Goal: Task Accomplishment & Management: Use online tool/utility

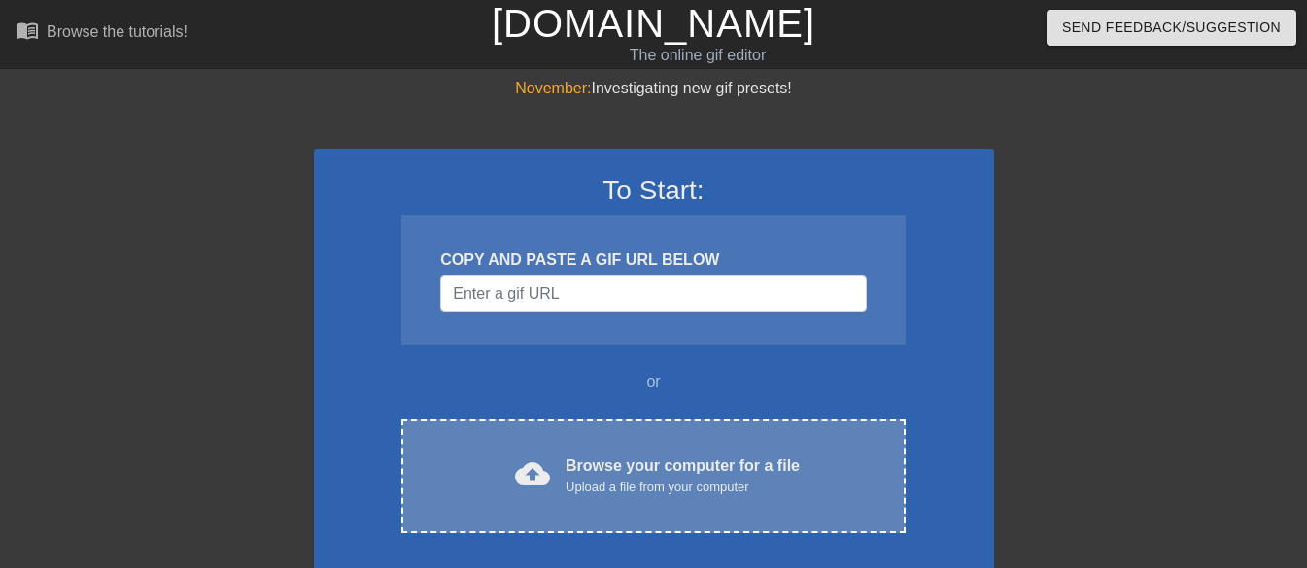
click at [535, 469] on span "cloud_upload" at bounding box center [532, 473] width 35 height 35
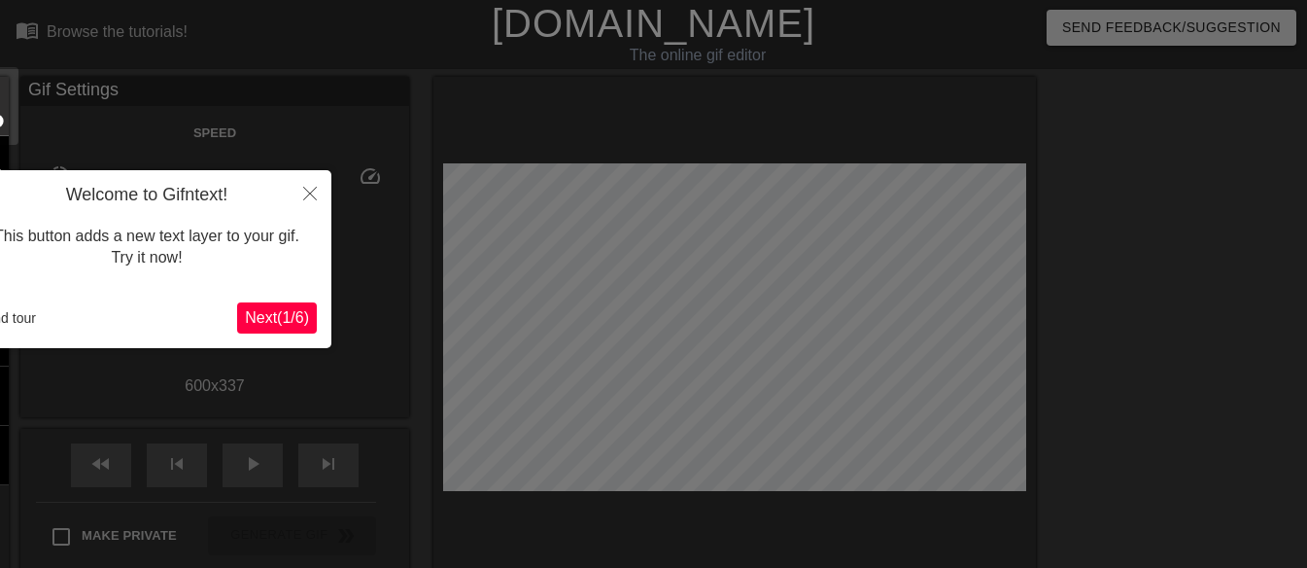
scroll to position [48, 0]
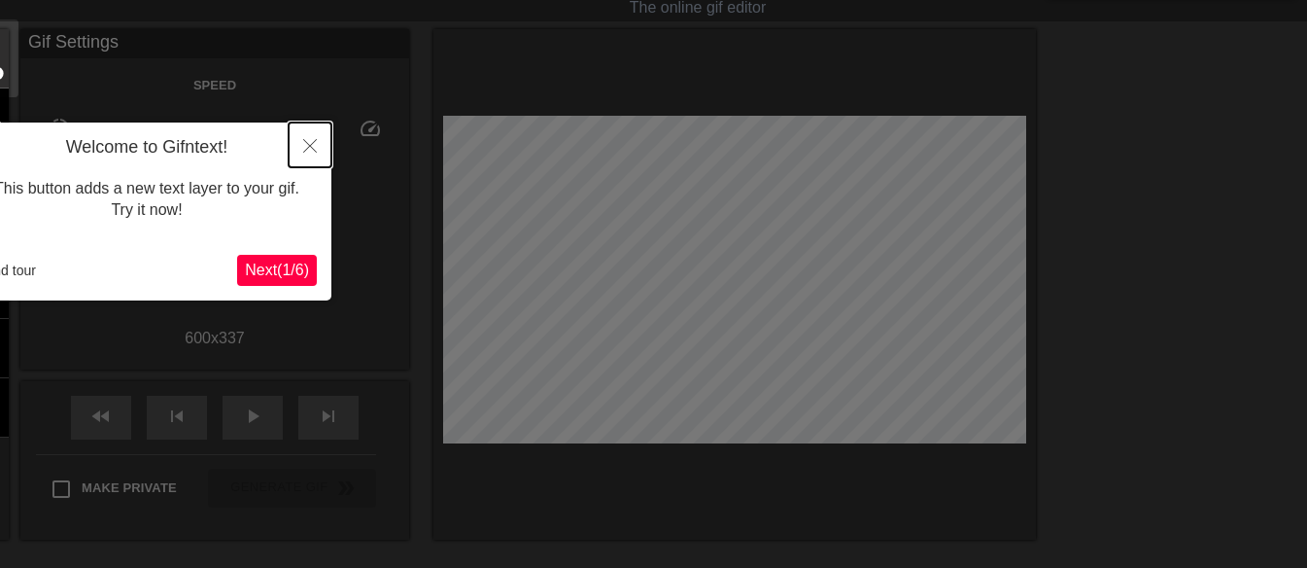
click at [311, 143] on icon "Close" at bounding box center [310, 146] width 14 height 14
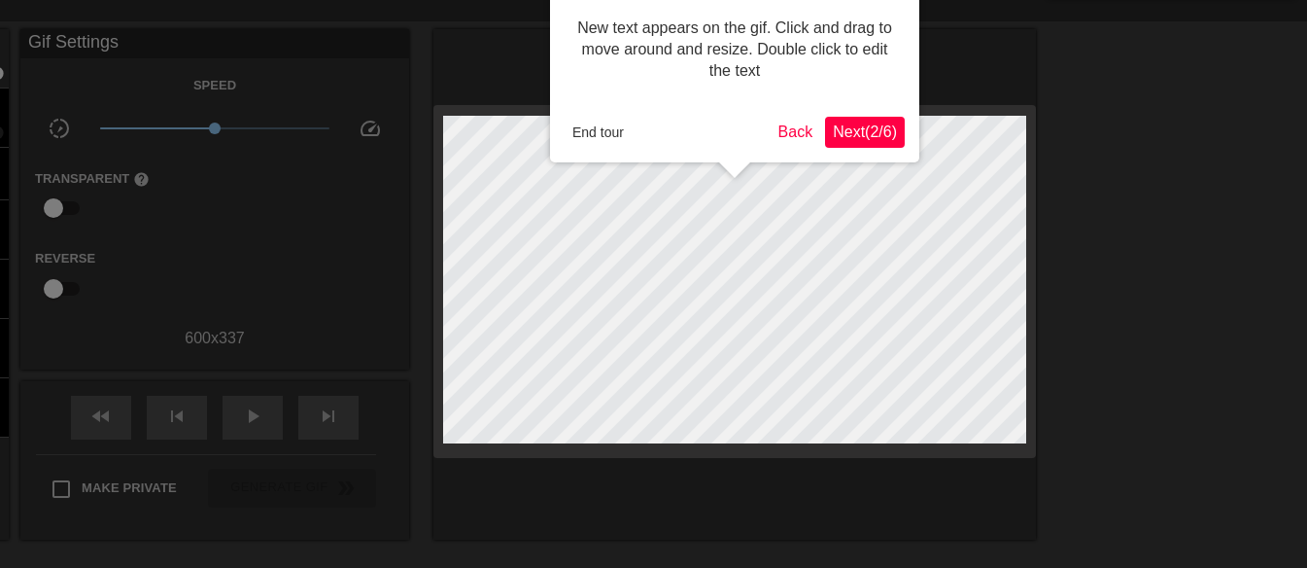
scroll to position [0, 0]
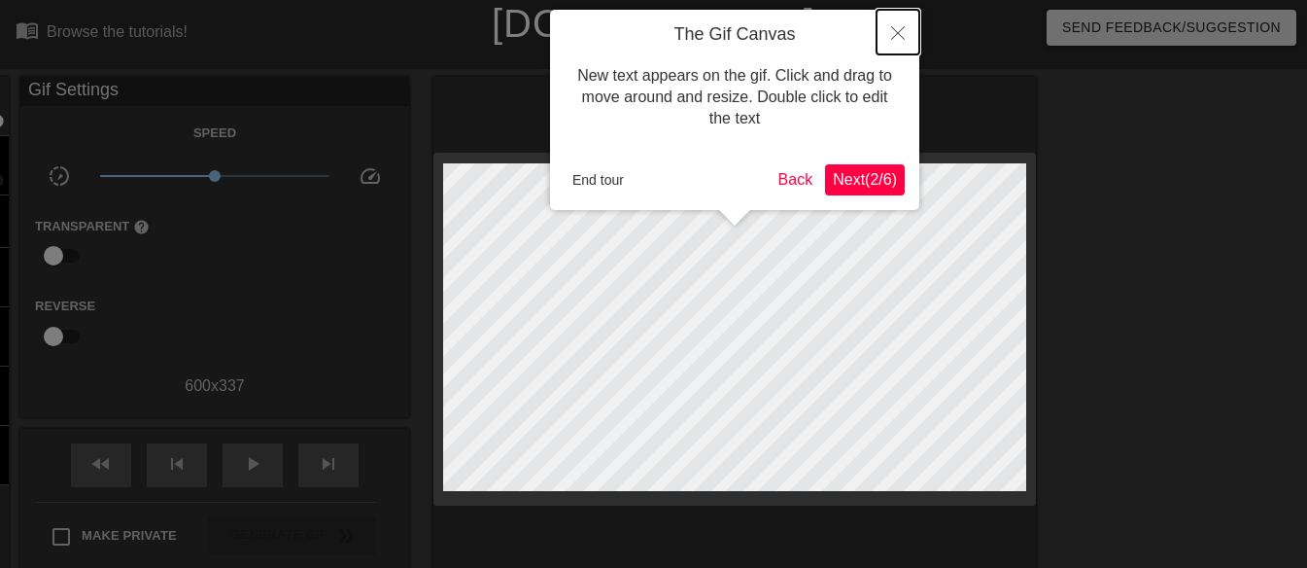
click at [899, 34] on icon "Close" at bounding box center [898, 33] width 14 height 14
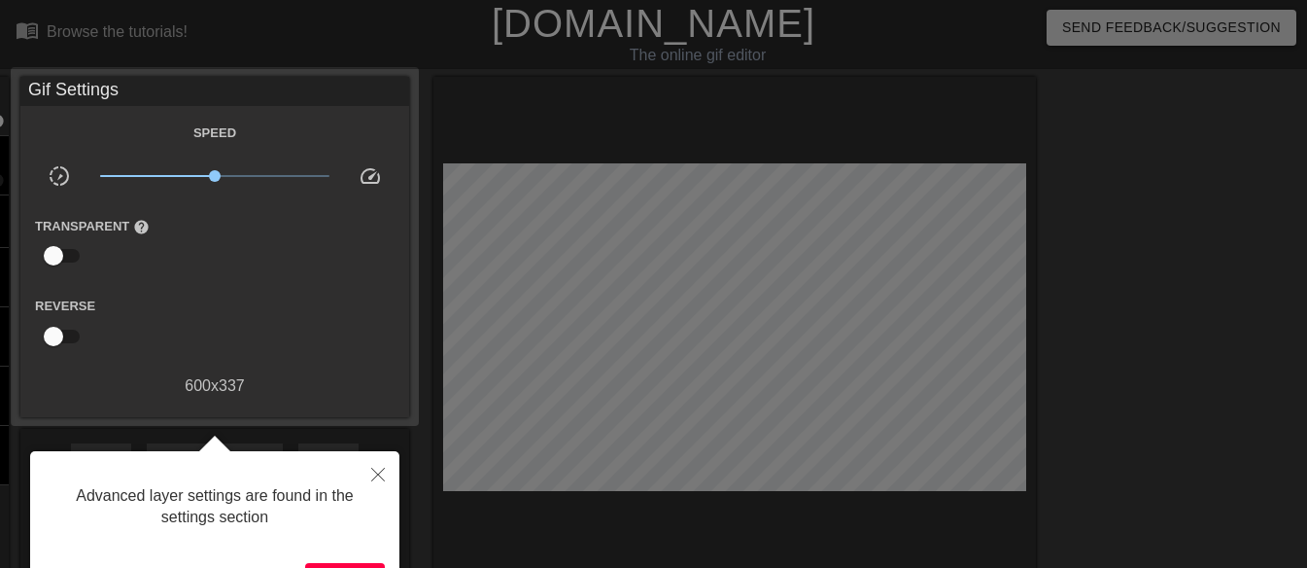
scroll to position [48, 0]
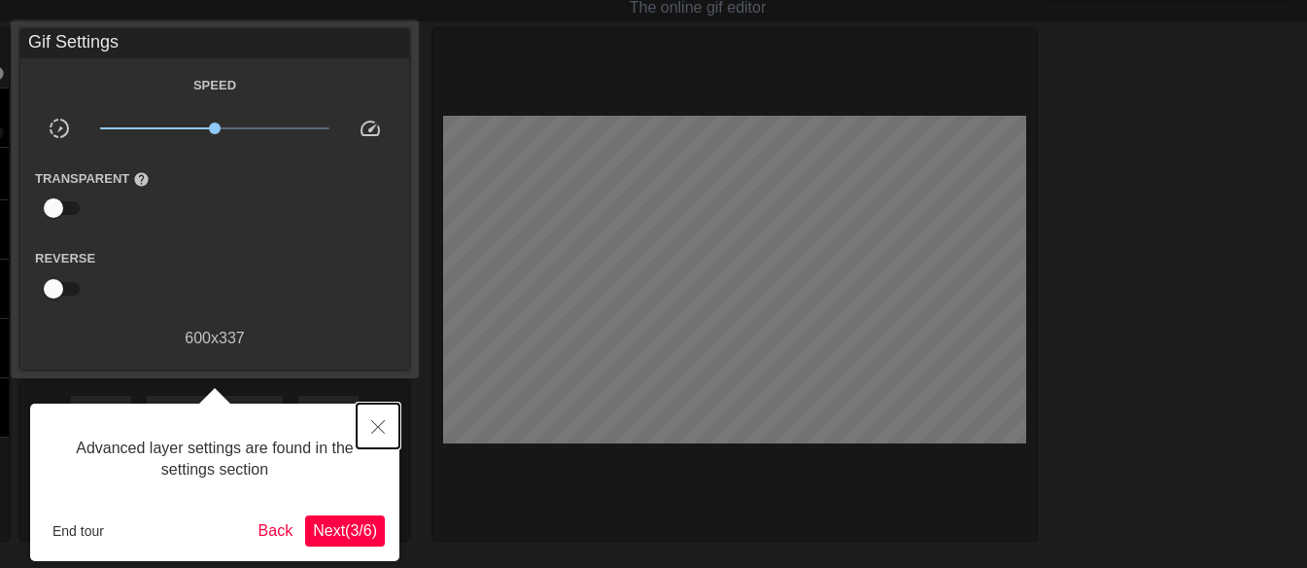
click at [384, 429] on icon "Close" at bounding box center [378, 427] width 14 height 14
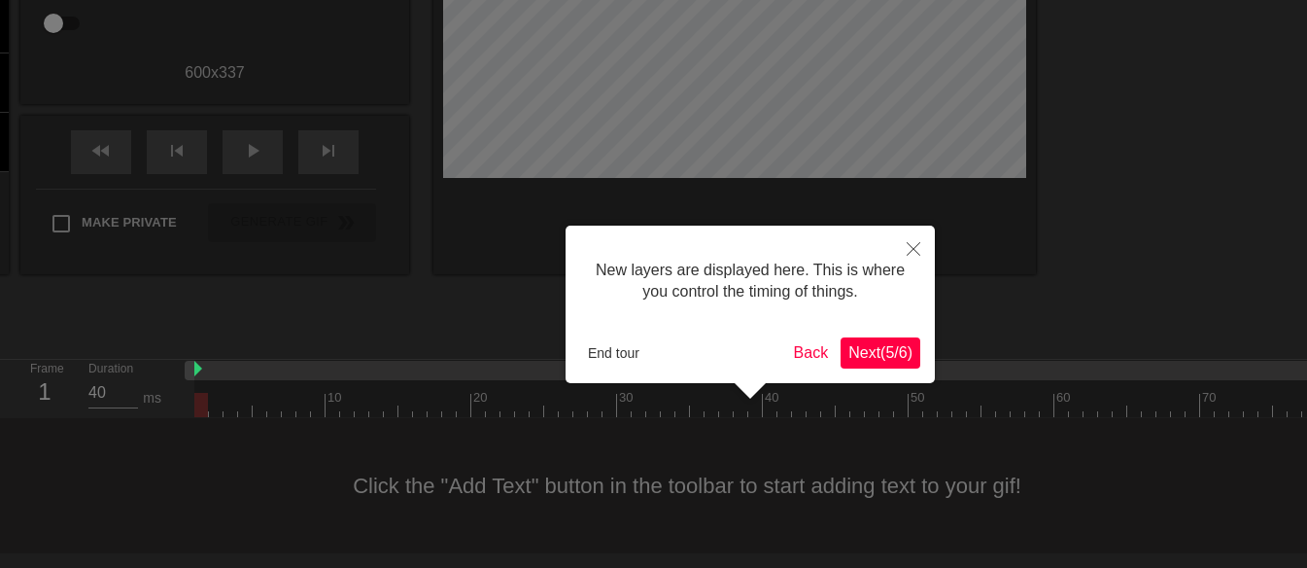
scroll to position [17, 0]
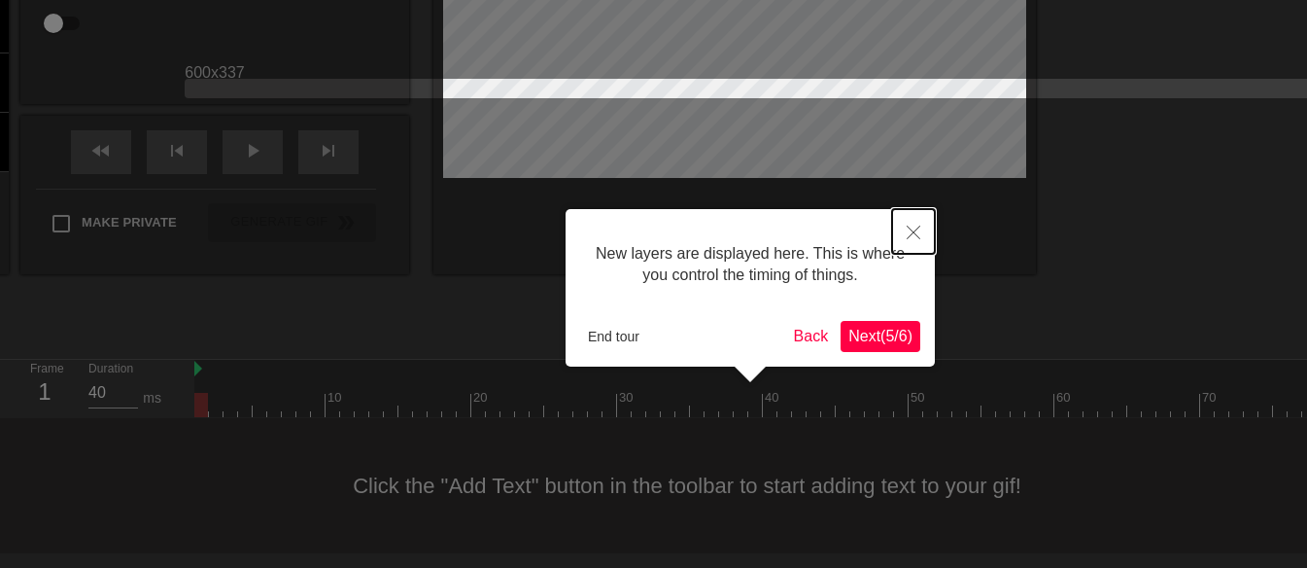
click at [921, 230] on button "Close" at bounding box center [913, 231] width 43 height 45
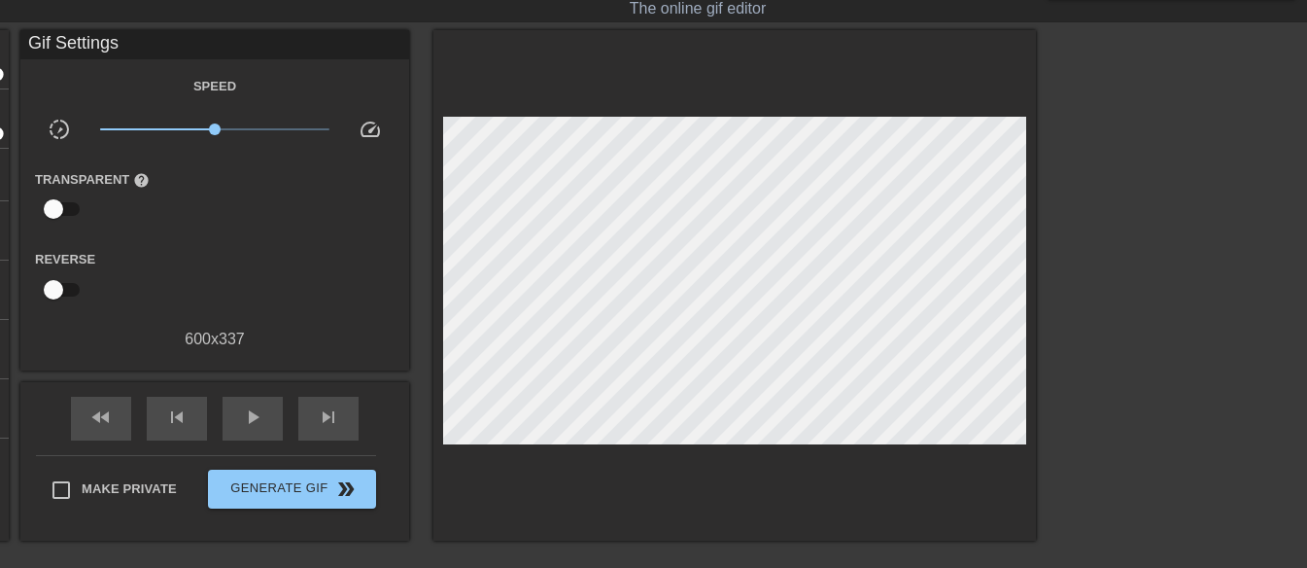
scroll to position [0, 0]
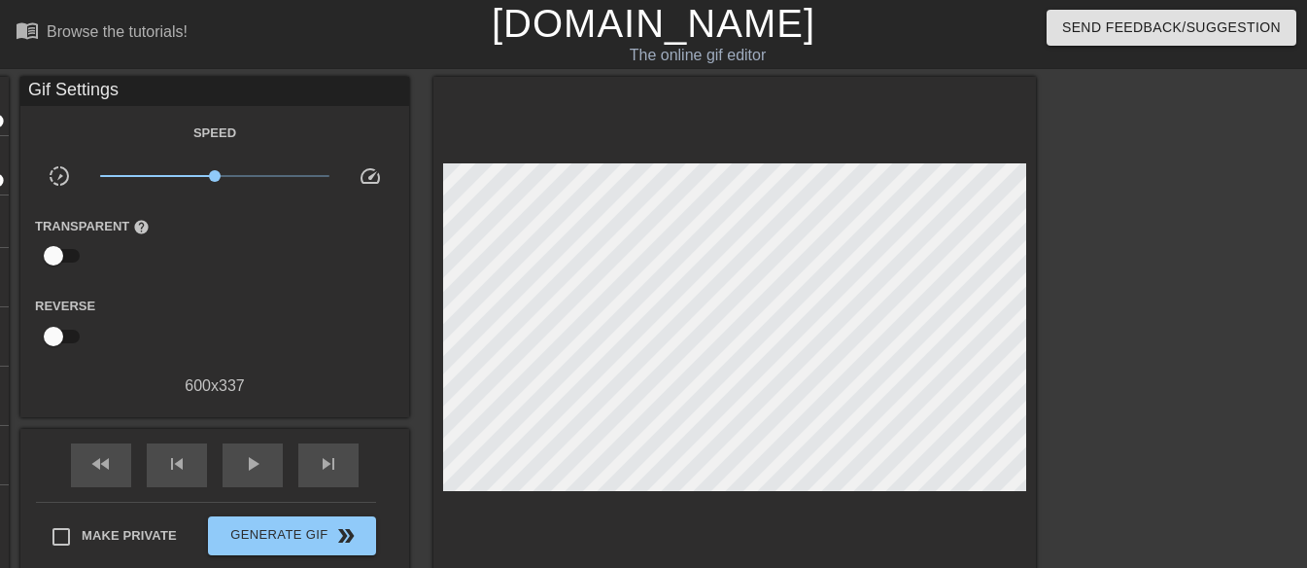
click at [208, 382] on div "600 x 337" at bounding box center [214, 385] width 389 height 23
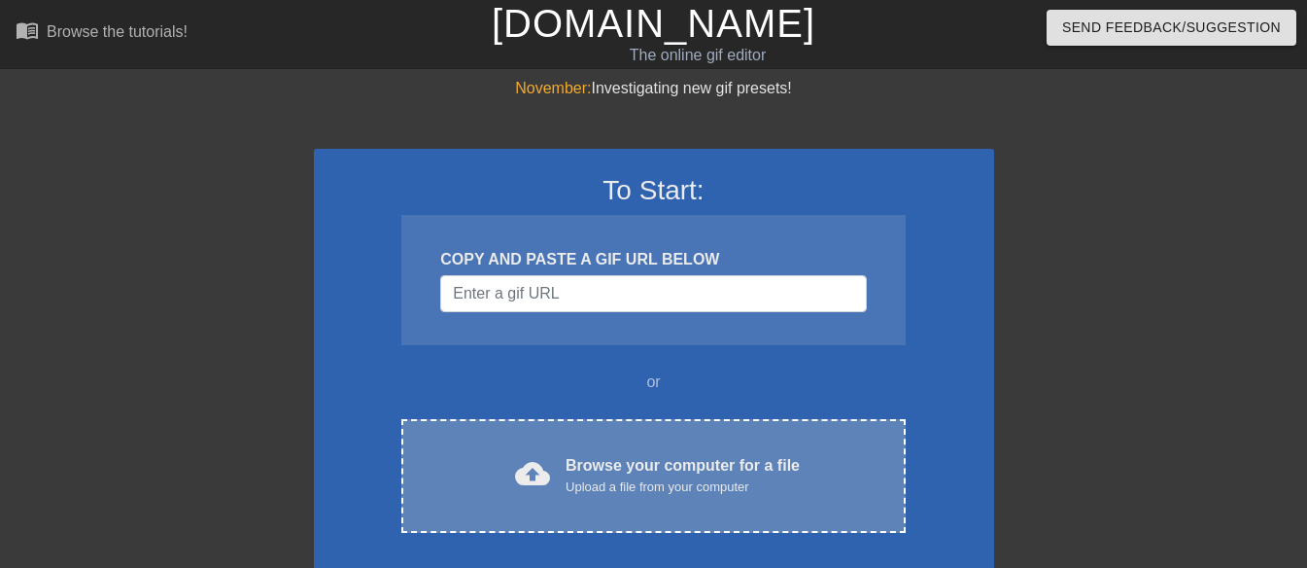
click at [495, 471] on div "cloud_upload Browse your computer for a file Upload a file from your computer" at bounding box center [653, 476] width 422 height 44
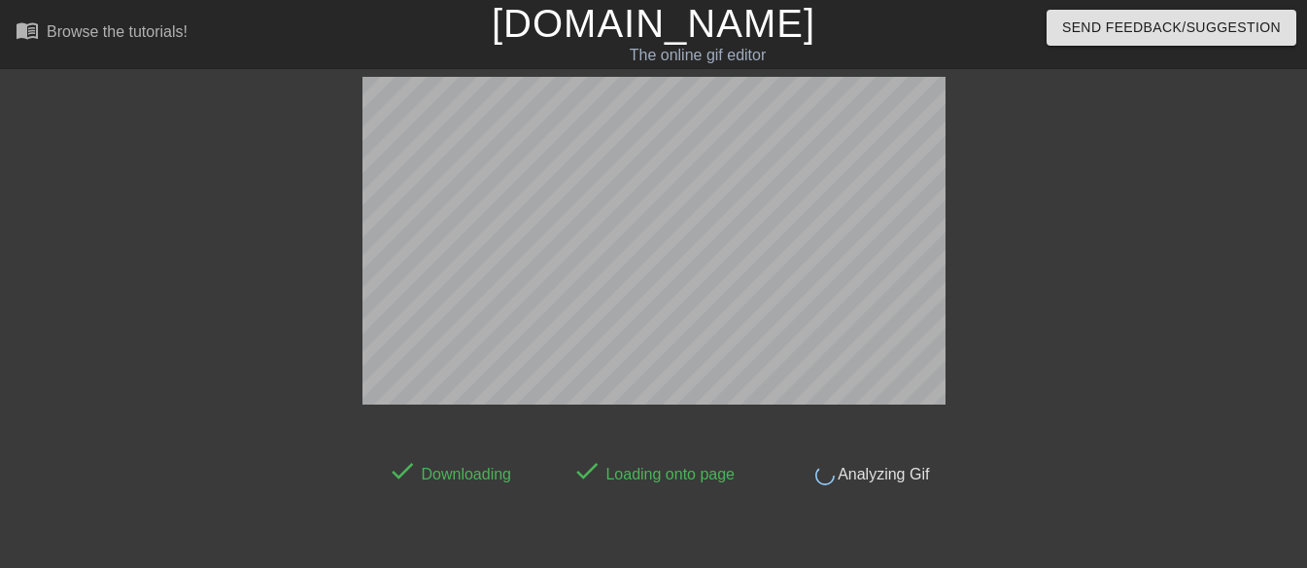
scroll to position [48, 0]
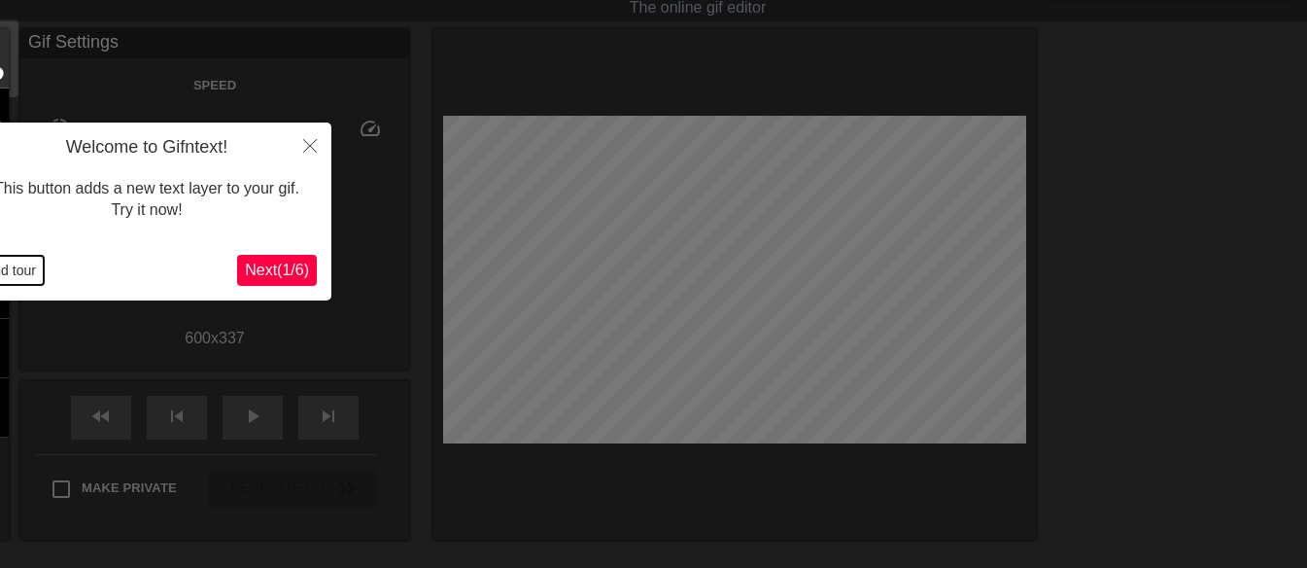
click at [26, 275] on button "End tour" at bounding box center [10, 270] width 67 height 29
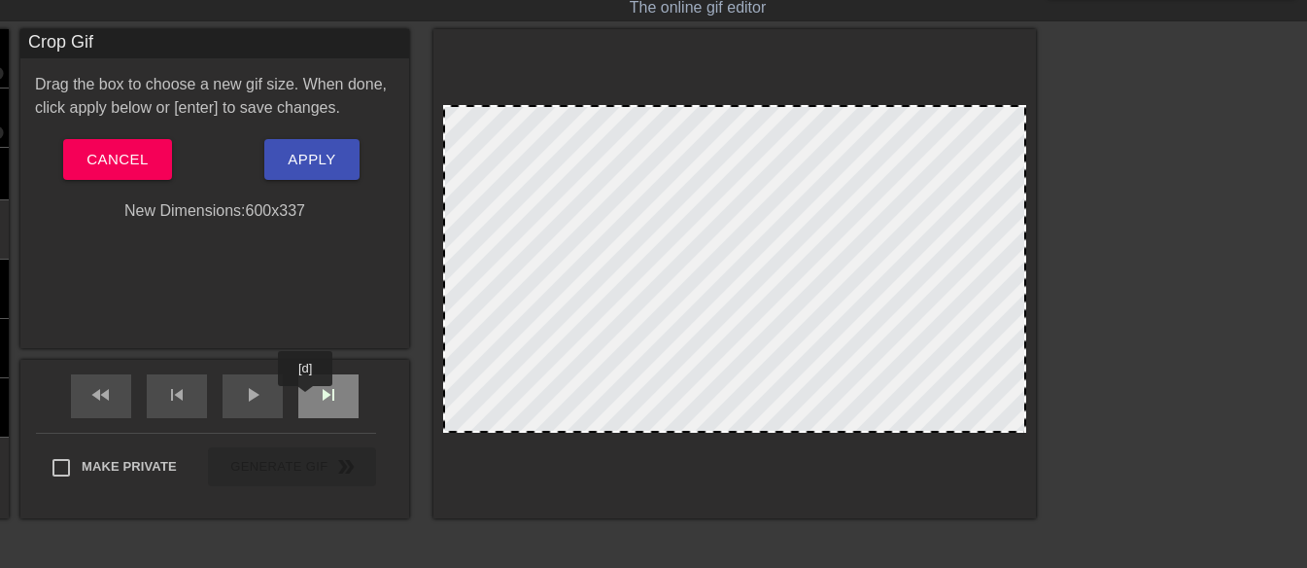
click at [306, 400] on div "skip_next" at bounding box center [328, 396] width 60 height 44
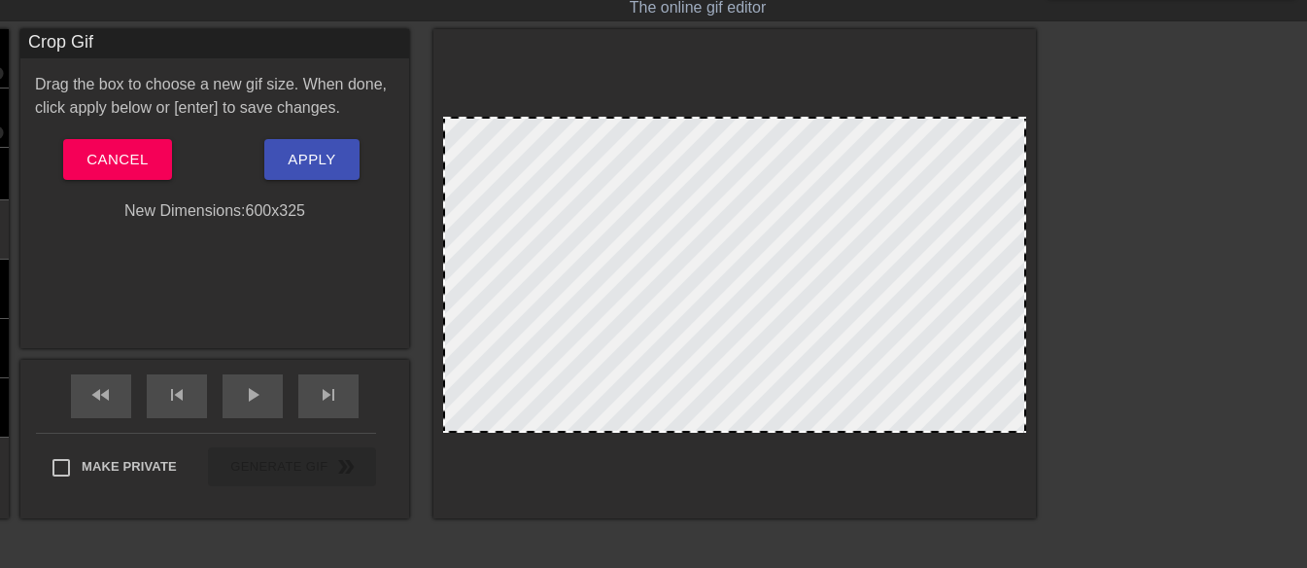
drag, startPoint x: 718, startPoint y: 107, endPoint x: 704, endPoint y: 119, distance: 18.7
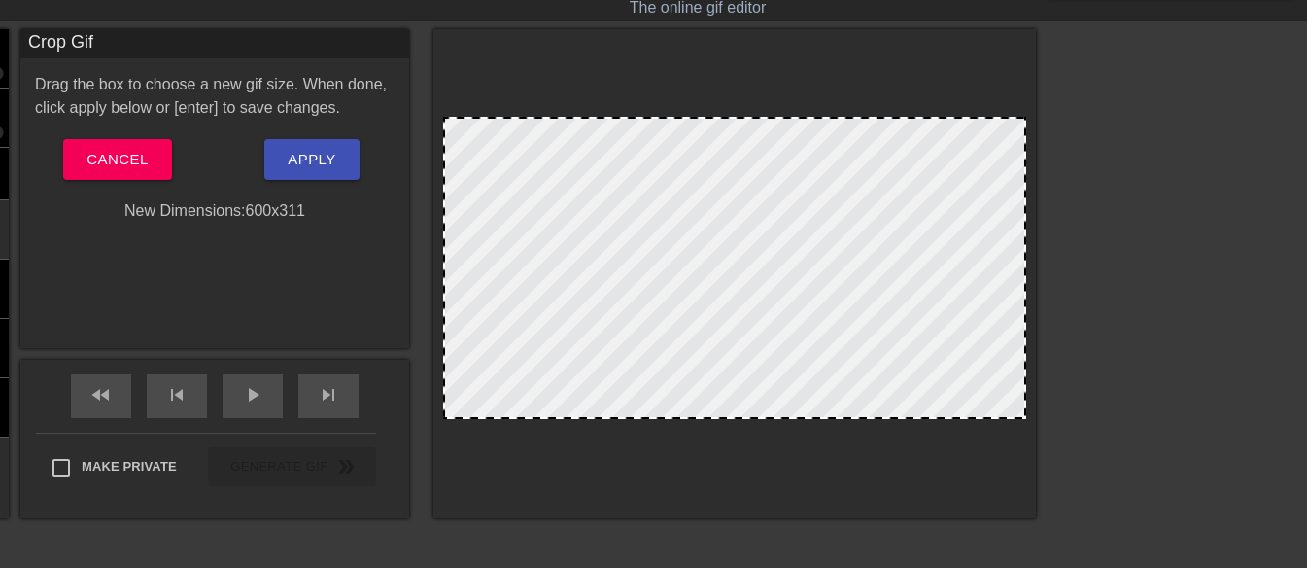
drag, startPoint x: 657, startPoint y: 432, endPoint x: 655, endPoint y: 418, distance: 13.7
click at [655, 418] on div at bounding box center [734, 417] width 579 height 10
click at [154, 167] on button "Cancel" at bounding box center [117, 159] width 108 height 41
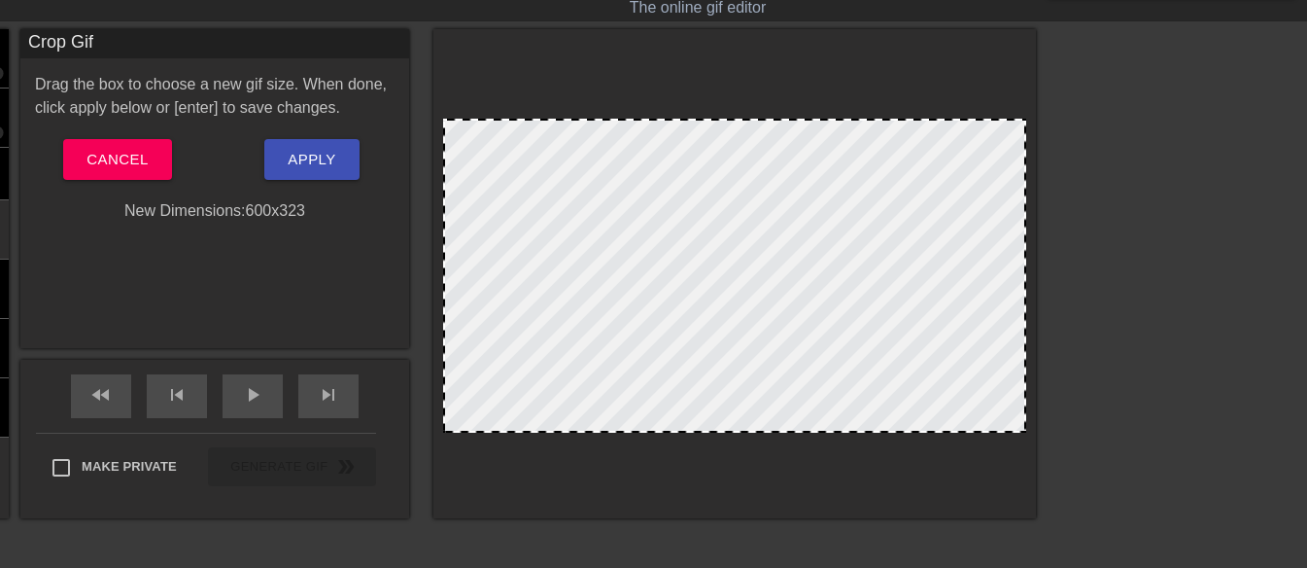
drag, startPoint x: 718, startPoint y: 106, endPoint x: 720, endPoint y: 118, distance: 11.8
click at [721, 119] on div at bounding box center [734, 121] width 579 height 10
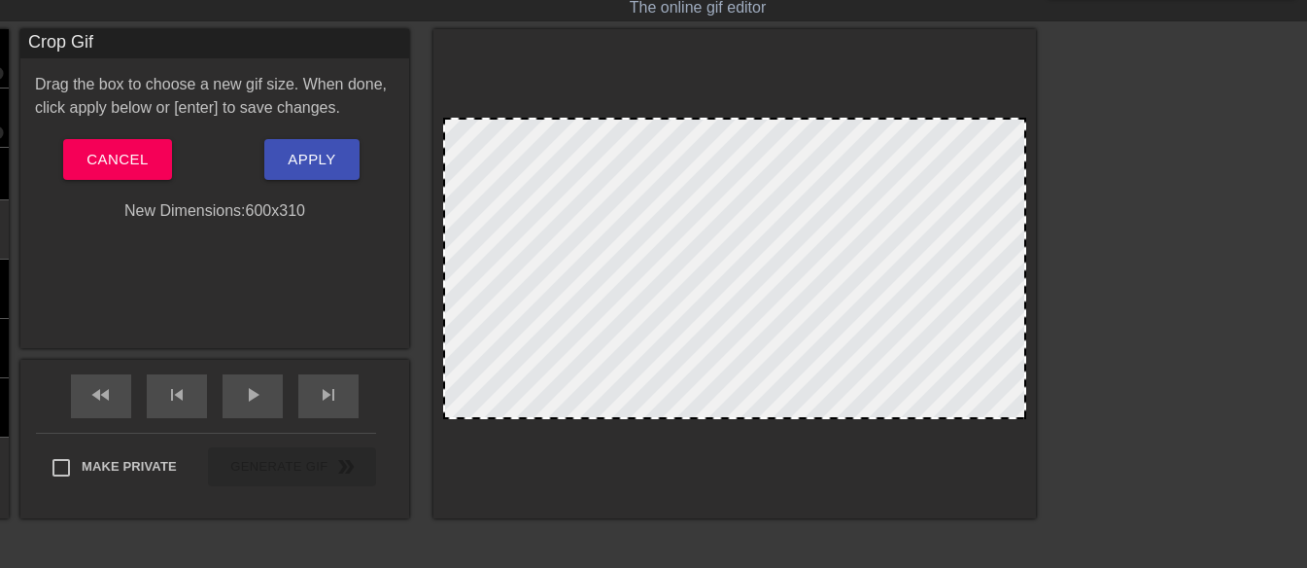
drag, startPoint x: 765, startPoint y: 432, endPoint x: 774, endPoint y: 418, distance: 16.2
click at [774, 418] on div at bounding box center [734, 417] width 579 height 10
click at [308, 165] on span "Apply" at bounding box center [312, 159] width 48 height 25
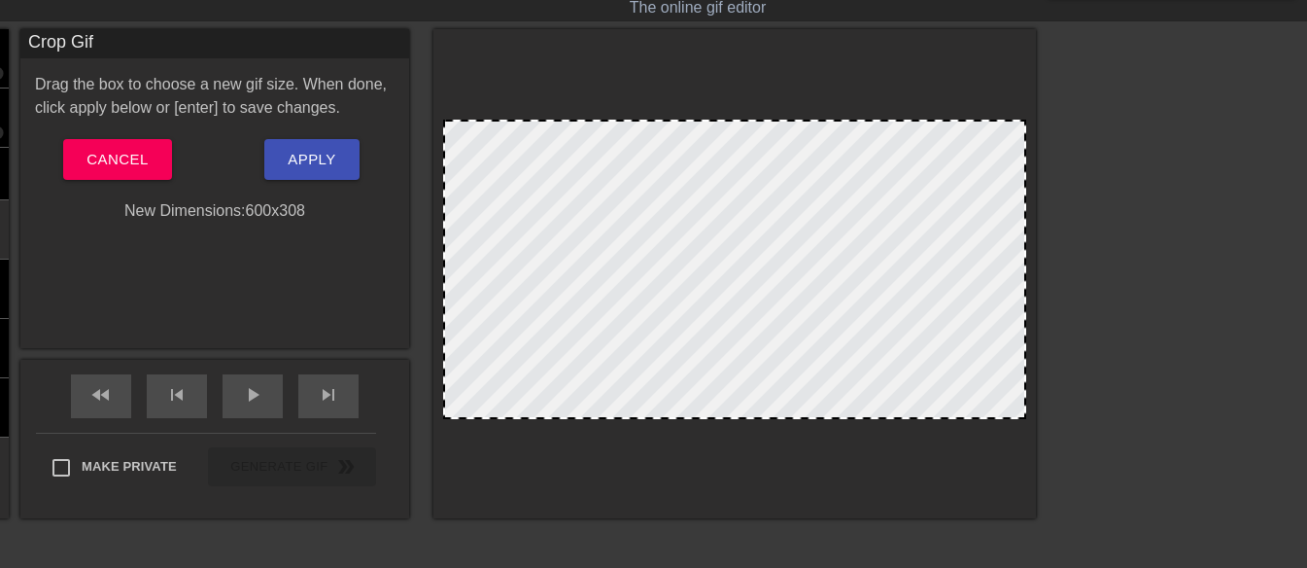
click at [811, 119] on div at bounding box center [734, 122] width 579 height 10
click at [339, 157] on button "Apply" at bounding box center [311, 159] width 94 height 41
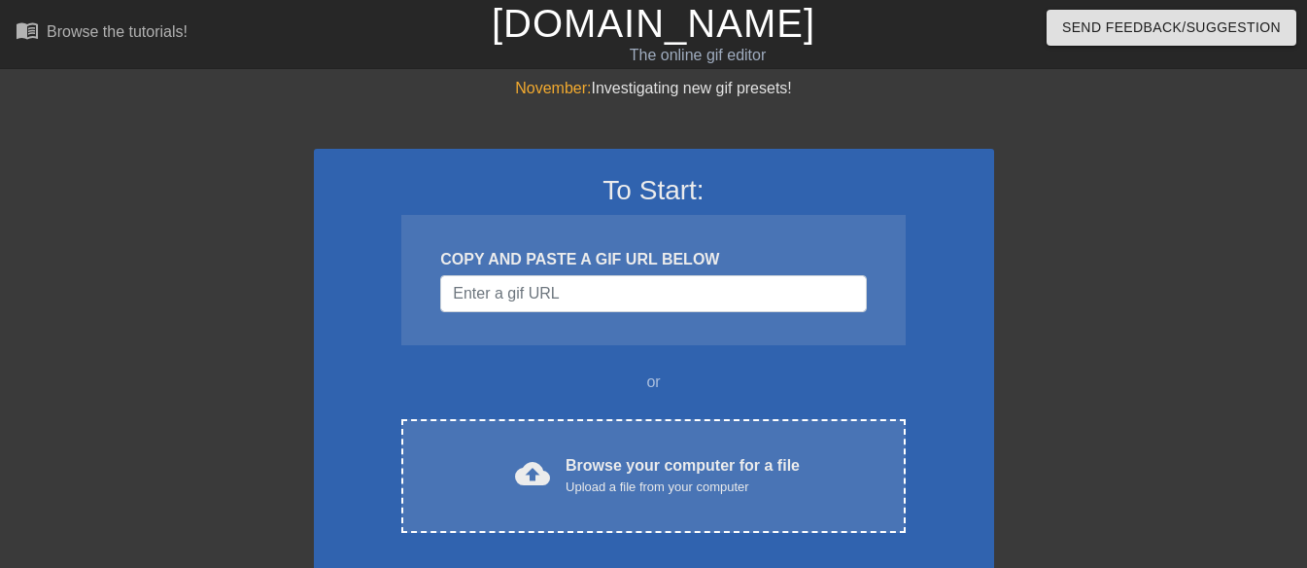
scroll to position [48, 0]
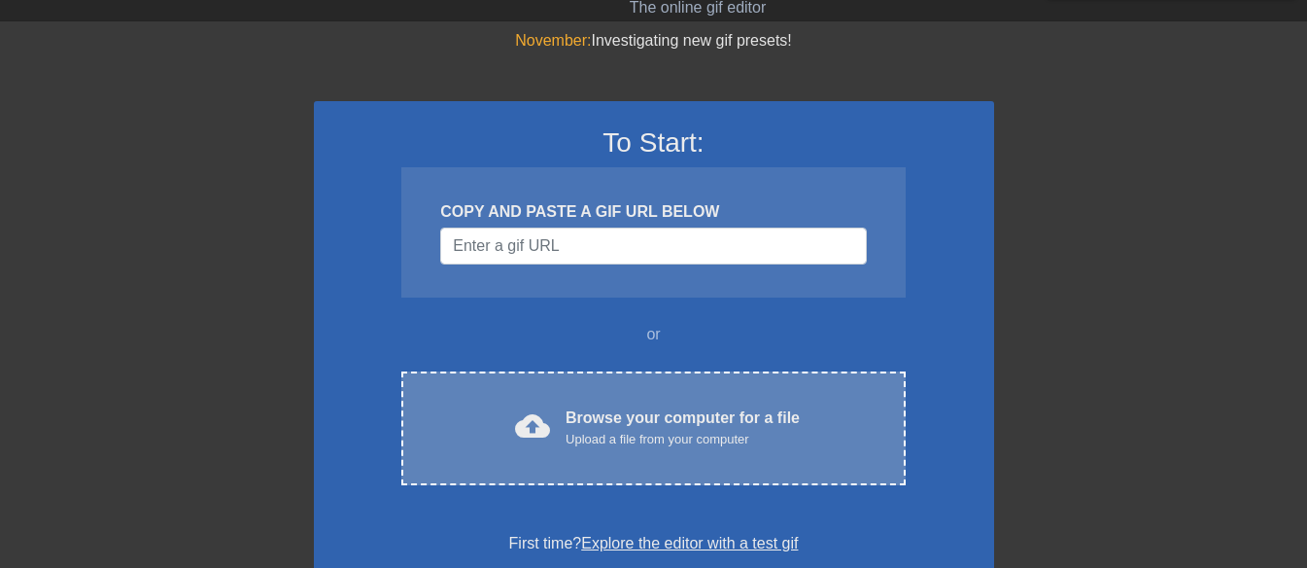
click at [588, 430] on div "Upload a file from your computer" at bounding box center [683, 439] width 234 height 19
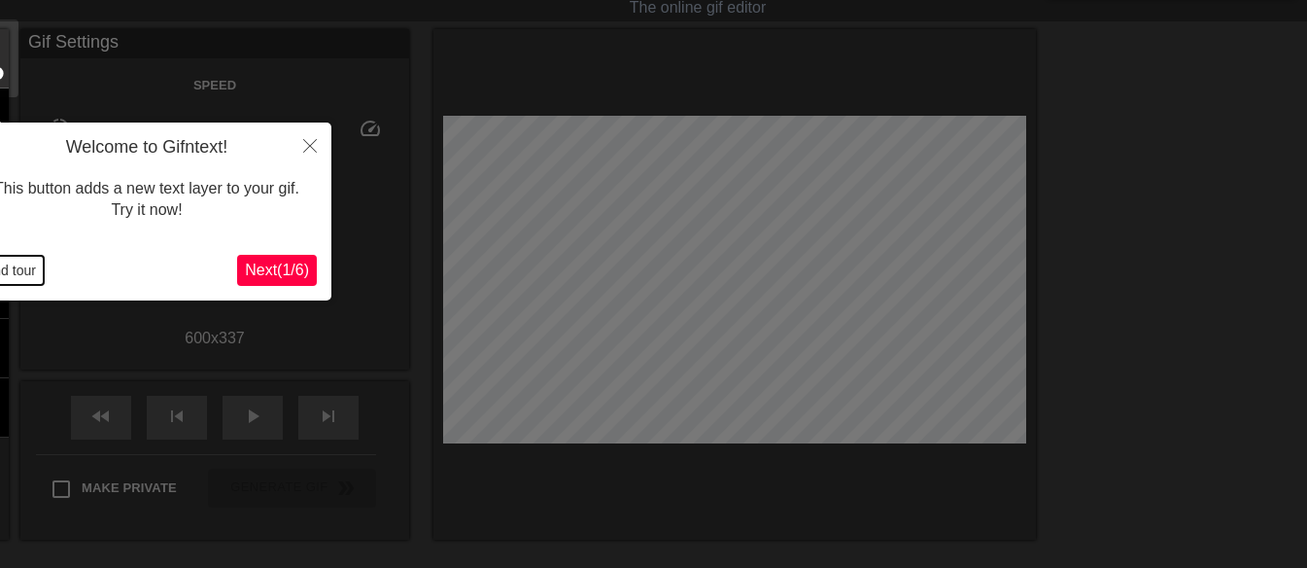
click at [21, 270] on button "End tour" at bounding box center [10, 270] width 67 height 29
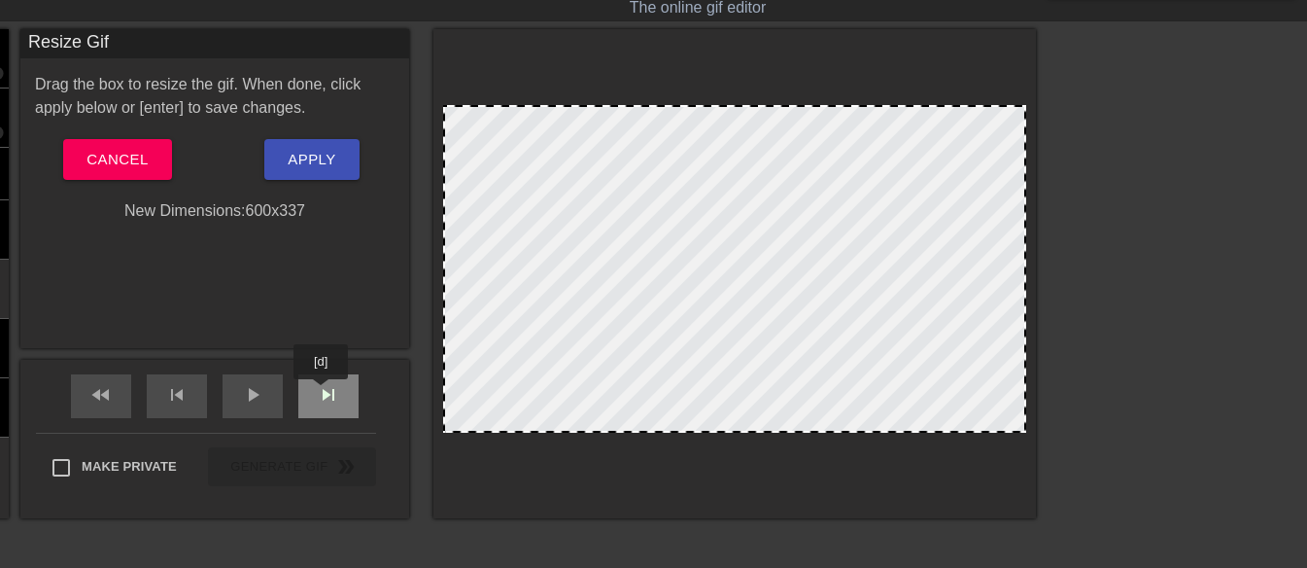
click at [322, 392] on span "skip_next" at bounding box center [328, 394] width 23 height 23
drag, startPoint x: 742, startPoint y: 105, endPoint x: 743, endPoint y: 115, distance: 9.8
click at [743, 115] on div at bounding box center [734, 269] width 583 height 328
drag, startPoint x: 744, startPoint y: 103, endPoint x: 744, endPoint y: 117, distance: 13.6
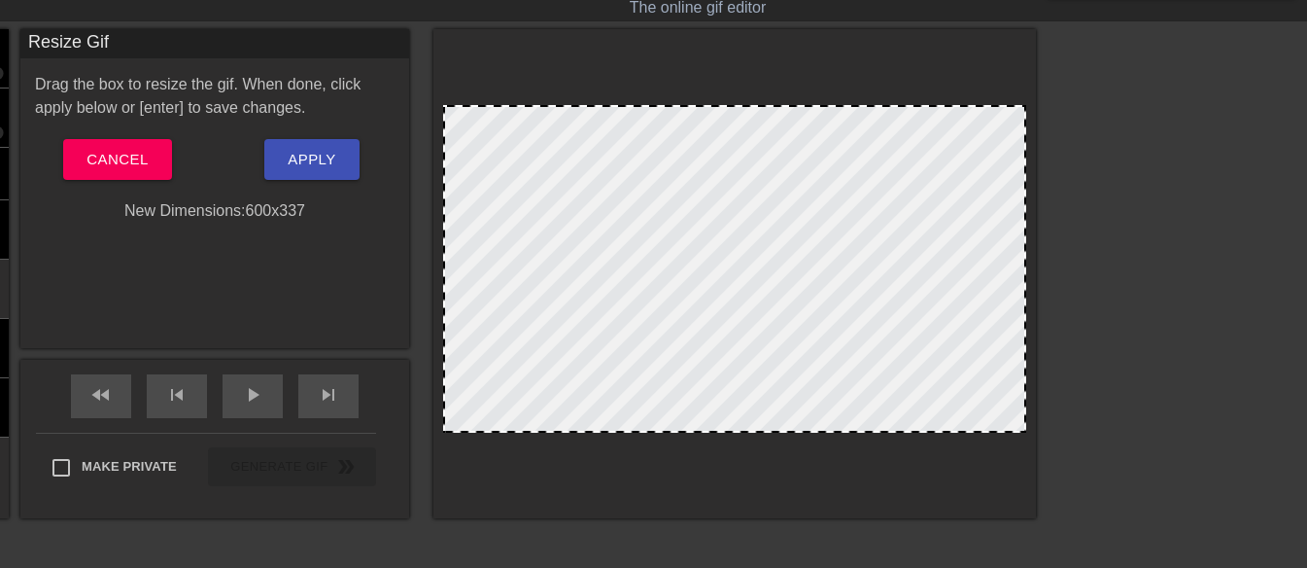
click at [744, 117] on div at bounding box center [735, 273] width 603 height 489
click at [458, 119] on div at bounding box center [734, 269] width 583 height 328
drag, startPoint x: 441, startPoint y: 105, endPoint x: 473, endPoint y: 148, distance: 53.5
click at [454, 117] on div at bounding box center [735, 273] width 603 height 489
drag, startPoint x: 673, startPoint y: 432, endPoint x: 643, endPoint y: 522, distance: 95.3
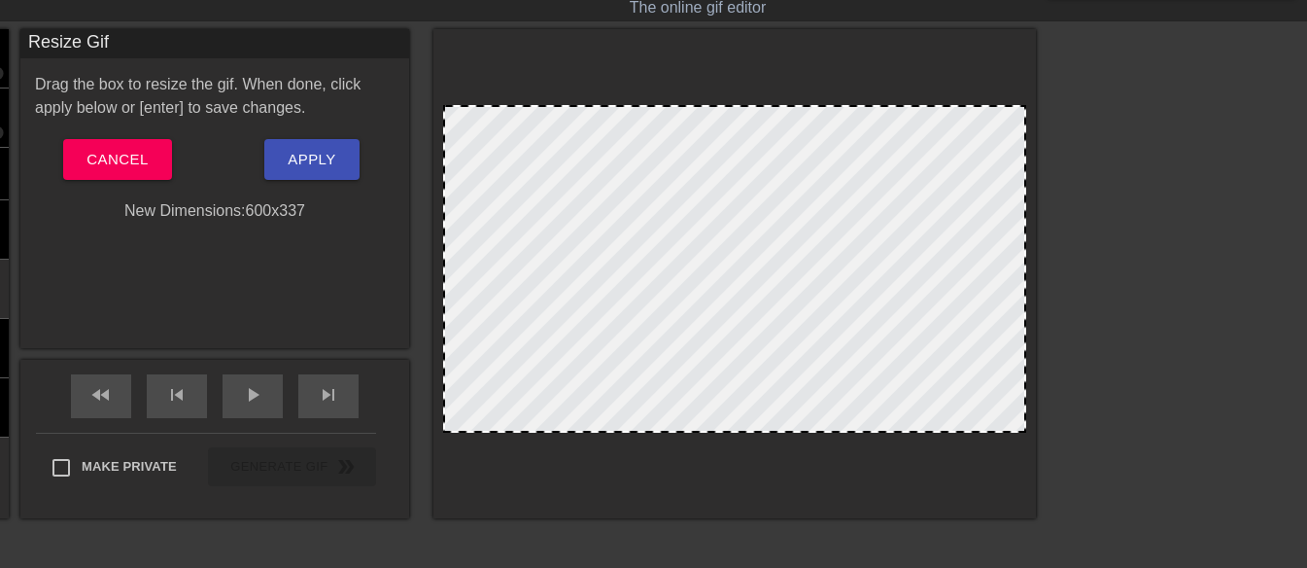
click at [643, 522] on div "title add_circle image add_circle crop photo_size_select_large help keyboard Re…" at bounding box center [496, 320] width 1080 height 583
click at [91, 154] on span "Cancel" at bounding box center [117, 159] width 61 height 25
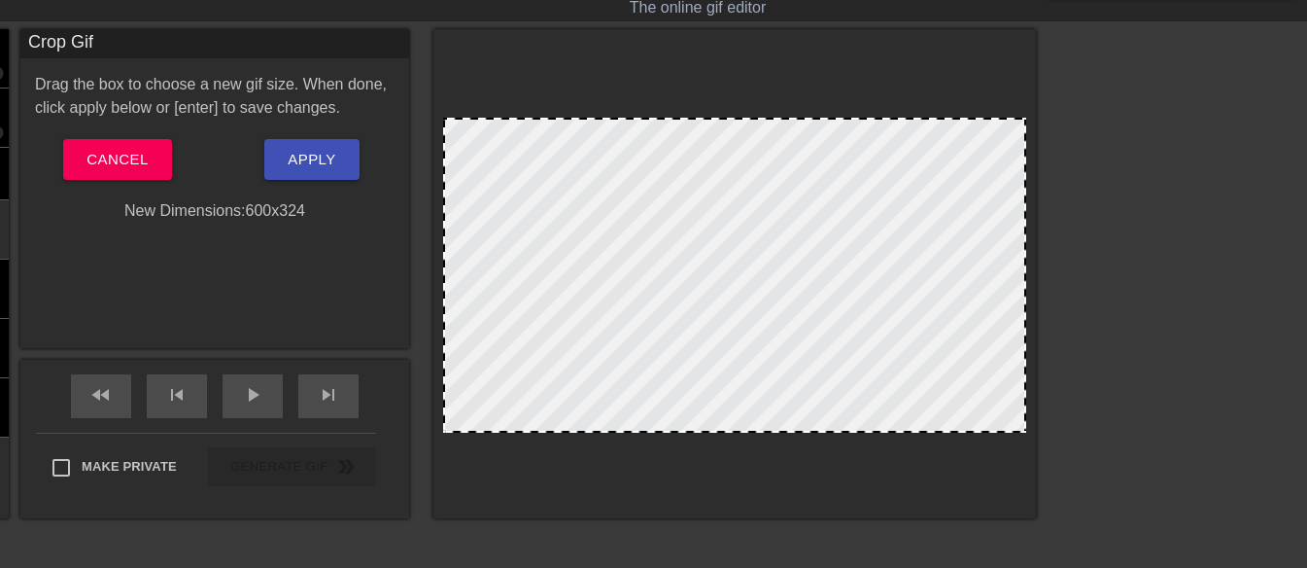
drag, startPoint x: 725, startPoint y: 108, endPoint x: 723, endPoint y: 121, distance: 12.8
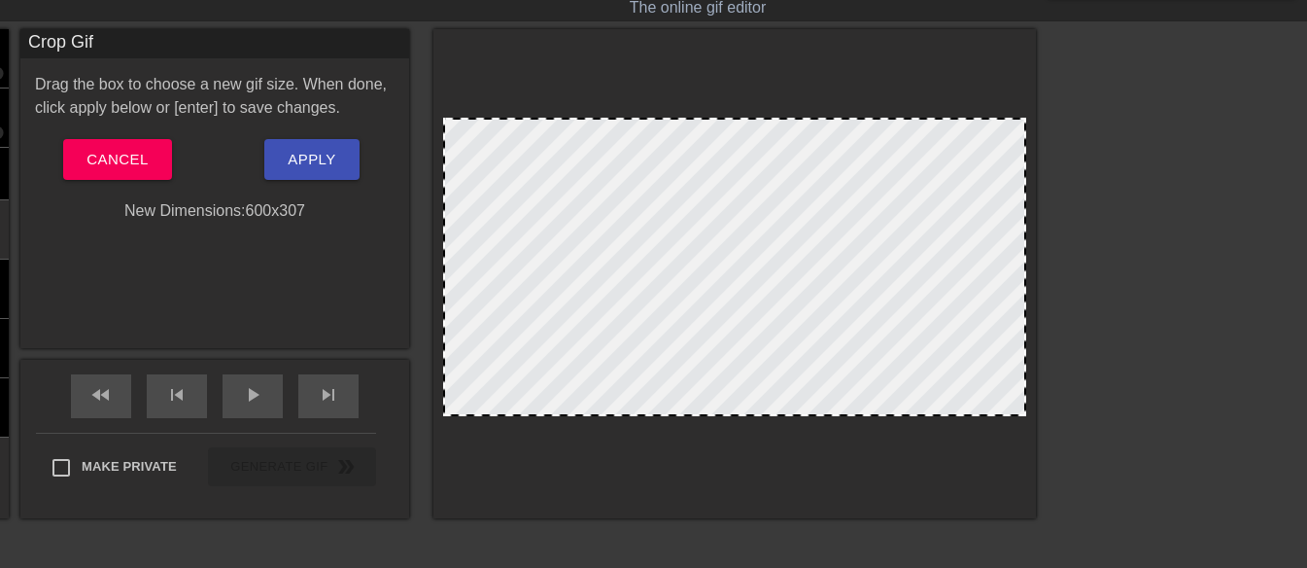
drag, startPoint x: 729, startPoint y: 429, endPoint x: 729, endPoint y: 412, distance: 16.5
click at [324, 152] on span "Apply" at bounding box center [312, 159] width 48 height 25
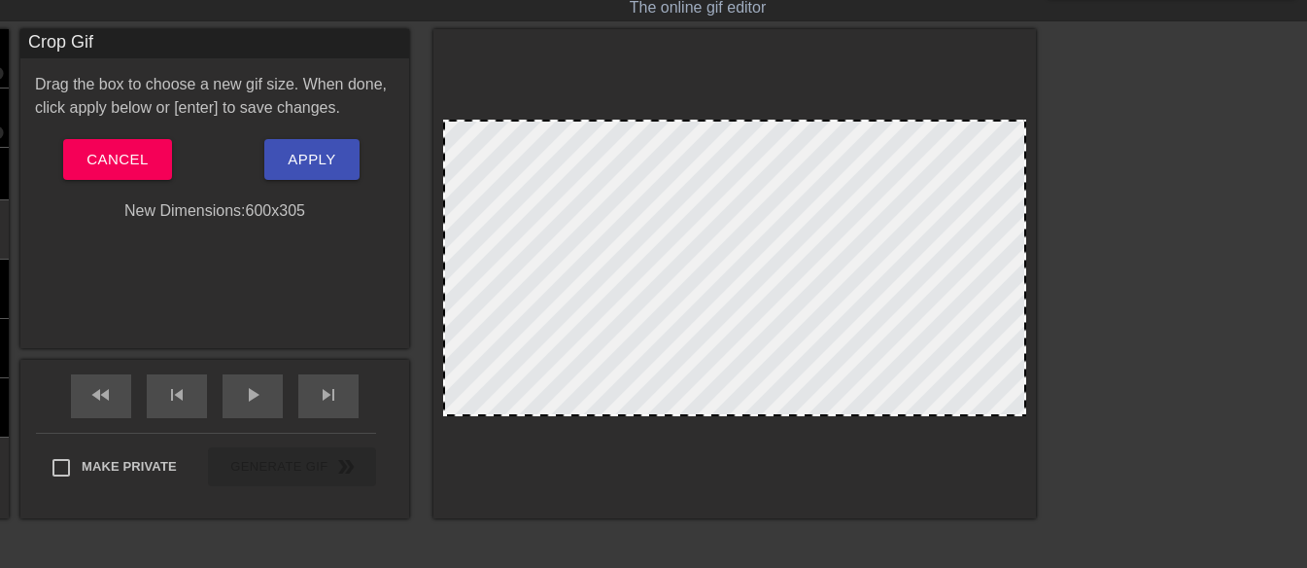
click at [771, 120] on div at bounding box center [734, 122] width 579 height 10
click at [341, 158] on button "Apply" at bounding box center [311, 159] width 94 height 41
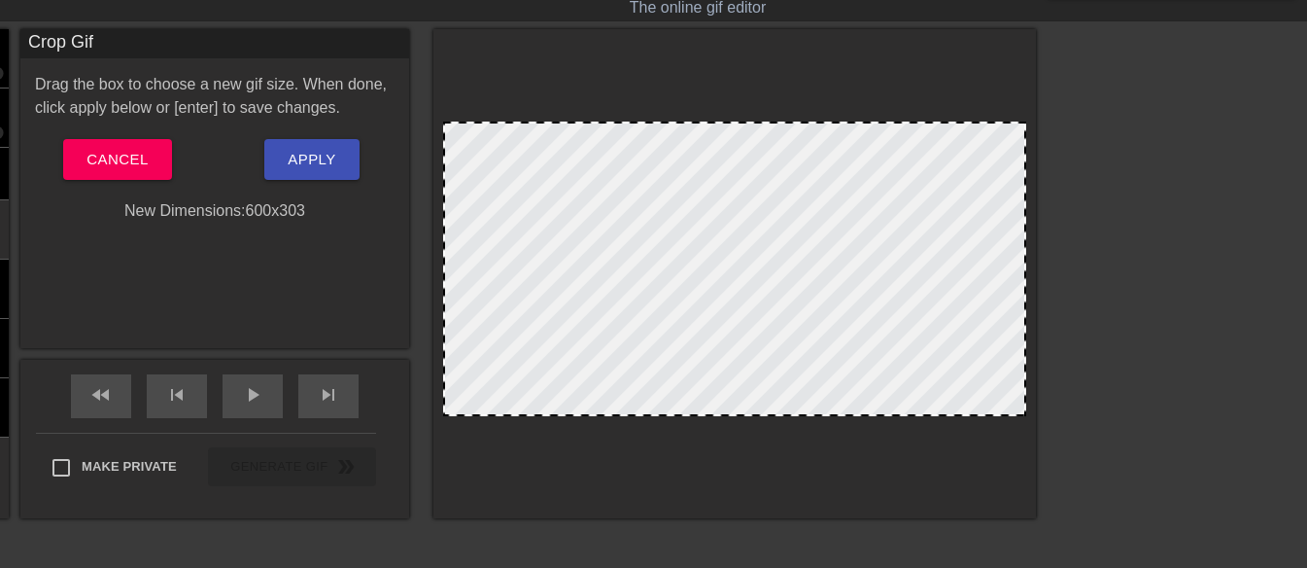
click at [766, 121] on div at bounding box center [734, 124] width 579 height 10
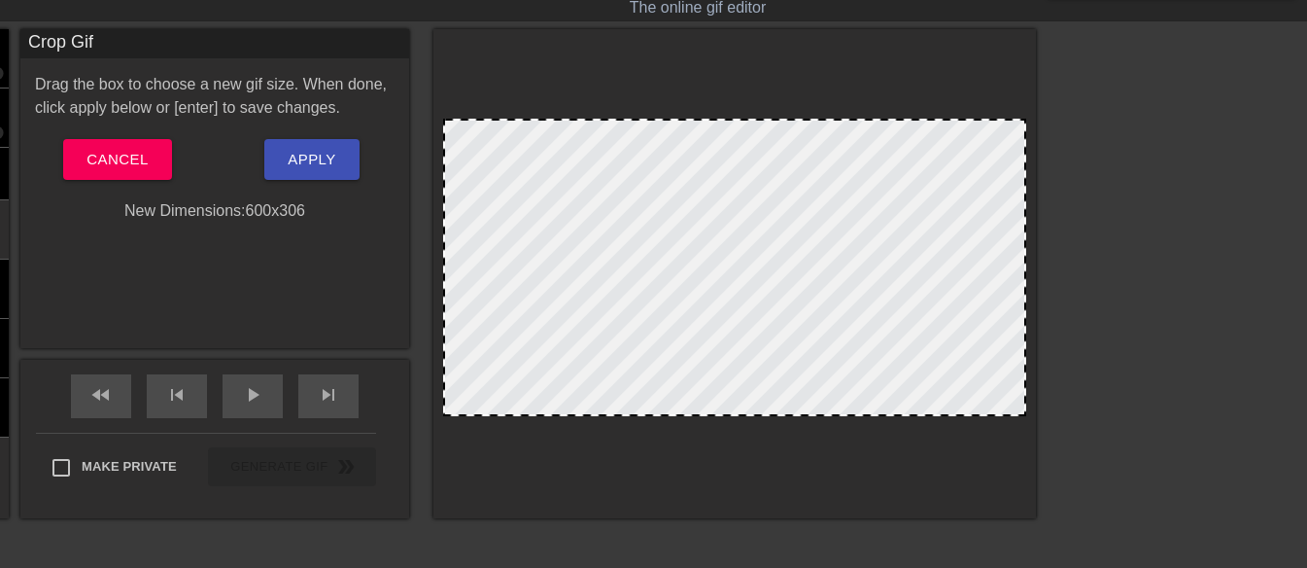
click at [767, 118] on div at bounding box center [734, 121] width 579 height 10
click at [322, 150] on span "Apply" at bounding box center [312, 159] width 48 height 25
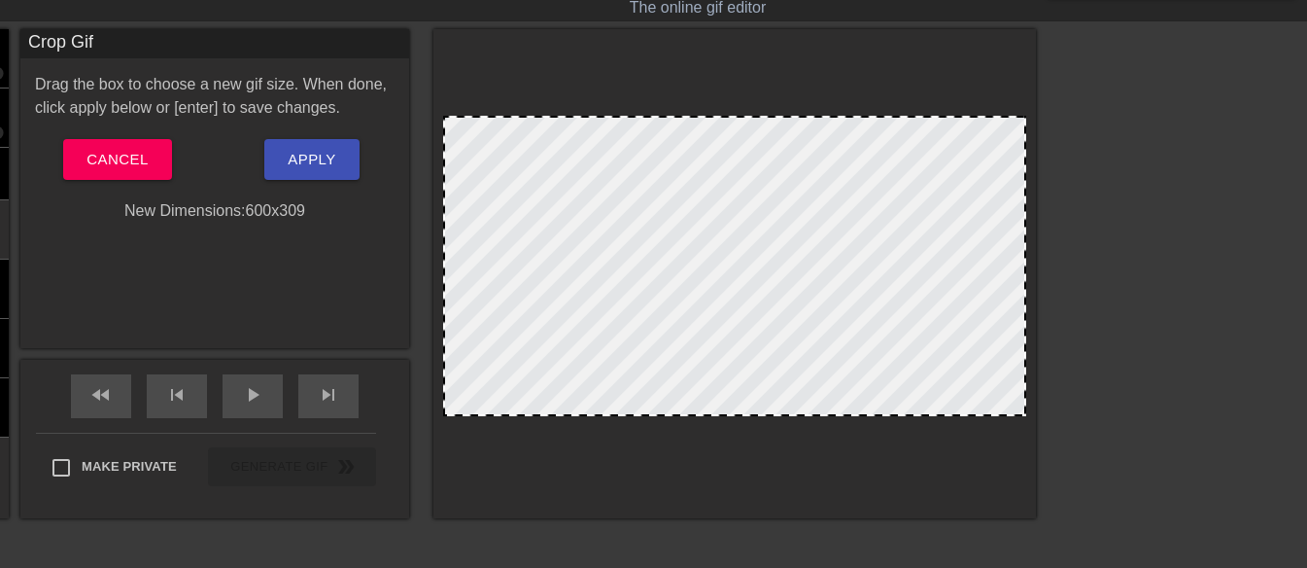
drag, startPoint x: 799, startPoint y: 121, endPoint x: 803, endPoint y: 131, distance: 11.4
drag, startPoint x: 782, startPoint y: 131, endPoint x: 792, endPoint y: 121, distance: 14.5
click at [330, 146] on button "Apply" at bounding box center [311, 159] width 94 height 41
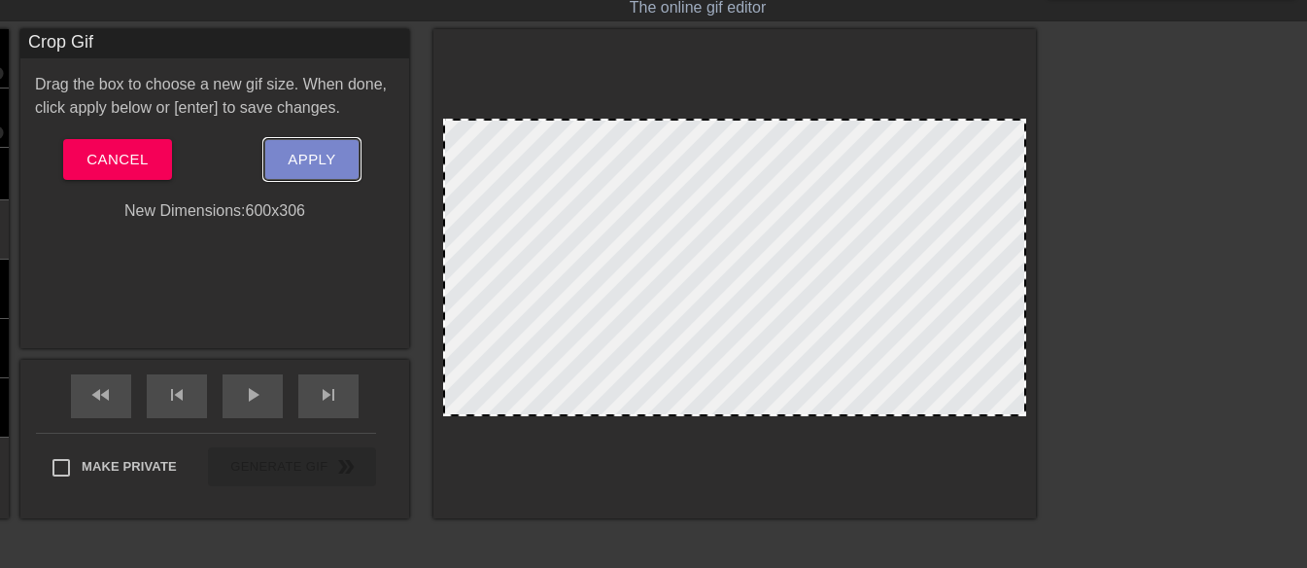
click at [296, 161] on span "Apply" at bounding box center [312, 159] width 48 height 25
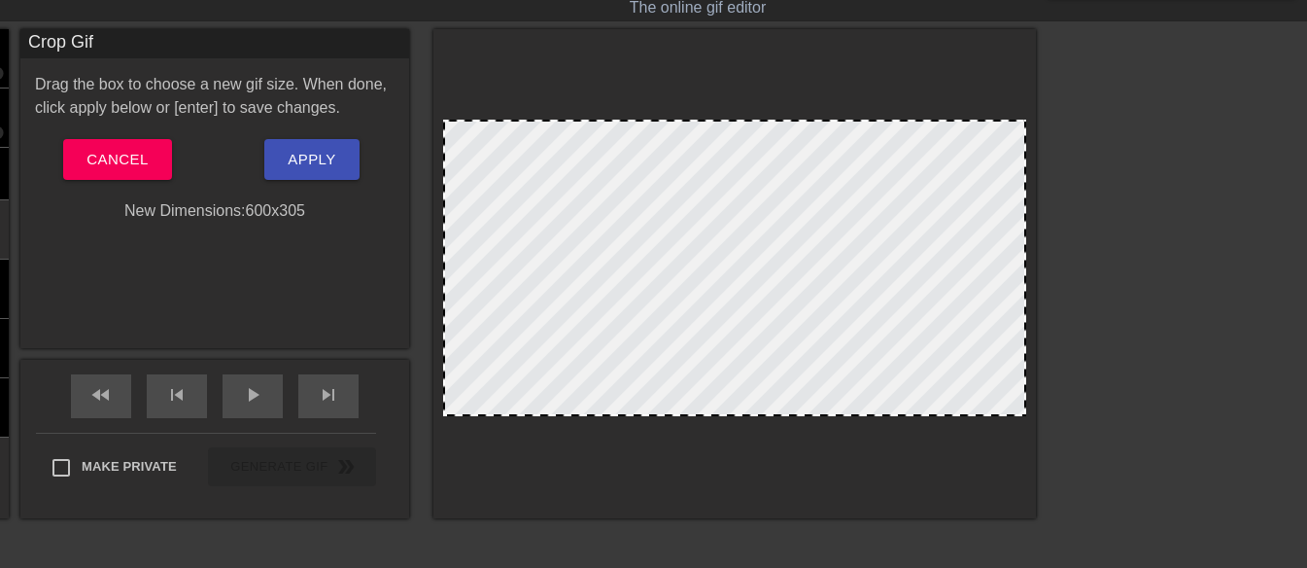
click at [731, 121] on div at bounding box center [734, 122] width 579 height 10
click at [343, 157] on button "Apply" at bounding box center [311, 159] width 94 height 41
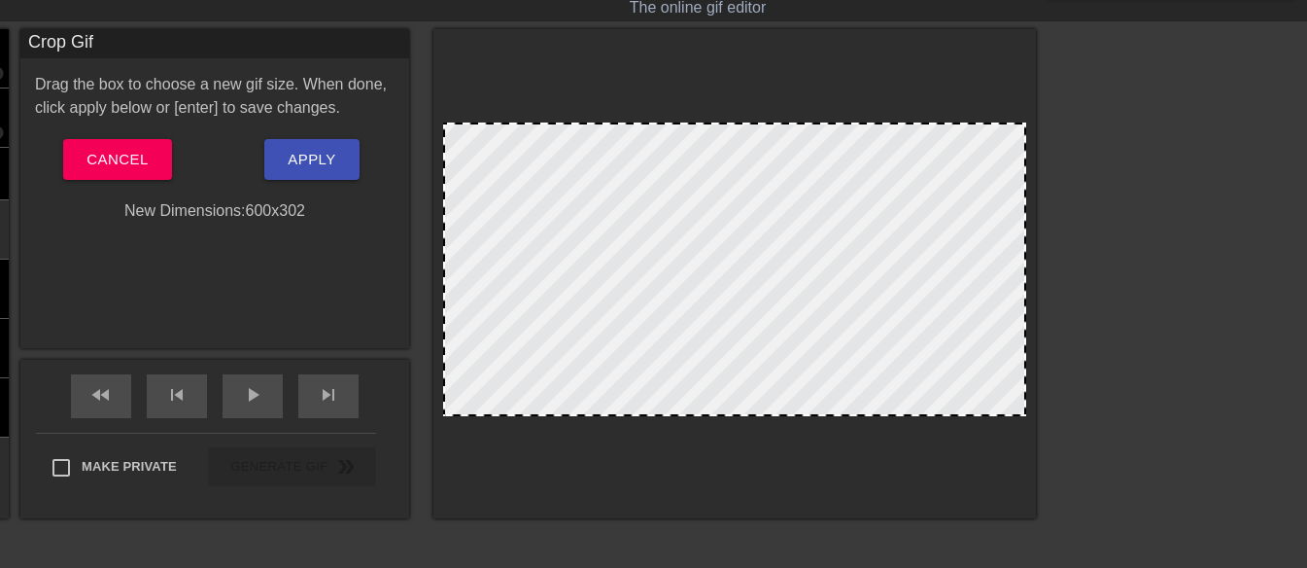
click at [722, 122] on div at bounding box center [734, 125] width 579 height 10
click at [312, 166] on span "Apply" at bounding box center [312, 159] width 48 height 25
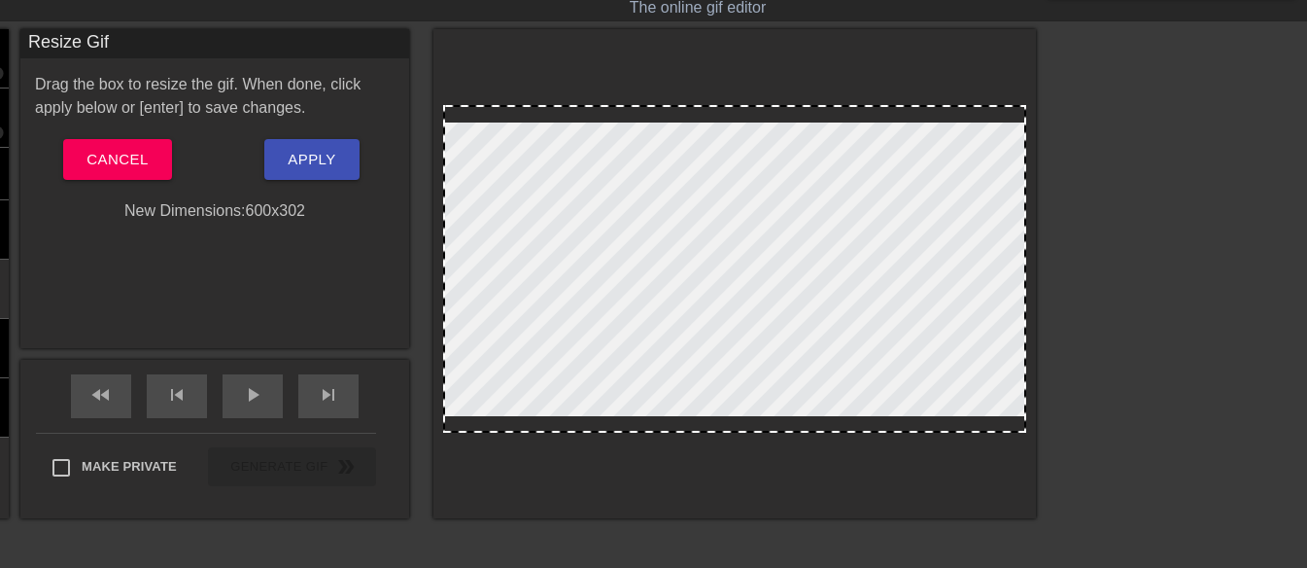
drag, startPoint x: 782, startPoint y: 434, endPoint x: 785, endPoint y: 444, distance: 11.4
click at [785, 447] on div at bounding box center [735, 273] width 603 height 489
drag, startPoint x: 799, startPoint y: 324, endPoint x: 796, endPoint y: 370, distance: 46.7
click at [796, 370] on div at bounding box center [734, 269] width 583 height 328
click at [120, 158] on span "Cancel" at bounding box center [117, 159] width 61 height 25
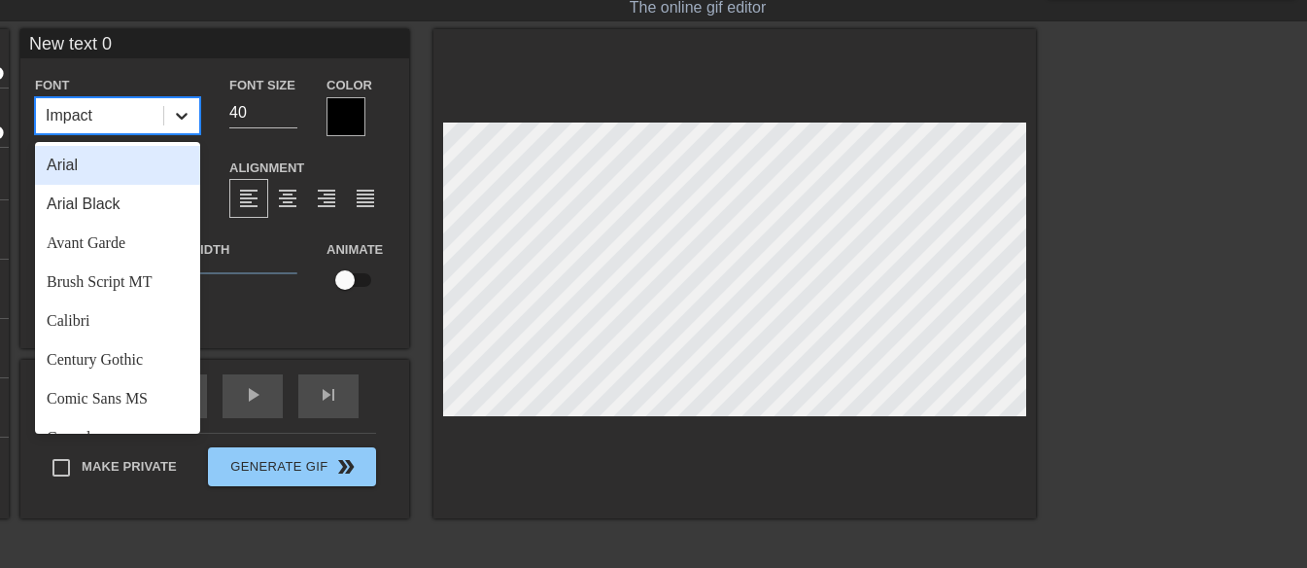
click at [181, 117] on icon at bounding box center [182, 116] width 12 height 7
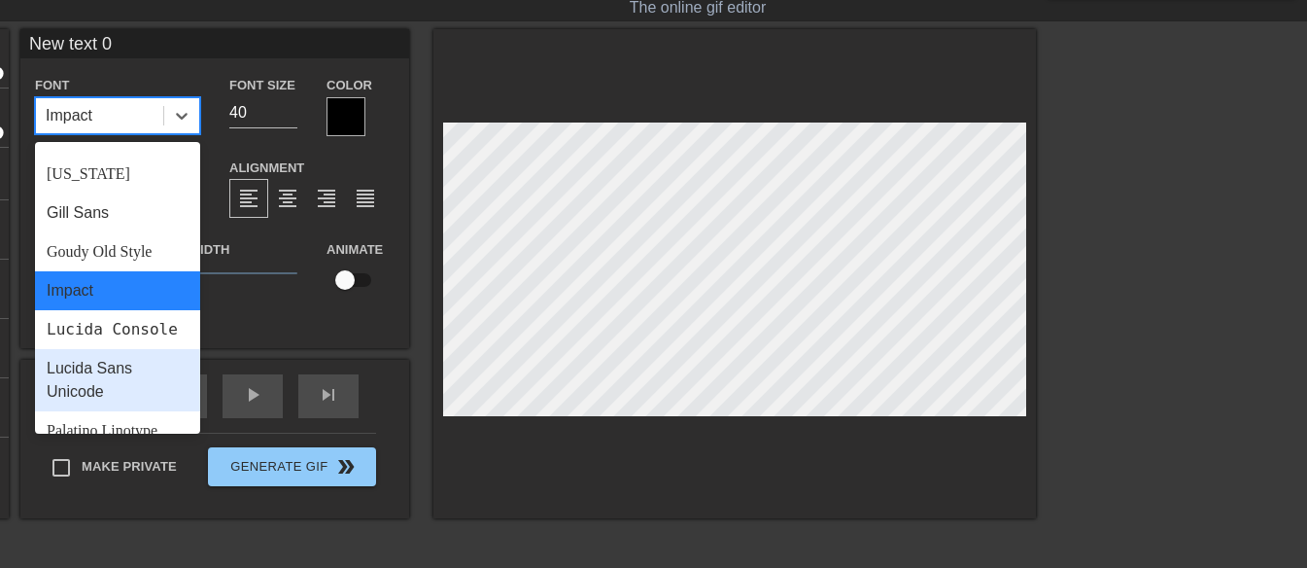
scroll to position [696, 0]
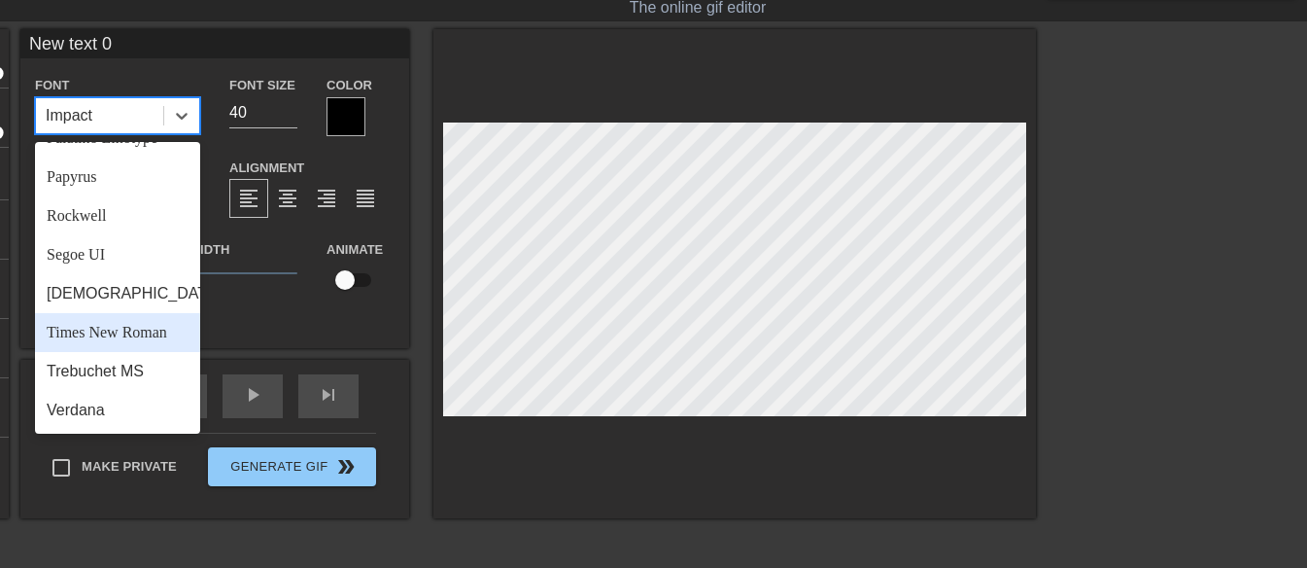
click at [138, 325] on div "Times New Roman" at bounding box center [117, 332] width 165 height 39
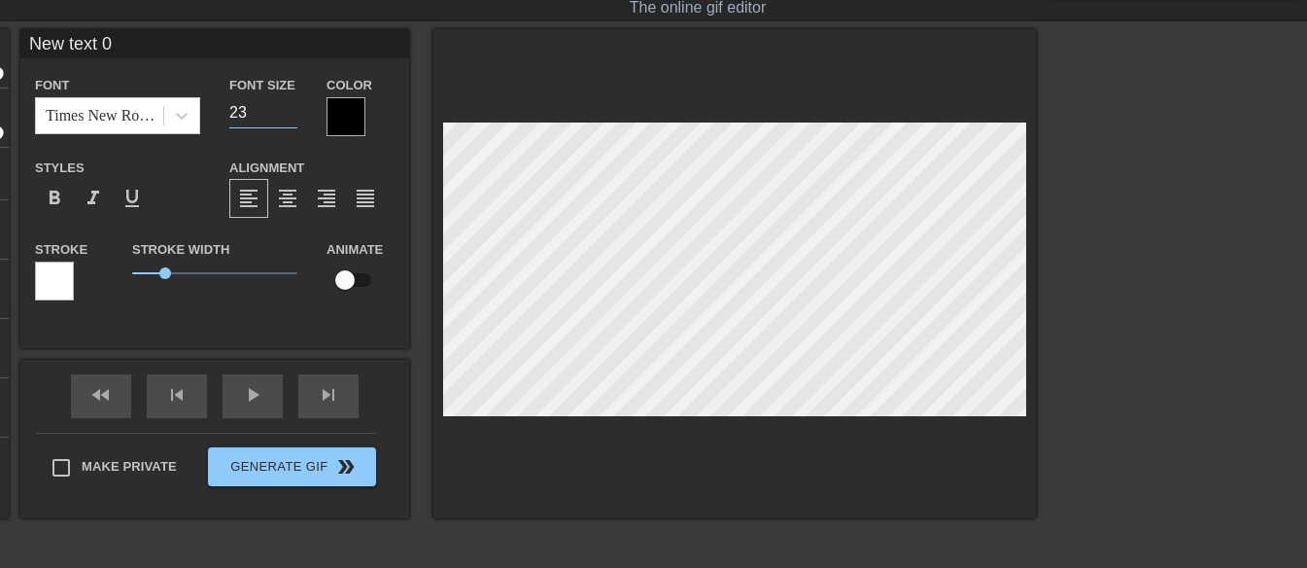
click at [290, 118] on input "23" at bounding box center [263, 112] width 68 height 31
click at [290, 118] on input "22" at bounding box center [263, 112] width 68 height 31
click at [290, 105] on input "23" at bounding box center [263, 112] width 68 height 31
click at [290, 105] on input "24" at bounding box center [263, 112] width 68 height 31
click at [290, 105] on input "25" at bounding box center [263, 112] width 68 height 31
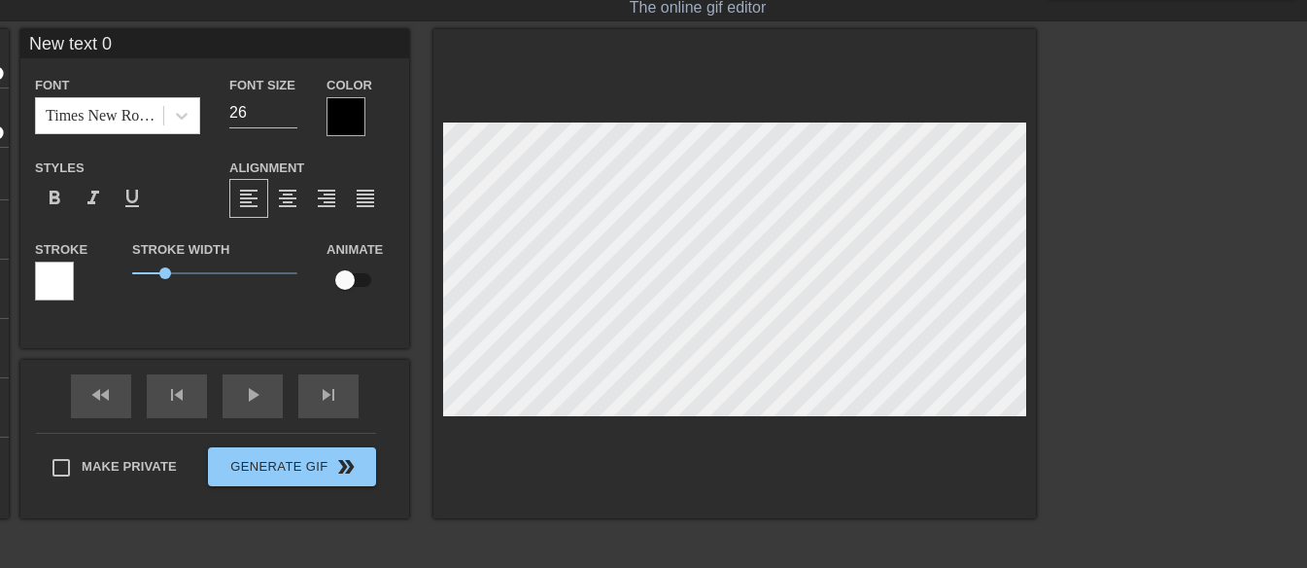
click at [290, 105] on input "26" at bounding box center [263, 112] width 68 height 31
click at [290, 105] on input "27" at bounding box center [263, 112] width 68 height 31
click at [289, 106] on input "28" at bounding box center [263, 112] width 68 height 31
click at [288, 117] on input "27" at bounding box center [263, 112] width 68 height 31
click at [288, 117] on input "26" at bounding box center [263, 112] width 68 height 31
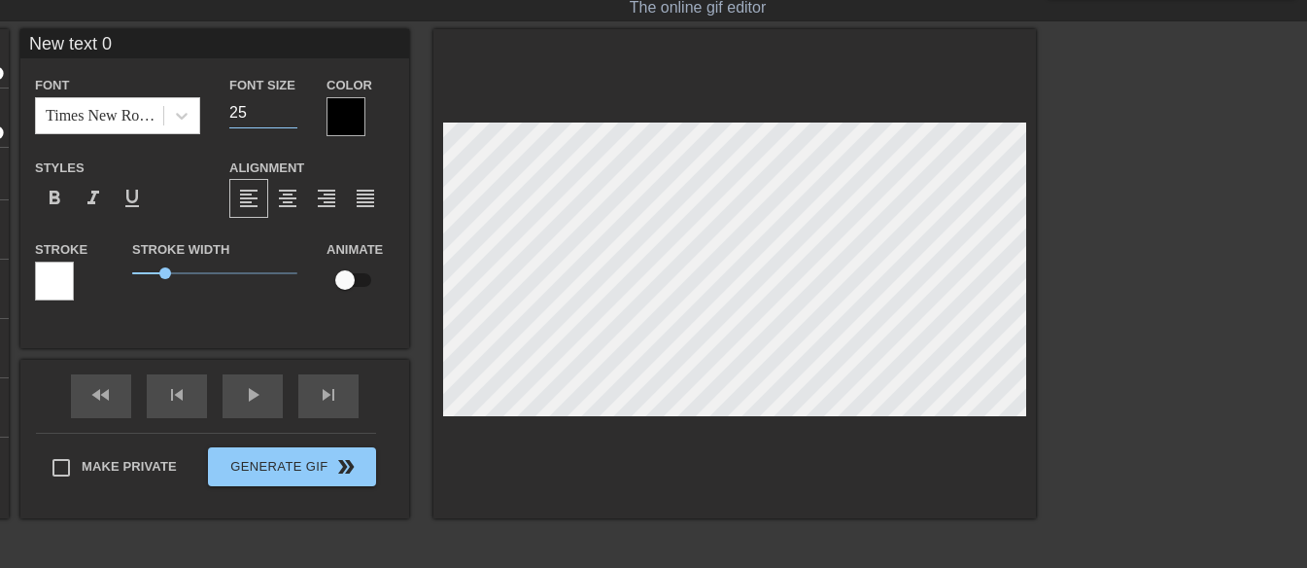
click at [288, 117] on input "25" at bounding box center [263, 112] width 68 height 31
type input "24"
click at [287, 117] on input "24" at bounding box center [263, 112] width 68 height 31
click at [295, 204] on span "format_align_center" at bounding box center [287, 198] width 23 height 23
click at [52, 195] on span "format_bold" at bounding box center [54, 198] width 23 height 23
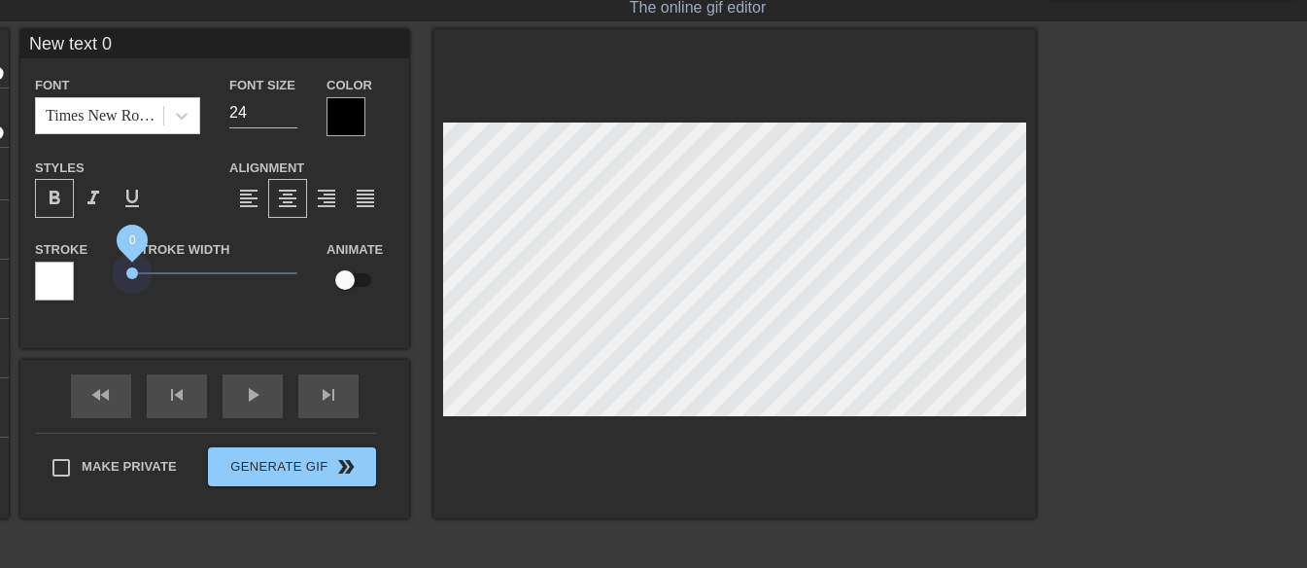
drag, startPoint x: 161, startPoint y: 272, endPoint x: 89, endPoint y: 280, distance: 72.4
click at [89, 280] on div "Stroke Stroke Width 0 Animate" at bounding box center [214, 277] width 389 height 81
click at [350, 105] on div at bounding box center [346, 116] width 39 height 39
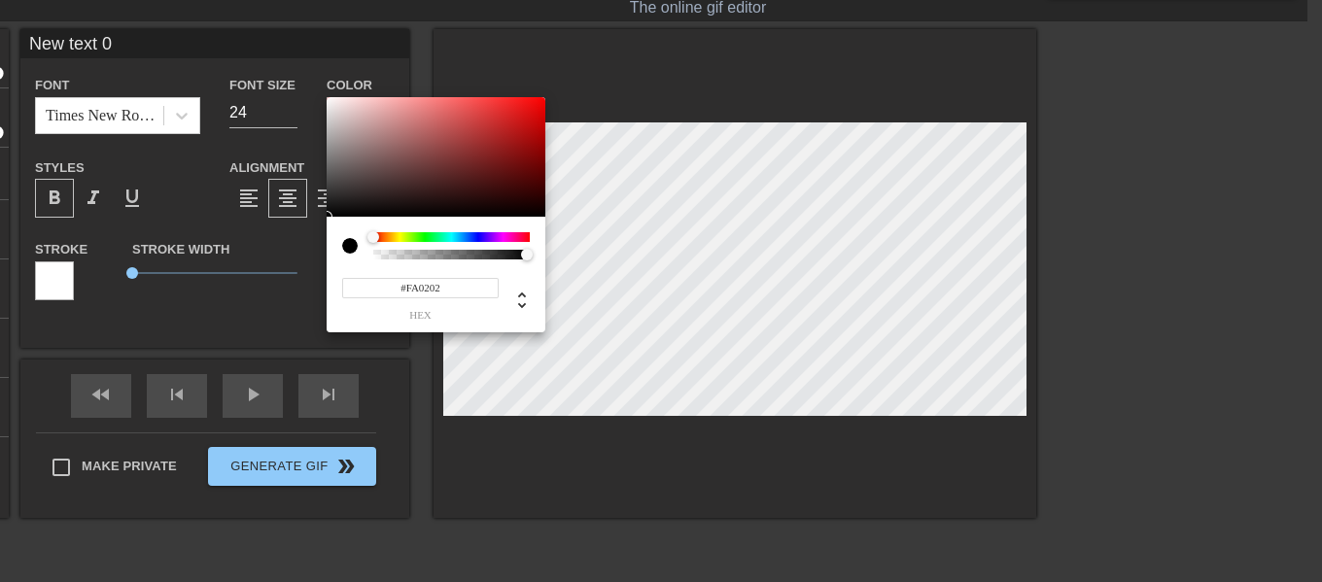
click at [543, 99] on div at bounding box center [436, 157] width 219 height 121
type input "#FF0000"
click at [546, 96] on div "#FF0000 hex" at bounding box center [661, 291] width 1322 height 582
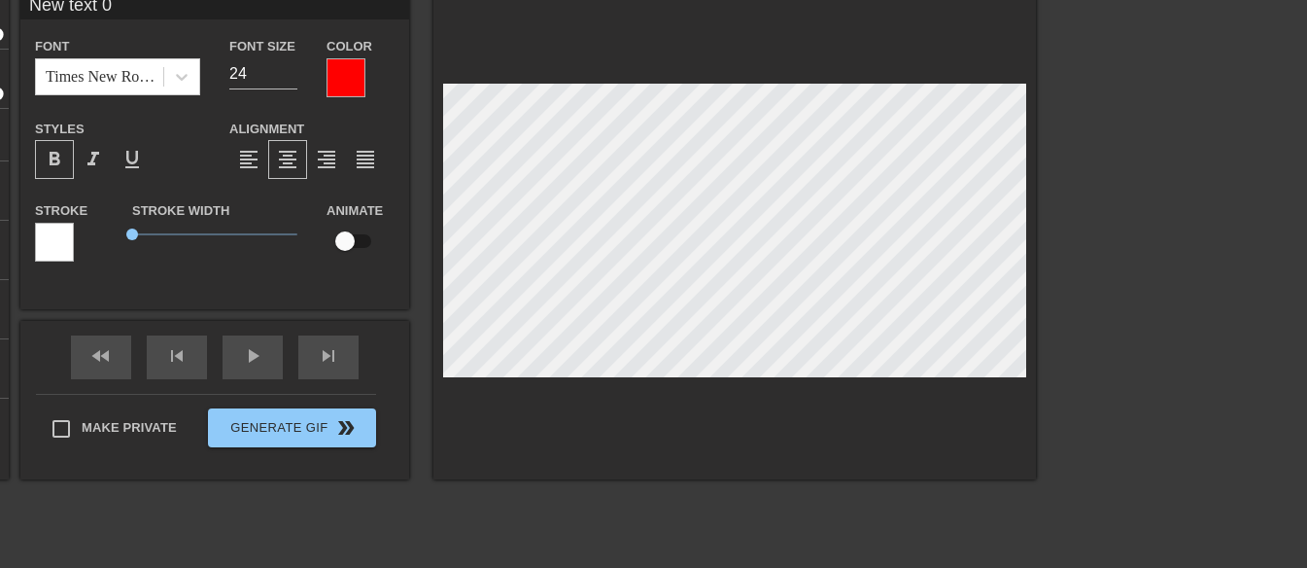
scroll to position [0, 0]
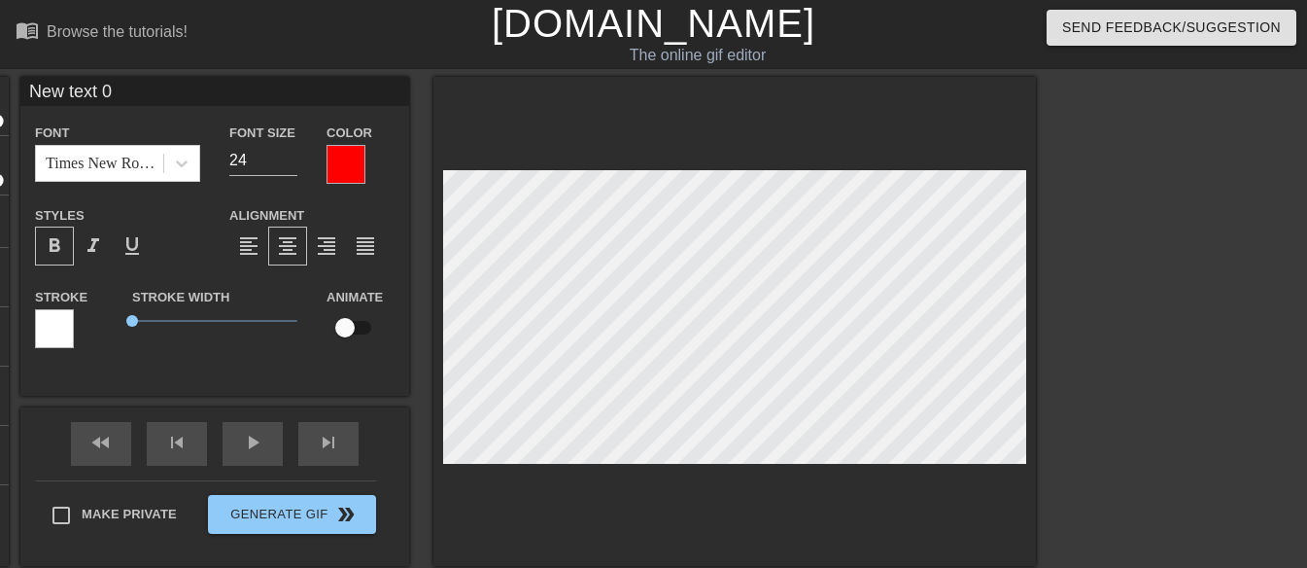
click at [132, 86] on input "New text 0" at bounding box center [214, 91] width 389 height 29
click at [131, 86] on input "New text 0" at bounding box center [214, 91] width 389 height 29
click at [131, 87] on input "New text 0" at bounding box center [214, 91] width 389 height 29
paste input "“Have courage! It is I AM! Do not be afraid.”"
type input "“Have courage! It is I AM! Do not be afraid.”"
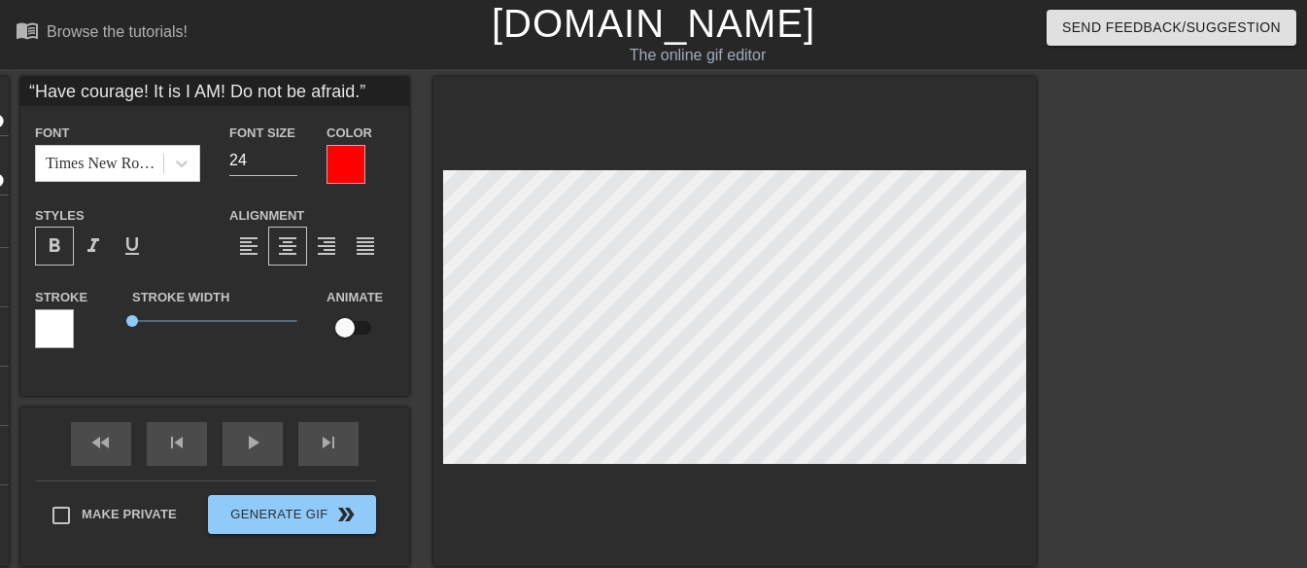
scroll to position [2, 2]
click at [296, 154] on input "25" at bounding box center [263, 160] width 68 height 31
type input "26"
click at [293, 155] on input "26" at bounding box center [263, 160] width 68 height 31
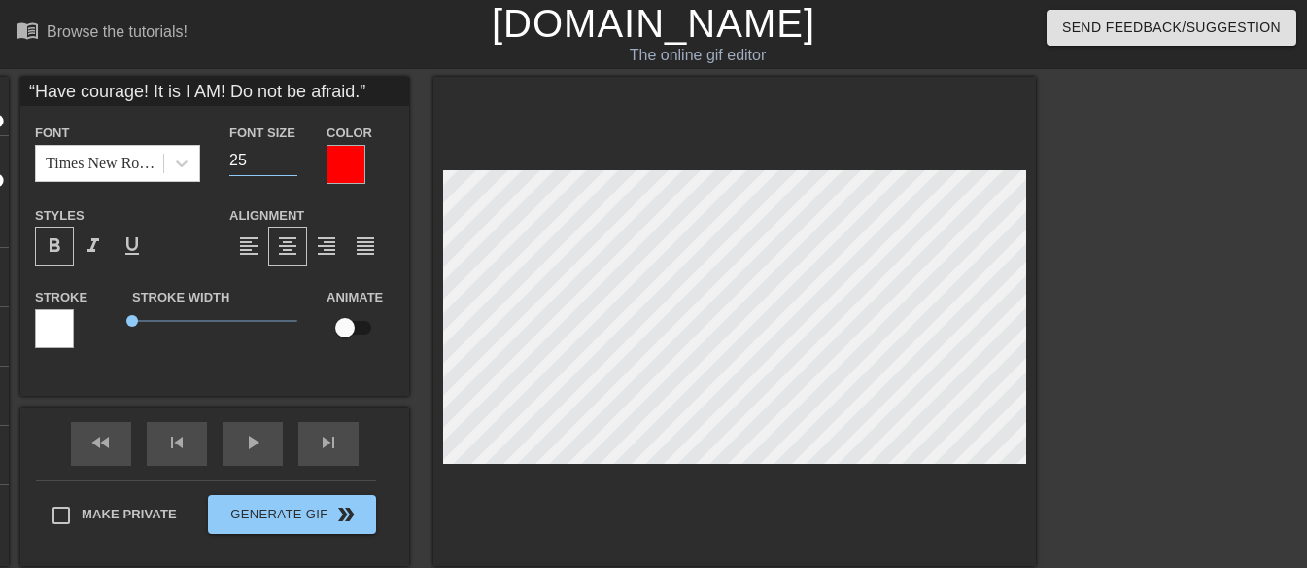
click at [290, 166] on input "25" at bounding box center [263, 160] width 68 height 31
type input "24"
click at [290, 167] on input "24" at bounding box center [263, 160] width 68 height 31
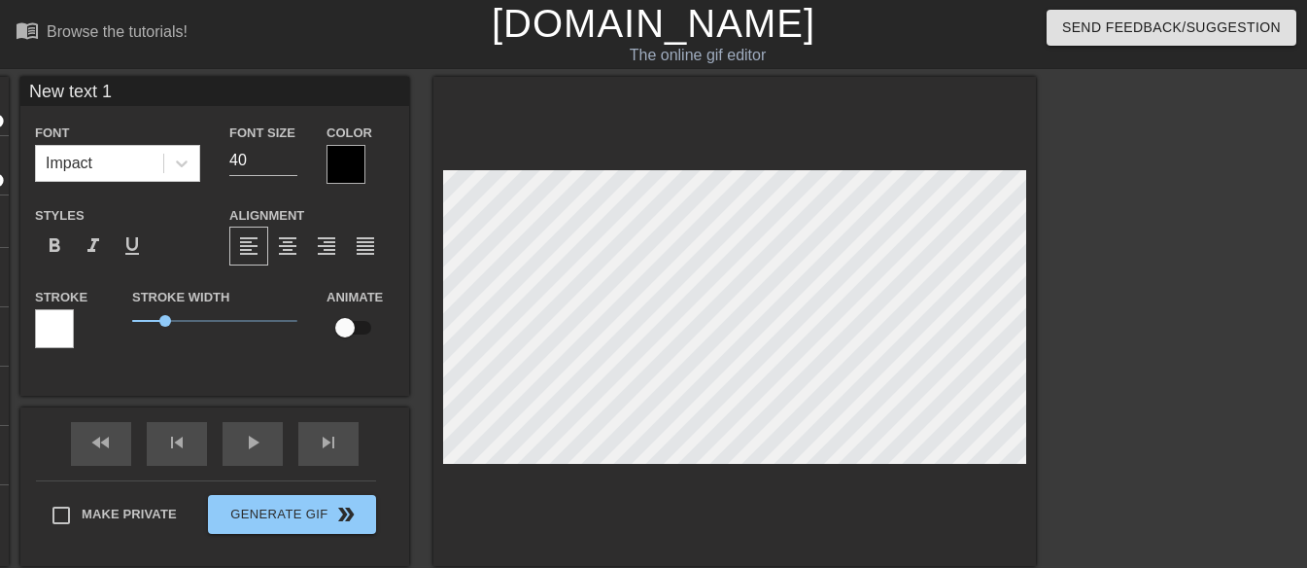
click at [159, 91] on input "New text 1" at bounding box center [214, 91] width 389 height 29
paste input "— Mark 6:50"
type input "— Mark 6:50"
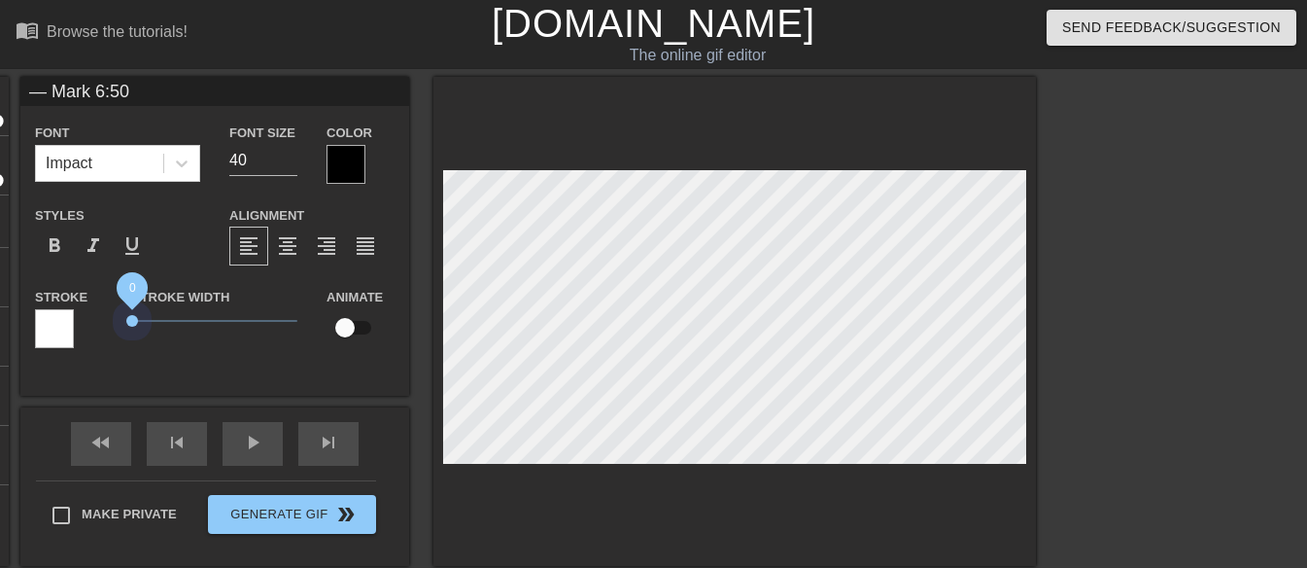
drag, startPoint x: 161, startPoint y: 318, endPoint x: 111, endPoint y: 330, distance: 51.9
click at [111, 330] on div "Stroke Stroke Width 0 Animate" at bounding box center [214, 325] width 389 height 81
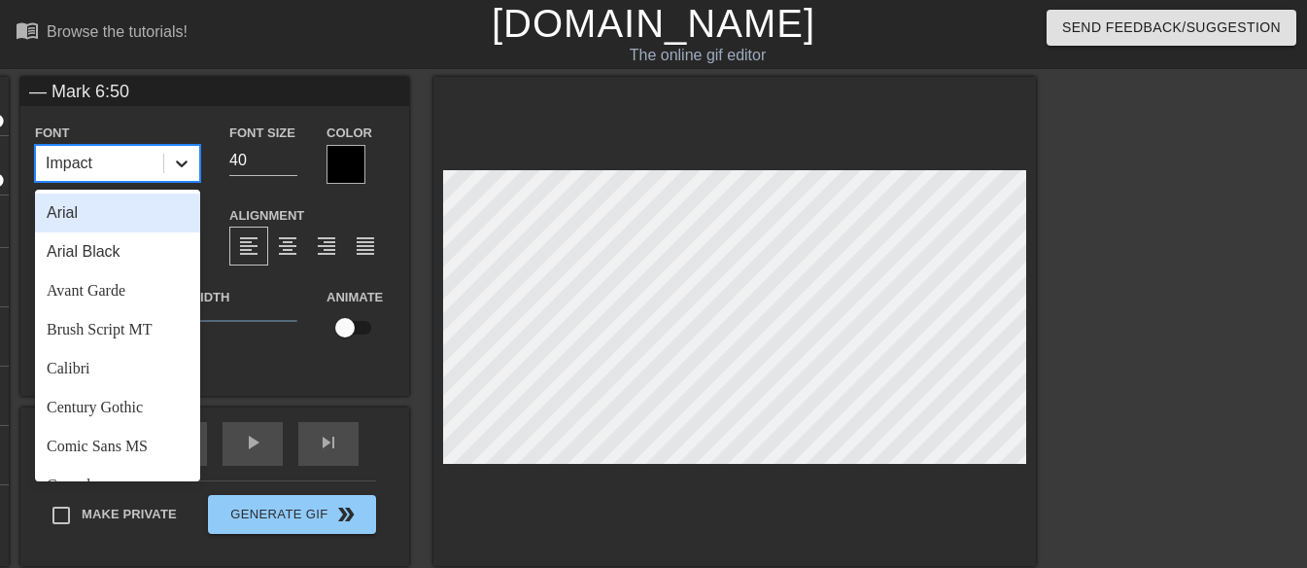
click at [177, 158] on icon at bounding box center [181, 163] width 19 height 19
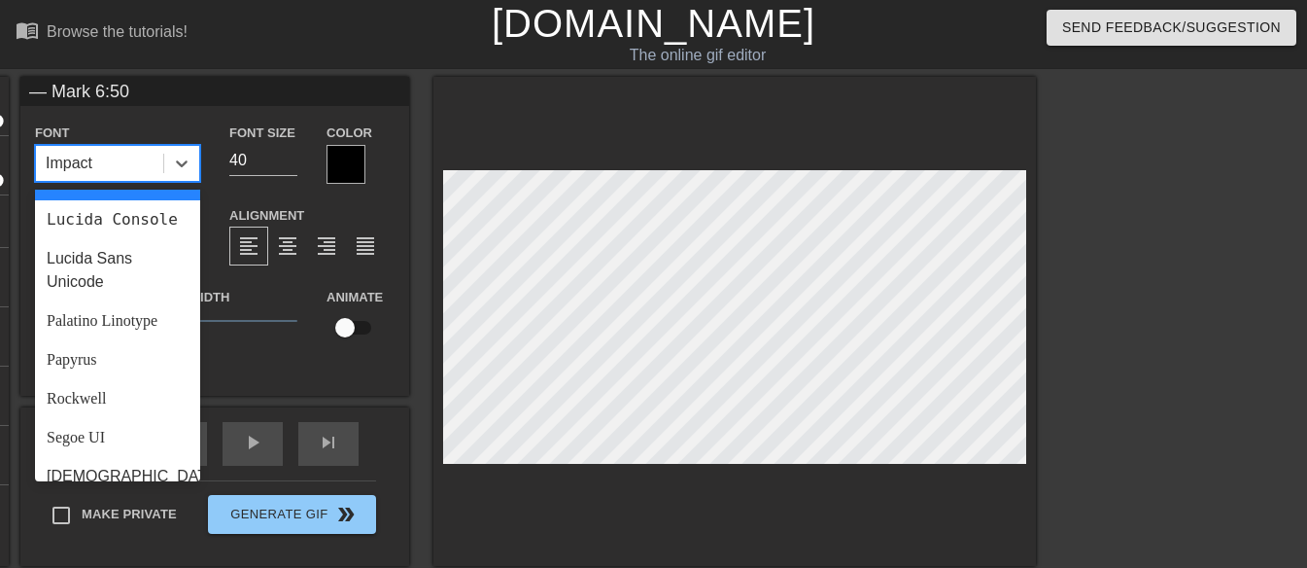
scroll to position [696, 0]
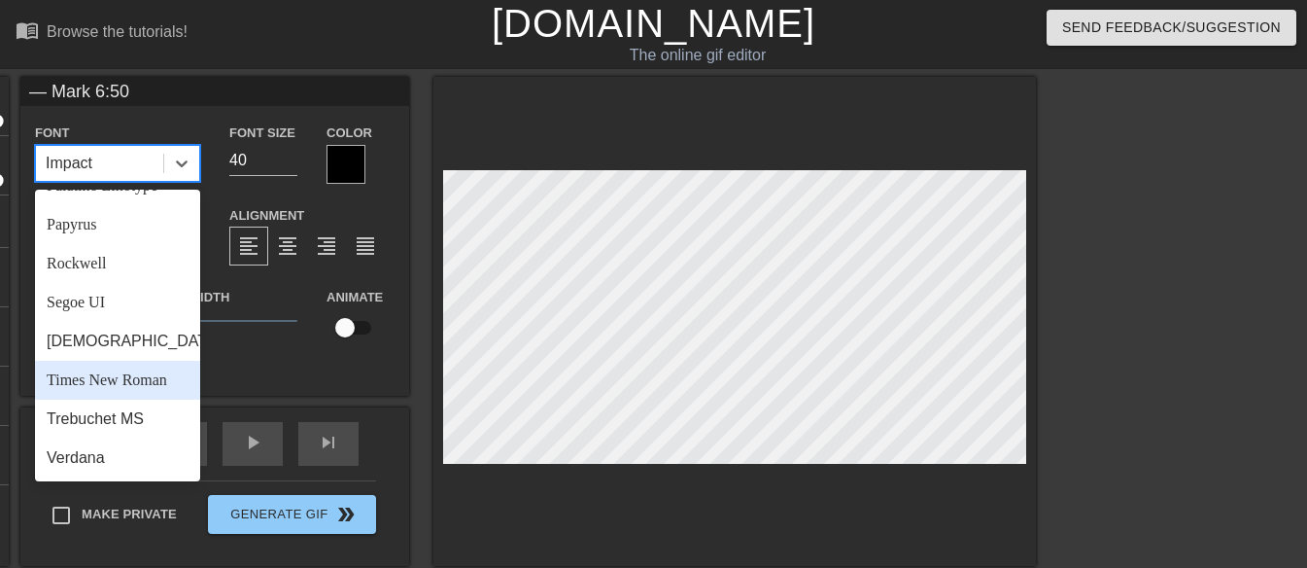
click at [117, 371] on div "Times New Roman" at bounding box center [117, 380] width 165 height 39
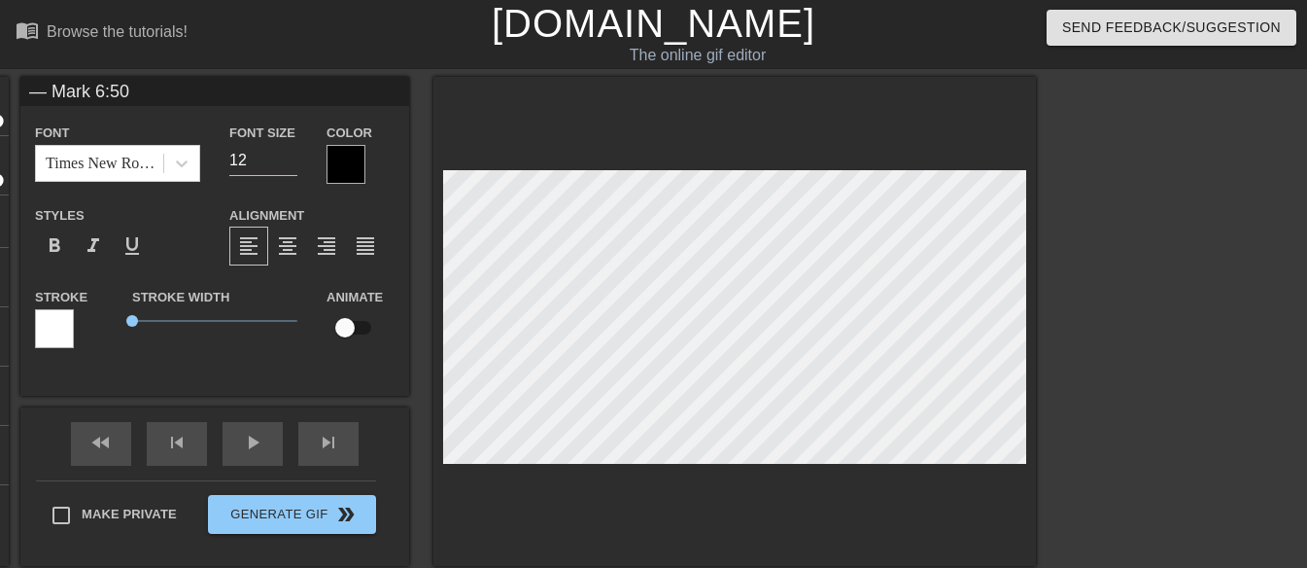
click at [289, 167] on input "12" at bounding box center [263, 160] width 68 height 31
click at [289, 167] on input "11" at bounding box center [263, 160] width 68 height 31
type input "12"
click at [290, 152] on input "12" at bounding box center [263, 160] width 68 height 31
click at [348, 176] on div at bounding box center [346, 164] width 39 height 39
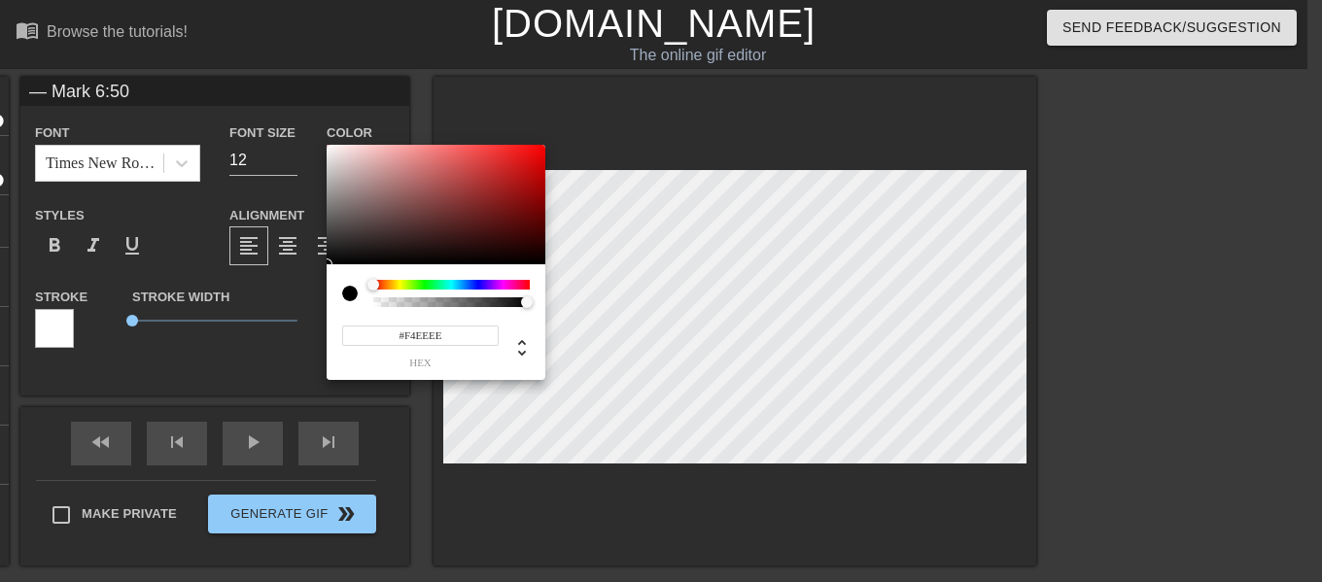
click at [330, 150] on div at bounding box center [436, 205] width 219 height 121
type input "#FFFFFF"
click at [324, 143] on div "#FFFFFF hex" at bounding box center [661, 291] width 1322 height 582
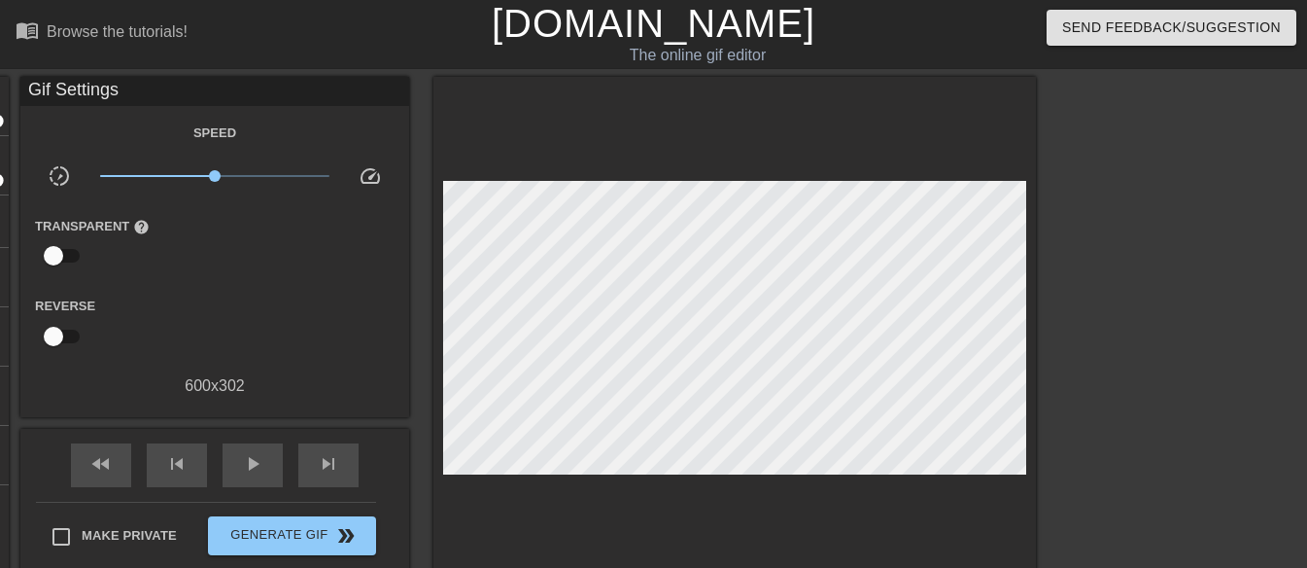
scroll to position [97, 0]
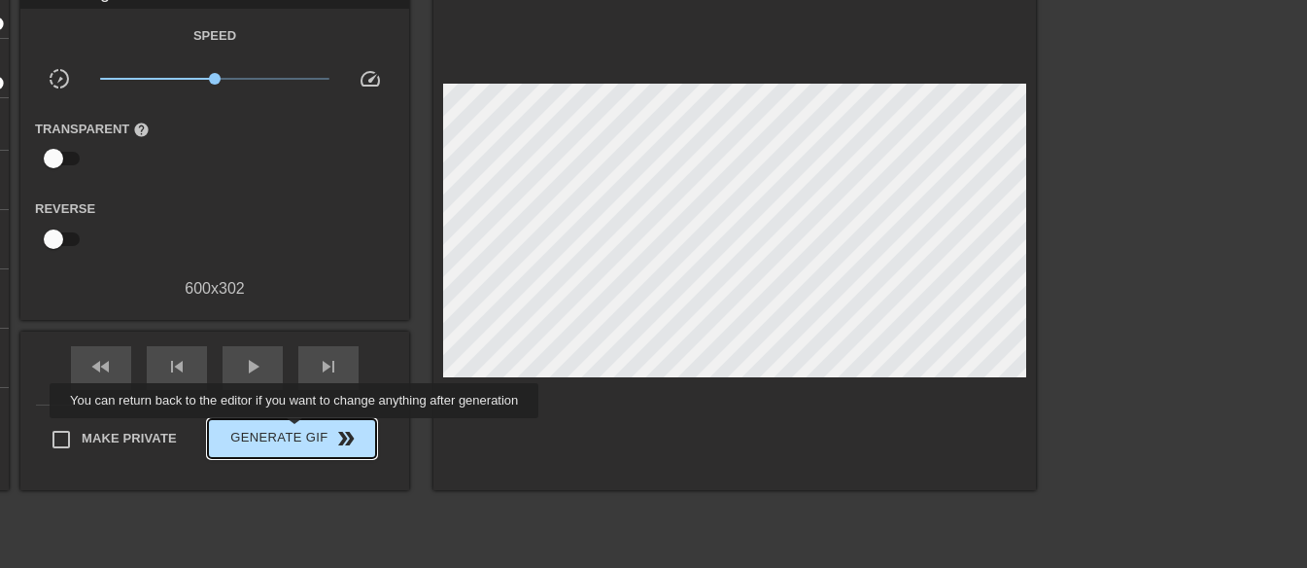
click at [296, 432] on span "Generate Gif double_arrow" at bounding box center [292, 438] width 153 height 23
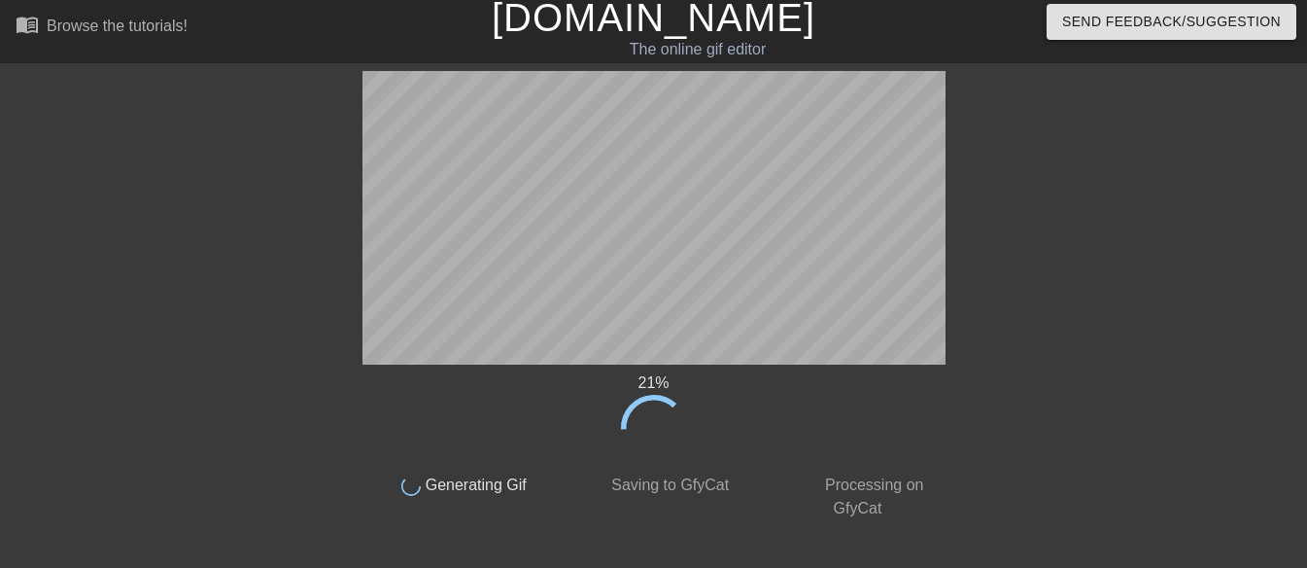
scroll to position [0, 0]
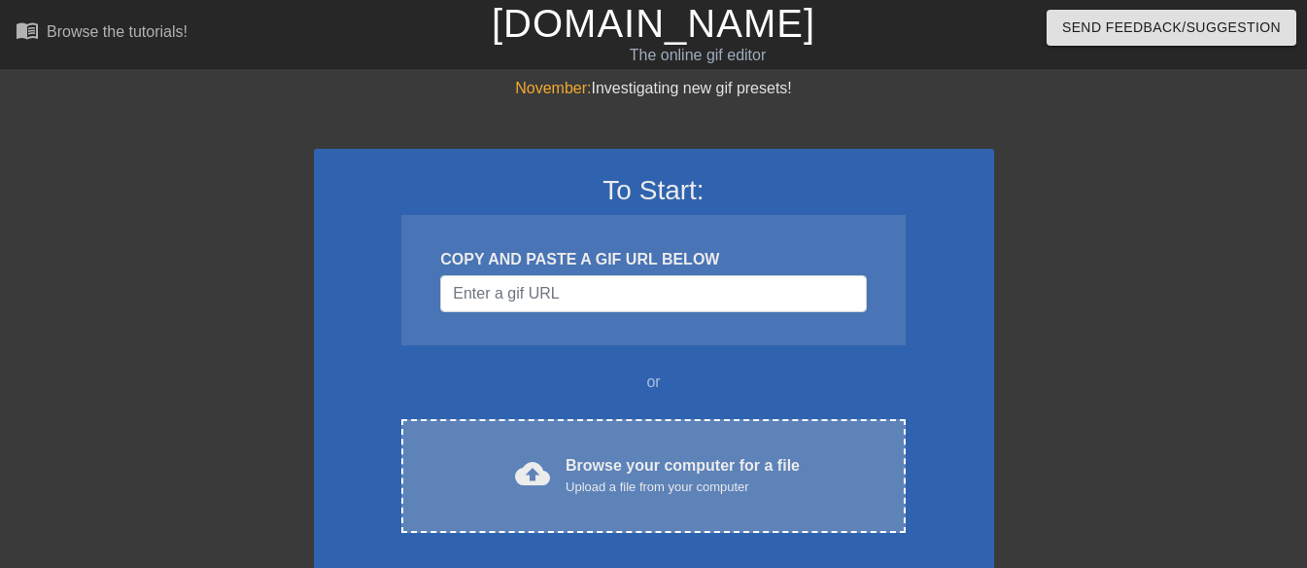
click at [563, 476] on div "cloud_upload Browse your computer for a file Upload a file from your computer" at bounding box center [653, 476] width 422 height 44
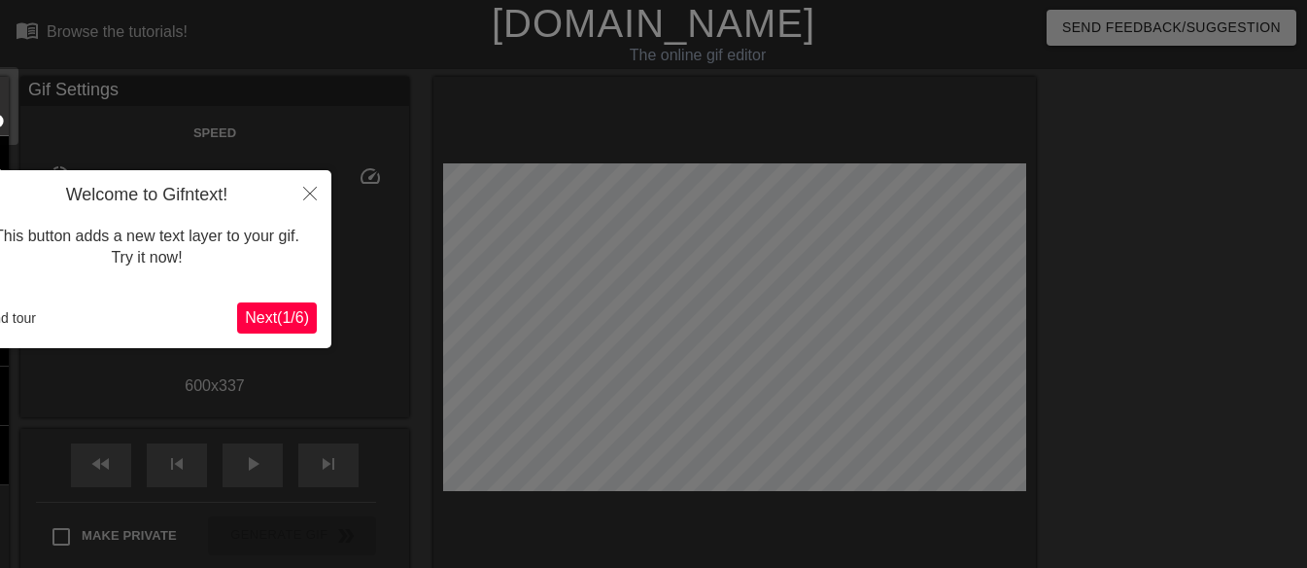
scroll to position [48, 0]
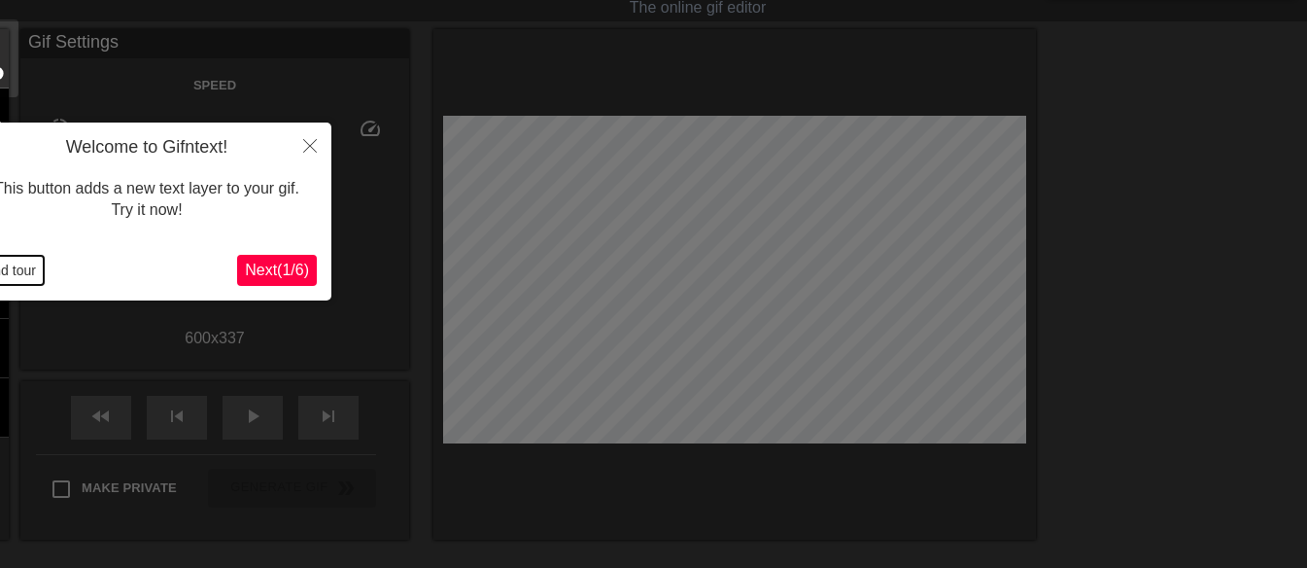
click at [3, 266] on button "End tour" at bounding box center [10, 270] width 67 height 29
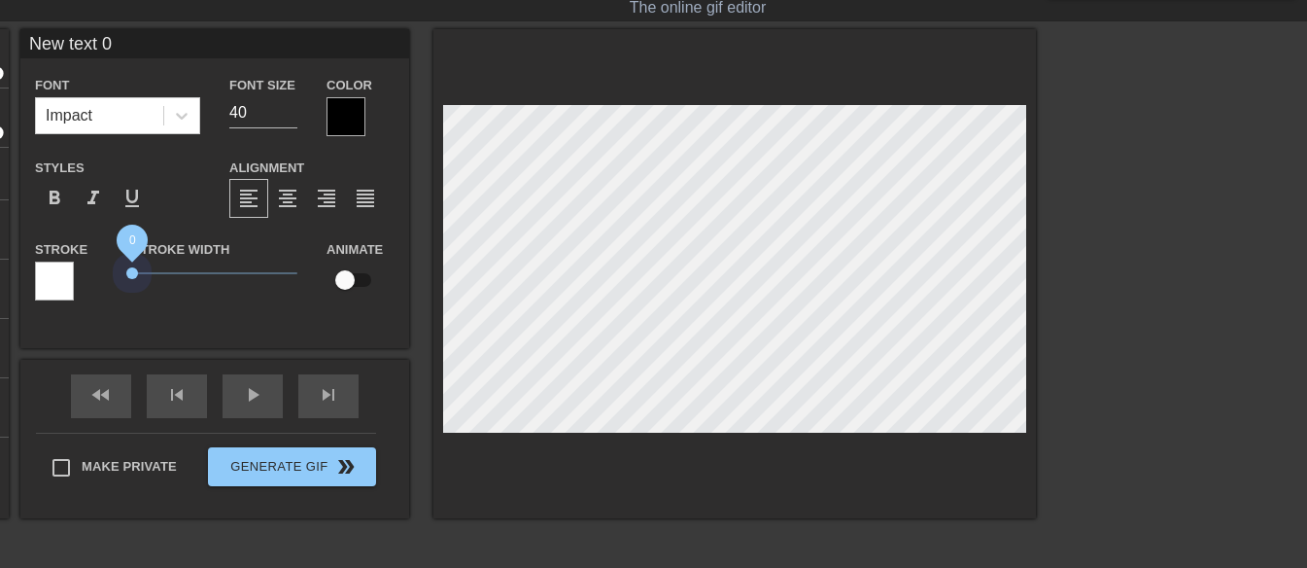
drag, startPoint x: 165, startPoint y: 268, endPoint x: 83, endPoint y: 262, distance: 82.8
click at [87, 276] on div "Stroke Stroke Width 0 Animate" at bounding box center [214, 277] width 389 height 81
click at [53, 193] on span "format_bold" at bounding box center [54, 198] width 23 height 23
click at [189, 112] on icon at bounding box center [181, 115] width 19 height 19
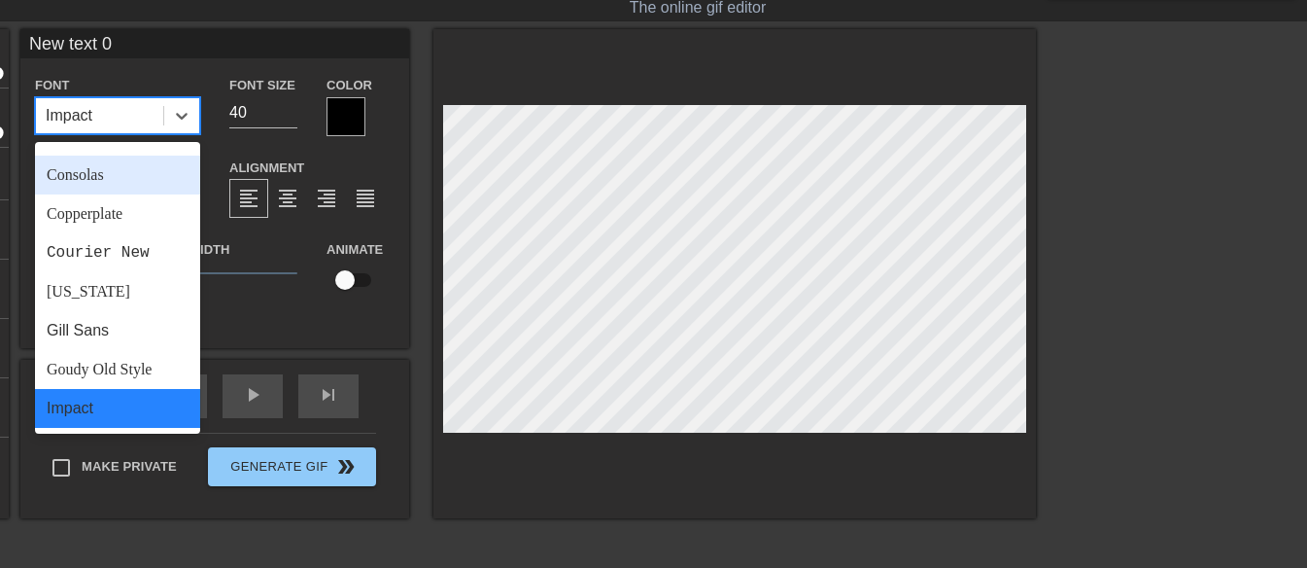
scroll to position [696, 0]
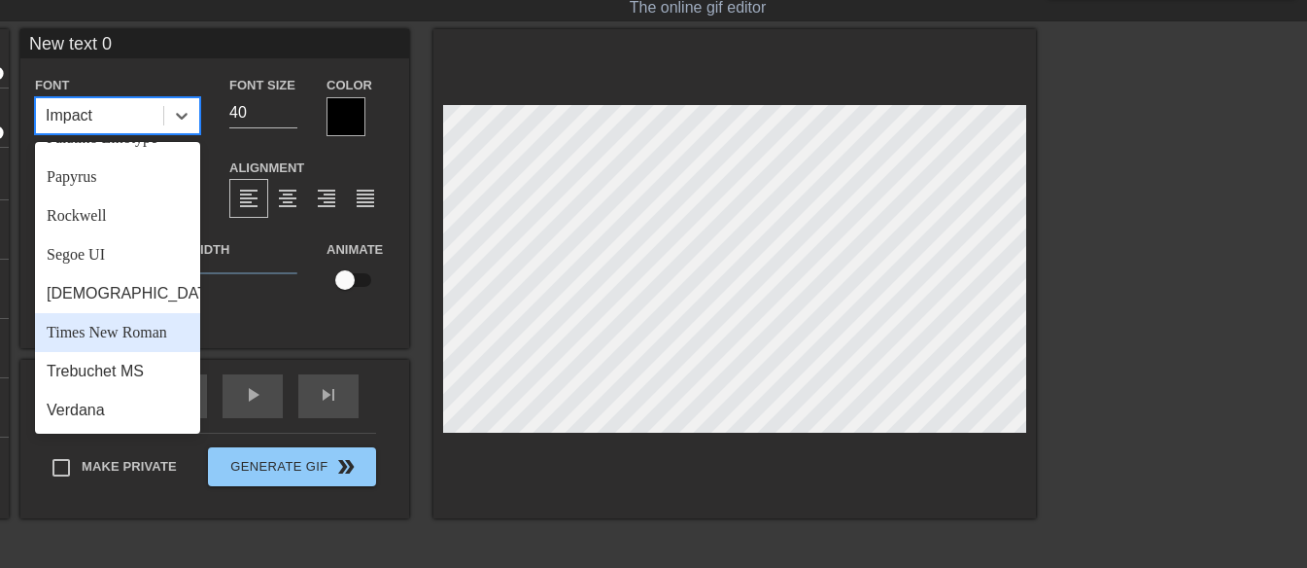
click at [137, 327] on div "Times New Roman" at bounding box center [117, 332] width 165 height 39
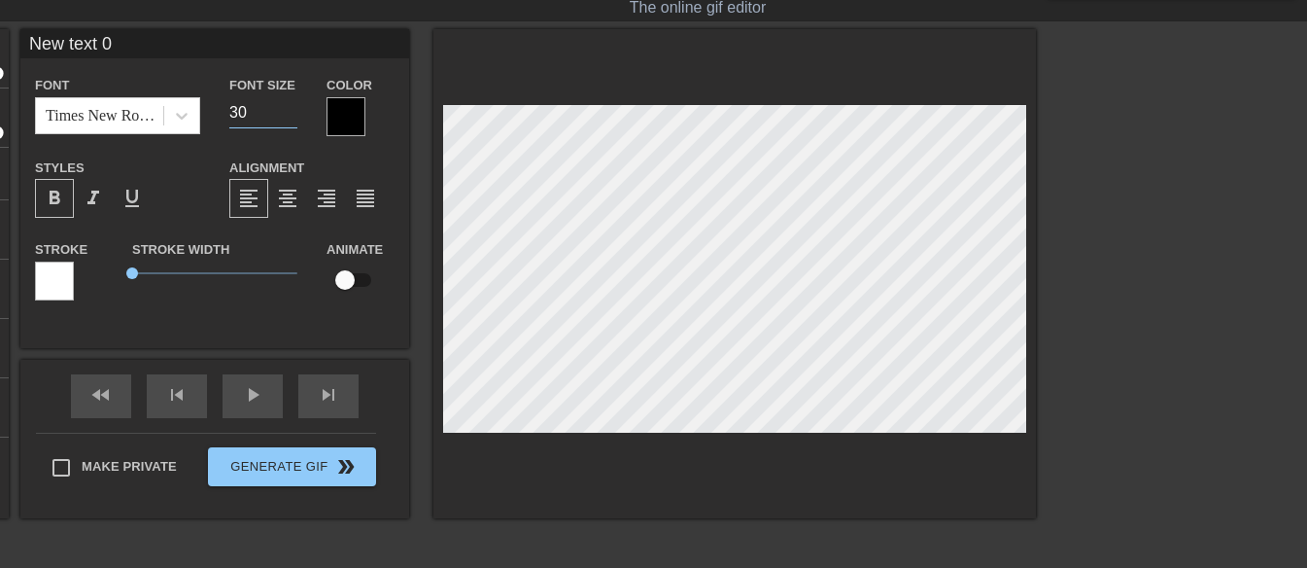
click at [288, 118] on input "29" at bounding box center [263, 112] width 68 height 31
click at [289, 119] on input "28" at bounding box center [263, 112] width 68 height 31
click at [289, 119] on input "27" at bounding box center [263, 112] width 68 height 31
click at [289, 119] on input "26" at bounding box center [263, 112] width 68 height 31
click at [289, 119] on input "25" at bounding box center [263, 112] width 68 height 31
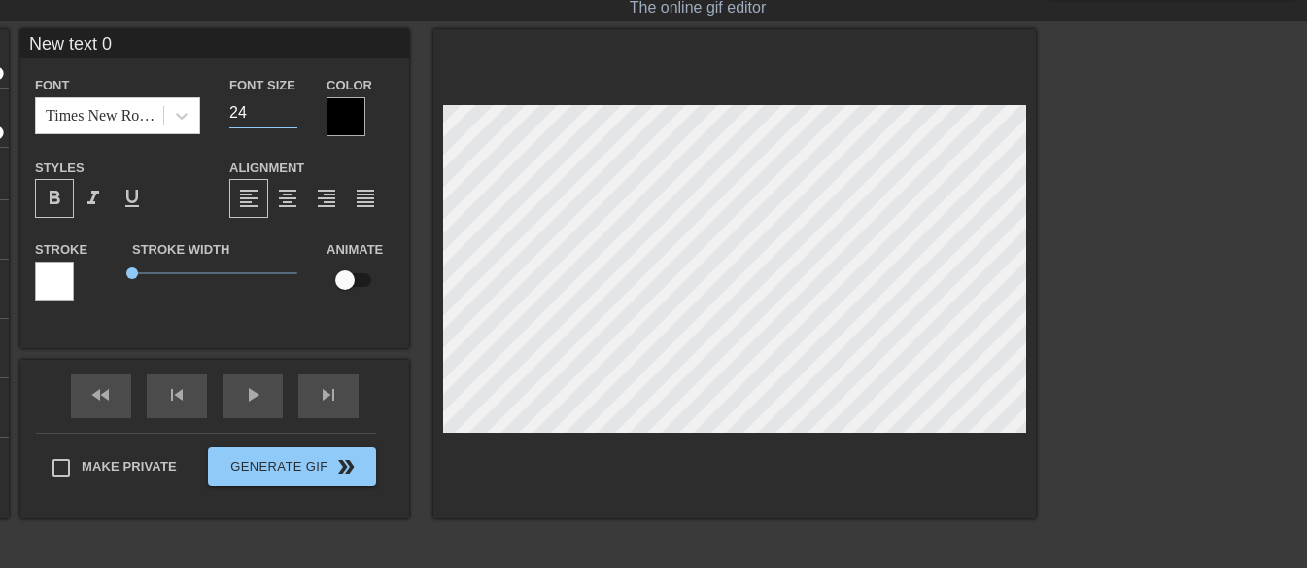
type input "24"
click at [289, 119] on input "24" at bounding box center [263, 112] width 68 height 31
click at [336, 104] on div at bounding box center [346, 116] width 39 height 39
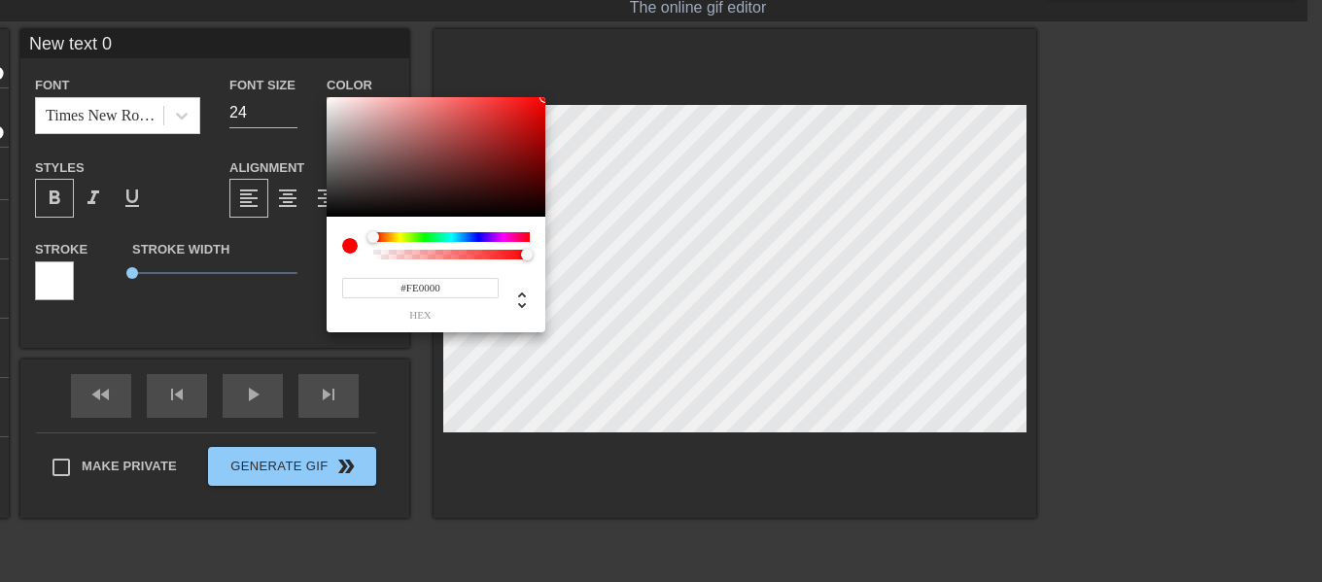
type input "#FF0000"
drag, startPoint x: 543, startPoint y: 100, endPoint x: 551, endPoint y: 89, distance: 13.2
click at [549, 92] on div "#FF0000 hex" at bounding box center [661, 291] width 1322 height 582
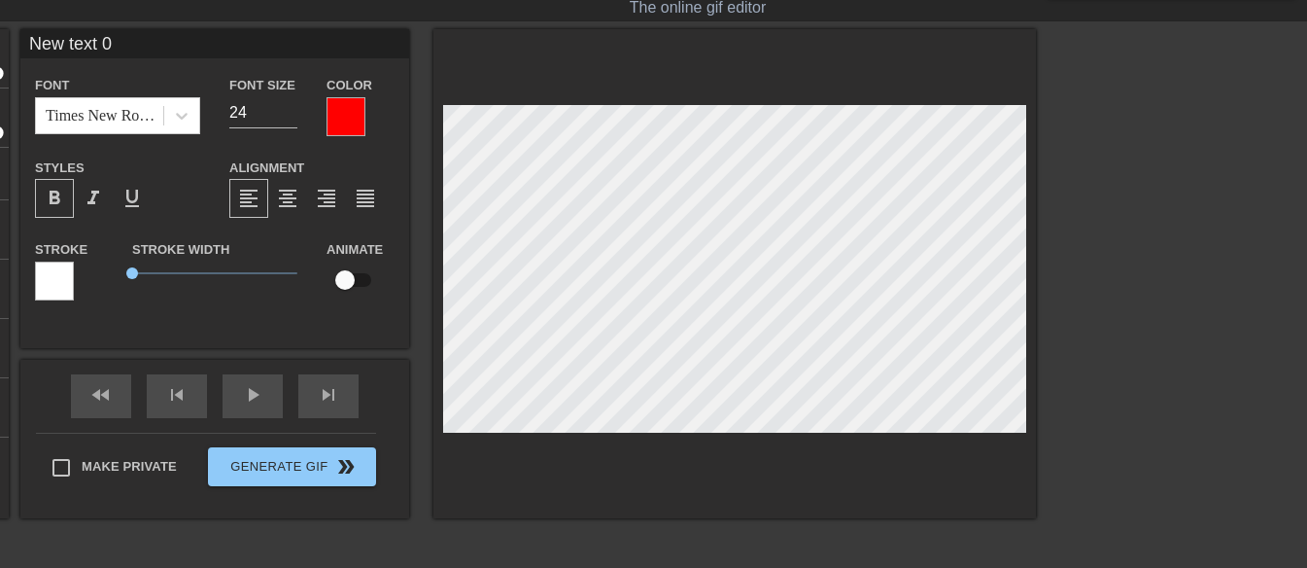
click at [155, 43] on input "New text 0" at bounding box center [214, 43] width 389 height 29
click at [154, 43] on input "New text 0" at bounding box center [214, 43] width 389 height 29
paste input "“Have courage! It is I AM! Do not be afraid.”"
type input "“Have courage! It is I AM! Do not be afraid.”"
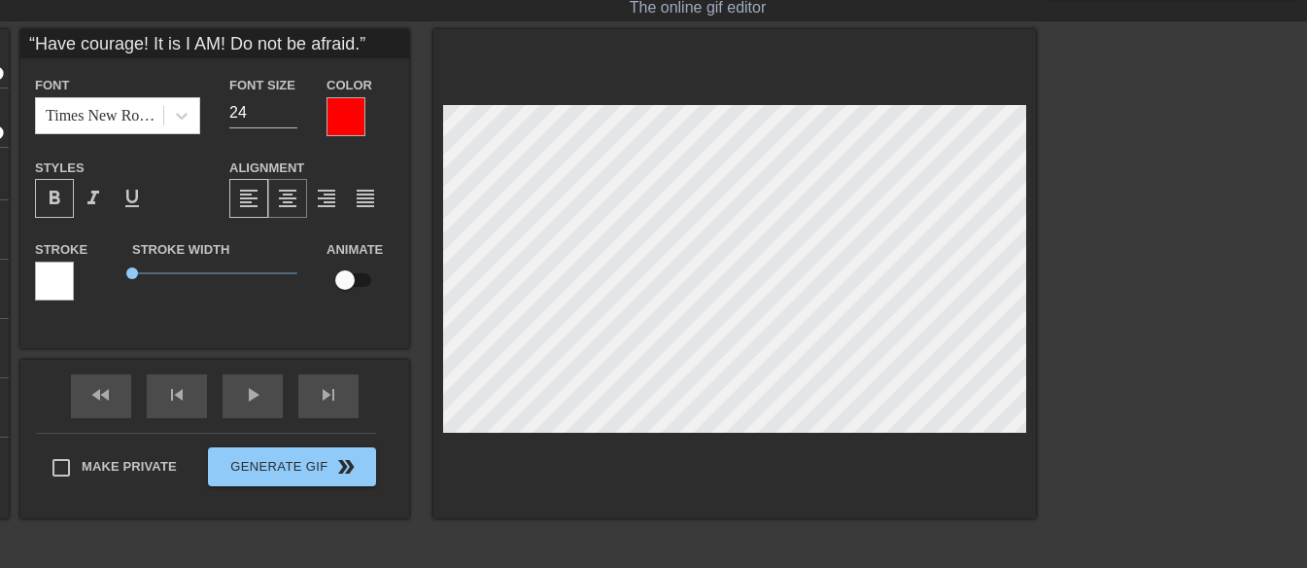
click at [293, 201] on span "format_align_center" at bounding box center [287, 198] width 23 height 23
click at [289, 106] on input "25" at bounding box center [263, 112] width 68 height 31
click at [286, 107] on input "26" at bounding box center [263, 112] width 68 height 31
click at [294, 108] on input "27" at bounding box center [263, 112] width 68 height 31
click at [292, 108] on input "28" at bounding box center [263, 112] width 68 height 31
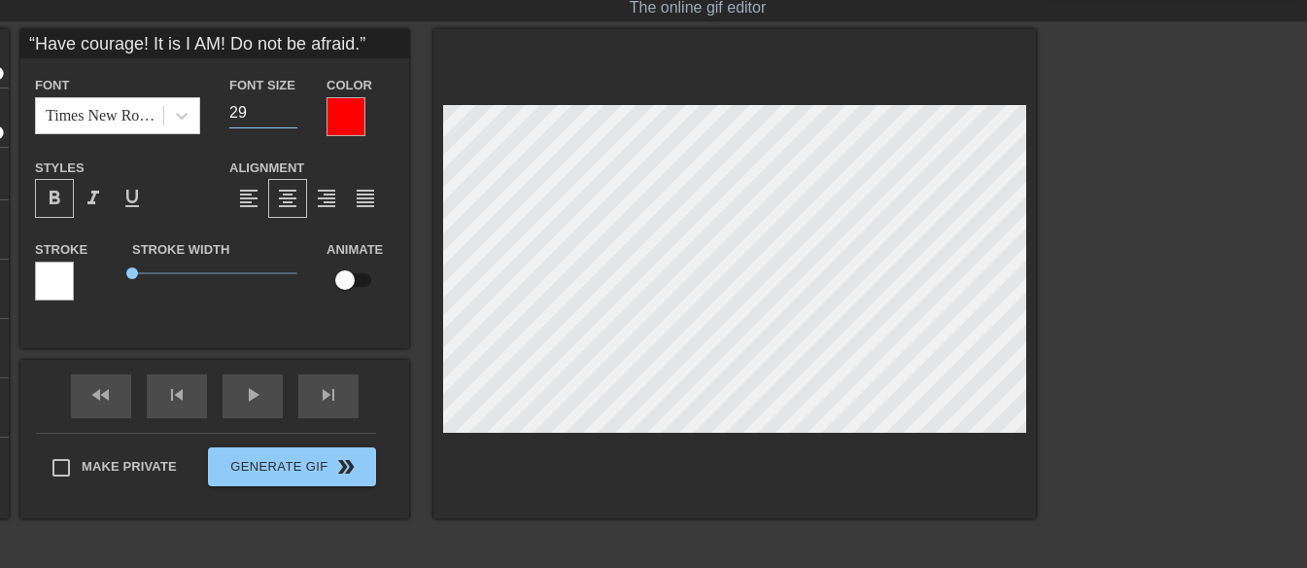
click at [283, 108] on input "29" at bounding box center [263, 112] width 68 height 31
click at [282, 108] on input "29" at bounding box center [263, 112] width 68 height 31
click at [291, 108] on input "30" at bounding box center [263, 112] width 68 height 31
click at [291, 118] on input "29" at bounding box center [263, 112] width 68 height 31
type input "28"
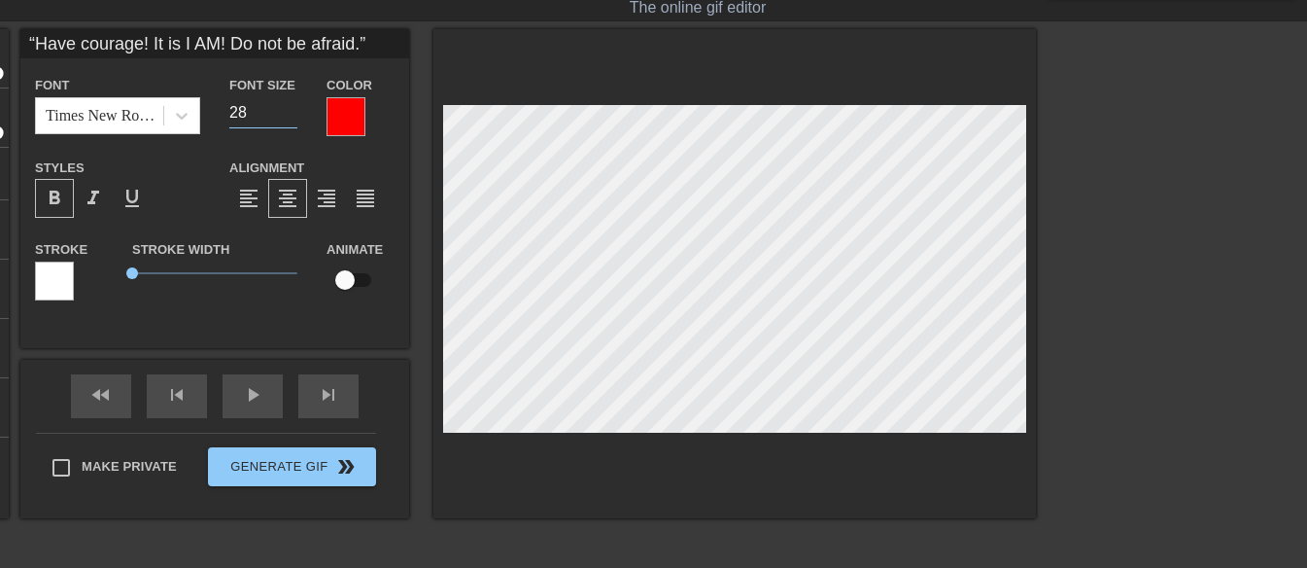
click at [291, 118] on input "28" at bounding box center [263, 112] width 68 height 31
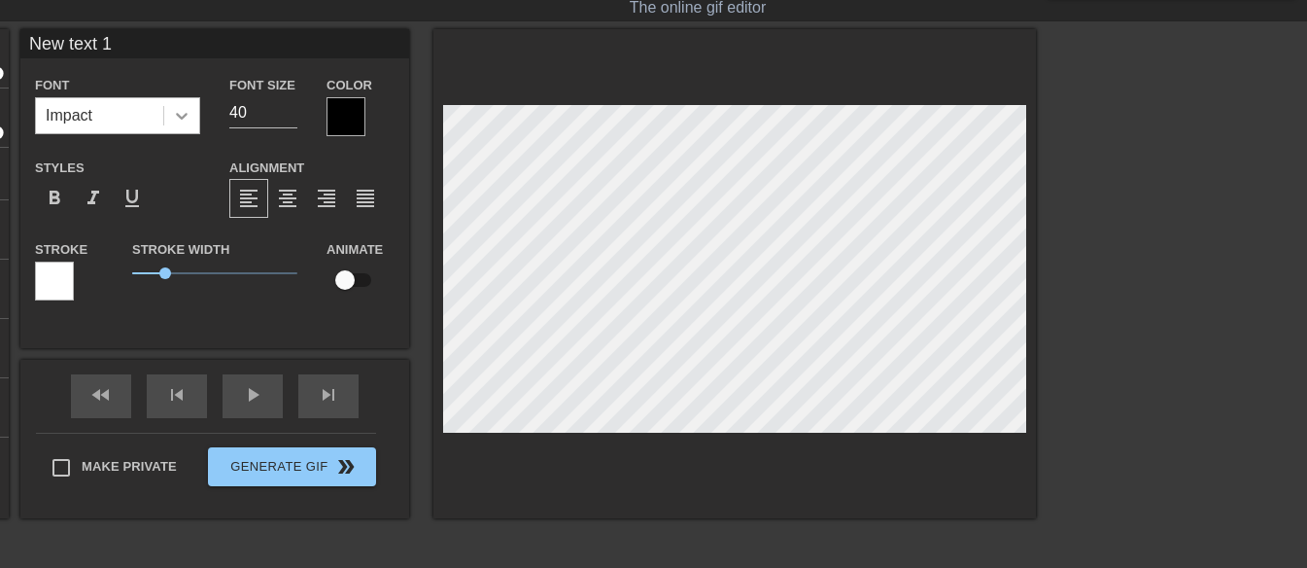
click at [188, 107] on icon at bounding box center [181, 115] width 19 height 19
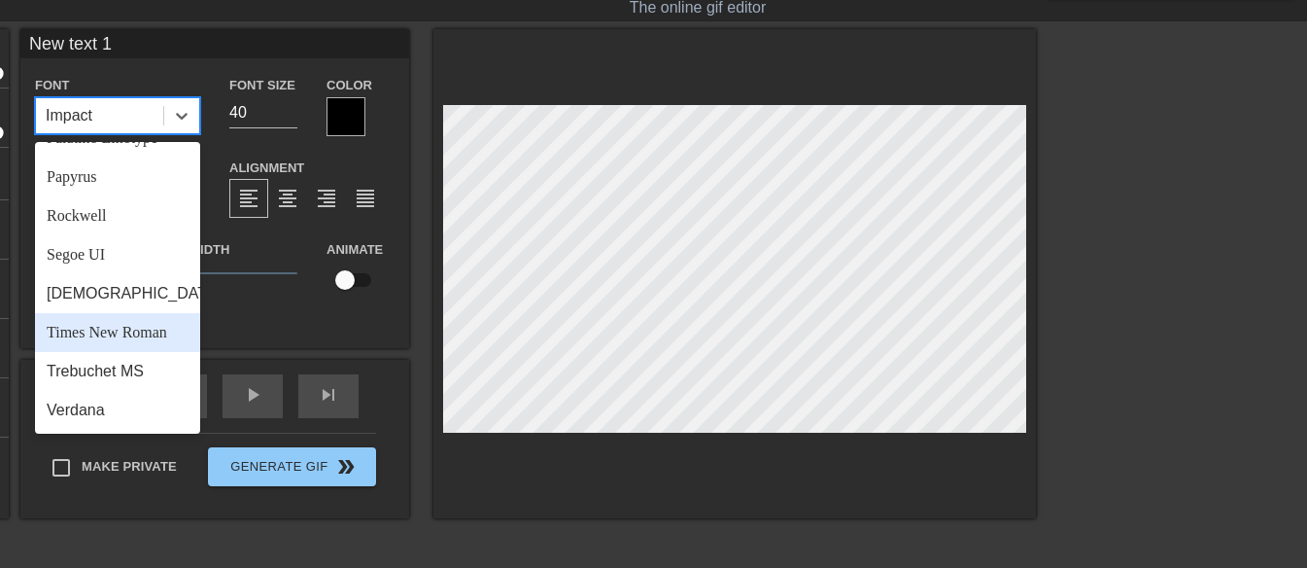
click at [122, 326] on div "Times New Roman" at bounding box center [117, 332] width 165 height 39
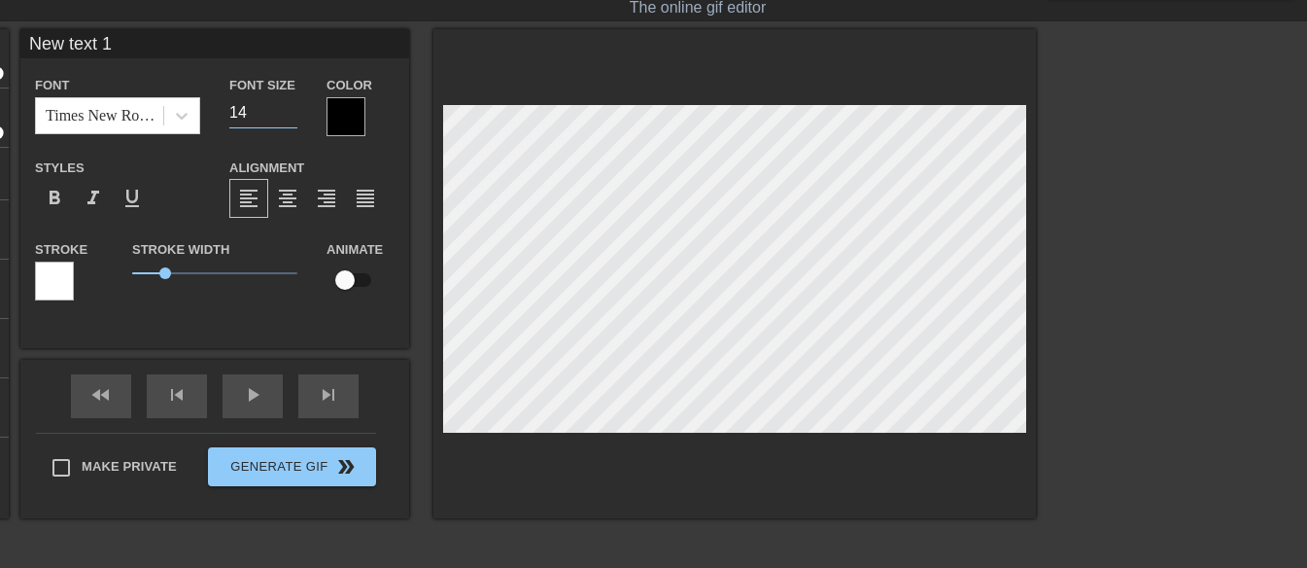
click at [291, 118] on input "14" at bounding box center [263, 112] width 68 height 31
click at [291, 118] on input "13" at bounding box center [263, 112] width 68 height 31
type input "12"
click at [291, 118] on input "12" at bounding box center [263, 112] width 68 height 31
click at [351, 122] on div at bounding box center [346, 116] width 39 height 39
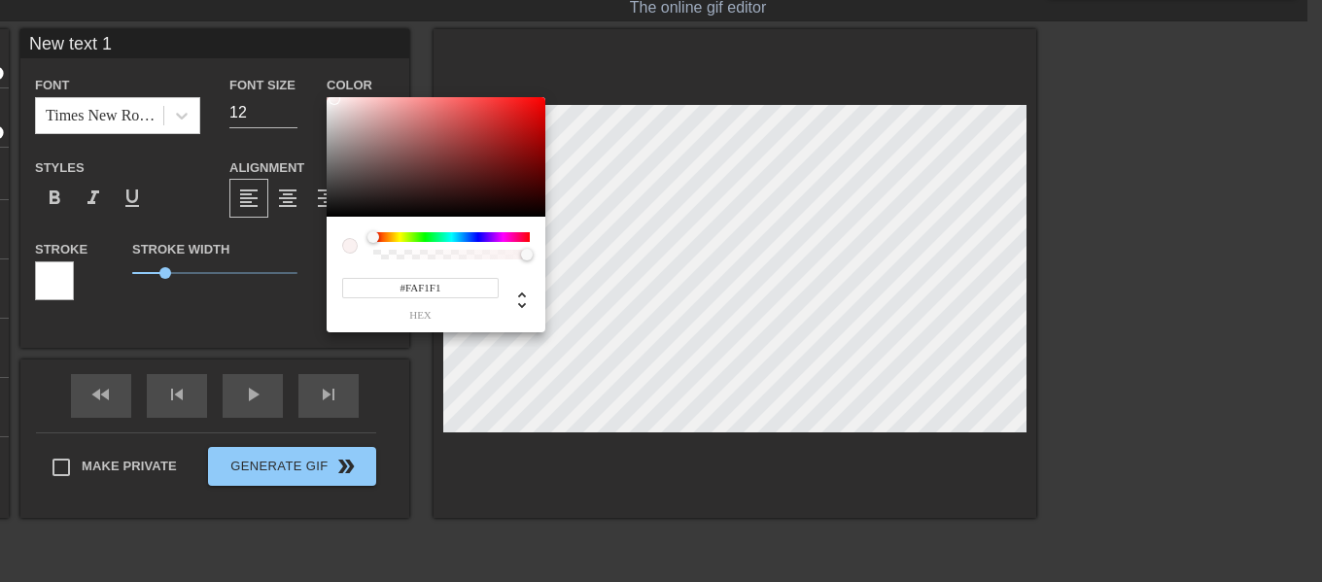
click at [334, 99] on div at bounding box center [436, 157] width 219 height 121
type input "#FFFFFF"
drag, startPoint x: 330, startPoint y: 103, endPoint x: 297, endPoint y: 90, distance: 35.4
click at [297, 90] on div "#FFFFFF hex" at bounding box center [661, 291] width 1322 height 582
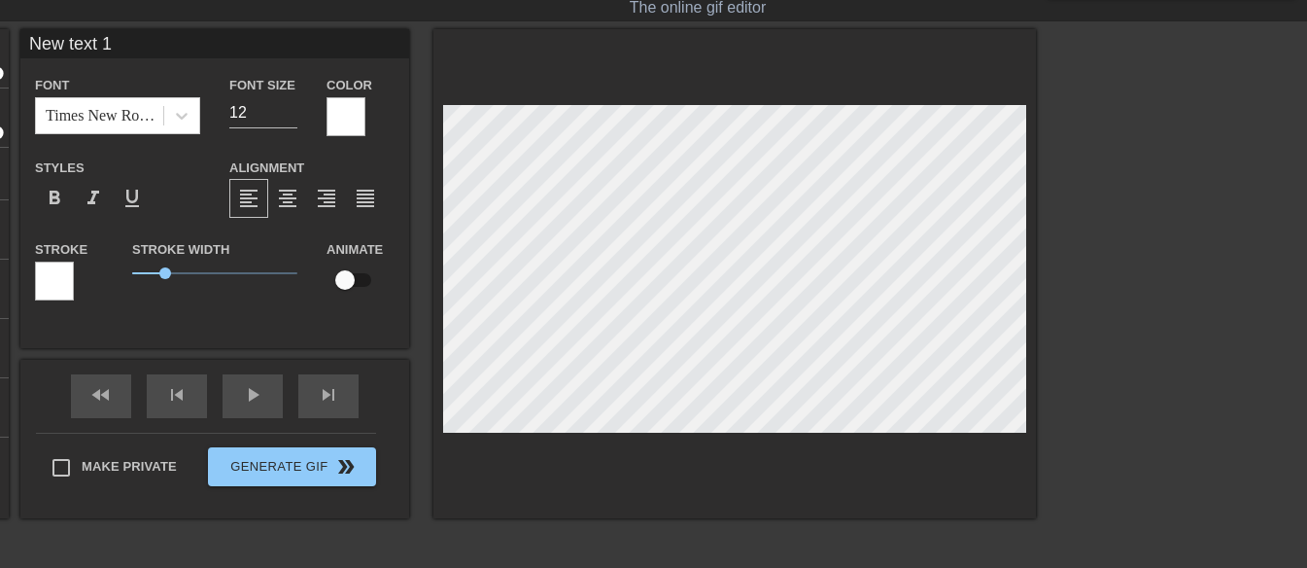
click at [130, 45] on input "New text 1" at bounding box center [214, 43] width 389 height 29
paste input "— Mark 6:50"
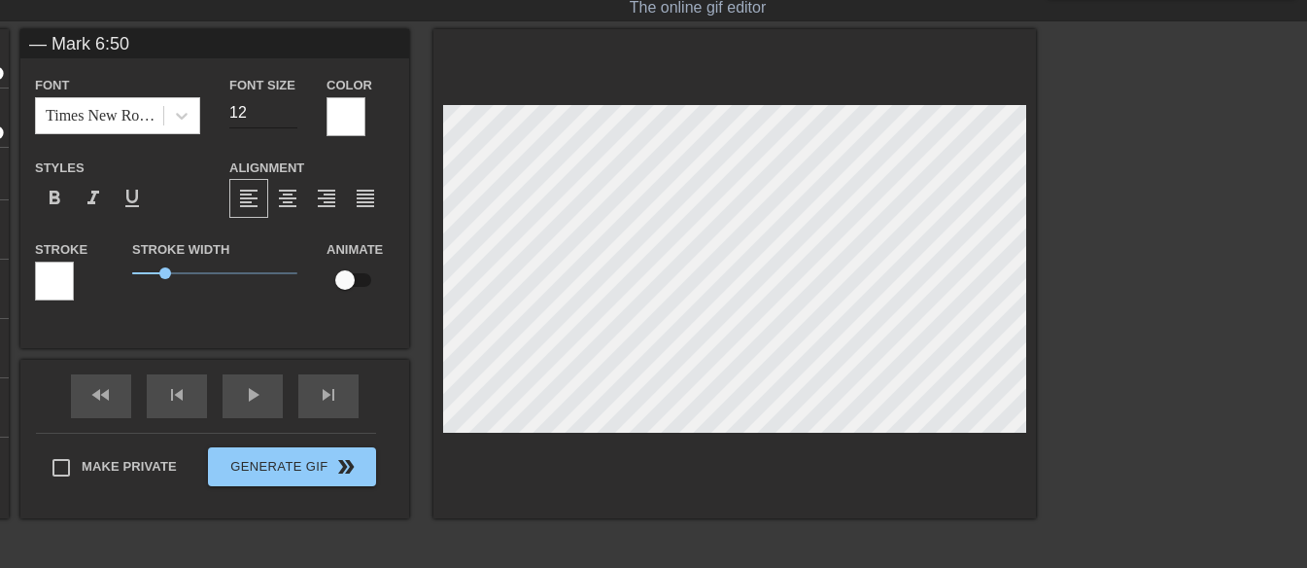
type input "— Mark 6:50"
click at [294, 103] on input "13" at bounding box center [263, 112] width 68 height 31
type input "14"
click at [294, 105] on input "14" at bounding box center [263, 112] width 68 height 31
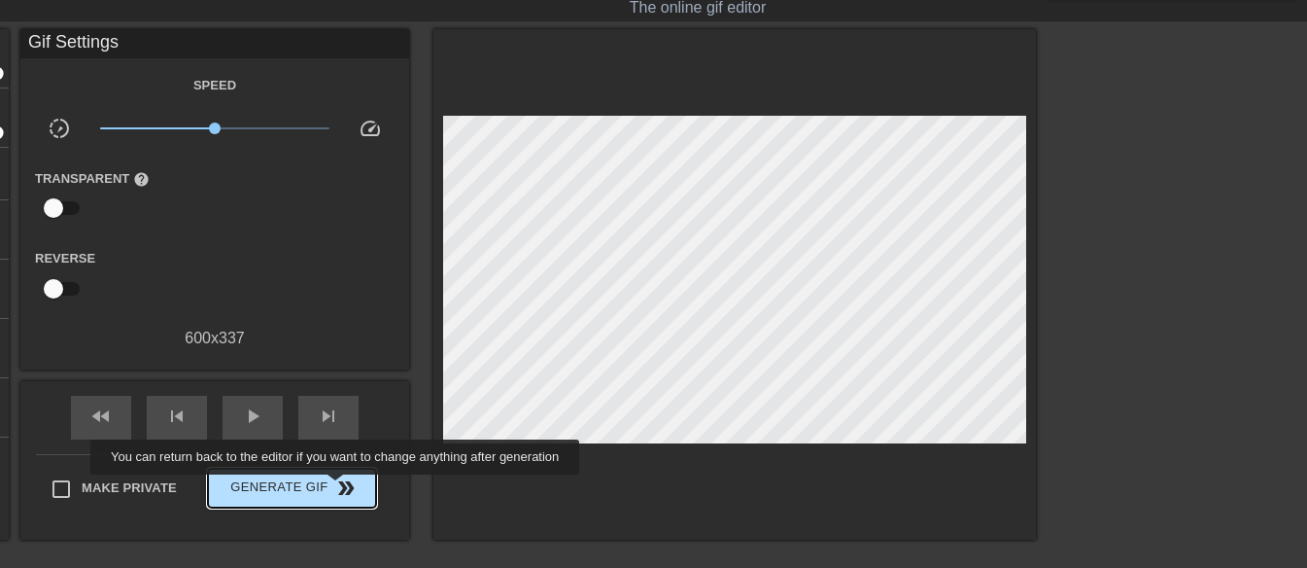
click at [337, 488] on span "double_arrow" at bounding box center [345, 487] width 23 height 23
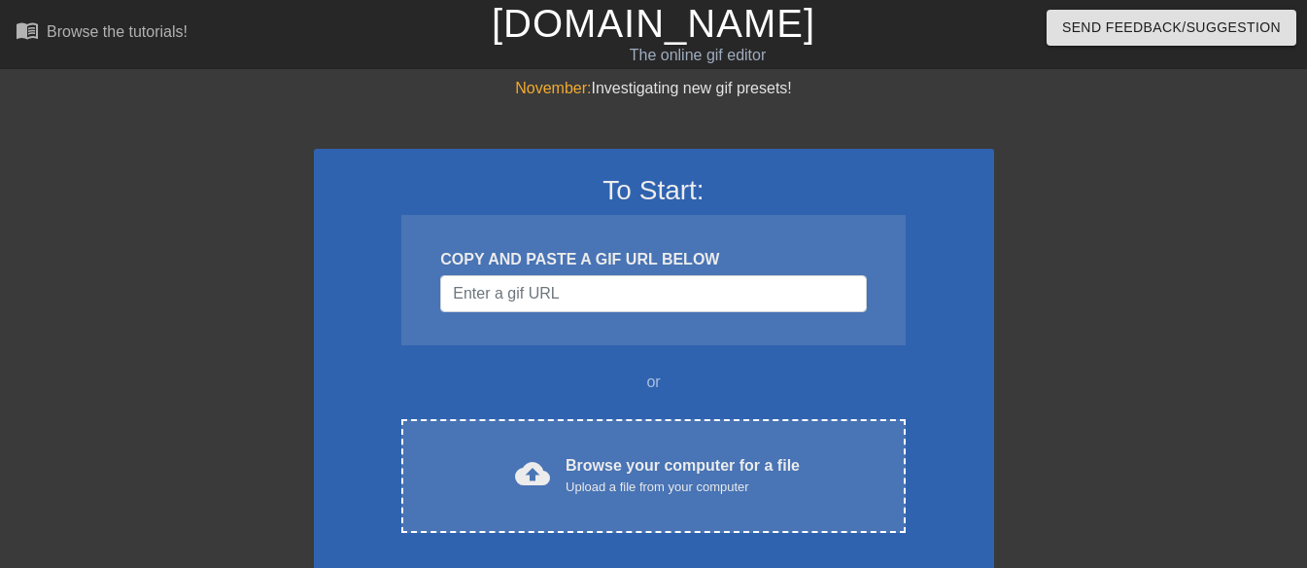
scroll to position [48, 0]
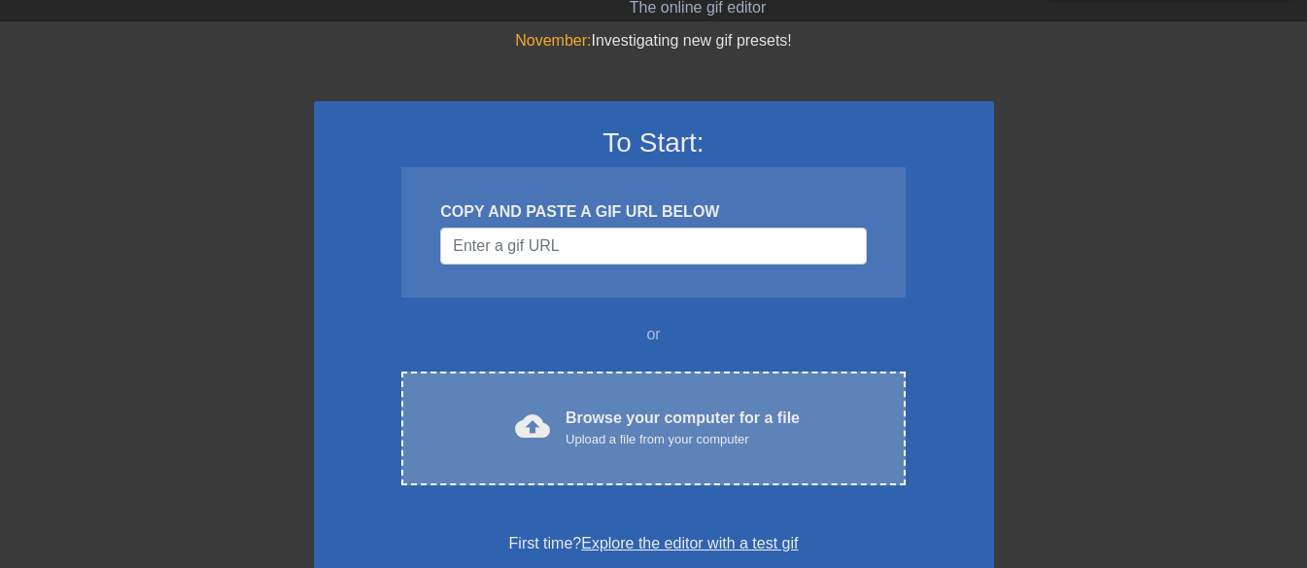
click at [554, 431] on div "cloud_upload Browse your computer for a file Upload a file from your computer" at bounding box center [653, 428] width 422 height 44
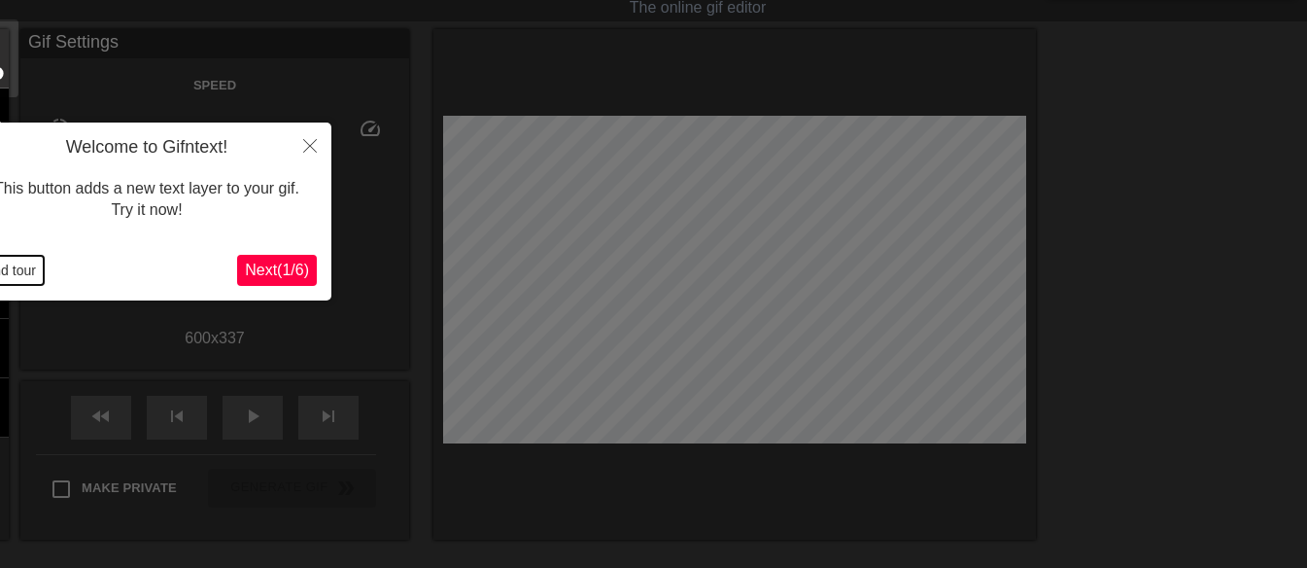
click at [7, 281] on button "End tour" at bounding box center [10, 270] width 67 height 29
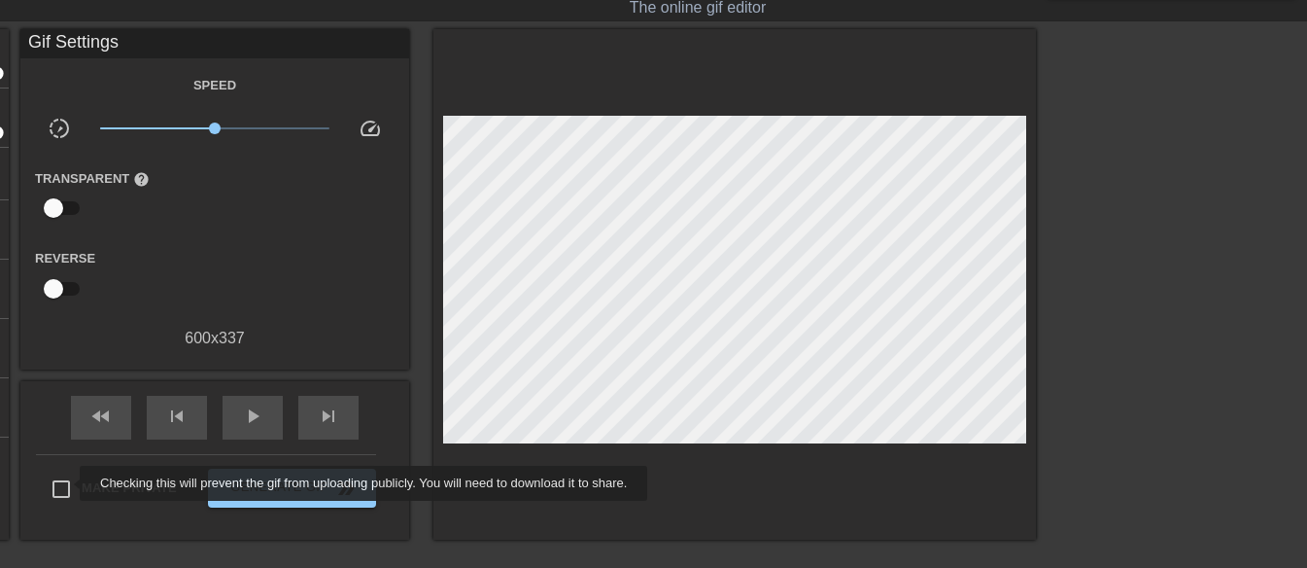
click at [67, 483] on input "Make Private" at bounding box center [61, 489] width 41 height 41
checkbox input "true"
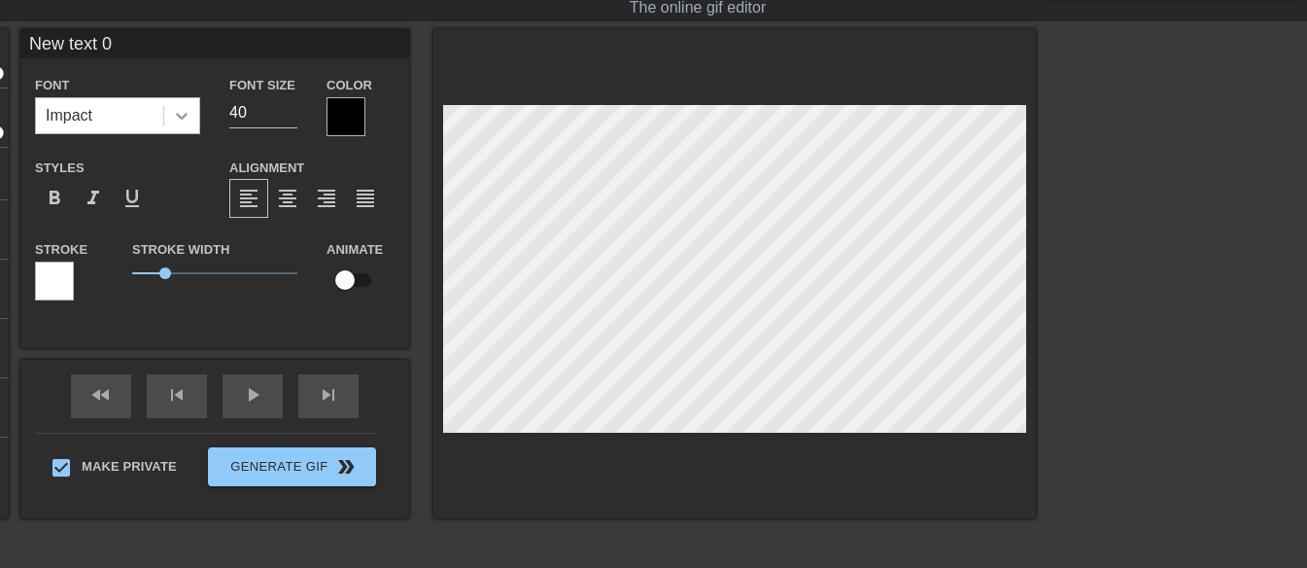
click at [189, 111] on icon at bounding box center [181, 115] width 19 height 19
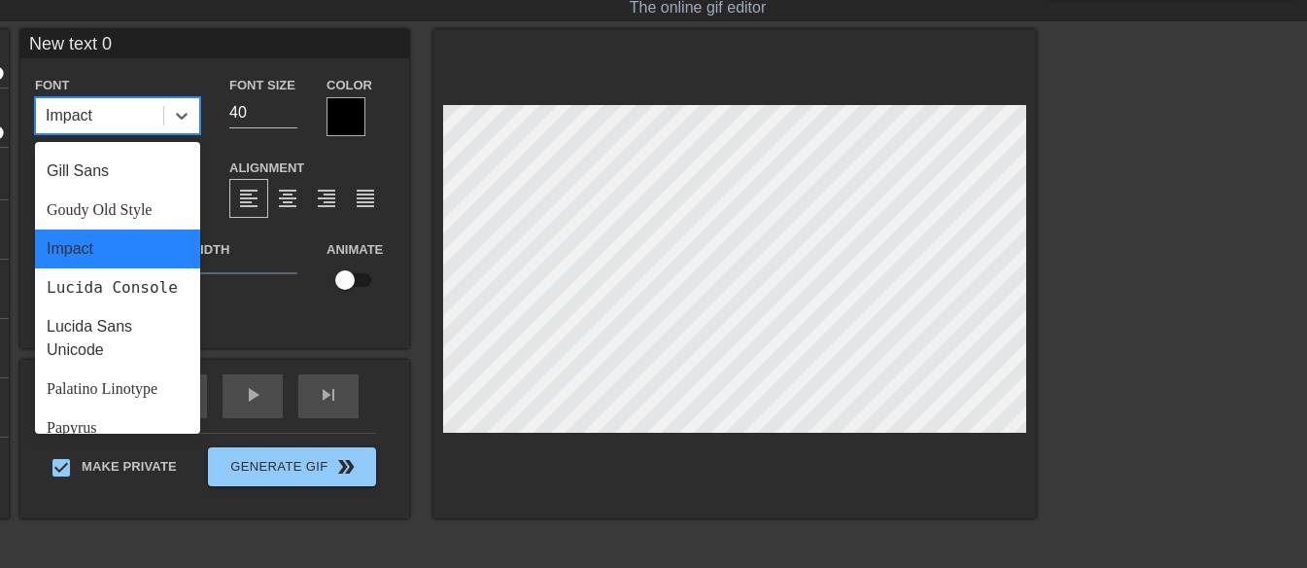
scroll to position [696, 0]
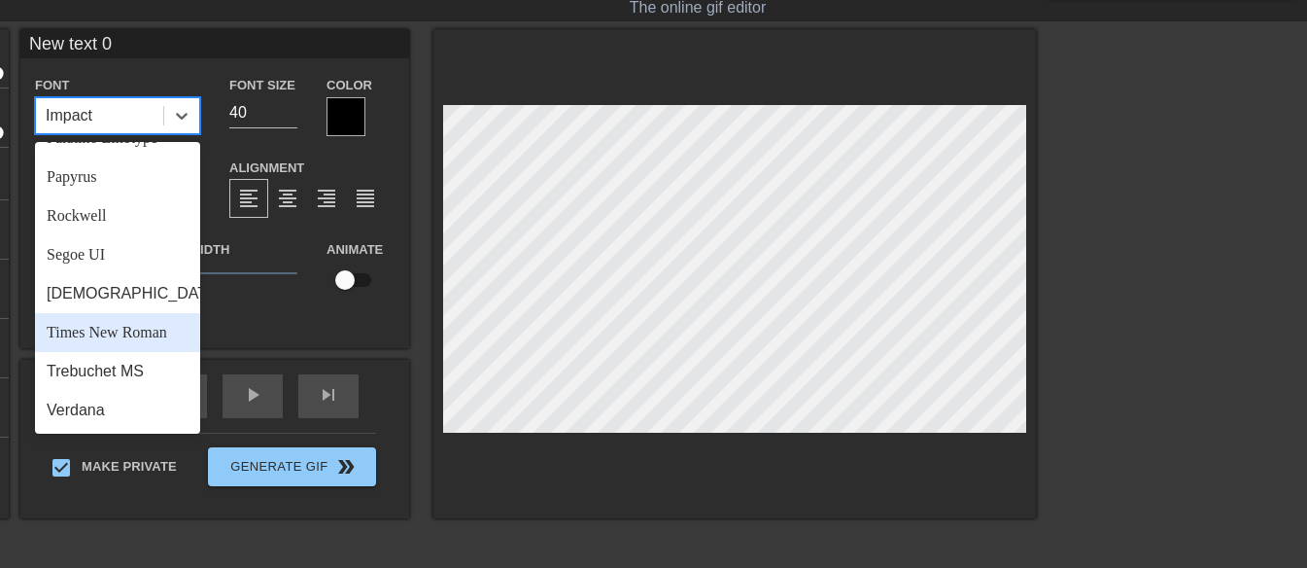
click at [138, 330] on div "Times New Roman" at bounding box center [117, 332] width 165 height 39
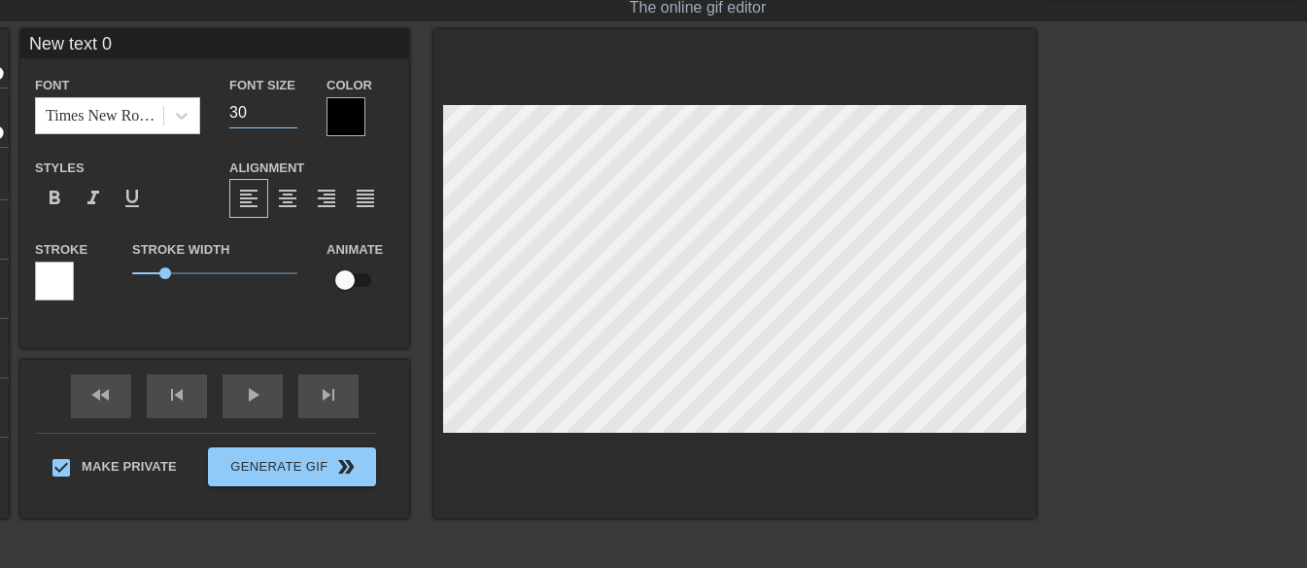
click at [287, 119] on input "30" at bounding box center [263, 112] width 68 height 31
click at [287, 119] on input "29" at bounding box center [263, 112] width 68 height 31
click at [287, 119] on input "28" at bounding box center [263, 112] width 68 height 31
click at [288, 119] on input "27" at bounding box center [263, 112] width 68 height 31
type input "28"
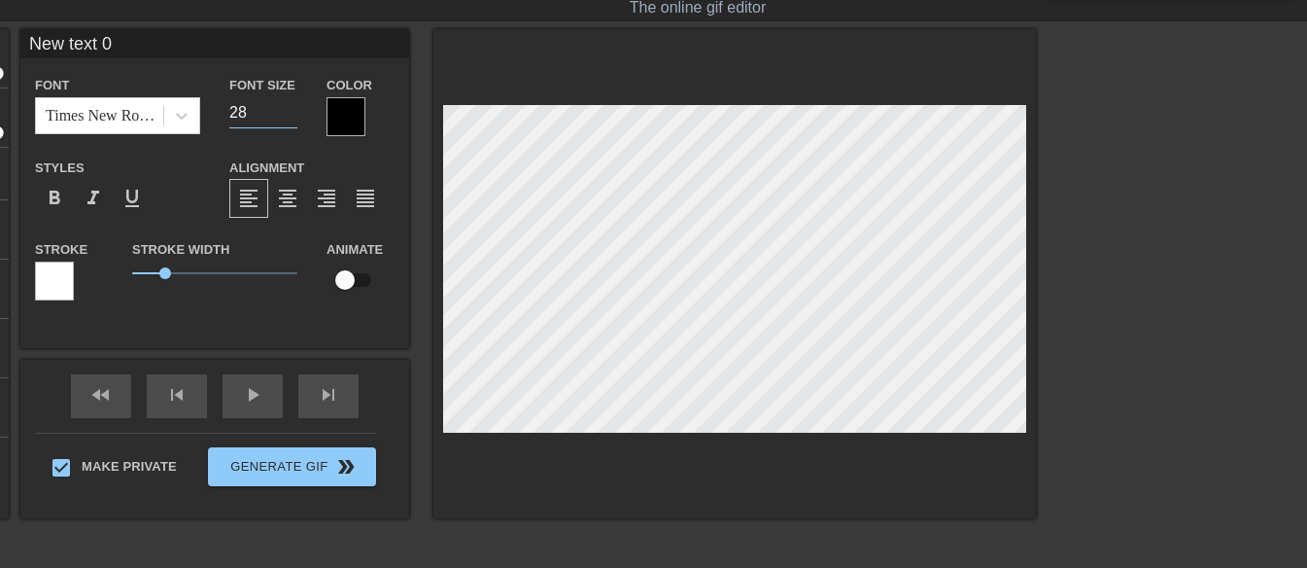
click at [290, 108] on input "28" at bounding box center [263, 112] width 68 height 31
click at [335, 112] on div at bounding box center [346, 116] width 39 height 39
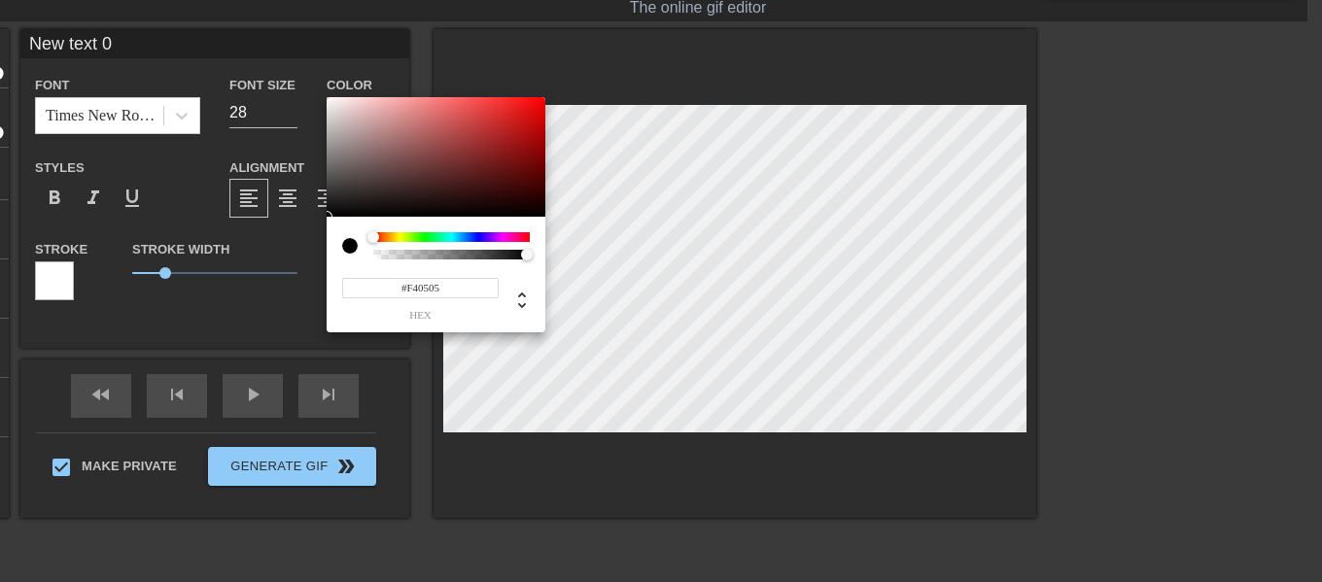
click at [540, 102] on div at bounding box center [436, 157] width 219 height 121
type input "#FF0000"
drag, startPoint x: 540, startPoint y: 102, endPoint x: 562, endPoint y: 91, distance: 23.9
click at [561, 91] on div "#FF0000 hex" at bounding box center [661, 291] width 1322 height 582
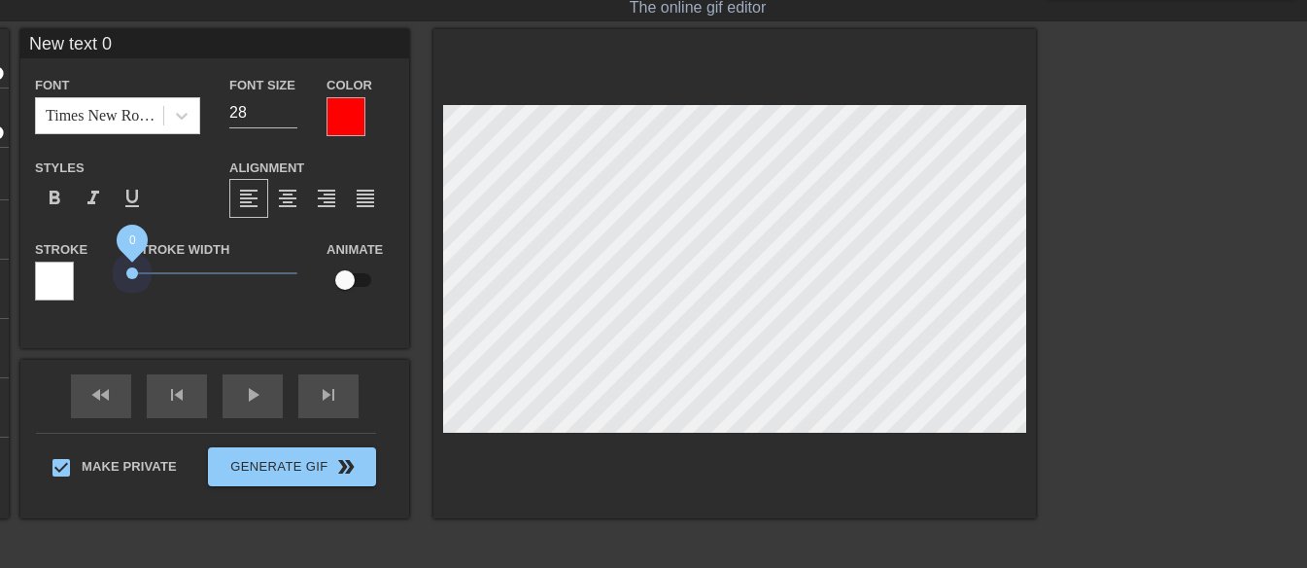
drag, startPoint x: 167, startPoint y: 262, endPoint x: 92, endPoint y: 272, distance: 75.5
click at [92, 272] on div "Stroke Stroke Width 0 Animate" at bounding box center [214, 277] width 389 height 81
click at [64, 191] on span "format_bold" at bounding box center [54, 198] width 23 height 23
click at [144, 43] on input "New text 0" at bounding box center [214, 43] width 389 height 29
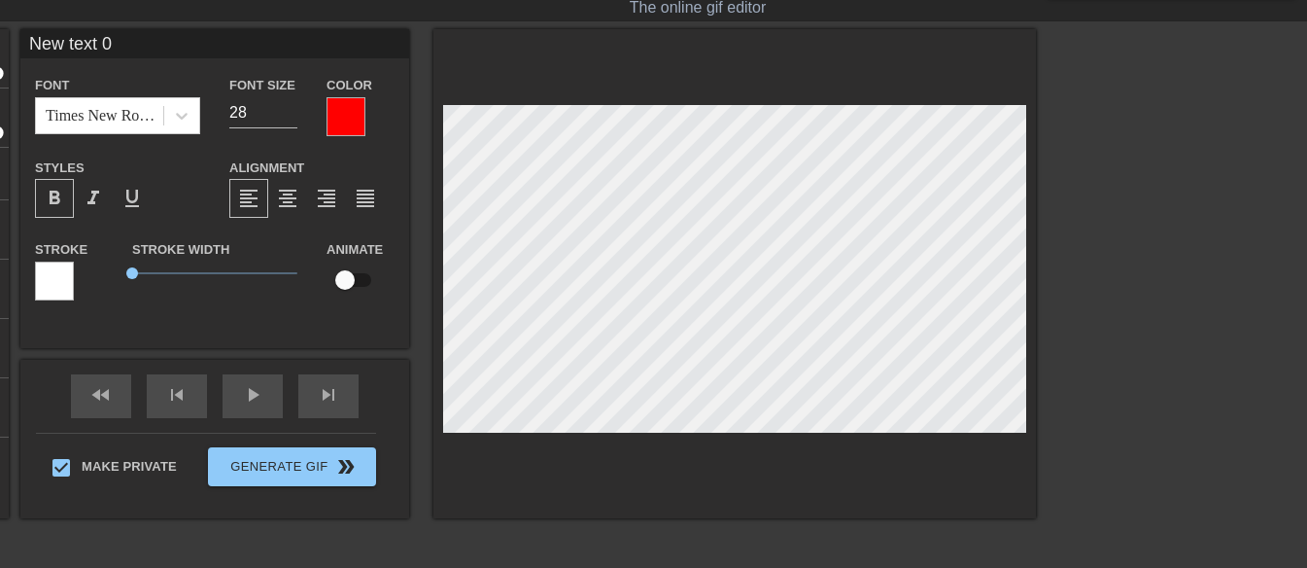
click at [144, 43] on input "New text 0" at bounding box center [214, 43] width 389 height 29
paste input "“Have courage! It is I AM! Do not be afraid.”"
type input "“Have courage! It is I AM! Do not be afraid.”"
click at [287, 197] on span "format_align_center" at bounding box center [287, 198] width 23 height 23
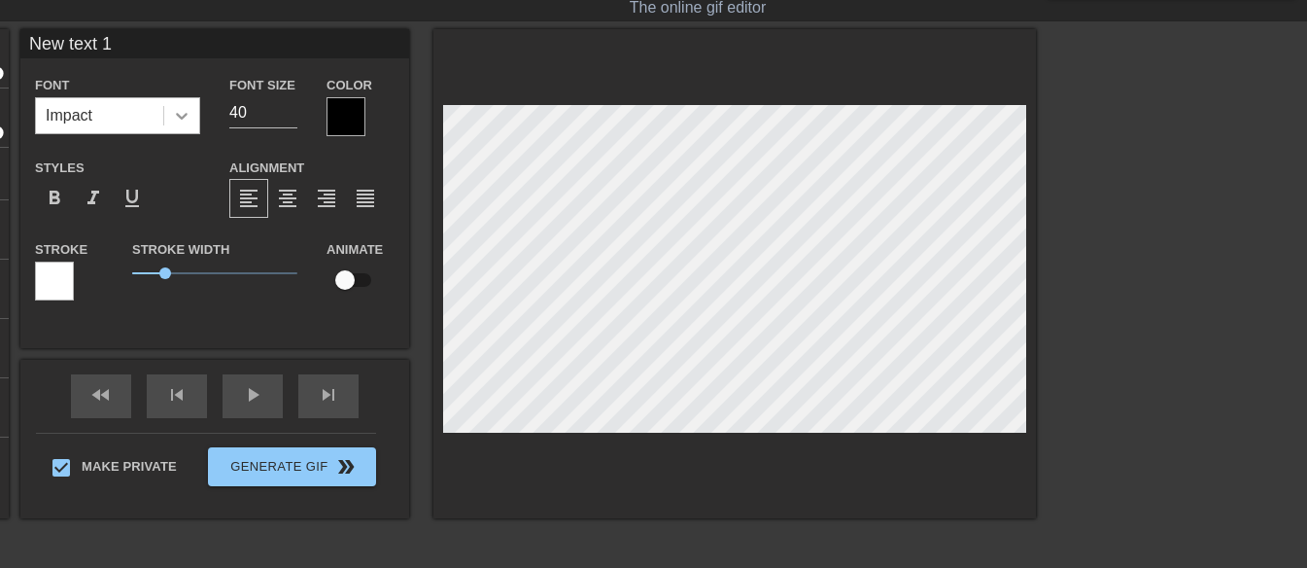
click at [180, 114] on icon at bounding box center [181, 115] width 19 height 19
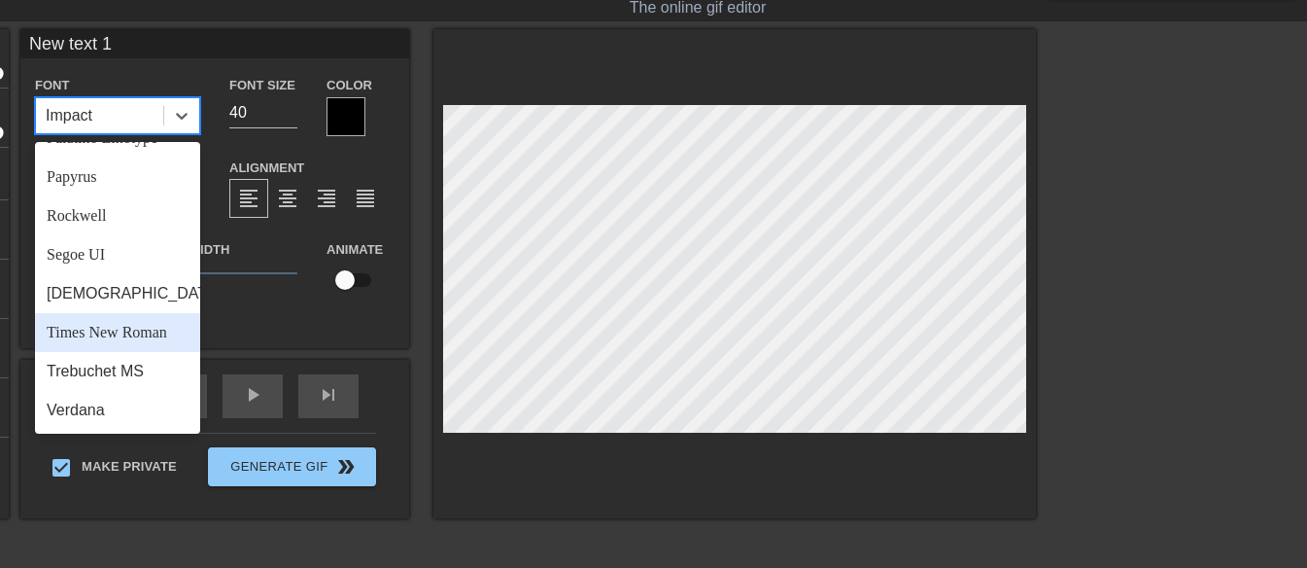
click at [150, 318] on div "Times New Roman" at bounding box center [117, 332] width 165 height 39
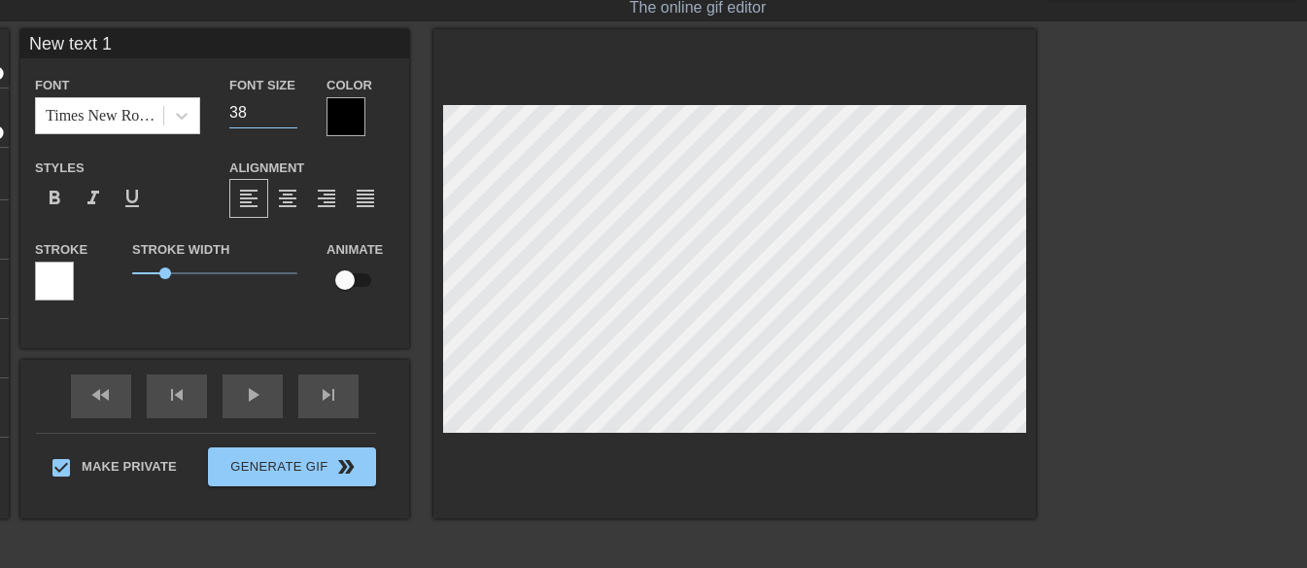
type input "38"
click at [289, 118] on input "38" at bounding box center [263, 112] width 68 height 31
click at [344, 116] on div at bounding box center [346, 116] width 39 height 39
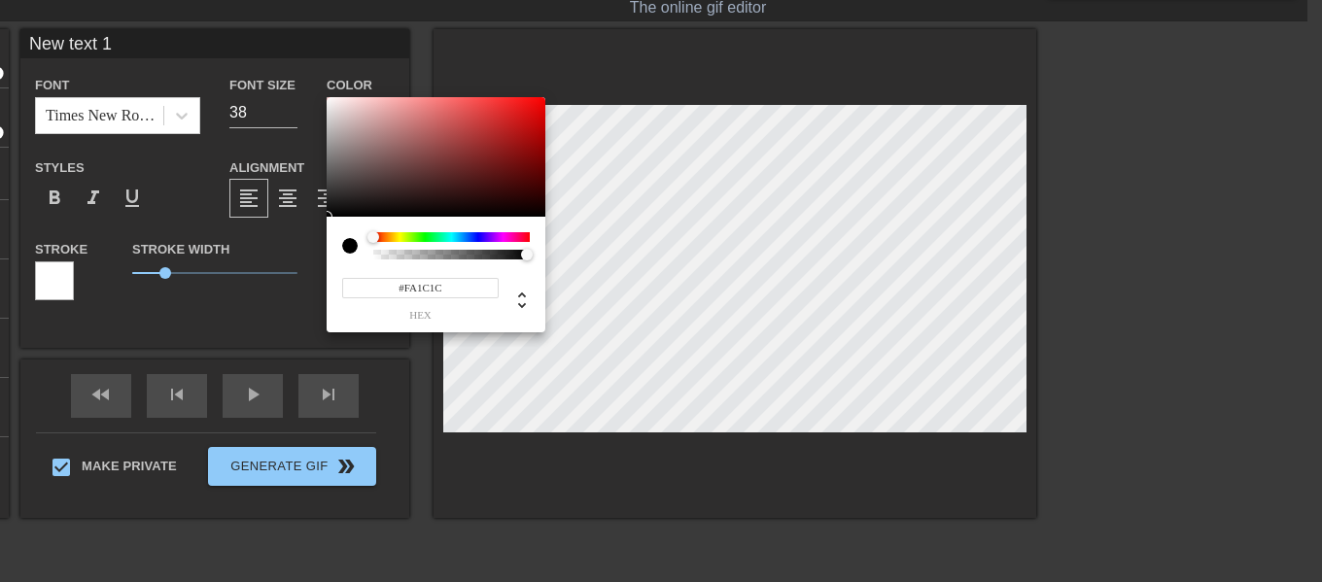
click at [329, 100] on div at bounding box center [436, 157] width 219 height 121
type input "#FFFFFF"
drag, startPoint x: 331, startPoint y: 102, endPoint x: 326, endPoint y: 91, distance: 12.2
click at [326, 92] on div "#FFFFFF hex" at bounding box center [661, 291] width 1322 height 582
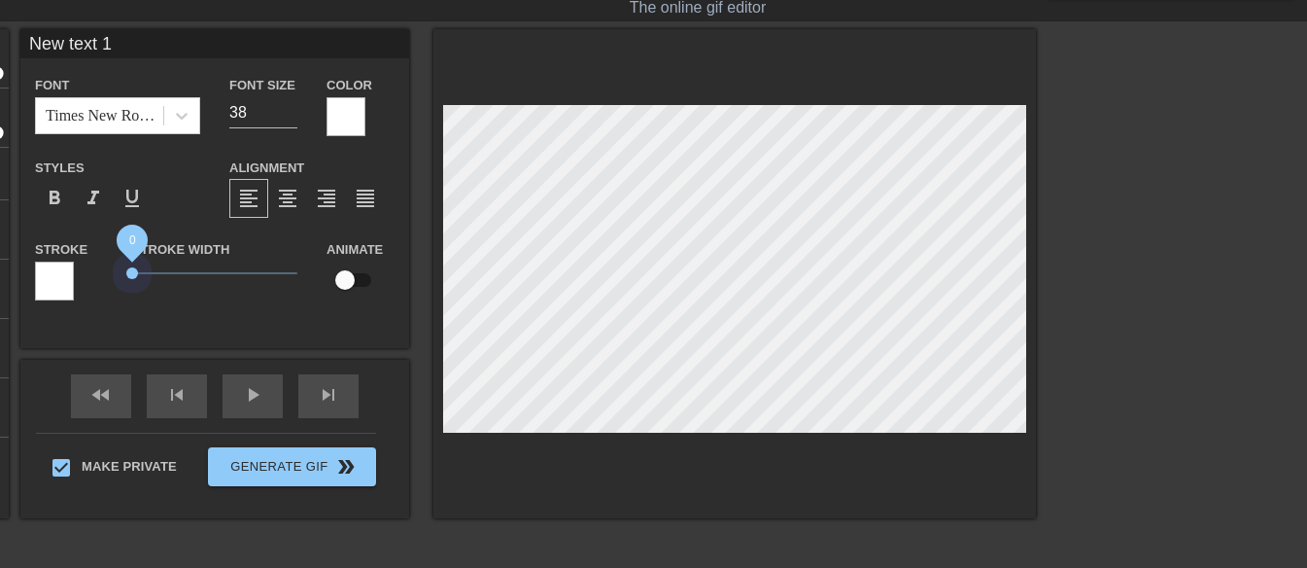
drag, startPoint x: 169, startPoint y: 271, endPoint x: 80, endPoint y: 283, distance: 90.2
click at [80, 282] on div "Stroke Stroke Width 0 Animate" at bounding box center [214, 277] width 389 height 81
click at [53, 191] on span "format_bold" at bounding box center [54, 198] width 23 height 23
click at [118, 41] on input "New text 1" at bounding box center [214, 43] width 389 height 29
click at [117, 42] on input "New text 1" at bounding box center [214, 43] width 389 height 29
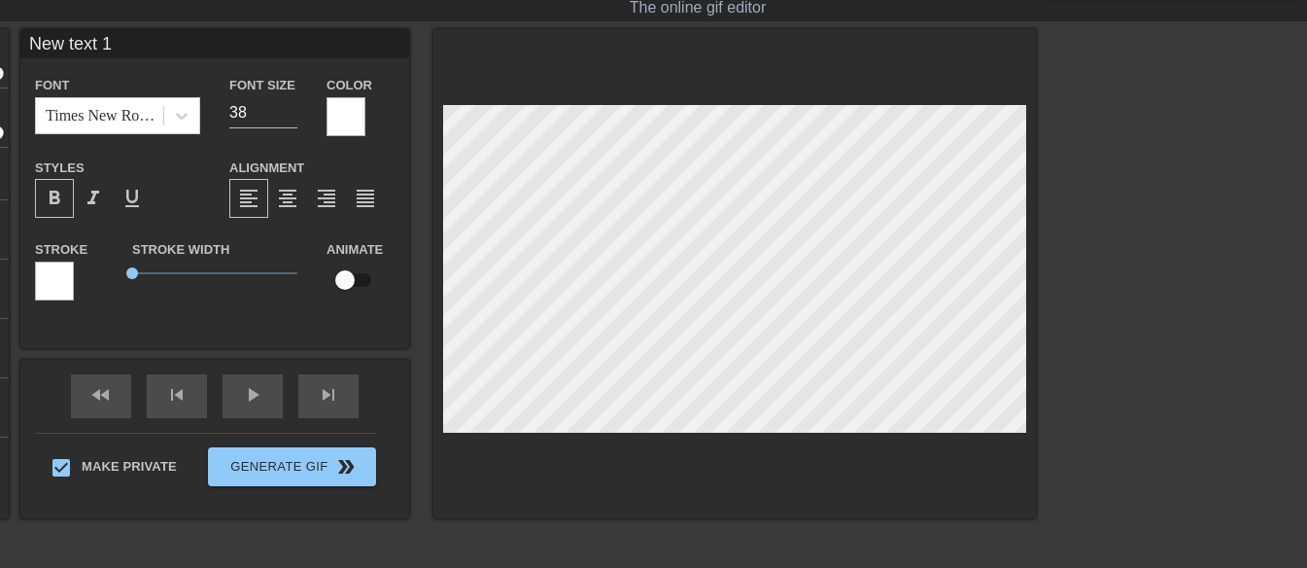
click at [116, 42] on input "New text 1" at bounding box center [214, 43] width 389 height 29
paste input "— Mark 6:50"
type input "— Mark 6:50"
click at [291, 118] on input "21" at bounding box center [263, 112] width 68 height 31
click at [291, 118] on input "20" at bounding box center [263, 112] width 68 height 31
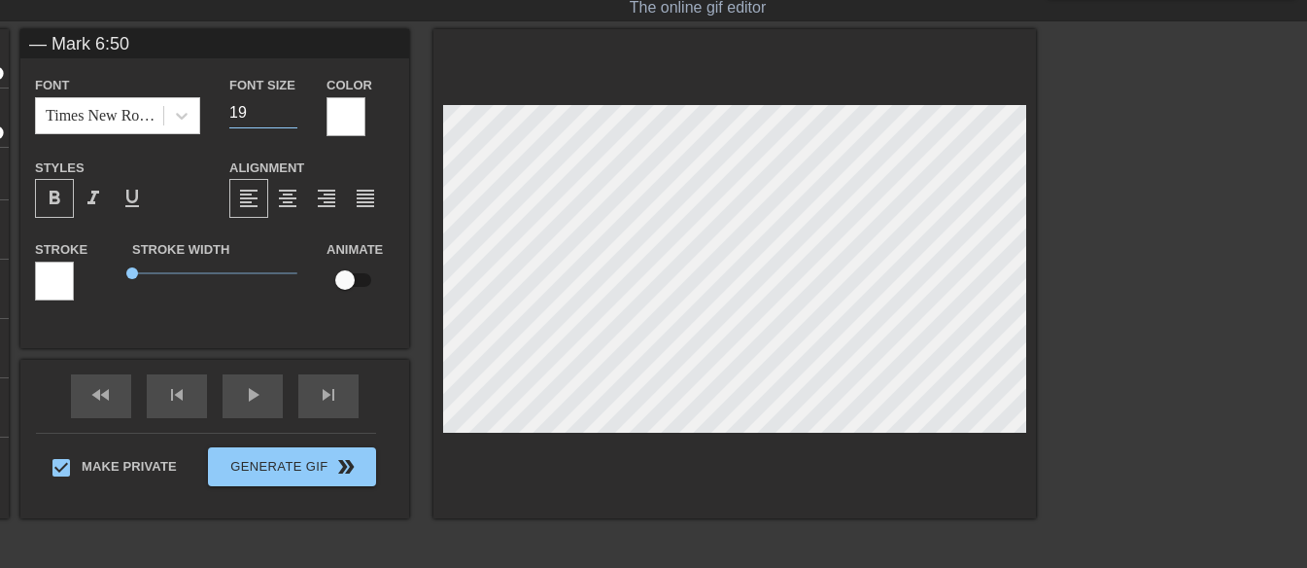
click at [291, 118] on input "19" at bounding box center [263, 112] width 68 height 31
click at [291, 118] on input "18" at bounding box center [263, 112] width 68 height 31
click at [291, 118] on input "17" at bounding box center [263, 112] width 68 height 31
type input "16"
click at [291, 118] on input "16" at bounding box center [263, 112] width 68 height 31
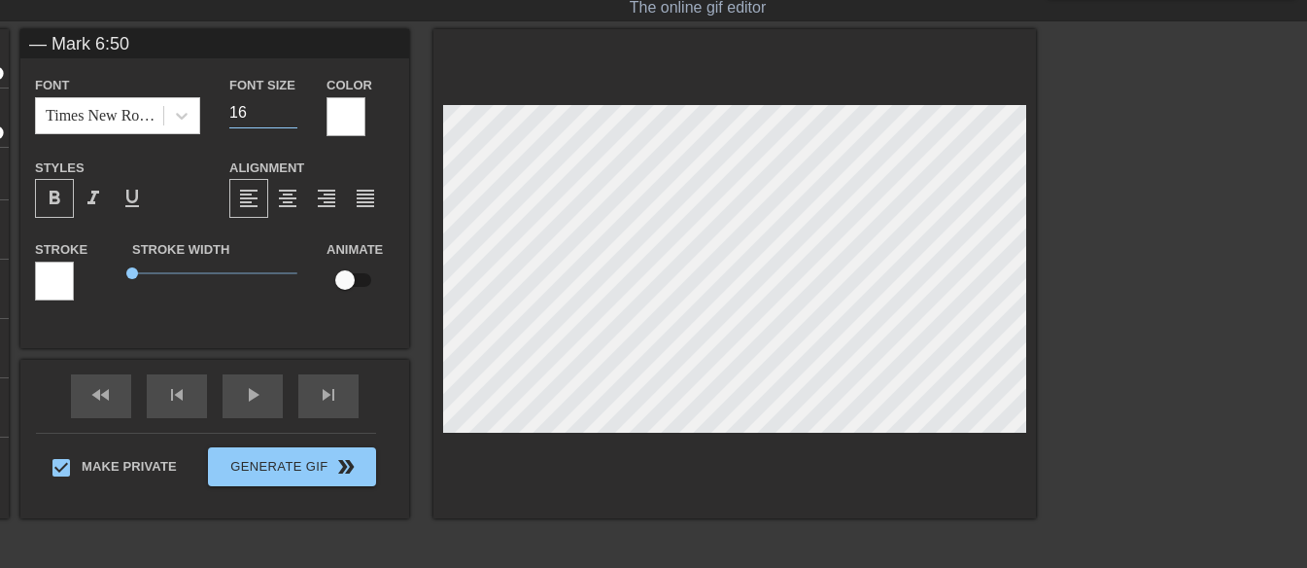
type input "“Have courage! It is I AM! Do not be afraid.”"
type input "28"
type input "— Mark 6:50"
type input "16"
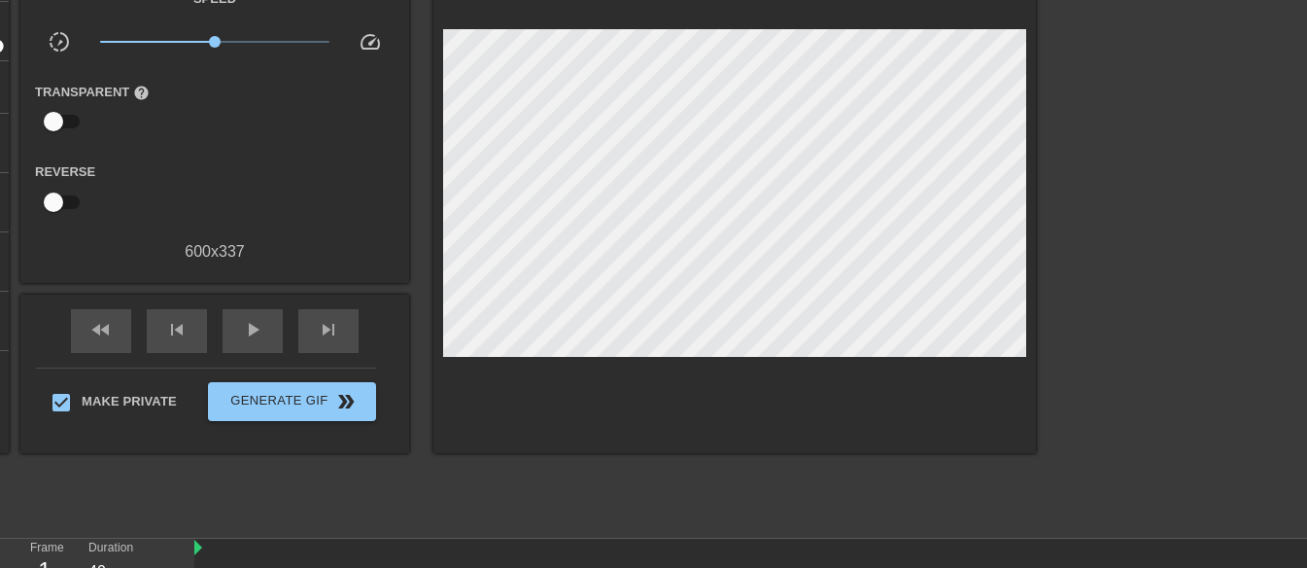
scroll to position [194, 0]
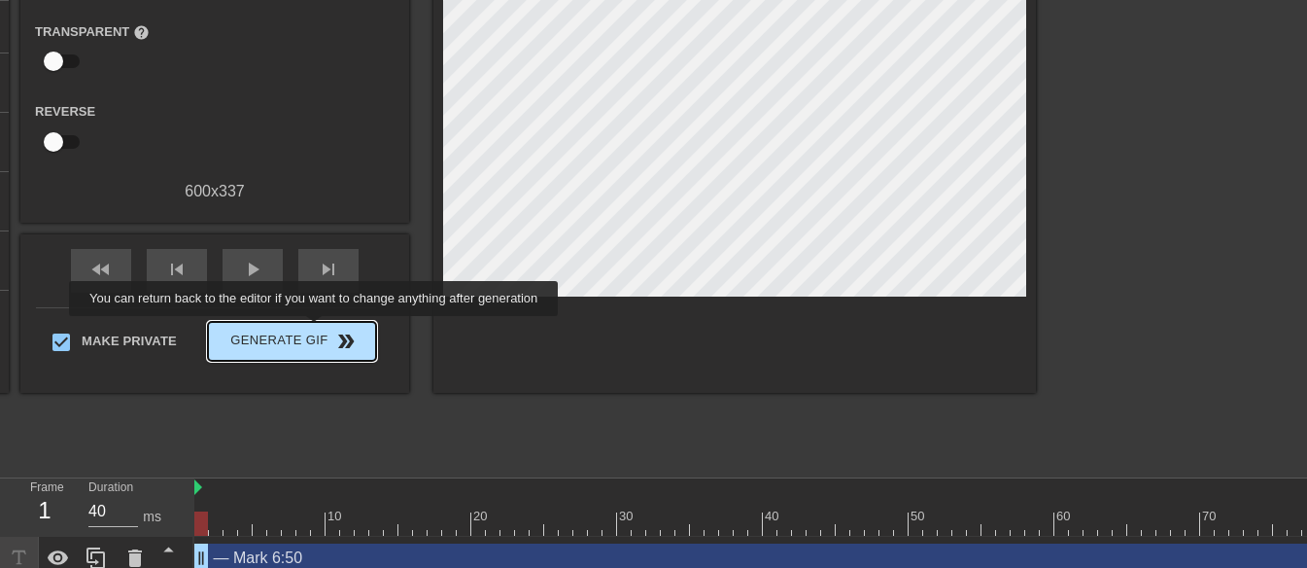
click at [317, 330] on span "Generate Gif double_arrow" at bounding box center [292, 341] width 153 height 23
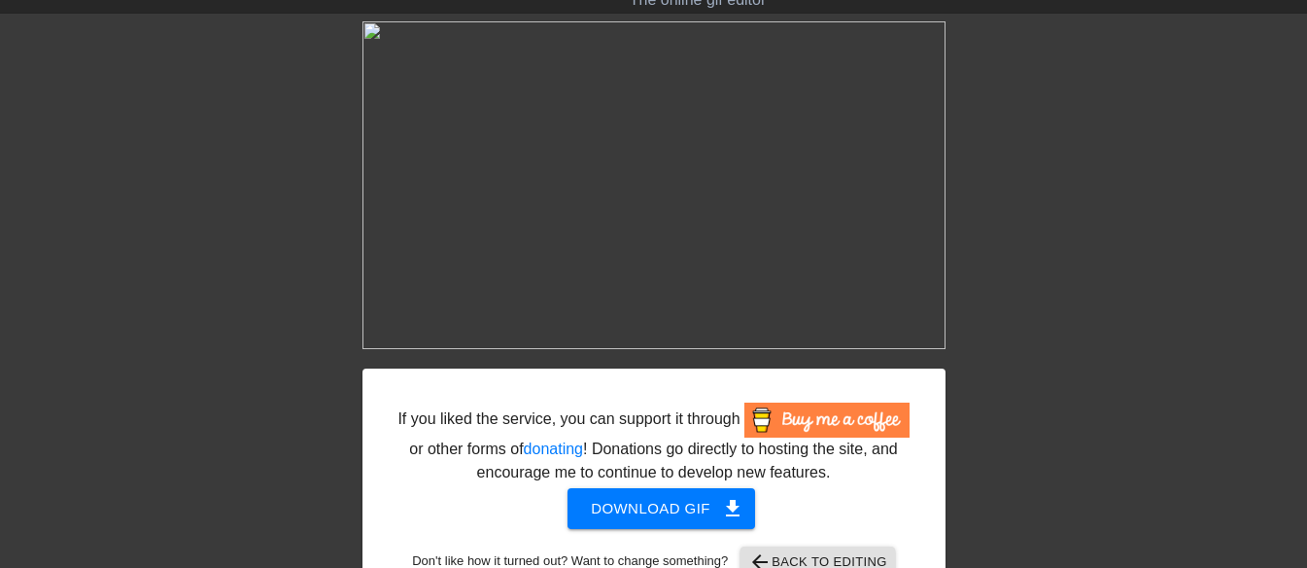
scroll to position [104, 0]
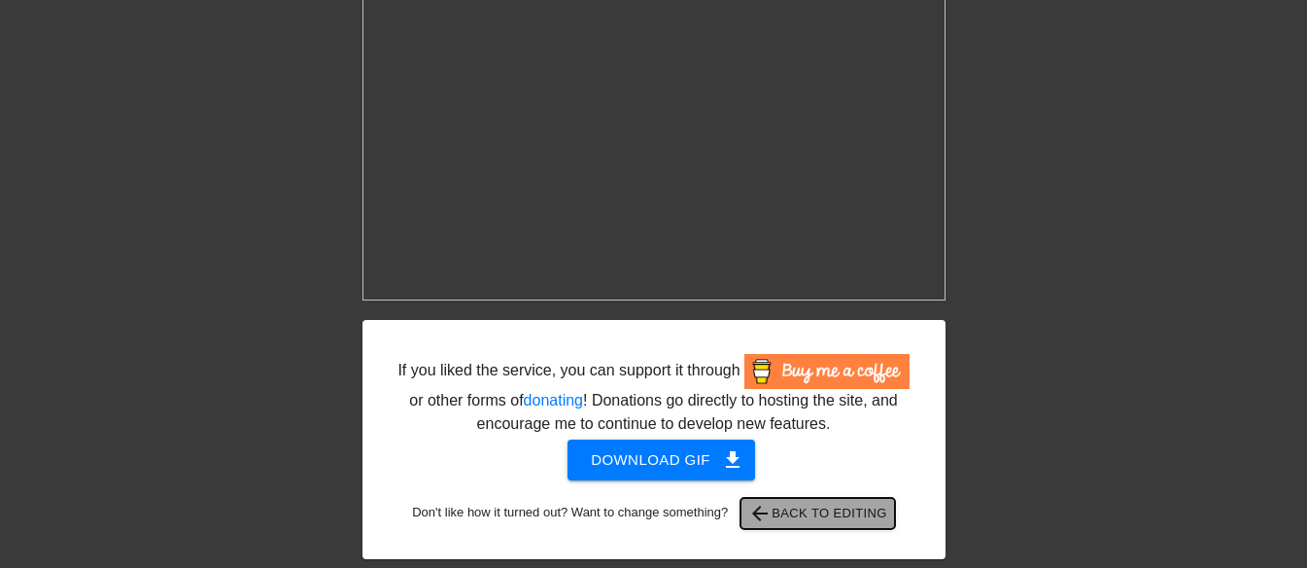
click at [813, 516] on span "arrow_back Back to Editing" at bounding box center [817, 513] width 139 height 23
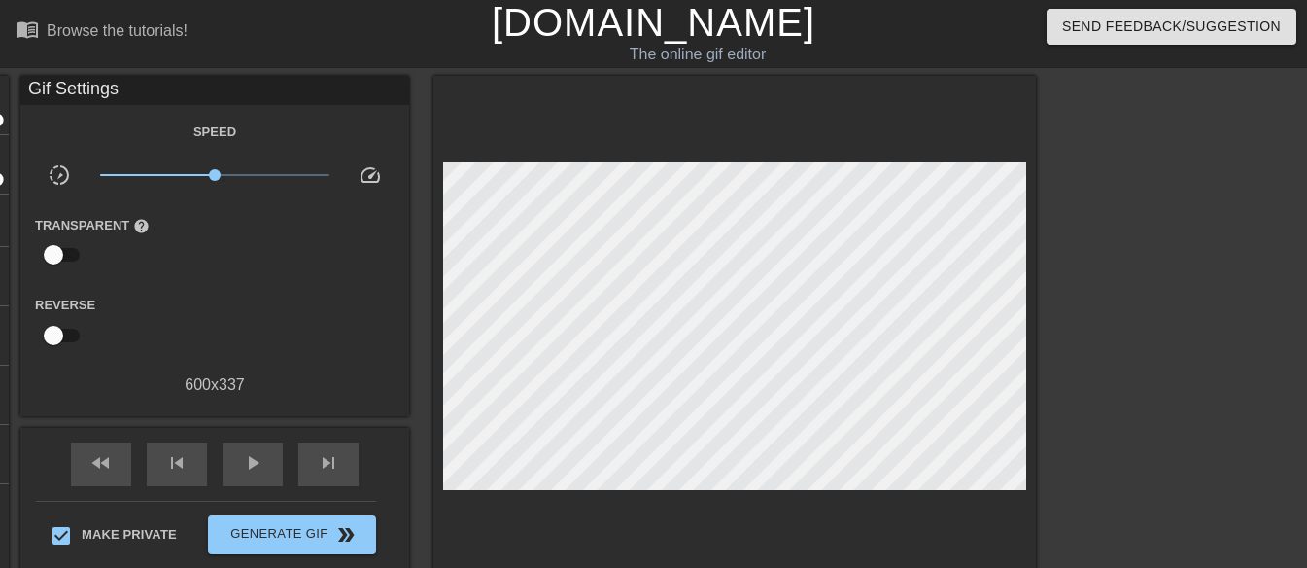
scroll to position [0, 0]
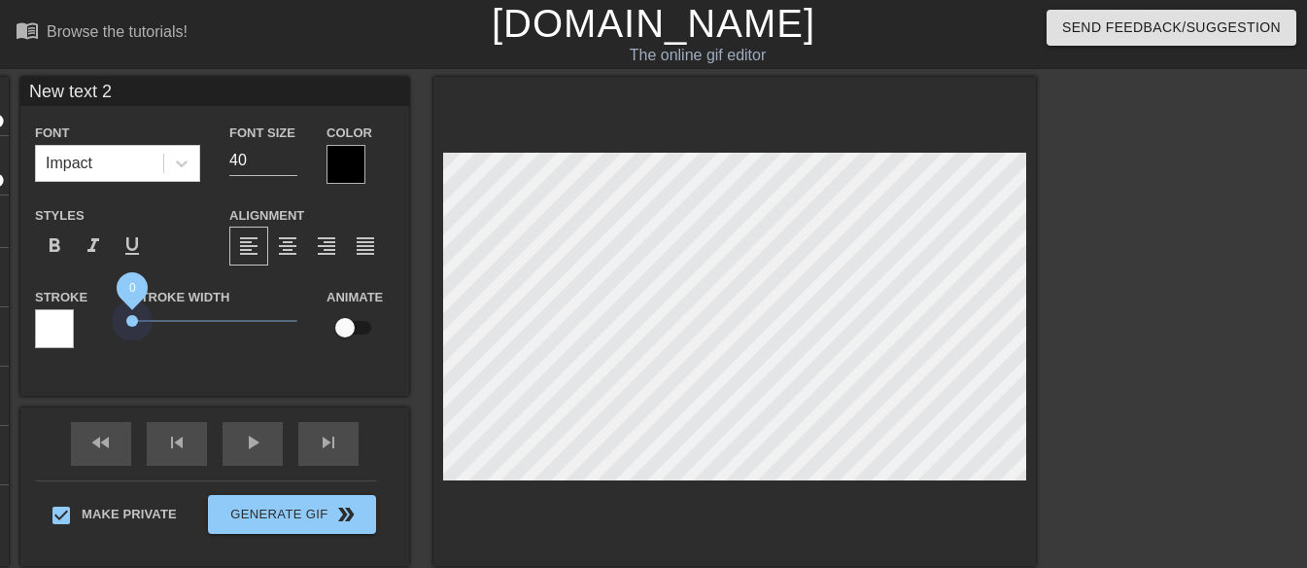
drag, startPoint x: 165, startPoint y: 320, endPoint x: 106, endPoint y: 326, distance: 59.6
click at [107, 326] on div "Stroke Stroke Width 0 Animate" at bounding box center [214, 325] width 389 height 81
click at [173, 165] on icon at bounding box center [181, 163] width 19 height 19
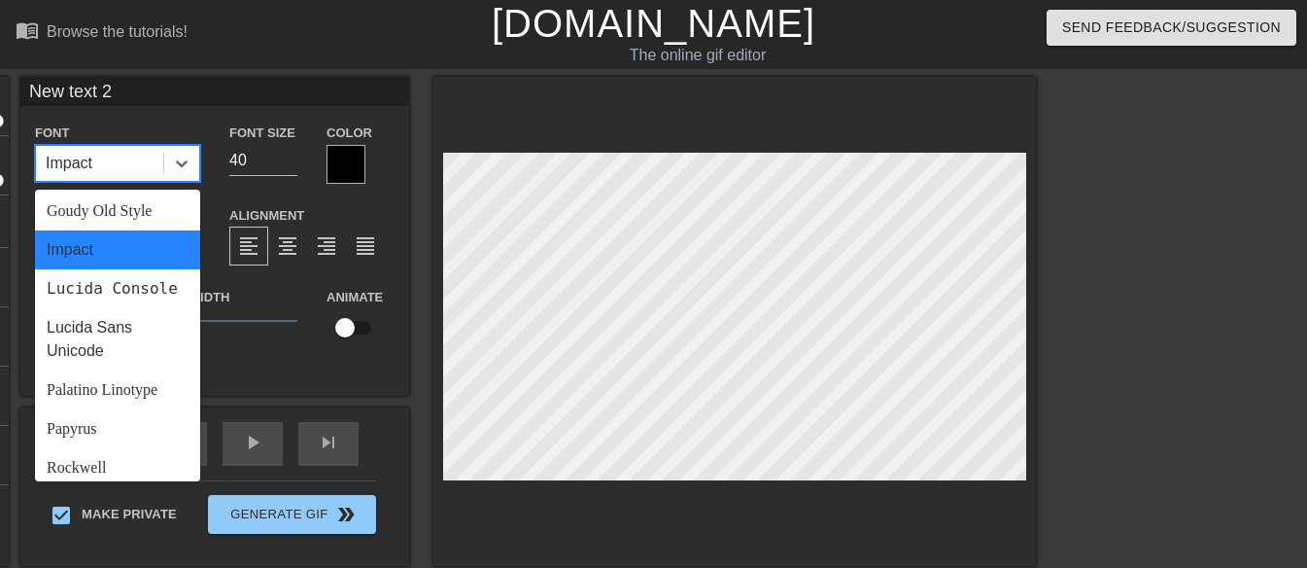
scroll to position [696, 0]
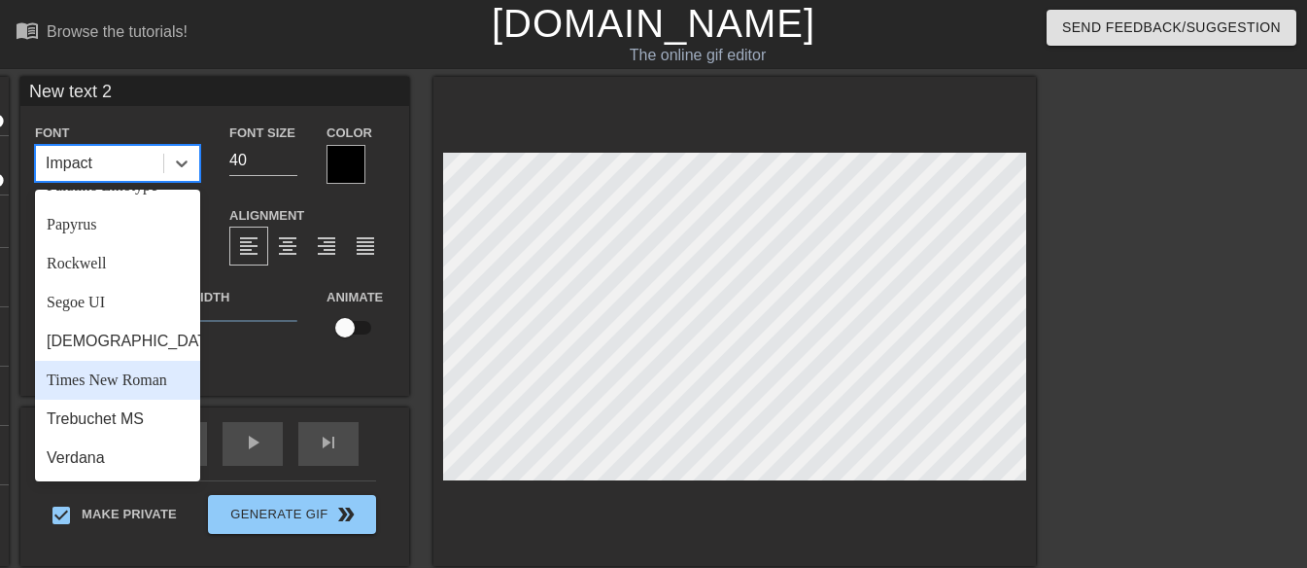
click at [142, 380] on div "Times New Roman" at bounding box center [117, 380] width 165 height 39
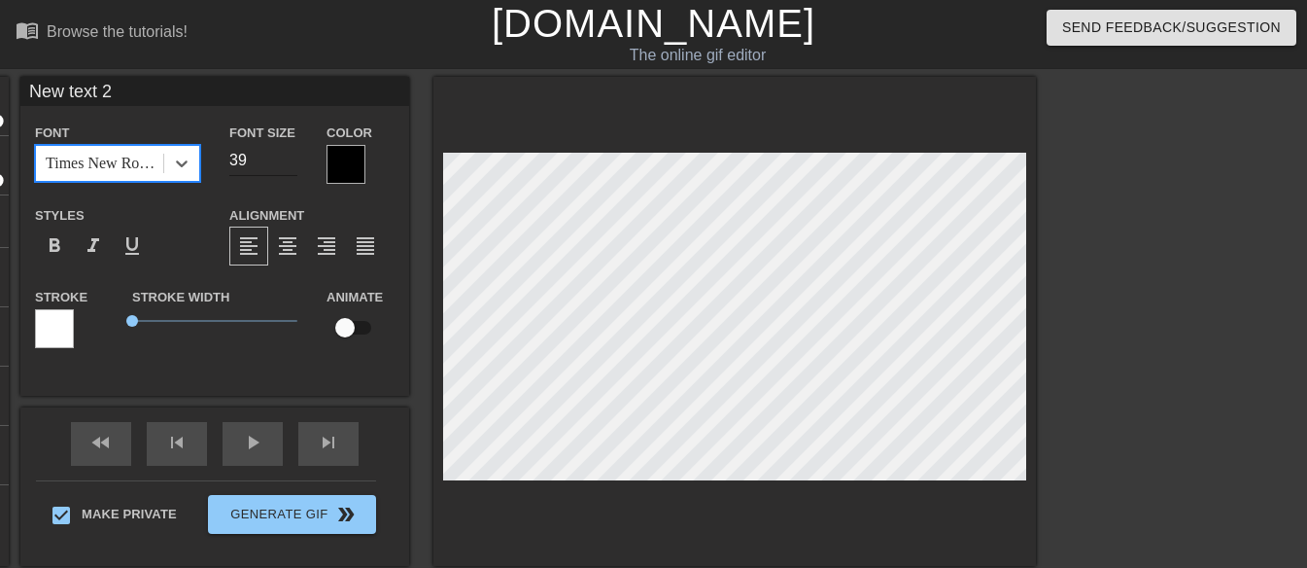
click at [293, 166] on input "39" at bounding box center [263, 160] width 68 height 31
click at [291, 166] on input "37" at bounding box center [263, 160] width 68 height 31
click at [291, 167] on input "36" at bounding box center [263, 160] width 68 height 31
click at [290, 167] on input "35" at bounding box center [263, 160] width 68 height 31
click at [290, 167] on input "34" at bounding box center [263, 160] width 68 height 31
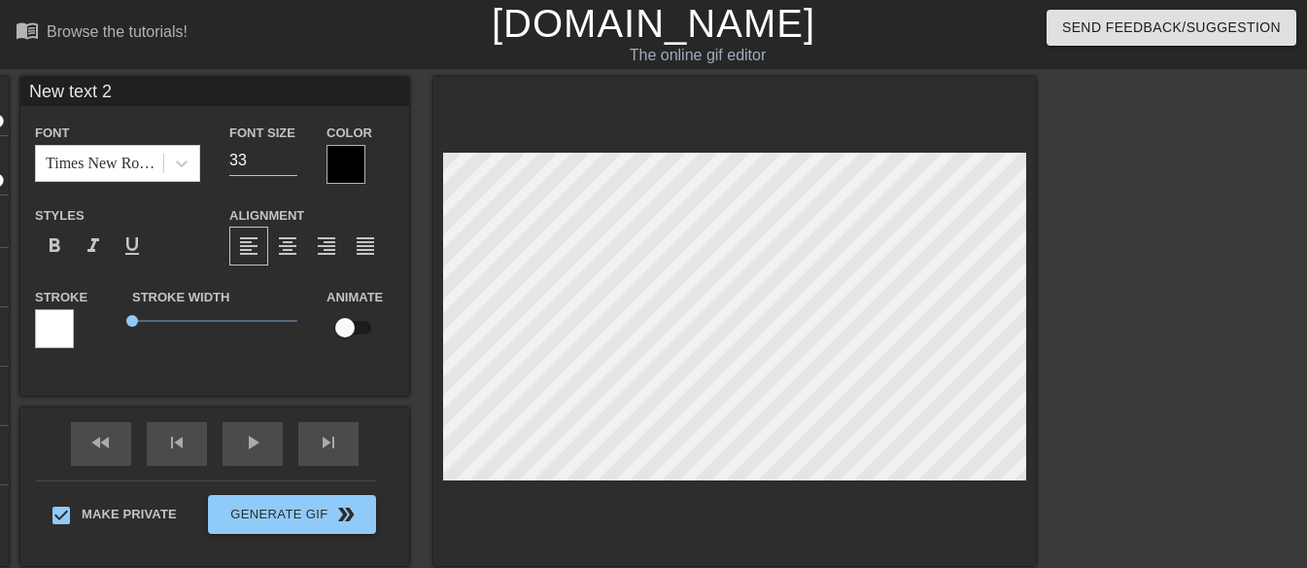
click at [289, 167] on input "33" at bounding box center [263, 160] width 68 height 31
click at [288, 167] on input "32" at bounding box center [263, 160] width 68 height 31
click at [288, 167] on input "31" at bounding box center [263, 160] width 68 height 31
type input "32"
click at [293, 153] on input "32" at bounding box center [263, 160] width 68 height 31
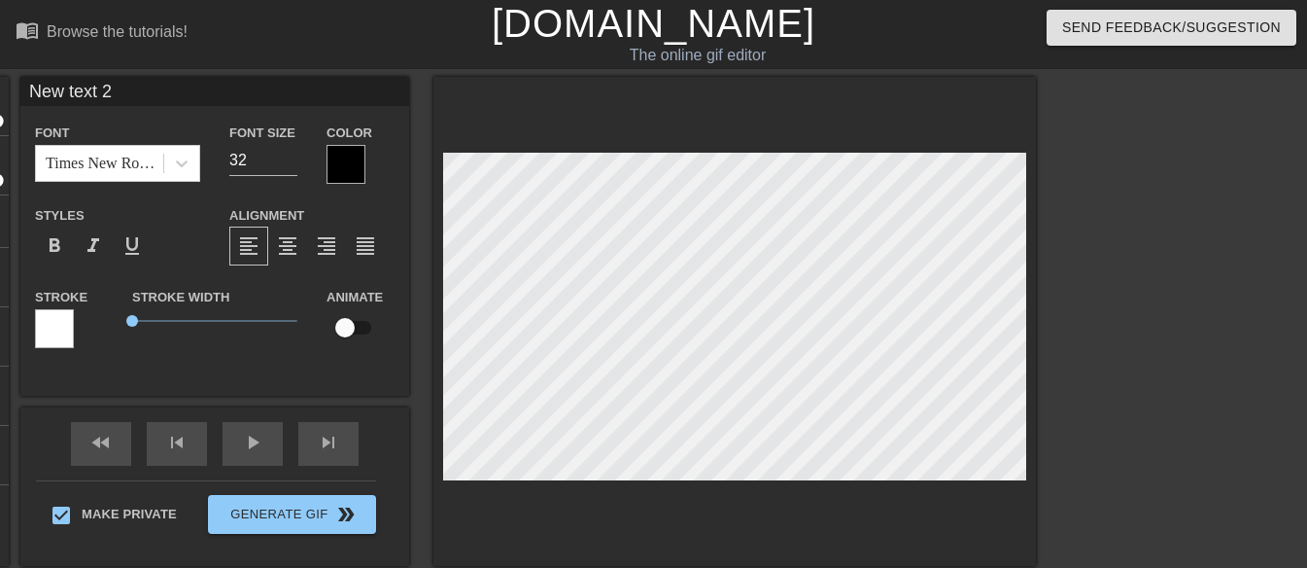
click at [349, 170] on div at bounding box center [346, 164] width 39 height 39
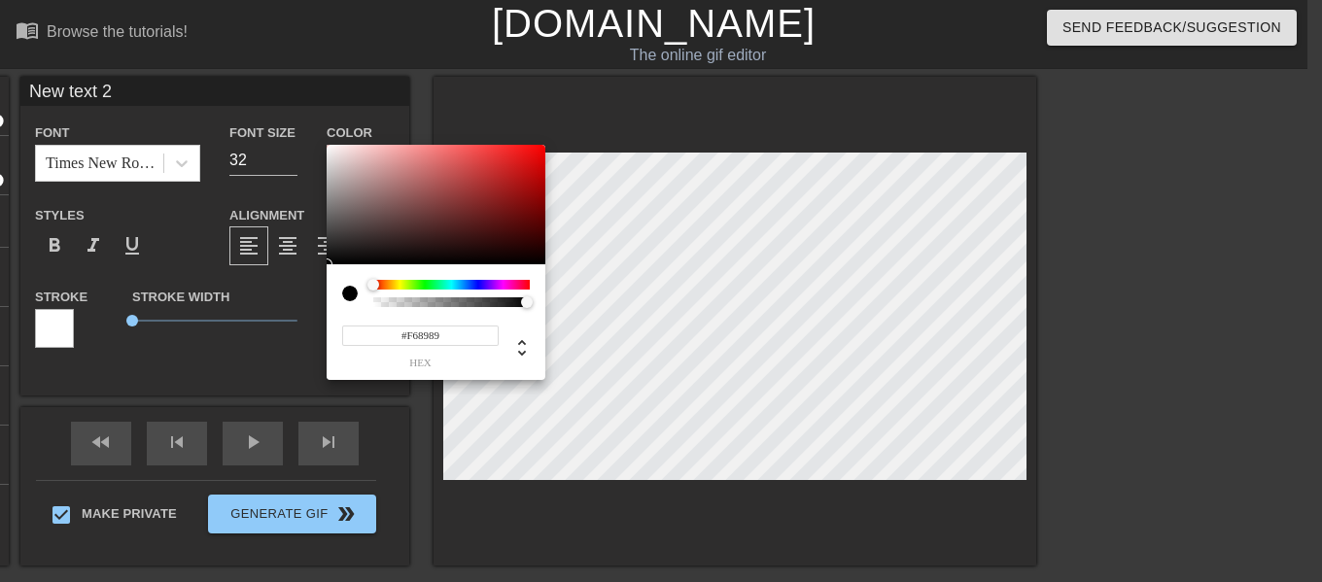
click at [328, 149] on div at bounding box center [436, 205] width 219 height 121
click at [330, 151] on div at bounding box center [436, 205] width 219 height 121
type input "#FFFFFF"
drag, startPoint x: 330, startPoint y: 151, endPoint x: 318, endPoint y: 140, distance: 15.8
click at [319, 141] on div "#FFFFFF hex" at bounding box center [661, 291] width 1322 height 582
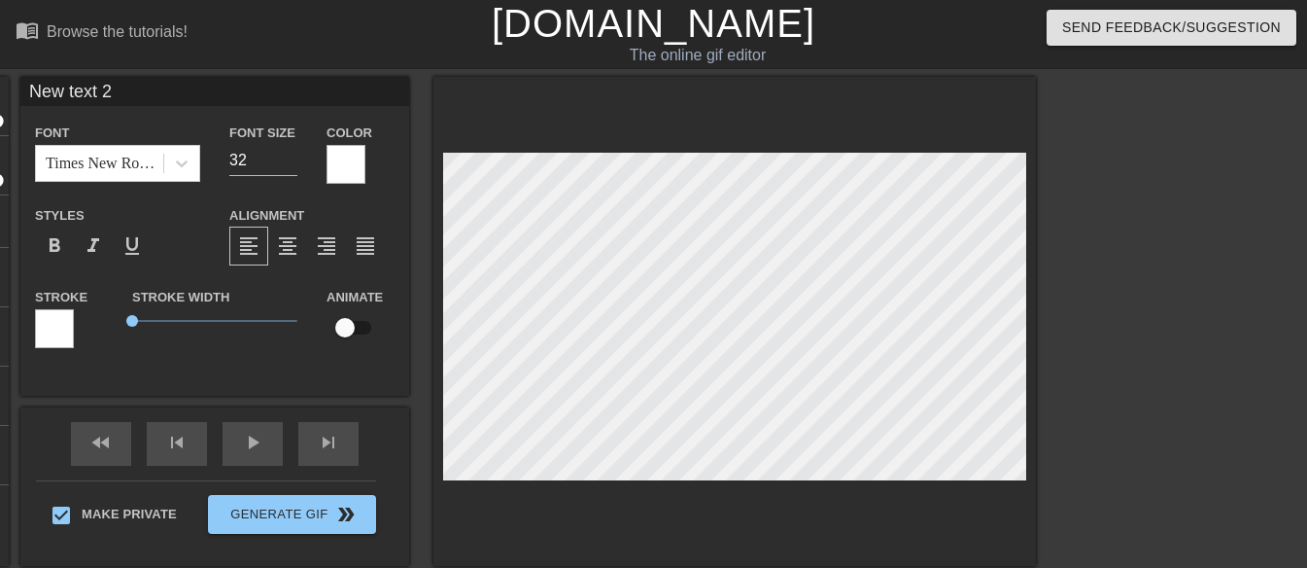
click at [166, 95] on input "New text 2" at bounding box center [214, 91] width 389 height 29
click at [170, 95] on input "New text 2" at bounding box center [214, 91] width 389 height 29
click at [171, 95] on input "New text 2" at bounding box center [214, 91] width 389 height 29
click at [173, 95] on input "New text 2" at bounding box center [214, 91] width 389 height 29
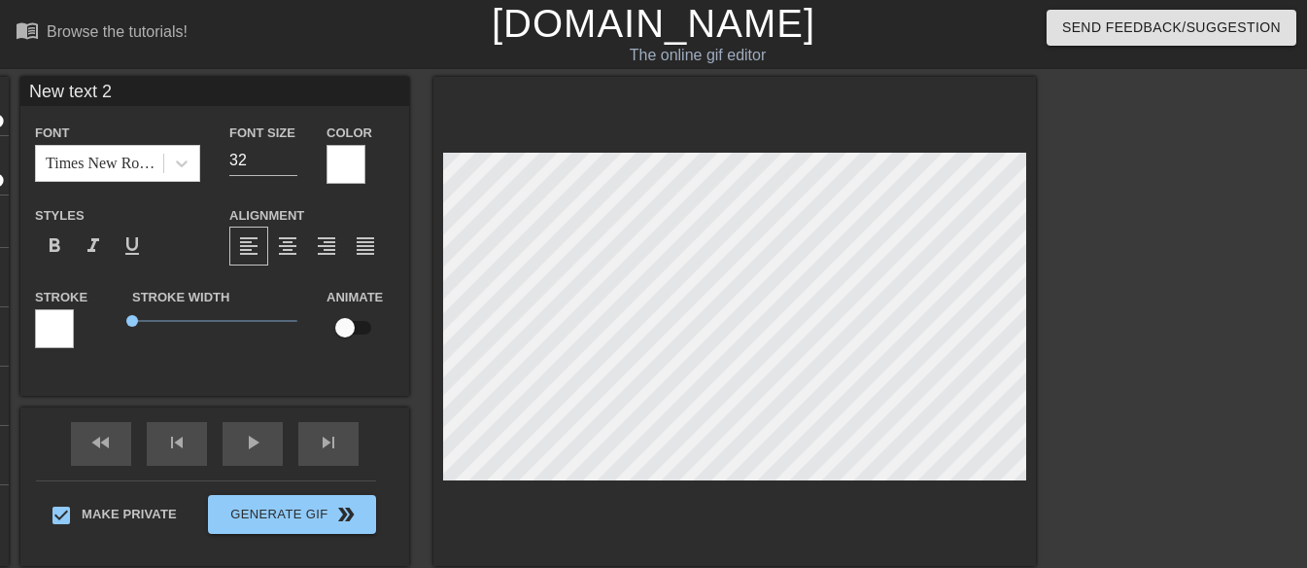
click at [173, 95] on input "New text 2" at bounding box center [214, 91] width 389 height 29
type input "JAB Studios International"
click at [288, 164] on input "24" at bounding box center [263, 160] width 68 height 31
click at [292, 165] on input "23" at bounding box center [263, 160] width 68 height 31
click at [292, 165] on input "22" at bounding box center [263, 160] width 68 height 31
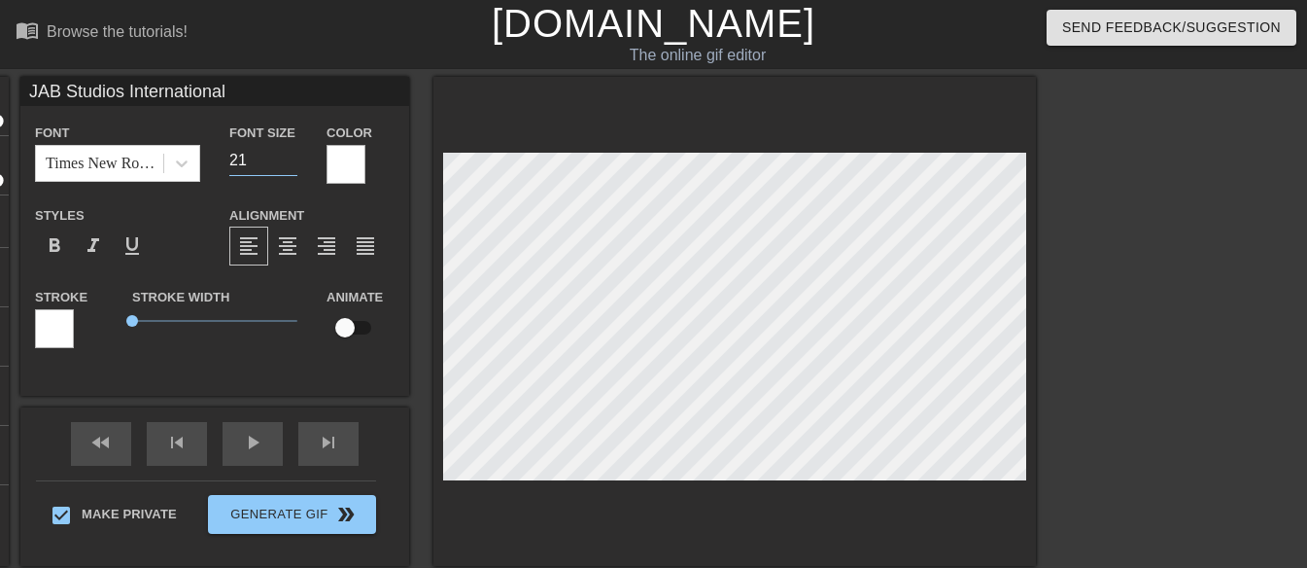
click at [292, 167] on input "21" at bounding box center [263, 160] width 68 height 31
click at [292, 167] on input "20" at bounding box center [263, 160] width 68 height 31
click at [292, 167] on input "19" at bounding box center [263, 160] width 68 height 31
click at [292, 167] on input "18" at bounding box center [263, 160] width 68 height 31
click at [292, 167] on input "17" at bounding box center [263, 160] width 68 height 31
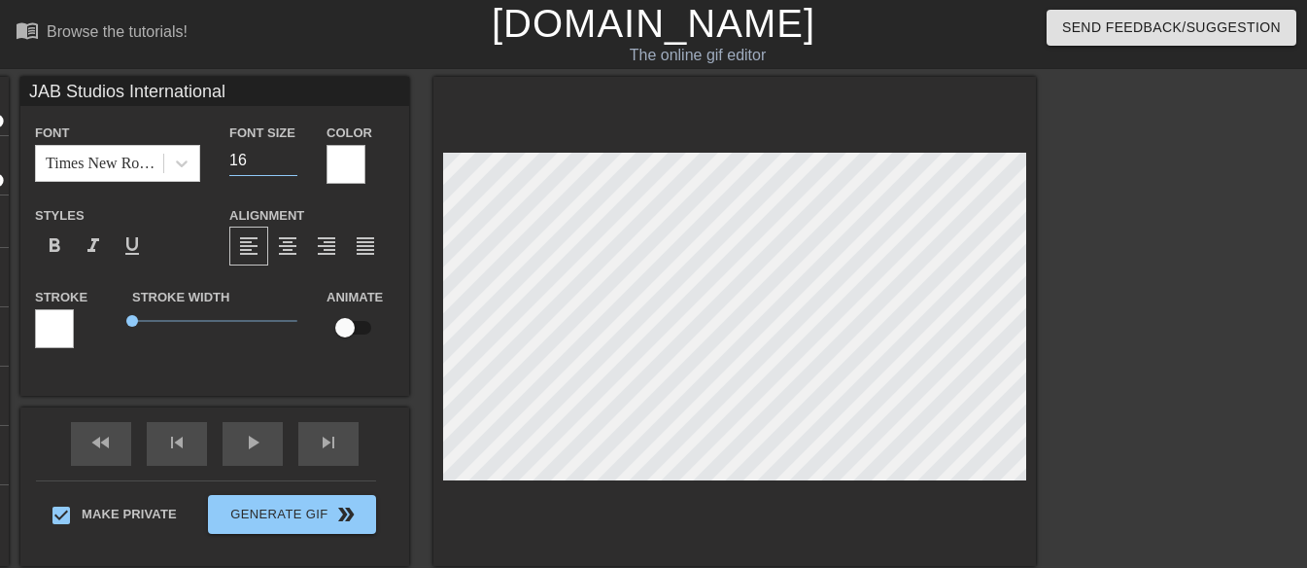
click at [292, 167] on input "16" at bounding box center [263, 160] width 68 height 31
click at [292, 169] on input "15" at bounding box center [263, 160] width 68 height 31
click at [294, 163] on input "14" at bounding box center [263, 160] width 68 height 31
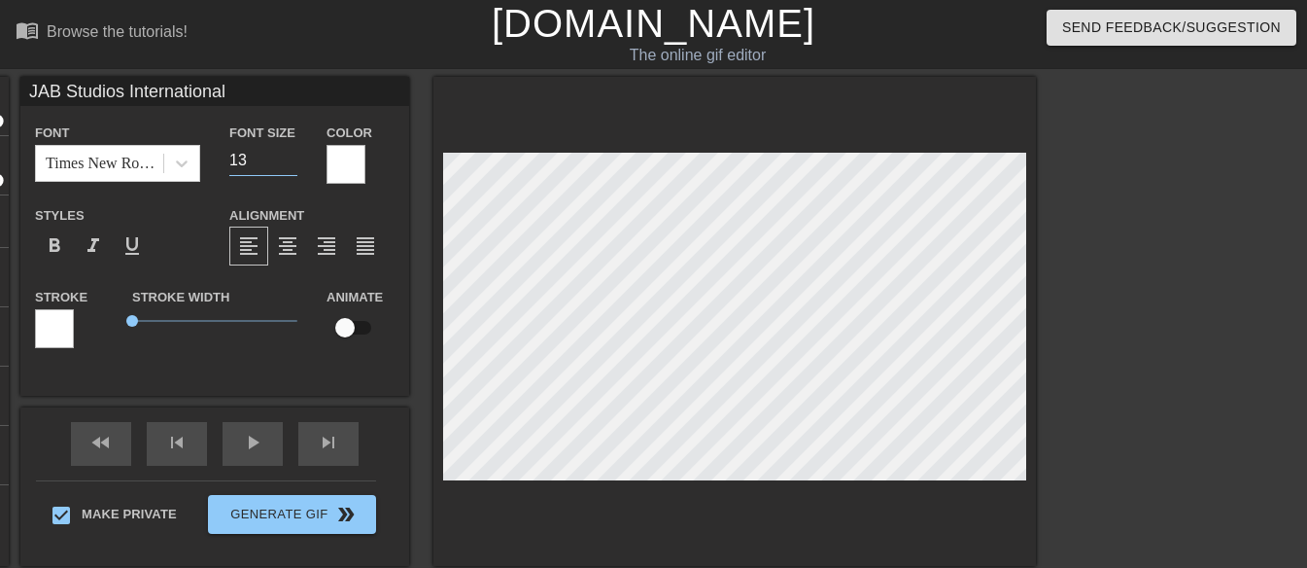
click at [294, 163] on input "13" at bounding box center [263, 160] width 68 height 31
click at [294, 163] on input "12" at bounding box center [263, 160] width 68 height 31
click at [294, 163] on input "11" at bounding box center [263, 160] width 68 height 31
click at [294, 163] on input "10" at bounding box center [263, 160] width 68 height 31
click at [294, 155] on input "11" at bounding box center [263, 160] width 68 height 31
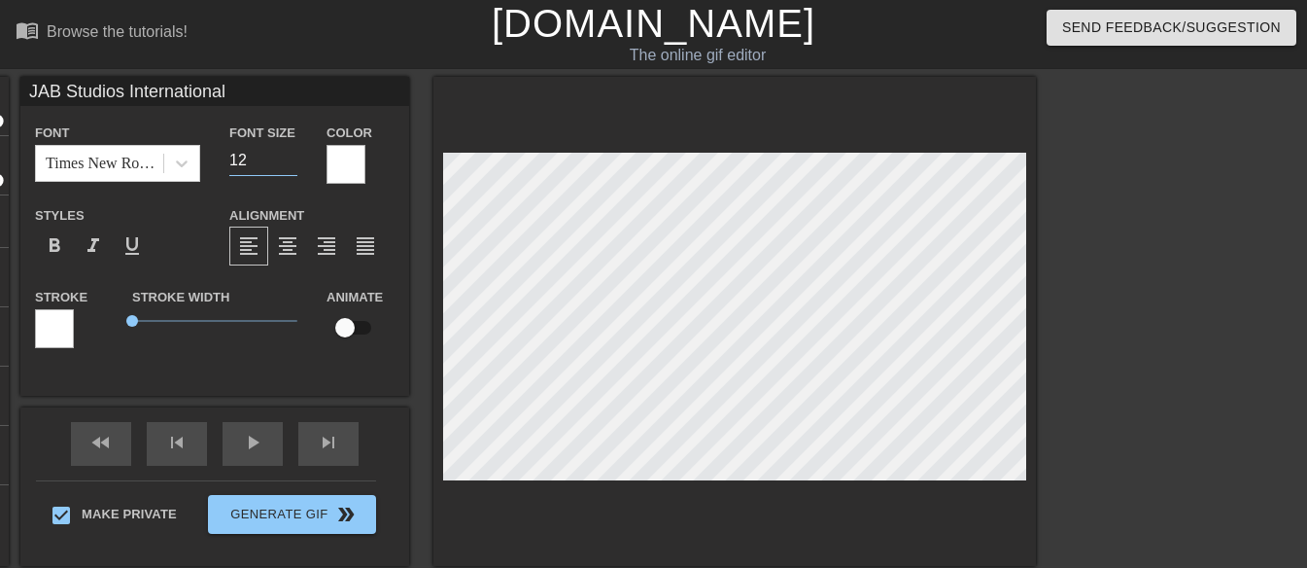
type input "12"
click at [294, 154] on input "12" at bounding box center [263, 160] width 68 height 31
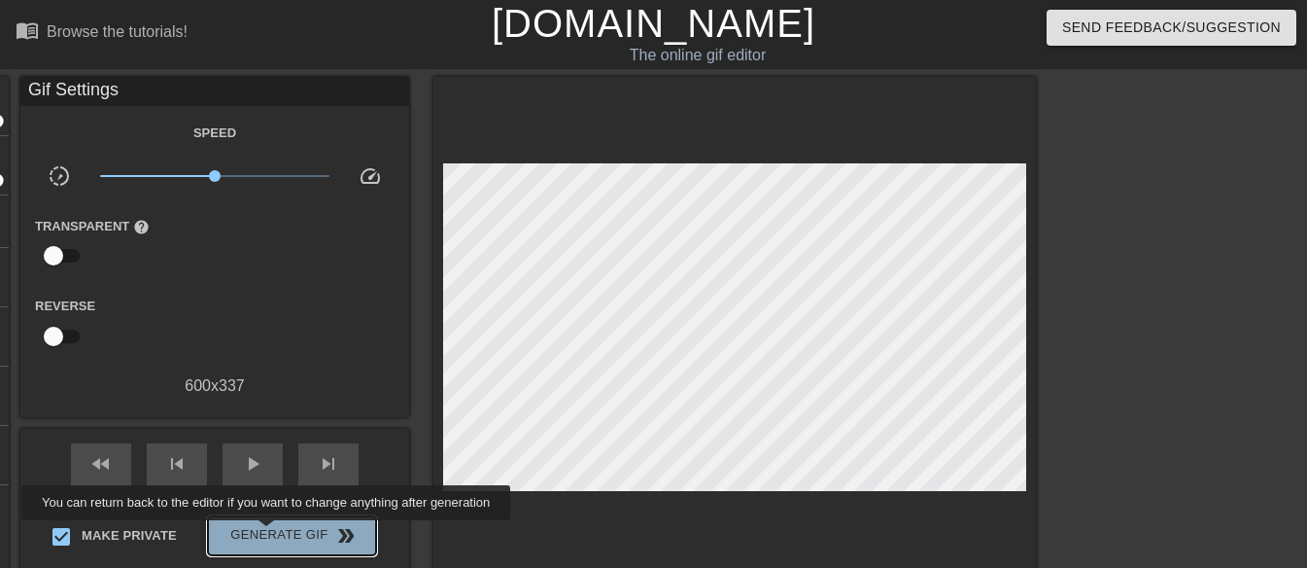
click at [269, 535] on span "Generate Gif double_arrow" at bounding box center [292, 535] width 153 height 23
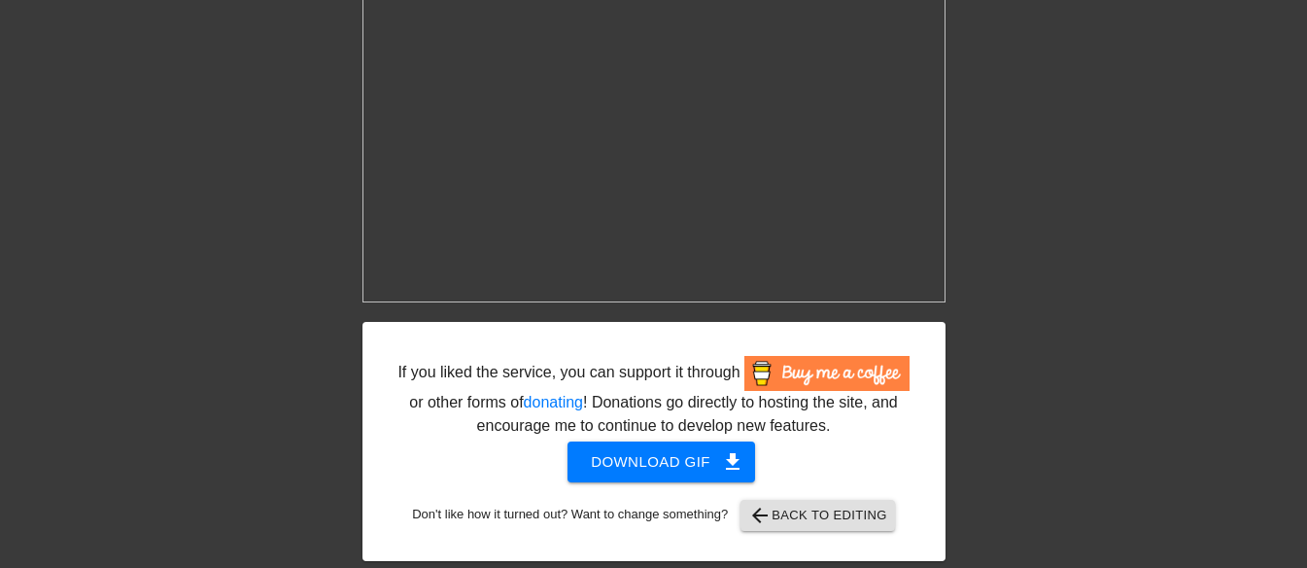
scroll to position [104, 0]
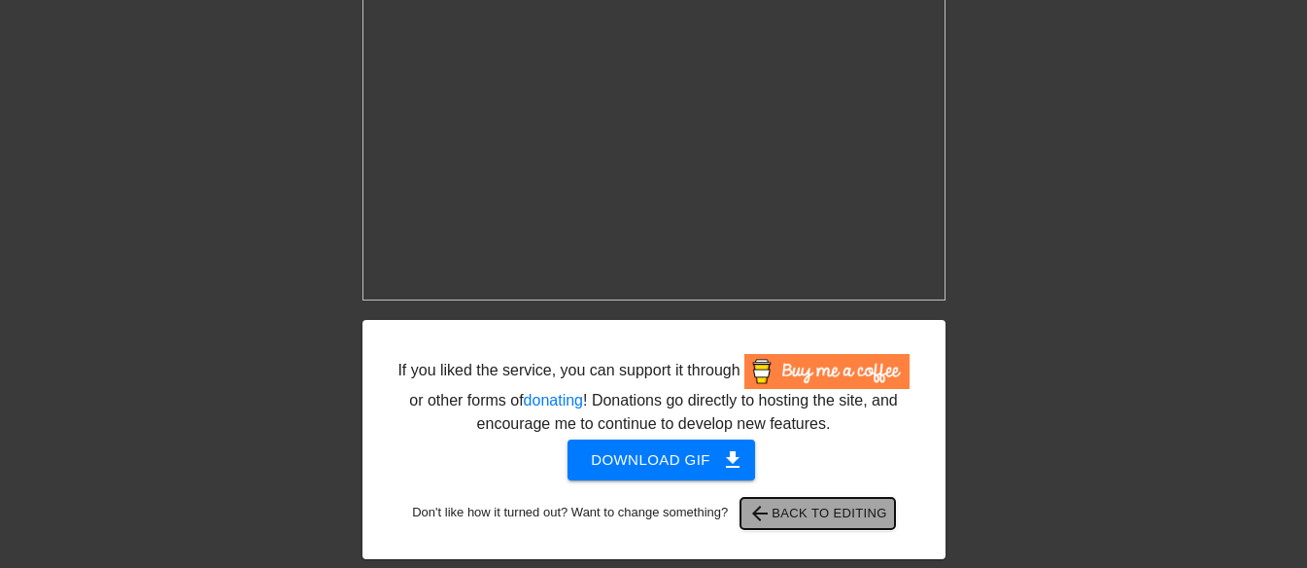
click at [821, 519] on span "arrow_back Back to Editing" at bounding box center [817, 513] width 139 height 23
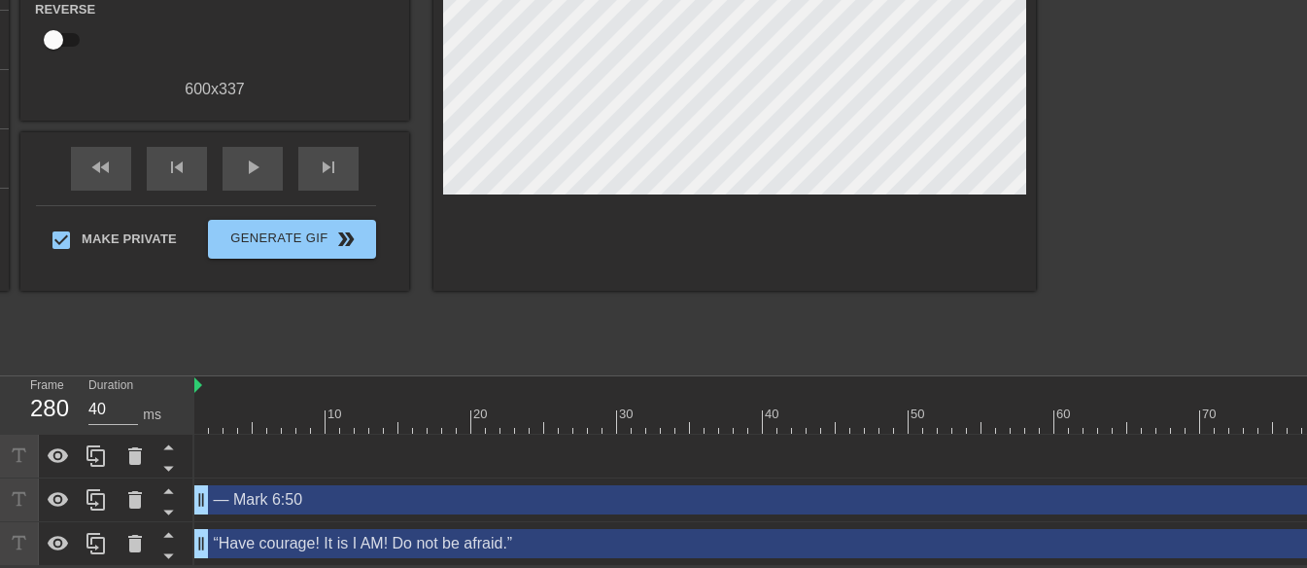
scroll to position [309, 0]
click at [988, 174] on div at bounding box center [735, 35] width 603 height 510
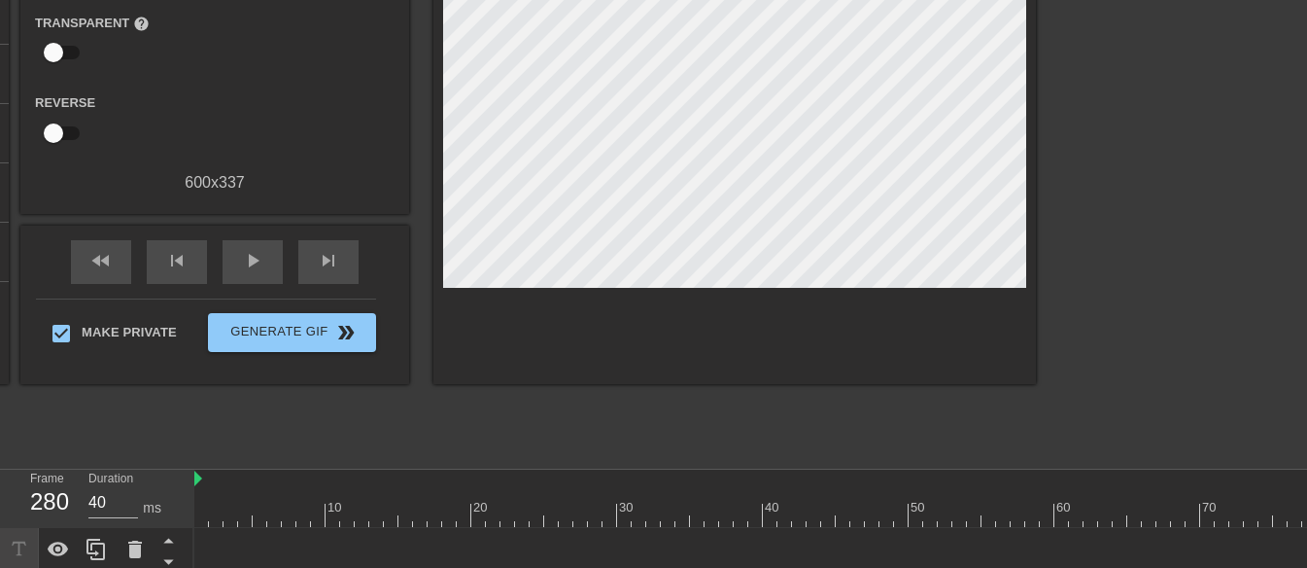
scroll to position [97, 0]
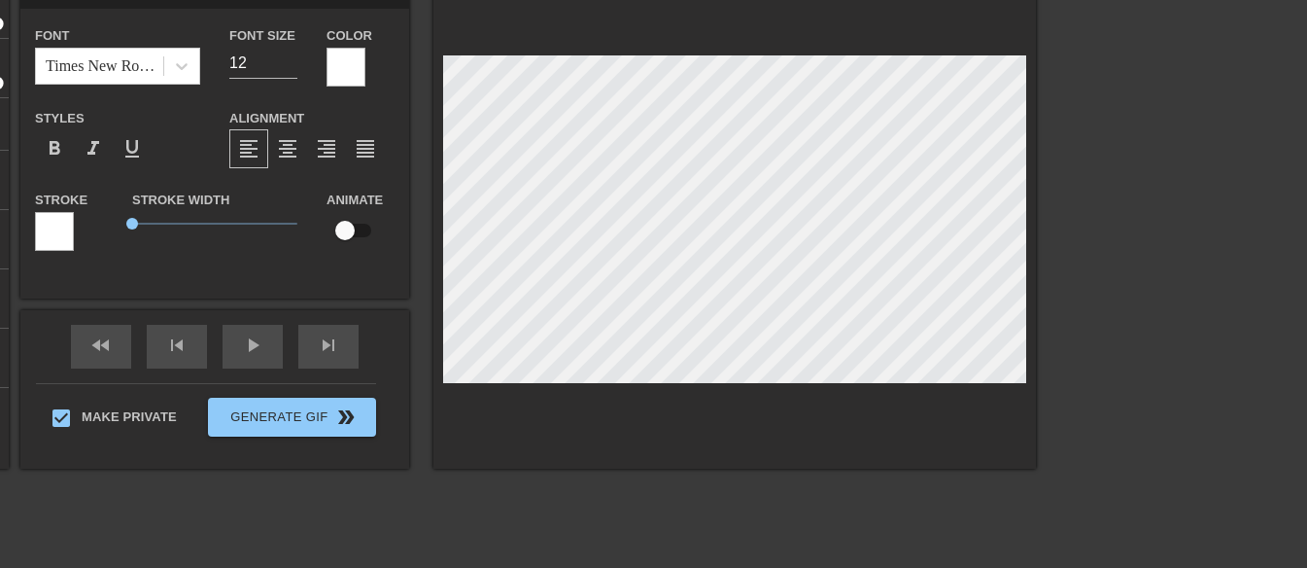
click at [946, 385] on div at bounding box center [735, 224] width 603 height 489
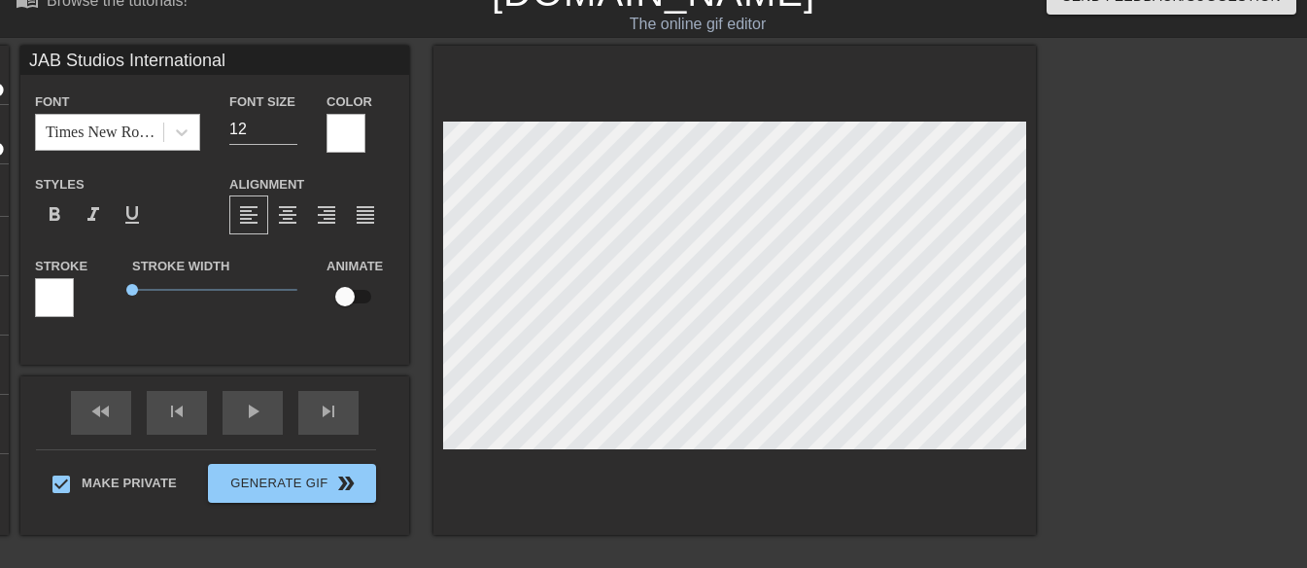
scroll to position [0, 0]
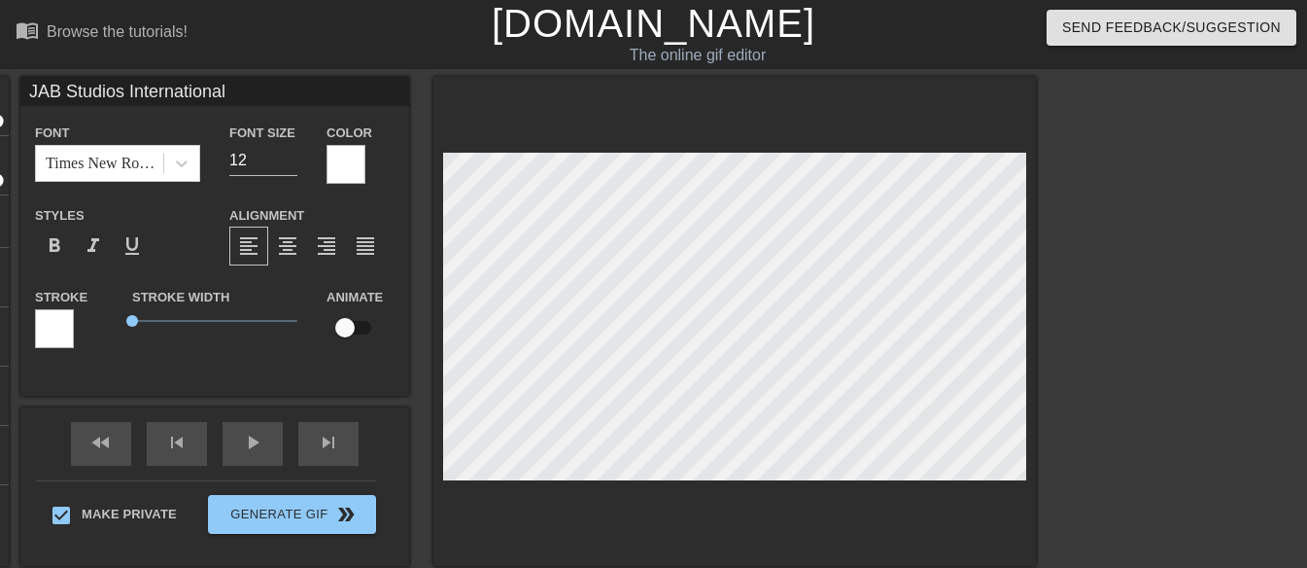
click at [237, 88] on input "JAB Studios International" at bounding box center [214, 91] width 389 height 29
click at [237, 89] on input "JAB Studios International" at bounding box center [214, 91] width 389 height 29
drag, startPoint x: 405, startPoint y: 270, endPoint x: 250, endPoint y: 88, distance: 239.2
click at [250, 88] on input "JAB Studios International" at bounding box center [214, 91] width 389 height 29
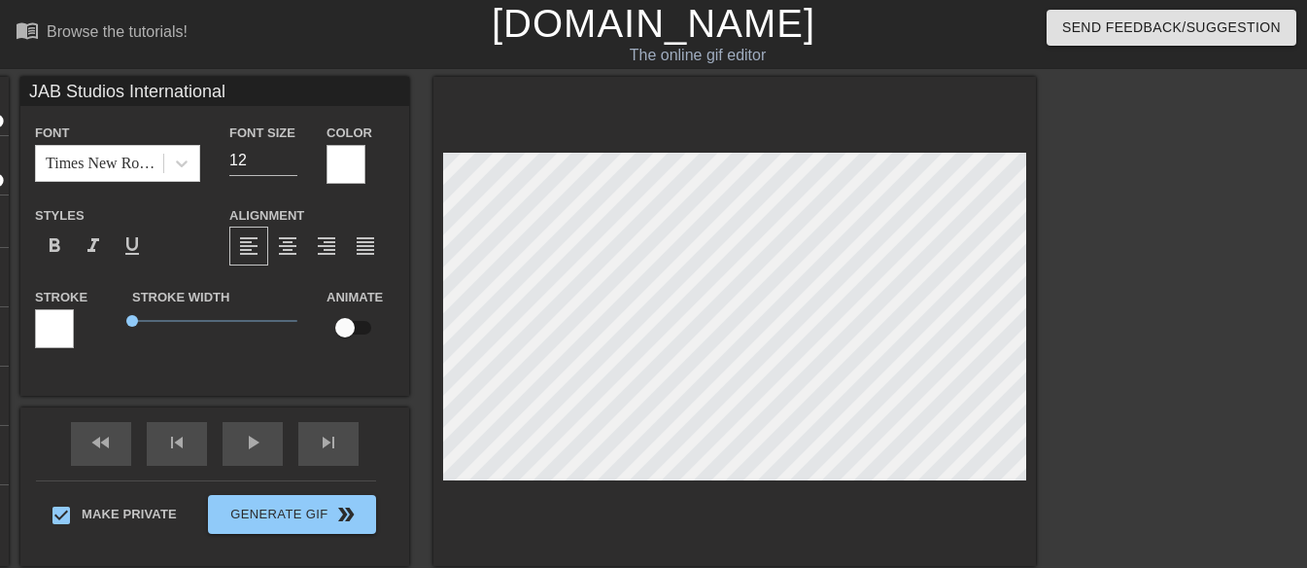
click at [250, 88] on input "JAB Studios International" at bounding box center [214, 91] width 389 height 29
click at [294, 155] on input "13" at bounding box center [263, 160] width 68 height 31
type input "14"
click at [294, 155] on input "14" at bounding box center [263, 160] width 68 height 31
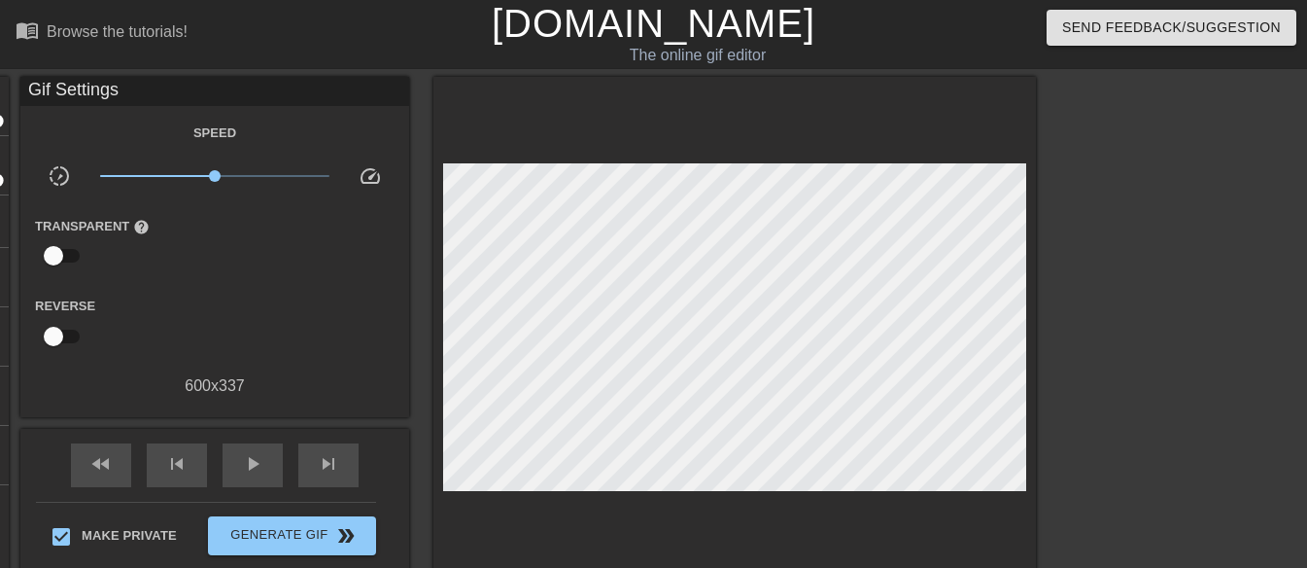
click at [983, 487] on div at bounding box center [735, 332] width 603 height 510
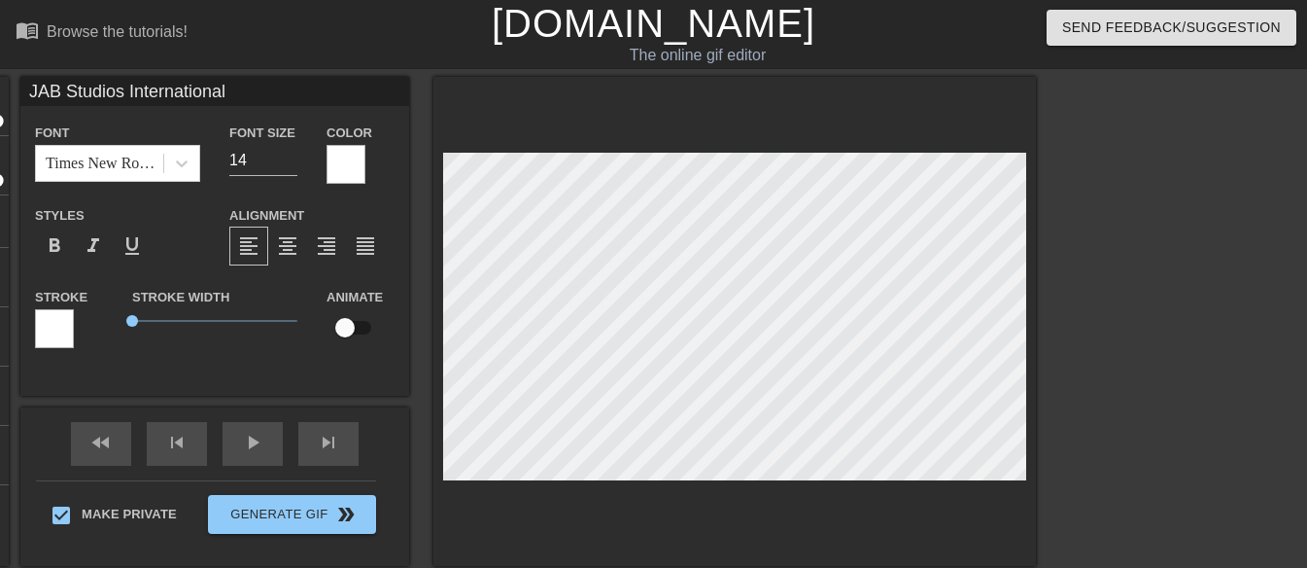
drag, startPoint x: 937, startPoint y: 480, endPoint x: 253, endPoint y: 88, distance: 788.5
click at [253, 88] on input "JAB Studios International" at bounding box center [214, 91] width 389 height 29
click at [253, 89] on input "JAB Studios International" at bounding box center [214, 91] width 389 height 29
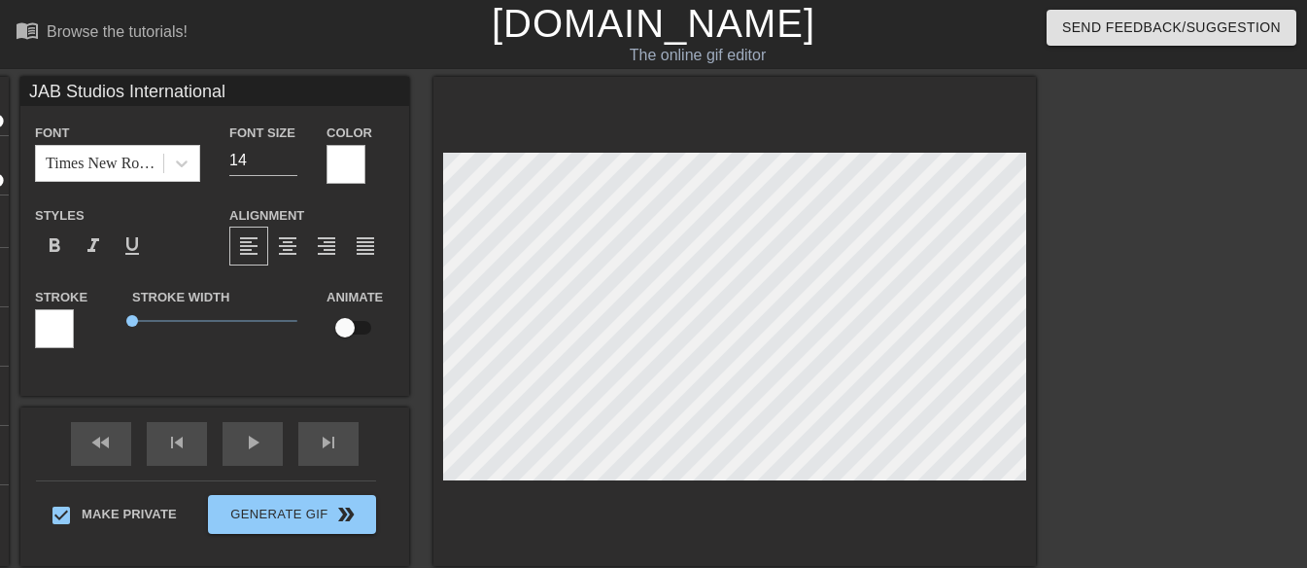
click at [253, 89] on input "JAB Studios International" at bounding box center [214, 91] width 389 height 29
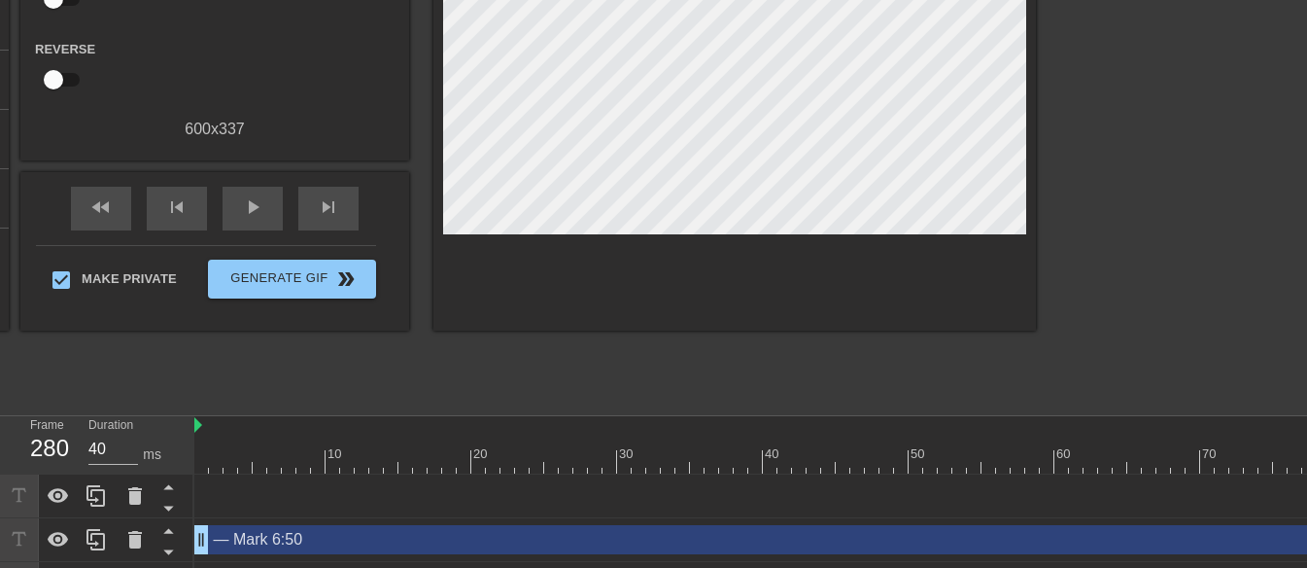
scroll to position [309, 0]
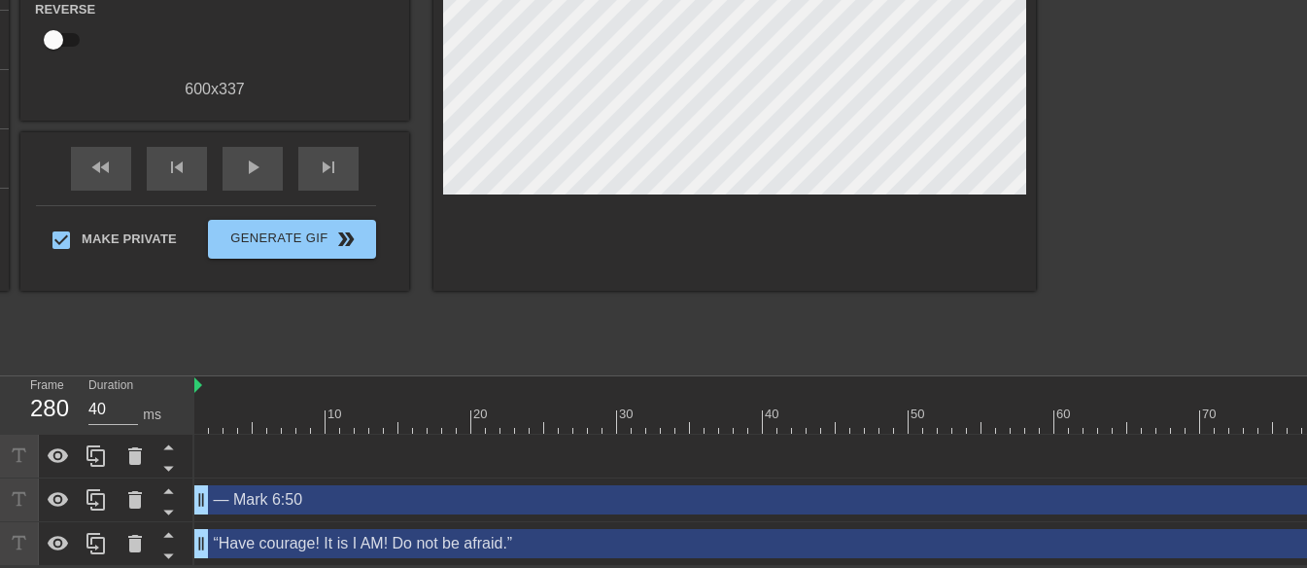
click at [128, 444] on icon at bounding box center [134, 455] width 23 height 23
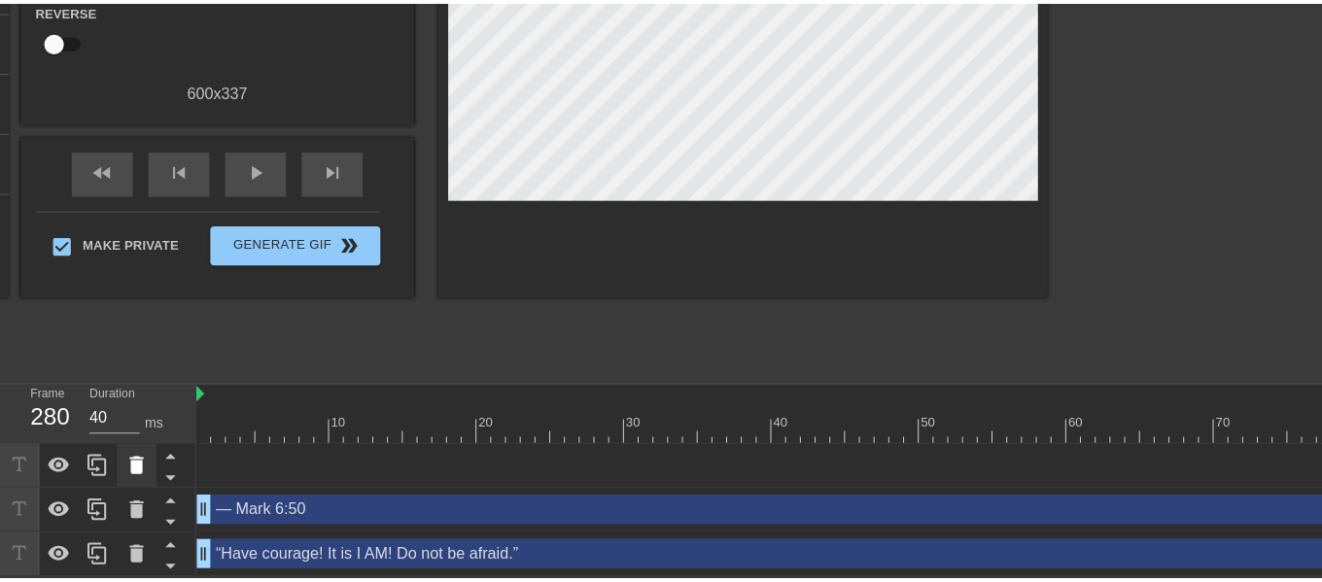
scroll to position [295, 0]
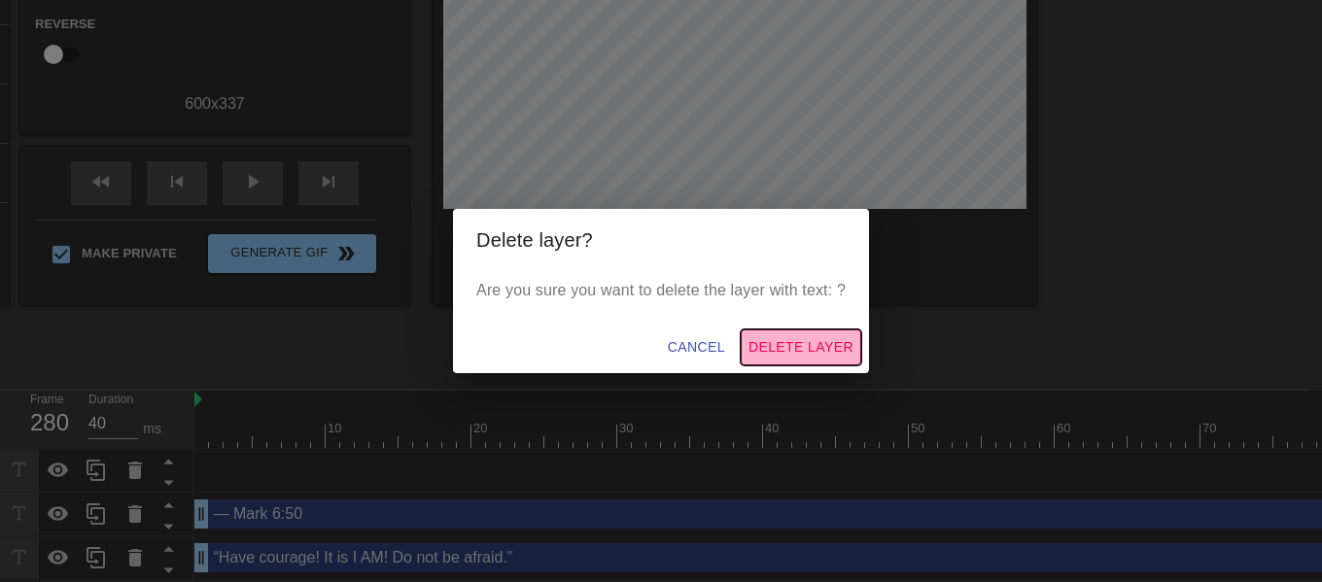
click at [792, 351] on span "Delete Layer" at bounding box center [800, 347] width 105 height 24
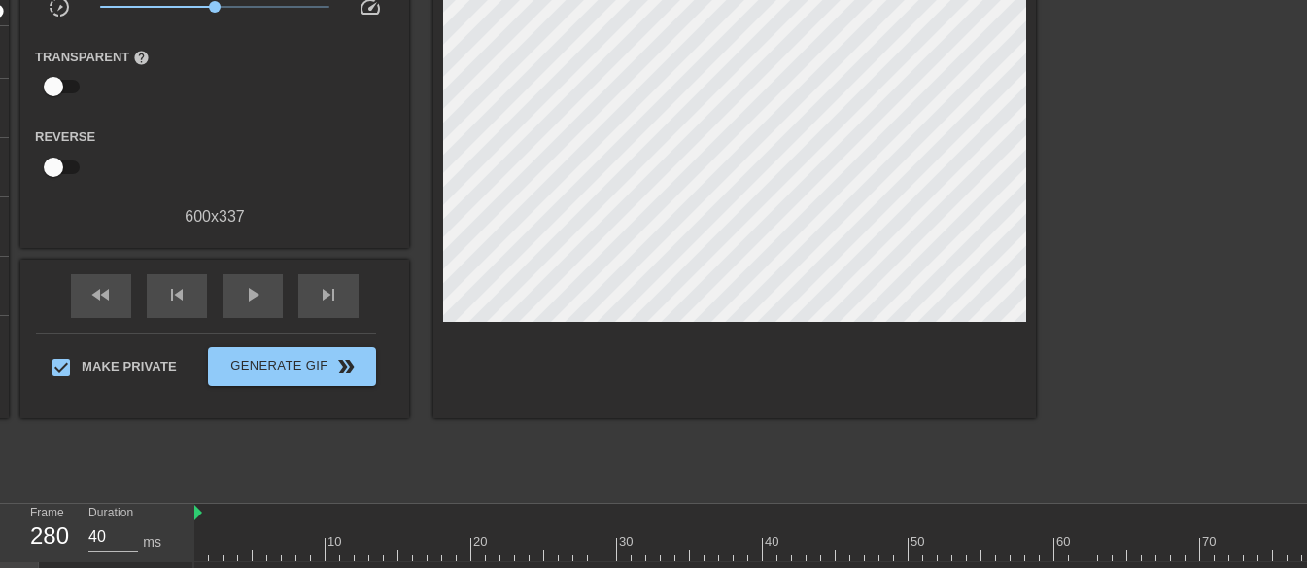
scroll to position [0, 0]
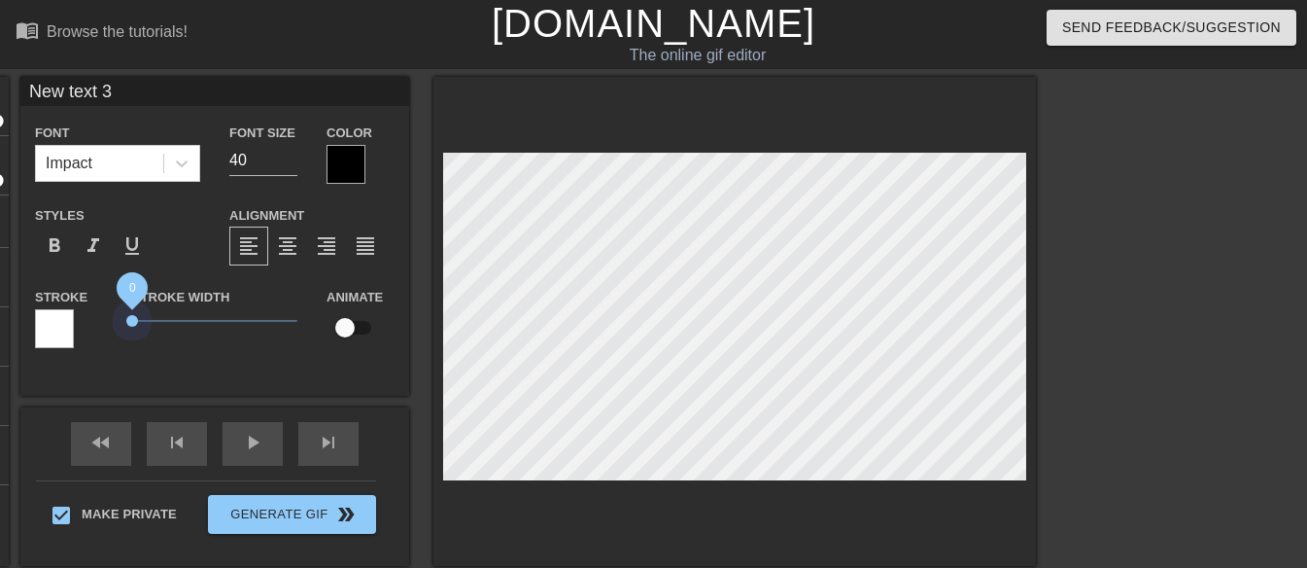
drag, startPoint x: 162, startPoint y: 320, endPoint x: 99, endPoint y: 320, distance: 63.2
click at [99, 320] on div "Stroke Stroke Width 0 Animate" at bounding box center [214, 325] width 389 height 81
click at [338, 162] on div at bounding box center [346, 164] width 39 height 39
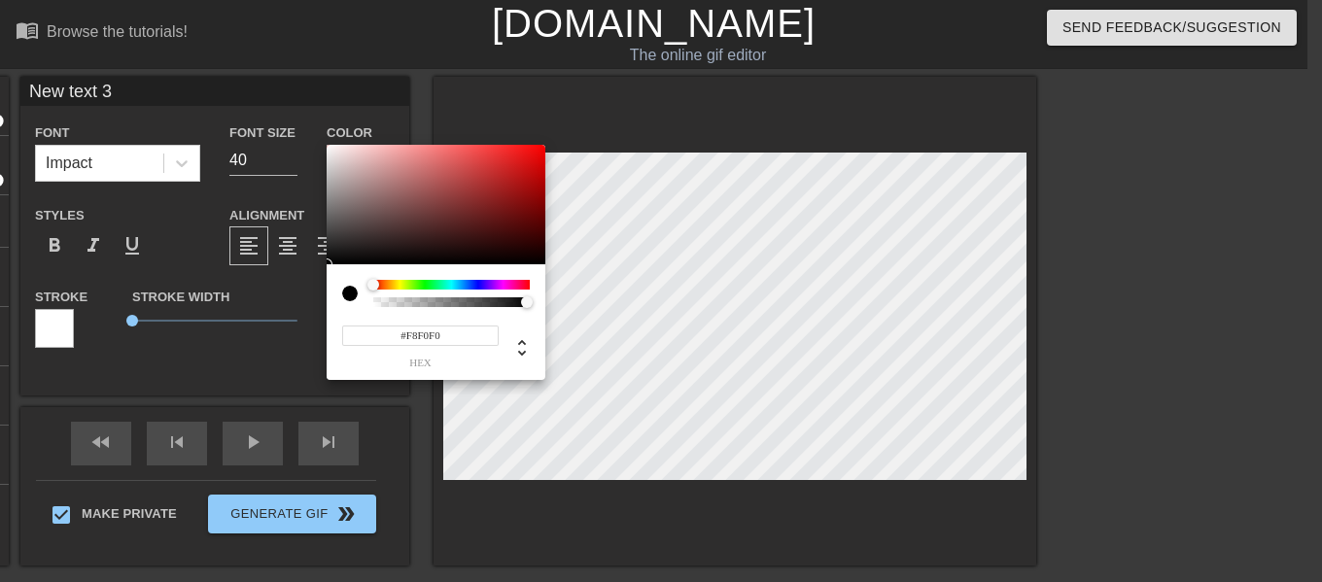
click at [333, 148] on div at bounding box center [436, 205] width 219 height 121
type input "#FFFFFF"
drag, startPoint x: 333, startPoint y: 148, endPoint x: 312, endPoint y: 137, distance: 23.9
click at [313, 138] on div "#FFFFFF hex" at bounding box center [661, 291] width 1322 height 582
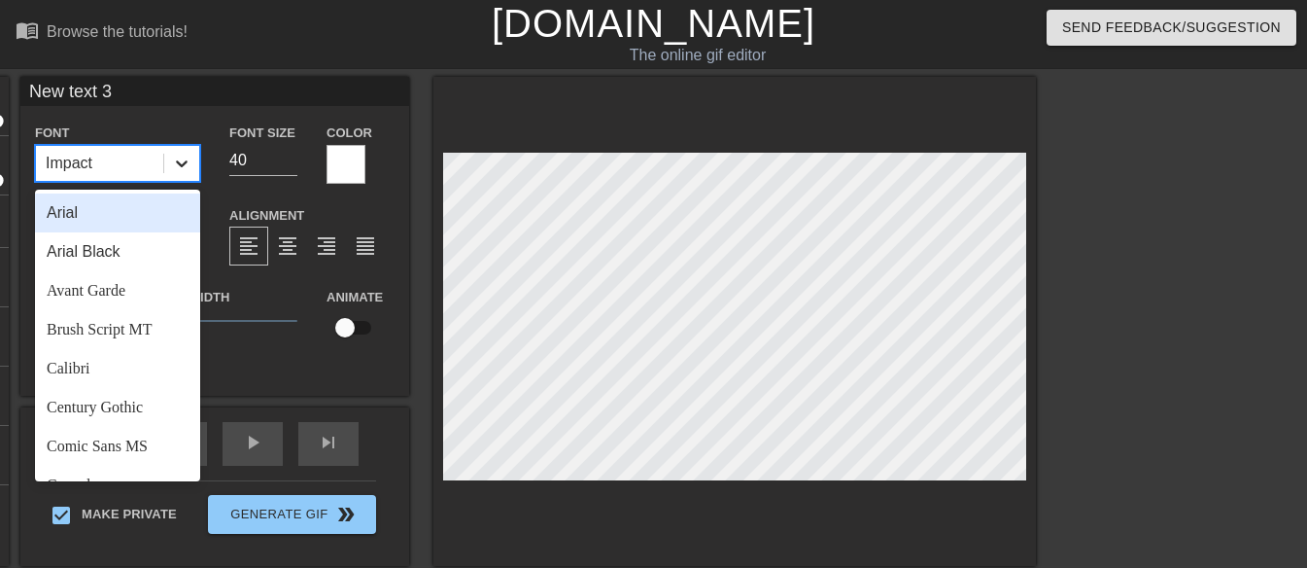
click at [186, 161] on icon at bounding box center [182, 163] width 12 height 7
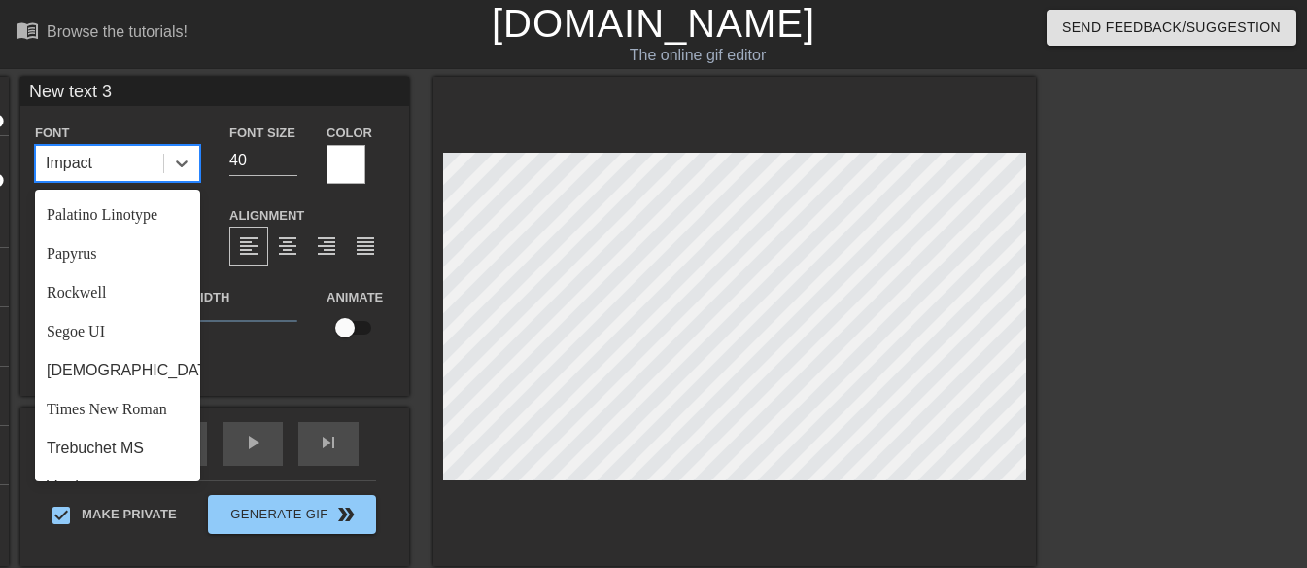
scroll to position [696, 0]
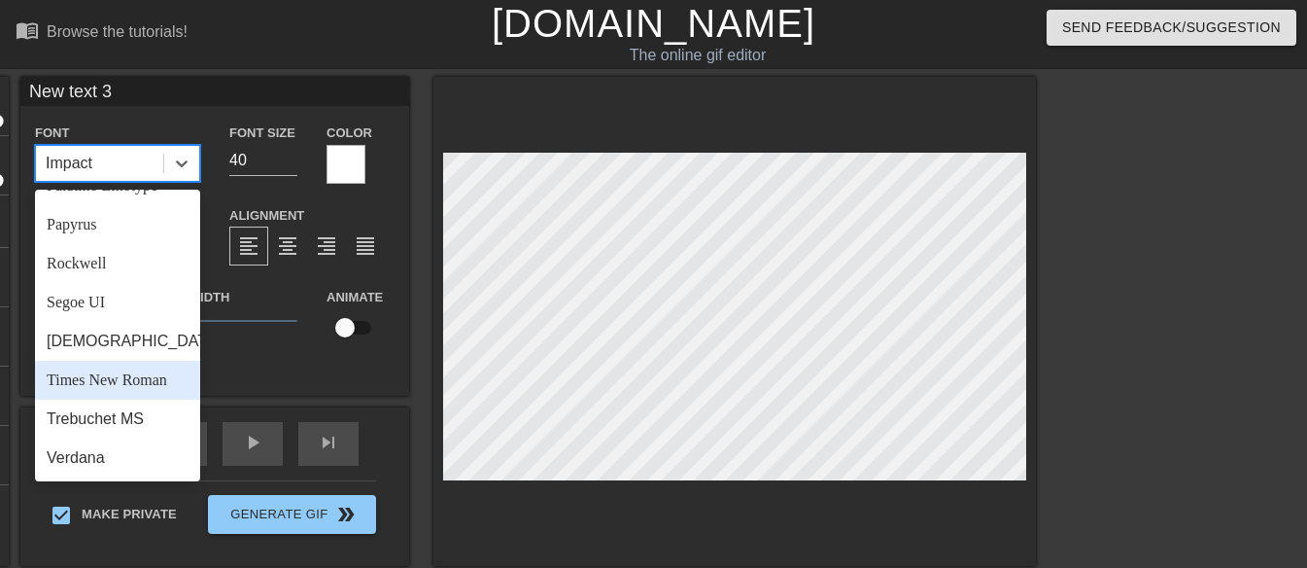
click at [153, 378] on div "Times New Roman" at bounding box center [117, 380] width 165 height 39
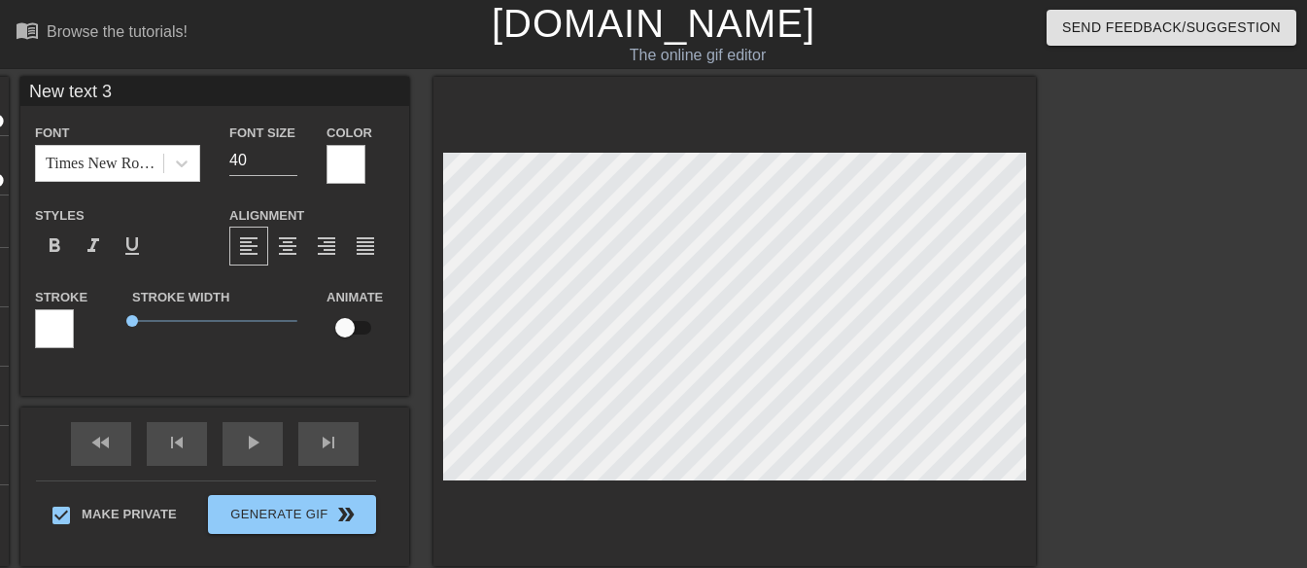
scroll to position [2, 2]
click at [257, 91] on input "New text 3" at bounding box center [214, 91] width 389 height 29
type input "JAB Studios International"
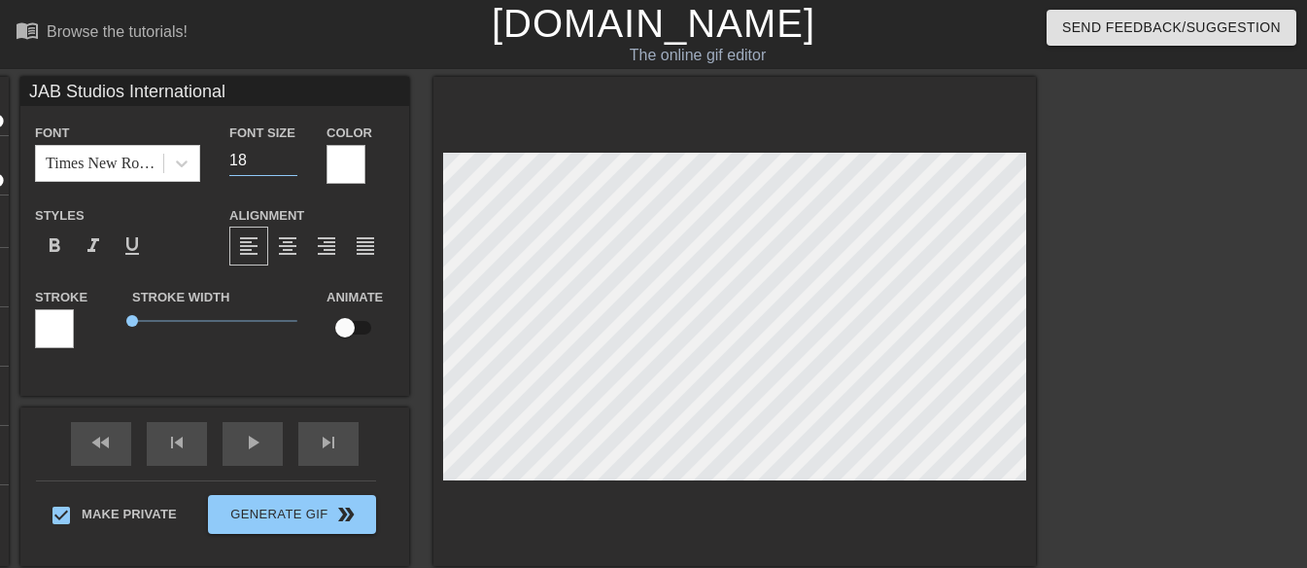
click at [290, 164] on input "18" at bounding box center [263, 160] width 68 height 31
click at [290, 164] on input "17" at bounding box center [263, 160] width 68 height 31
click at [290, 164] on input "16" at bounding box center [263, 160] width 68 height 31
click at [290, 164] on input "15" at bounding box center [263, 160] width 68 height 31
click at [290, 164] on input "14" at bounding box center [263, 160] width 68 height 31
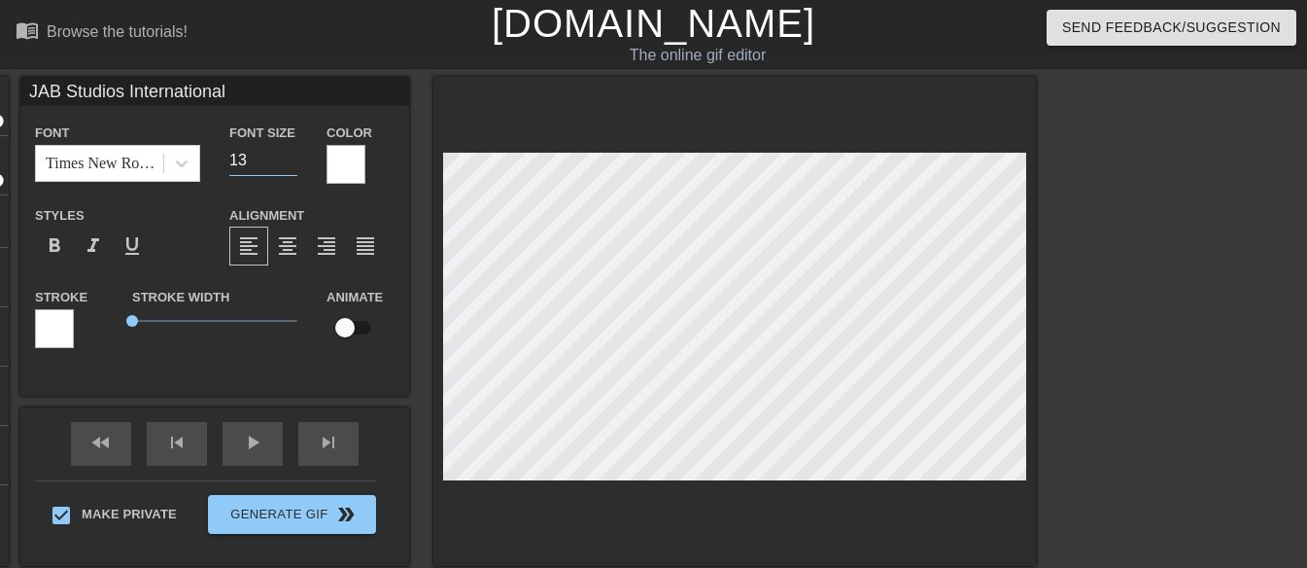
click at [290, 164] on input "13" at bounding box center [263, 160] width 68 height 31
click at [290, 164] on input "12" at bounding box center [263, 160] width 68 height 31
click at [290, 164] on input "11" at bounding box center [263, 160] width 68 height 31
type input "12"
click at [290, 154] on input "12" at bounding box center [263, 160] width 68 height 31
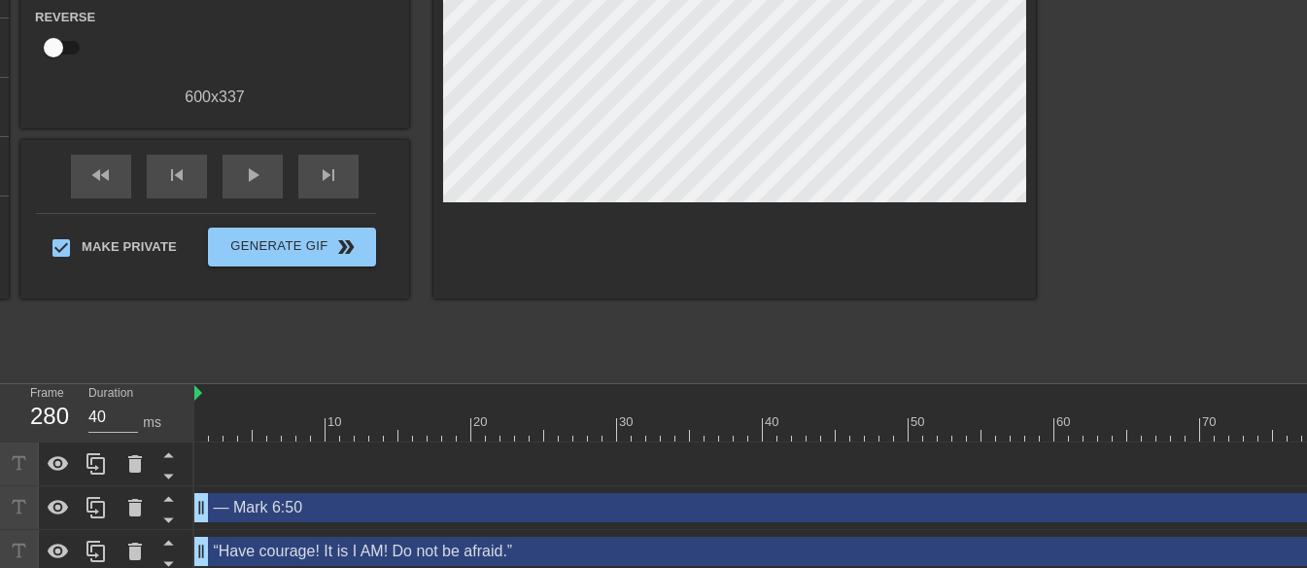
scroll to position [309, 0]
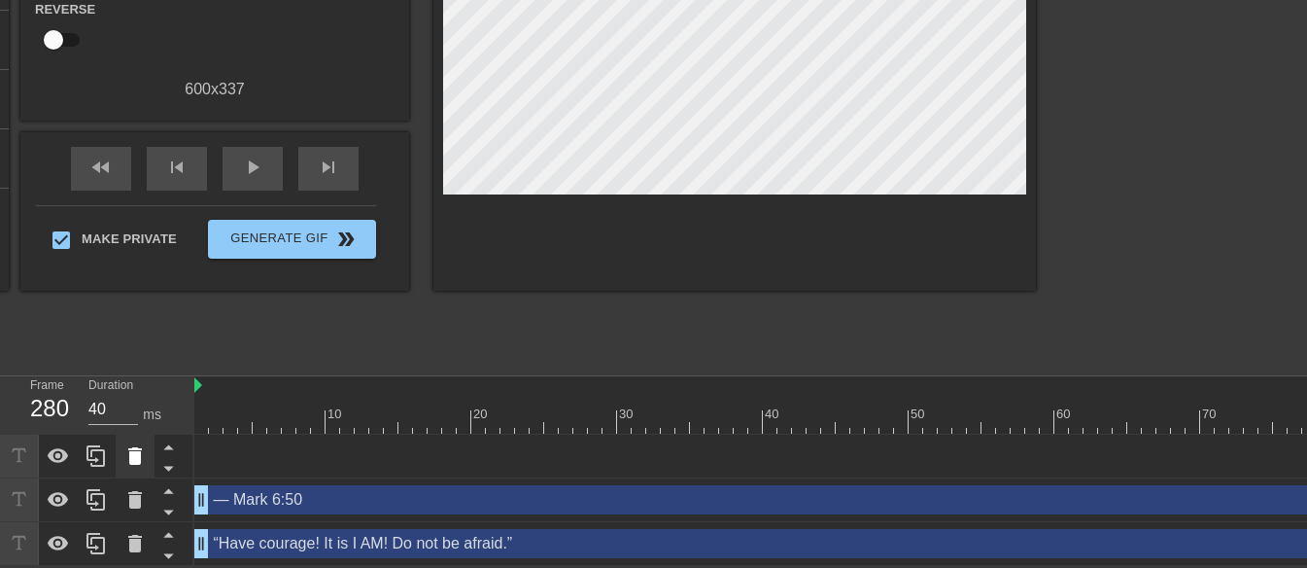
click at [135, 447] on icon at bounding box center [135, 455] width 14 height 17
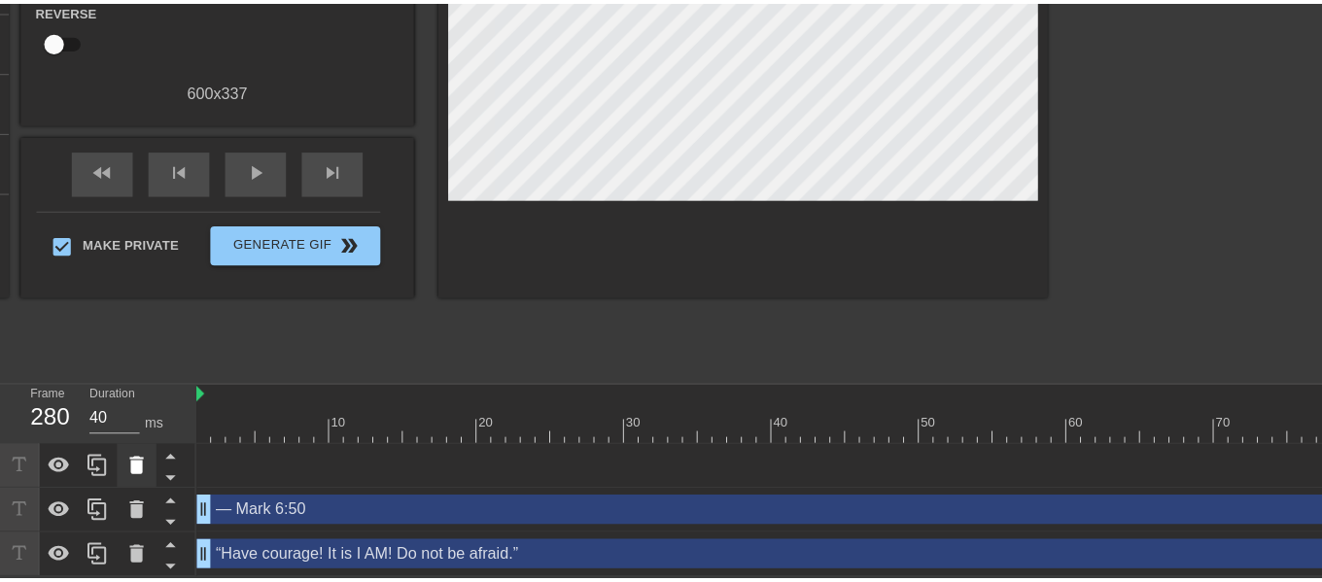
scroll to position [295, 0]
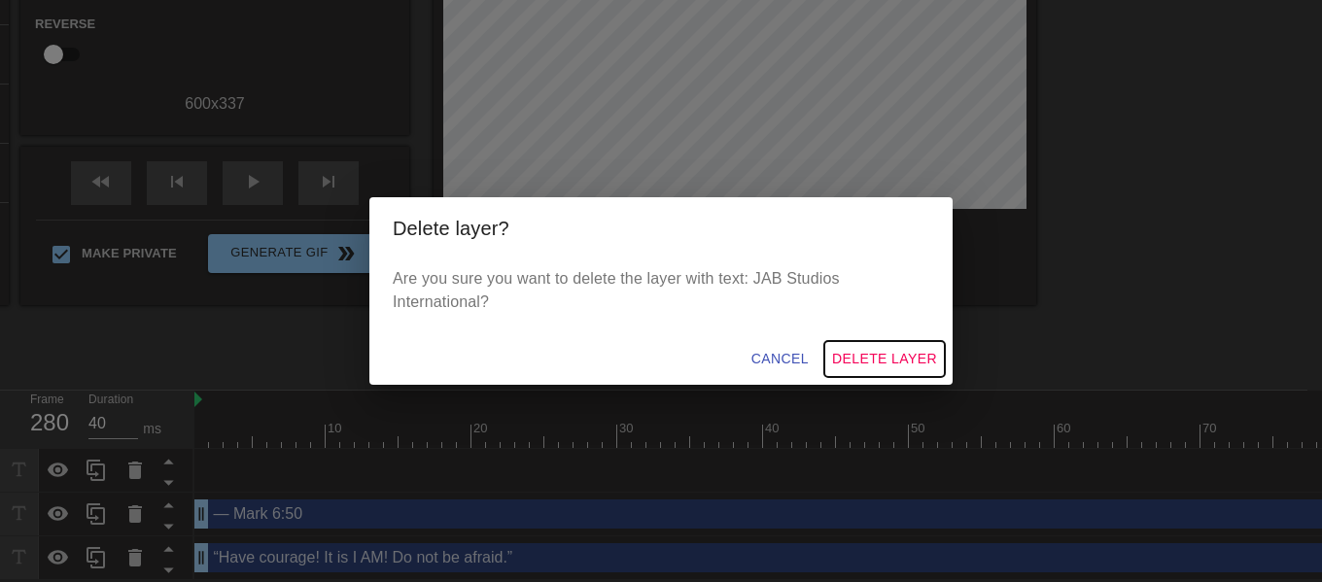
click at [843, 366] on span "Delete Layer" at bounding box center [884, 359] width 105 height 24
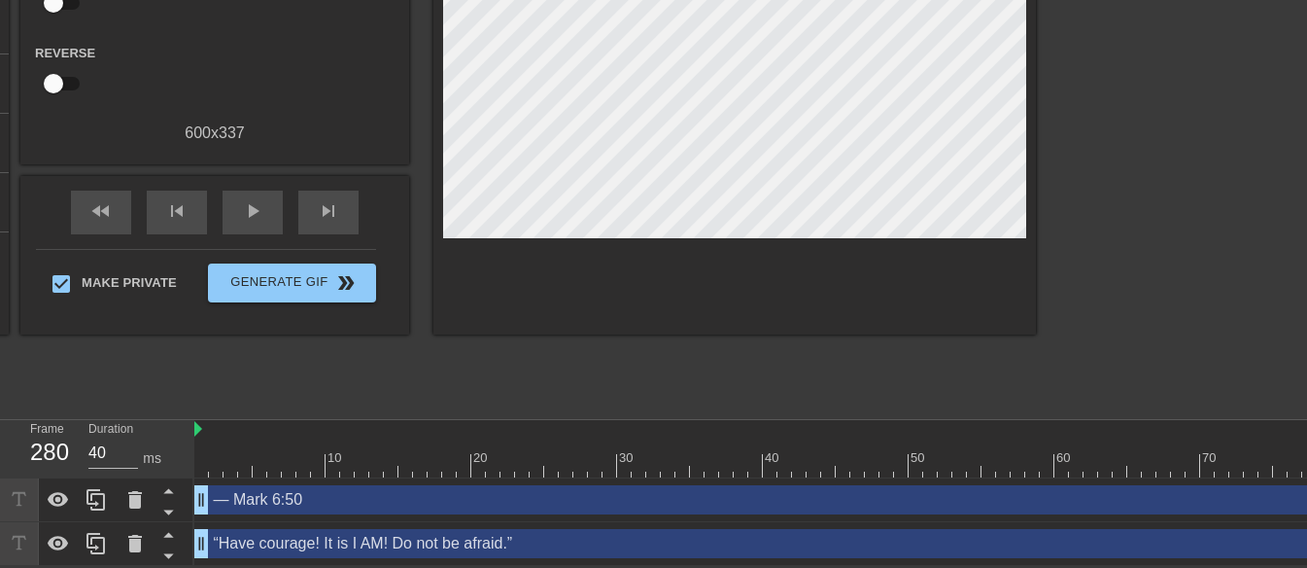
scroll to position [0, 0]
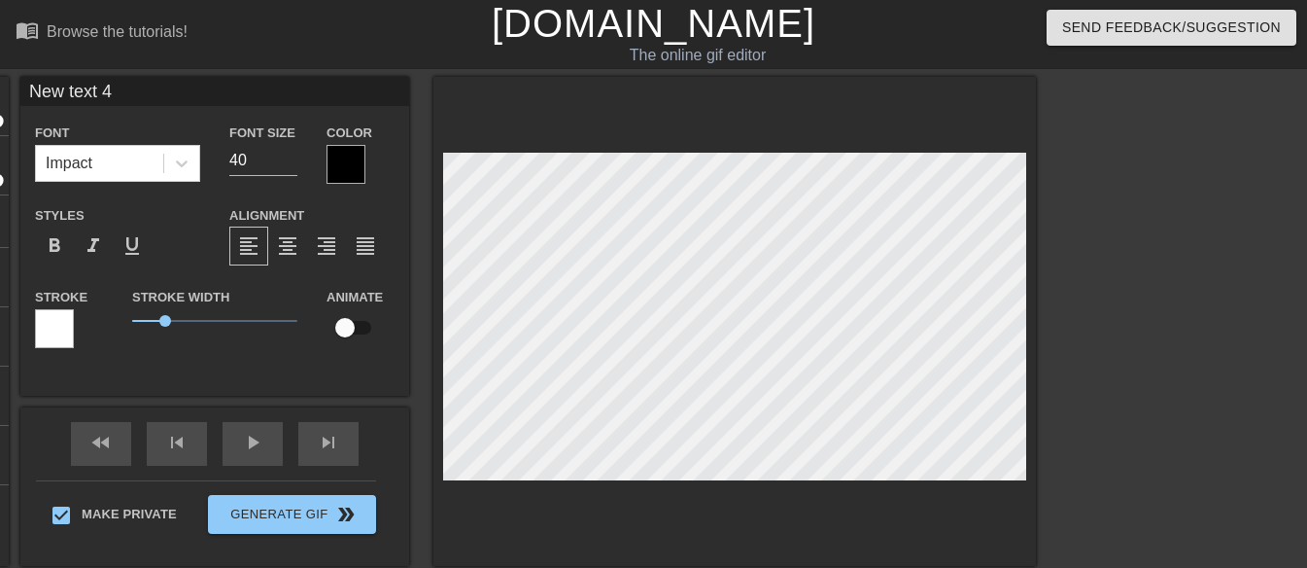
click at [148, 91] on input "New text 4" at bounding box center [214, 91] width 389 height 29
click at [147, 91] on input "New text 4" at bounding box center [214, 91] width 389 height 29
paste input "JAB Studios International"
type input "JAB Studios International"
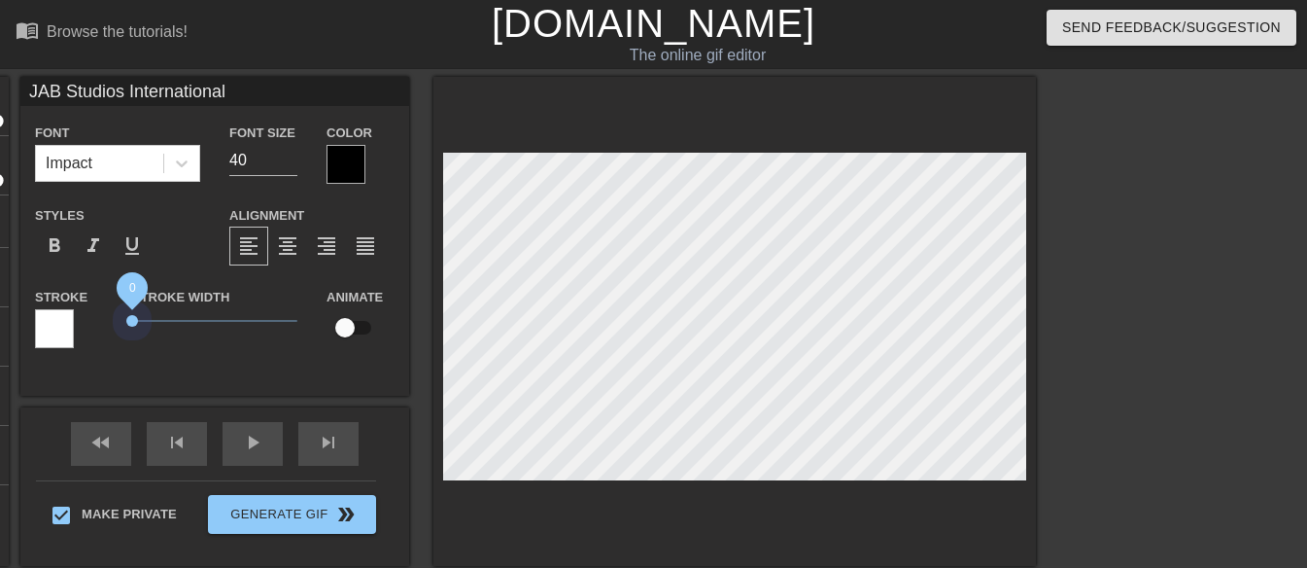
drag, startPoint x: 167, startPoint y: 320, endPoint x: 67, endPoint y: 335, distance: 101.3
click at [67, 334] on div "Stroke Stroke Width 0 Animate" at bounding box center [214, 325] width 389 height 81
click at [332, 161] on div at bounding box center [346, 164] width 39 height 39
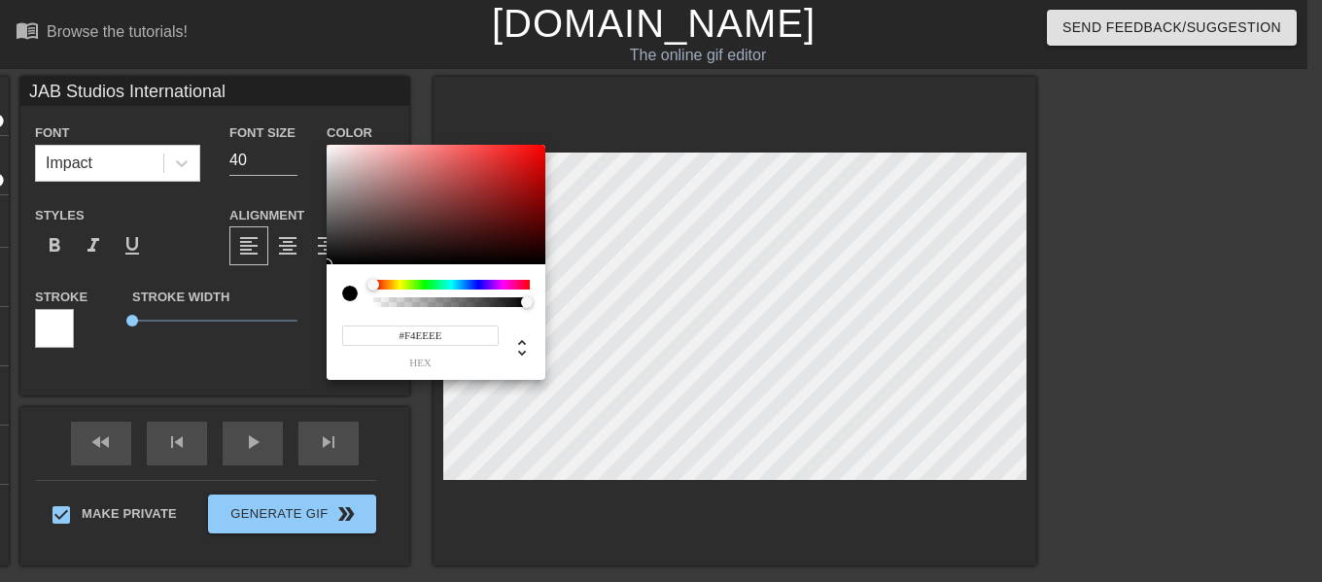
click at [331, 150] on div at bounding box center [436, 205] width 219 height 121
type input "#FFFFFF"
drag, startPoint x: 331, startPoint y: 150, endPoint x: 322, endPoint y: 139, distance: 14.5
click at [323, 139] on div "#FFFFFF hex" at bounding box center [661, 291] width 1322 height 582
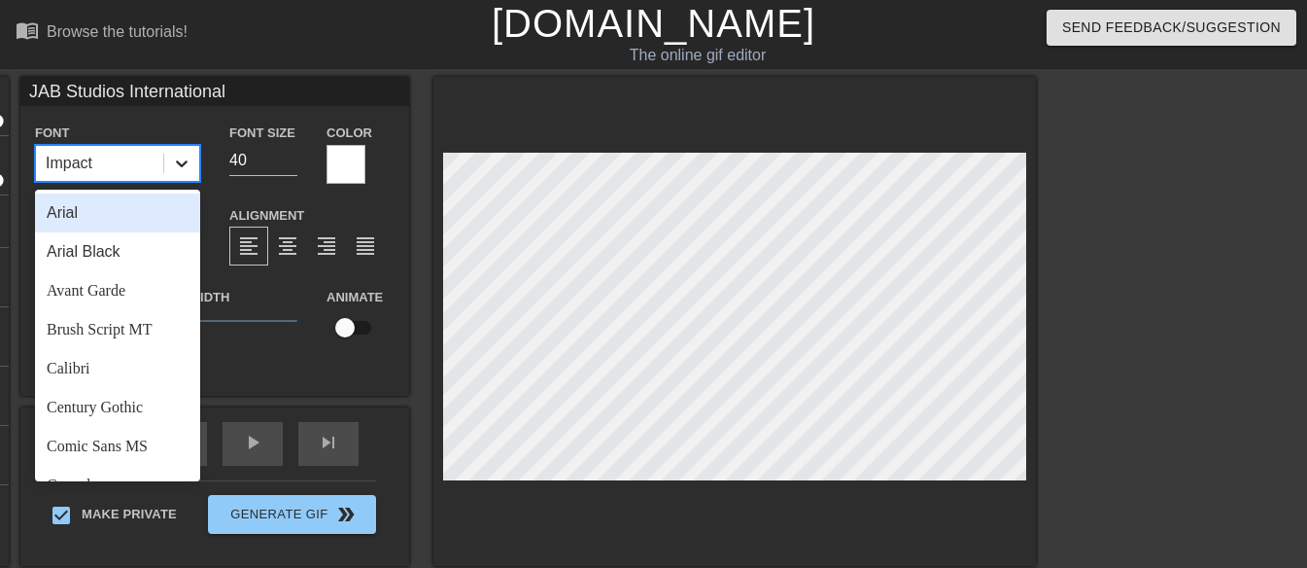
click at [182, 174] on div at bounding box center [181, 163] width 35 height 35
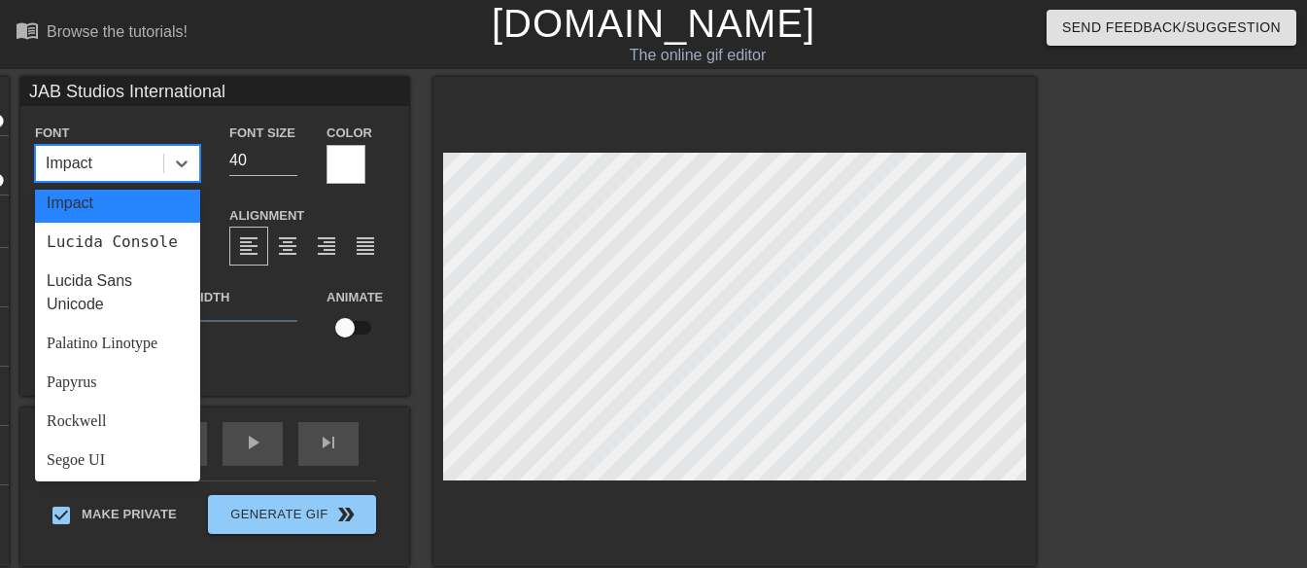
scroll to position [696, 0]
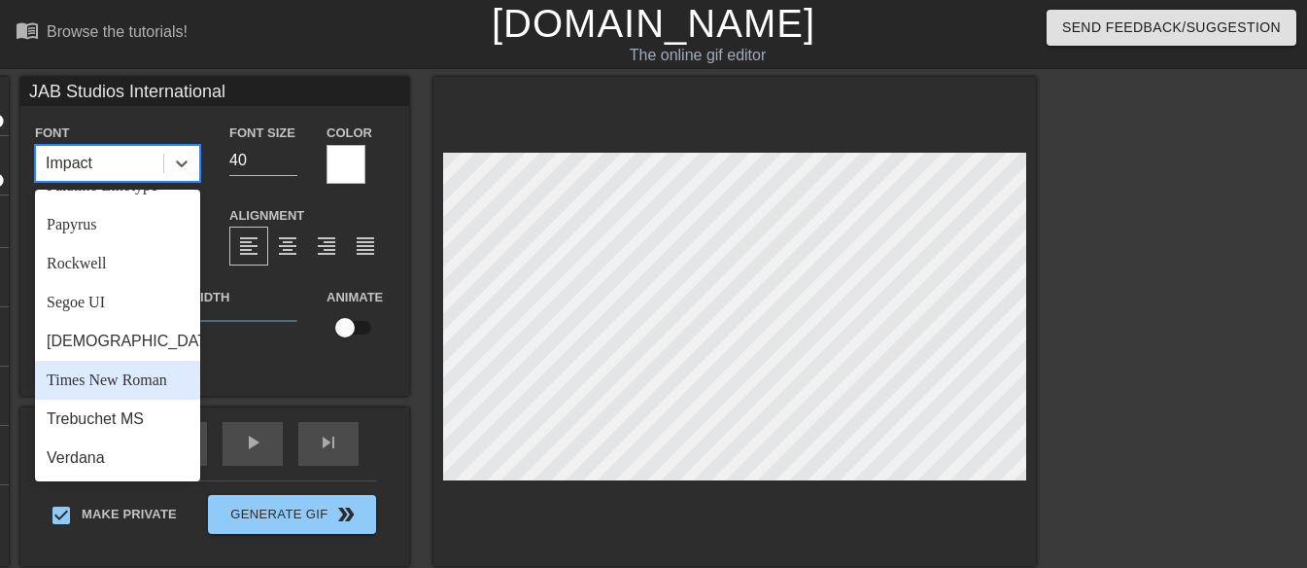
drag, startPoint x: 156, startPoint y: 386, endPoint x: 156, endPoint y: 375, distance: 10.7
click at [156, 385] on div "Times New Roman" at bounding box center [117, 380] width 165 height 39
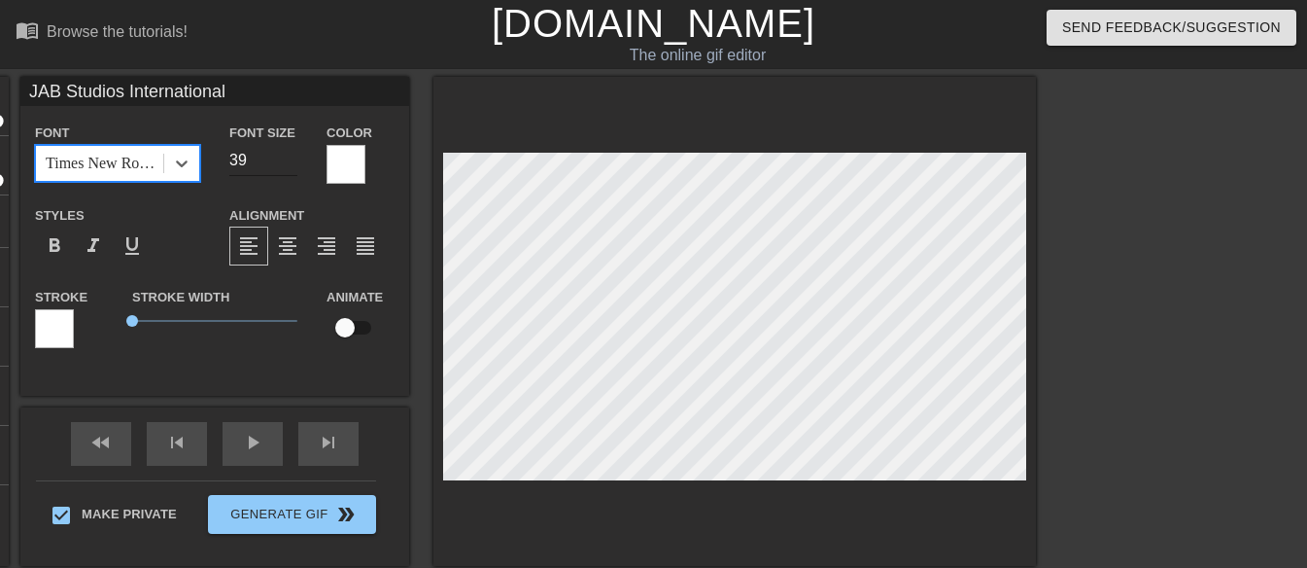
click at [289, 163] on input "39" at bounding box center [263, 160] width 68 height 31
click at [289, 163] on input "38" at bounding box center [263, 160] width 68 height 31
click at [288, 164] on input "37" at bounding box center [263, 160] width 68 height 31
click at [288, 164] on input "36" at bounding box center [263, 160] width 68 height 31
click at [288, 164] on input "35" at bounding box center [263, 160] width 68 height 31
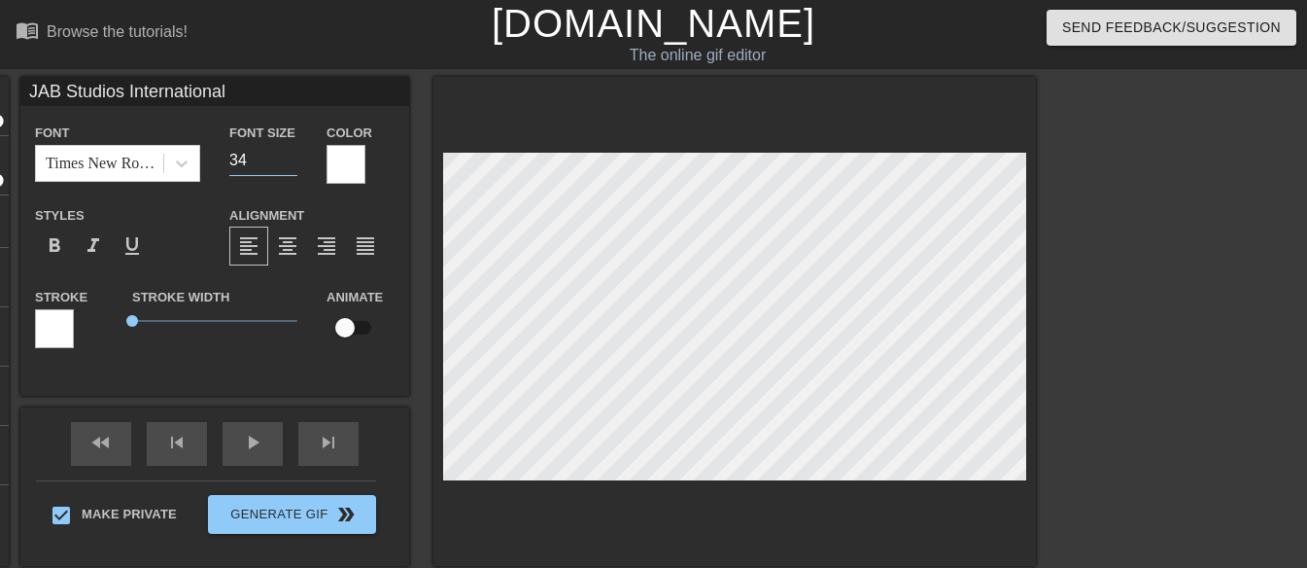
click at [288, 164] on input "34" at bounding box center [263, 160] width 68 height 31
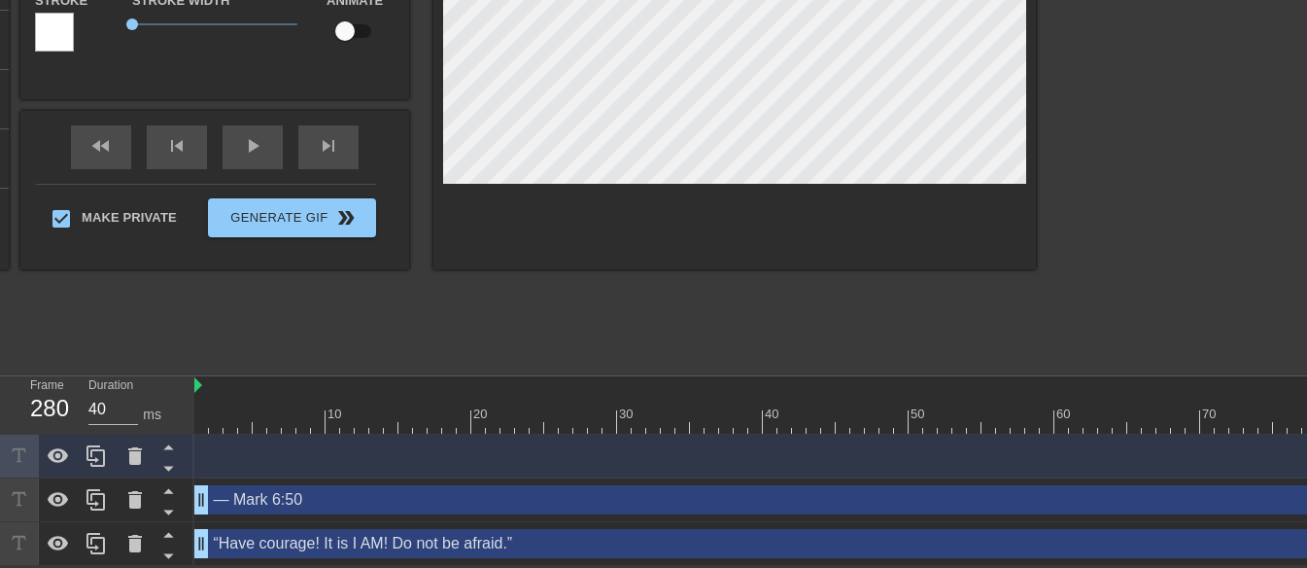
scroll to position [0, 0]
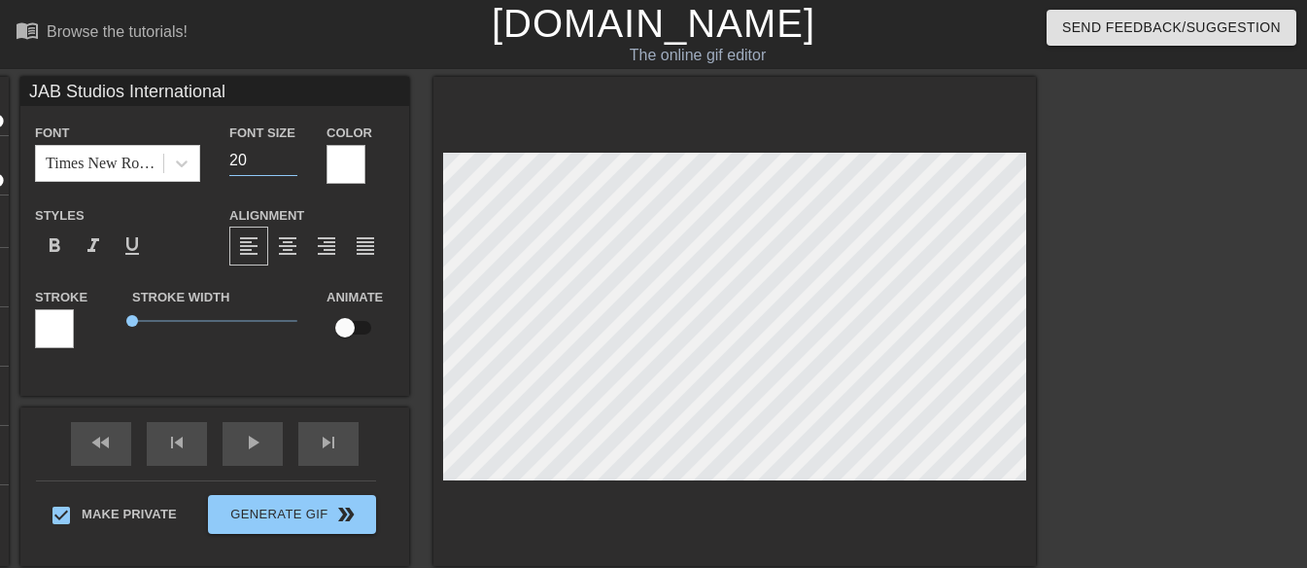
click at [292, 165] on input "20" at bounding box center [263, 160] width 68 height 31
click at [292, 165] on input "19" at bounding box center [263, 160] width 68 height 31
click at [292, 166] on input "18" at bounding box center [263, 160] width 68 height 31
click at [292, 167] on input "17" at bounding box center [263, 160] width 68 height 31
click at [292, 168] on input "16" at bounding box center [263, 160] width 68 height 31
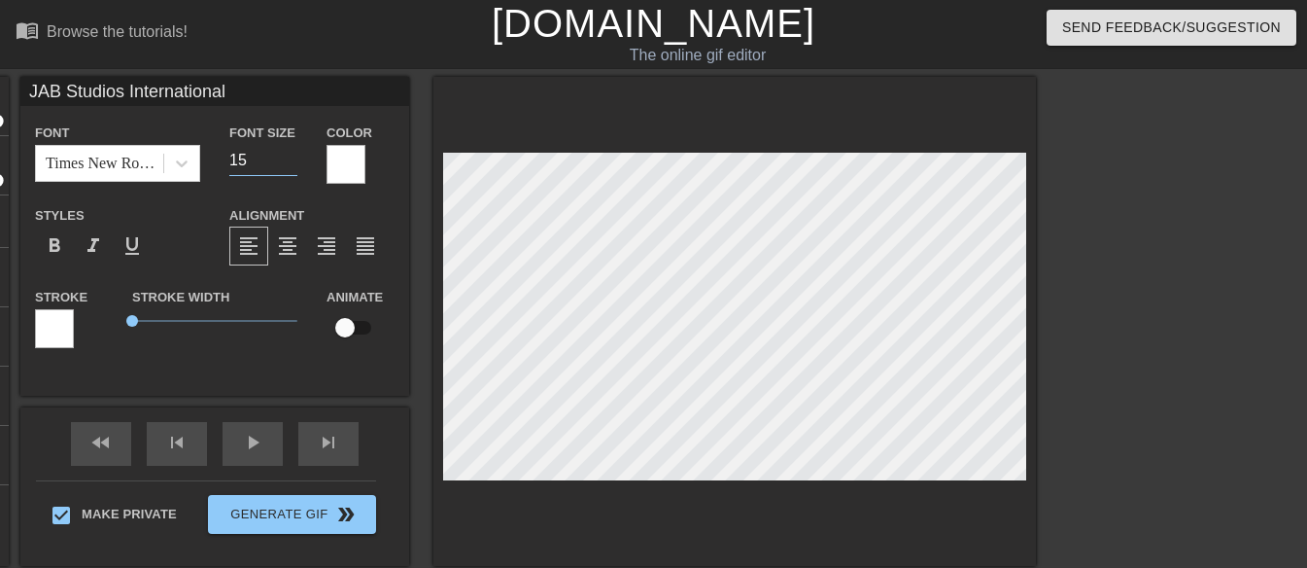
click at [292, 168] on input "15" at bounding box center [263, 160] width 68 height 31
click at [292, 168] on input "14" at bounding box center [263, 160] width 68 height 31
click at [292, 168] on input "13" at bounding box center [263, 160] width 68 height 31
click at [292, 168] on input "12" at bounding box center [263, 160] width 68 height 31
click at [63, 241] on span "format_bold" at bounding box center [54, 245] width 23 height 23
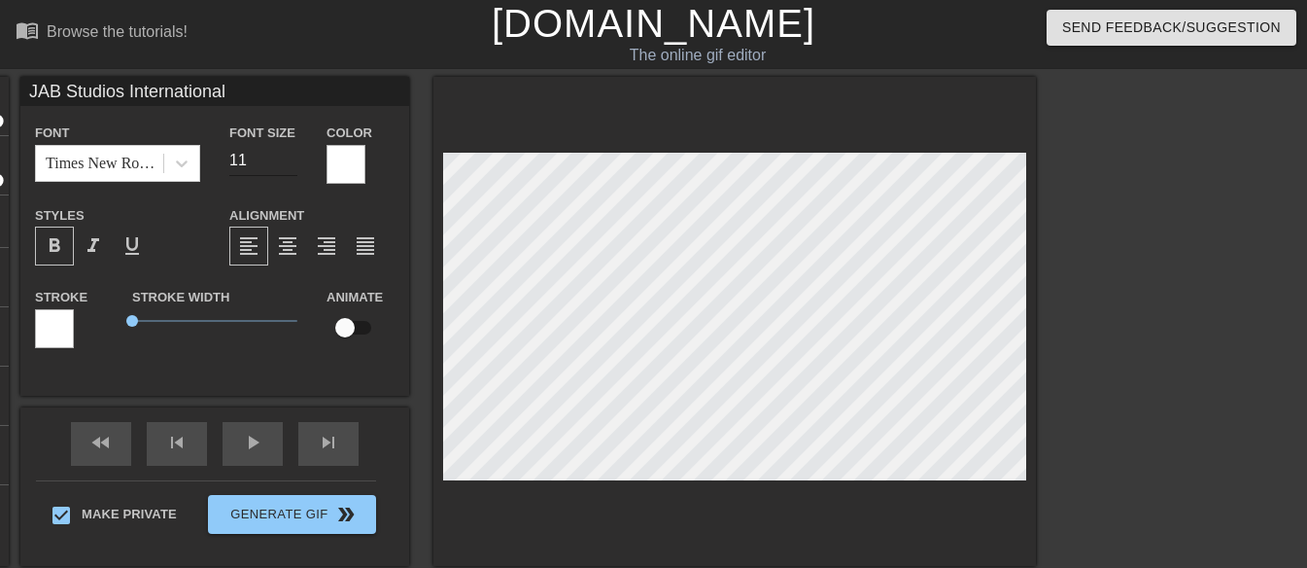
click at [288, 162] on input "11" at bounding box center [263, 160] width 68 height 31
type input "10"
click at [286, 163] on input "10" at bounding box center [263, 160] width 68 height 31
click at [963, 485] on div at bounding box center [735, 321] width 603 height 489
click at [293, 153] on input "11" at bounding box center [263, 160] width 68 height 31
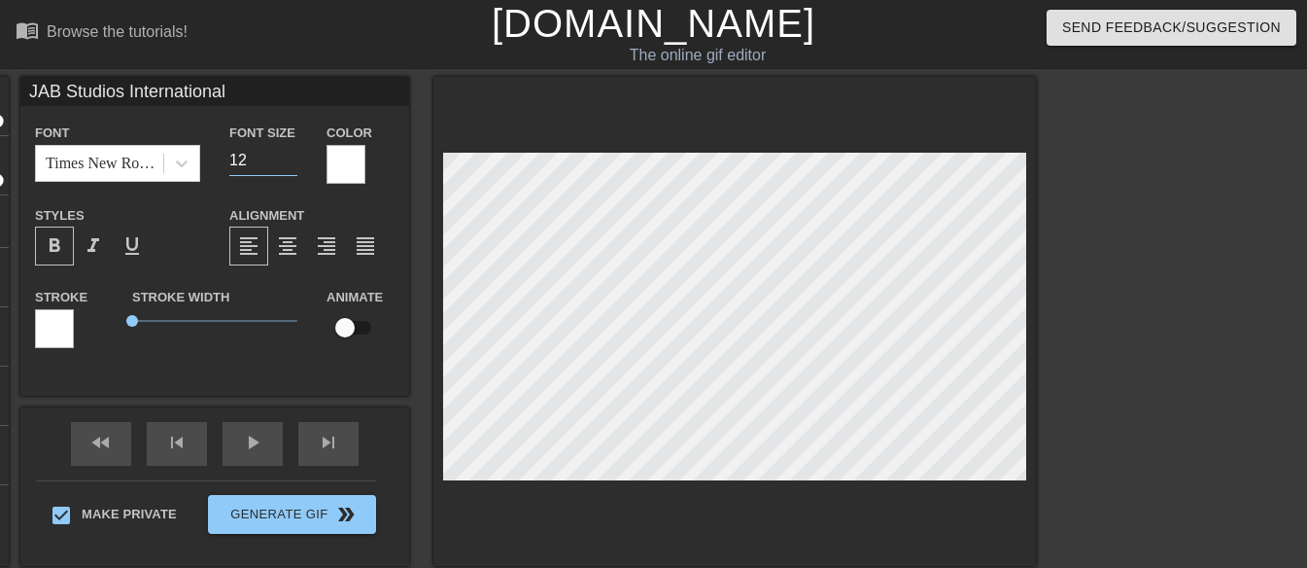
click at [292, 153] on input "12" at bounding box center [263, 160] width 68 height 31
click at [57, 246] on span "format_bold" at bounding box center [54, 245] width 23 height 23
click at [293, 165] on input "11" at bounding box center [263, 160] width 68 height 31
type input "10"
click at [293, 166] on input "10" at bounding box center [263, 160] width 68 height 31
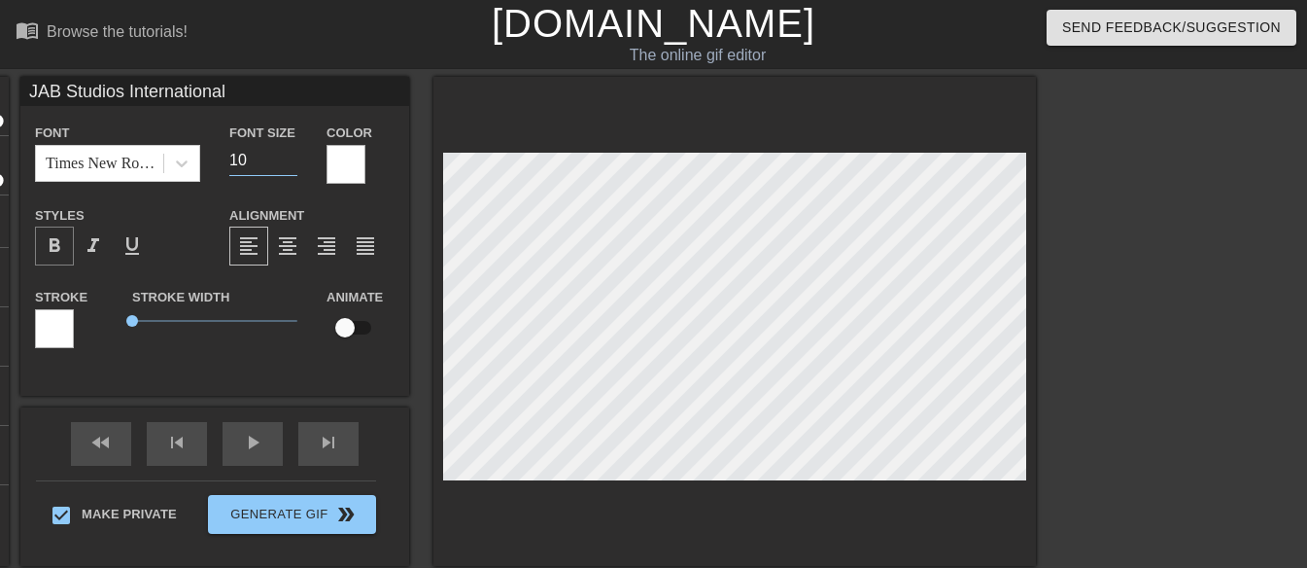
click at [48, 239] on span "format_bold" at bounding box center [54, 245] width 23 height 23
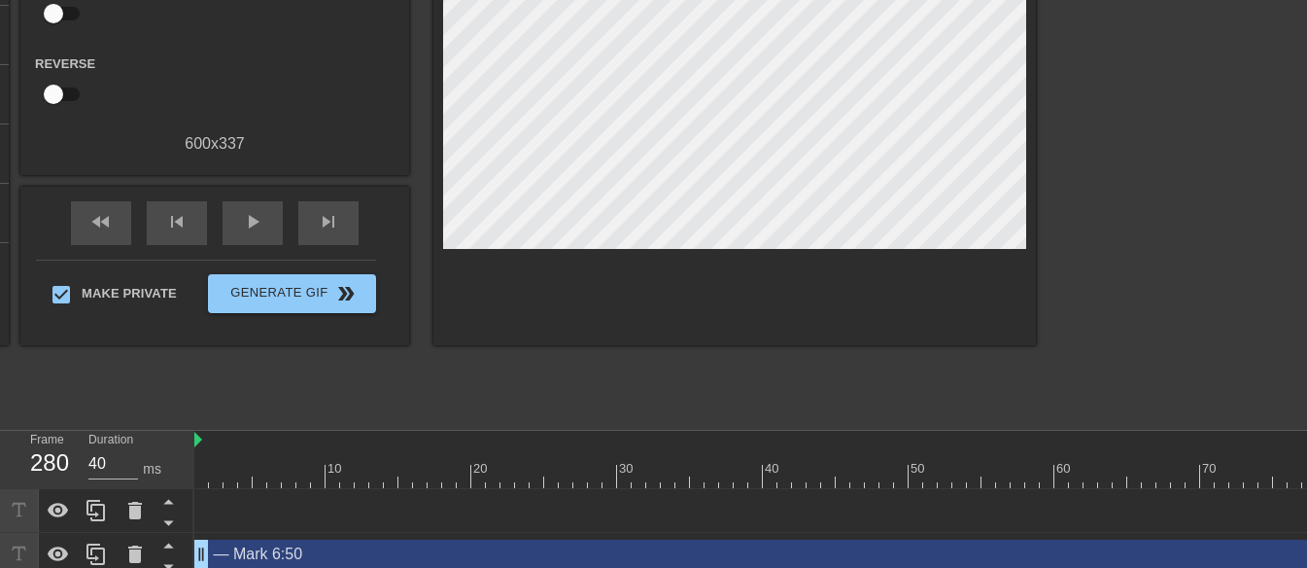
scroll to position [309, 0]
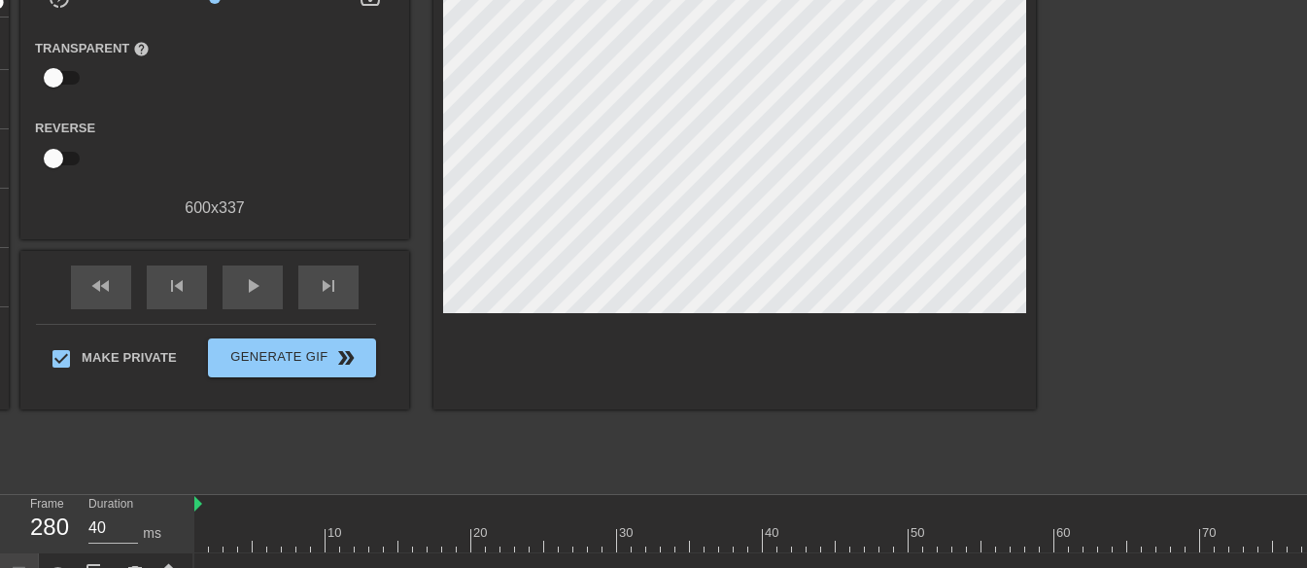
scroll to position [0, 0]
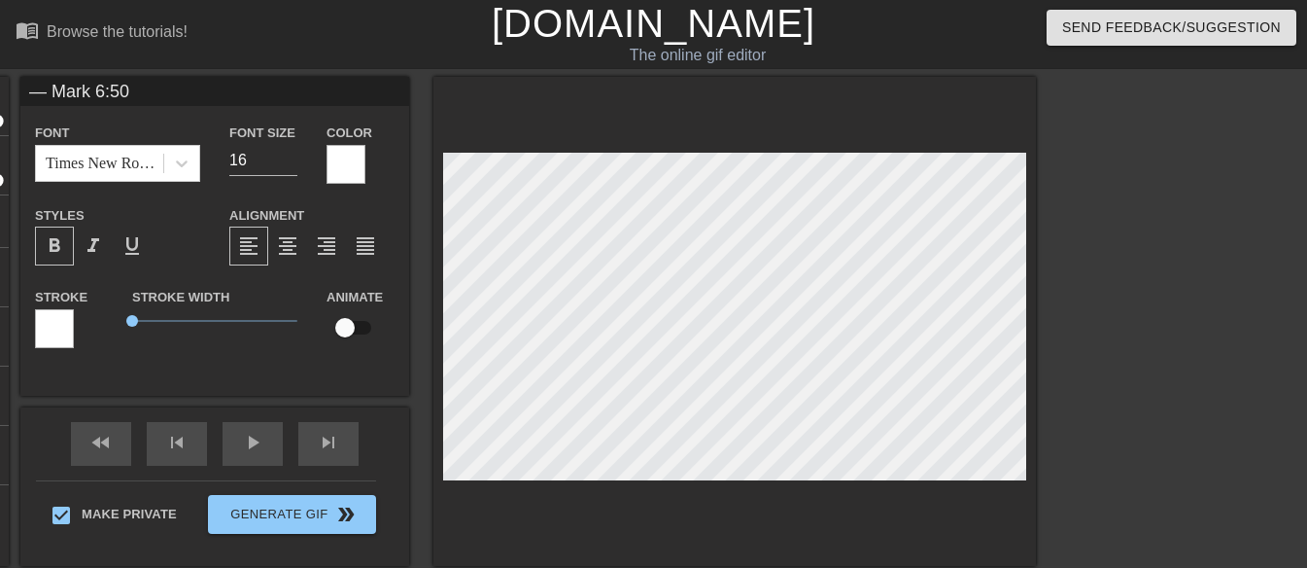
type input "“Have courage! It is I AM! Do not be afraid.”"
type input "28"
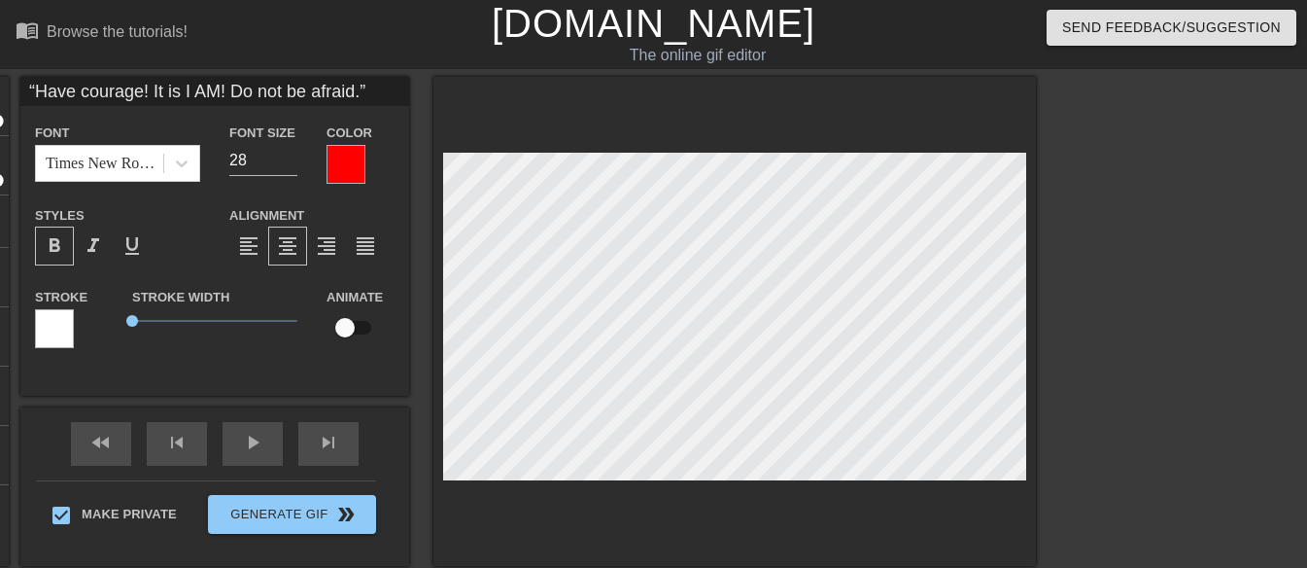
click at [153, 92] on input "“Have courage! It is I AM! Do not be afraid.”" at bounding box center [214, 91] width 389 height 29
click at [235, 90] on input "“Have courage! It is I AM! Do not be afraid.”" at bounding box center [214, 91] width 389 height 29
type input "“Have courage! It is I AM! Do not be afraid.”"
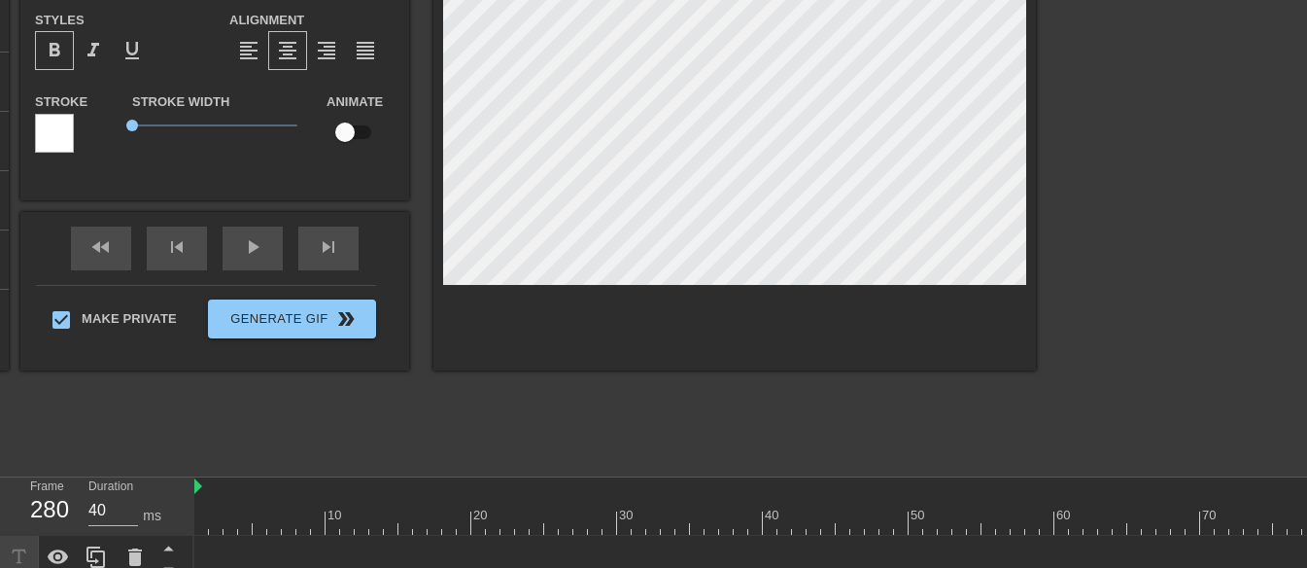
scroll to position [17, 0]
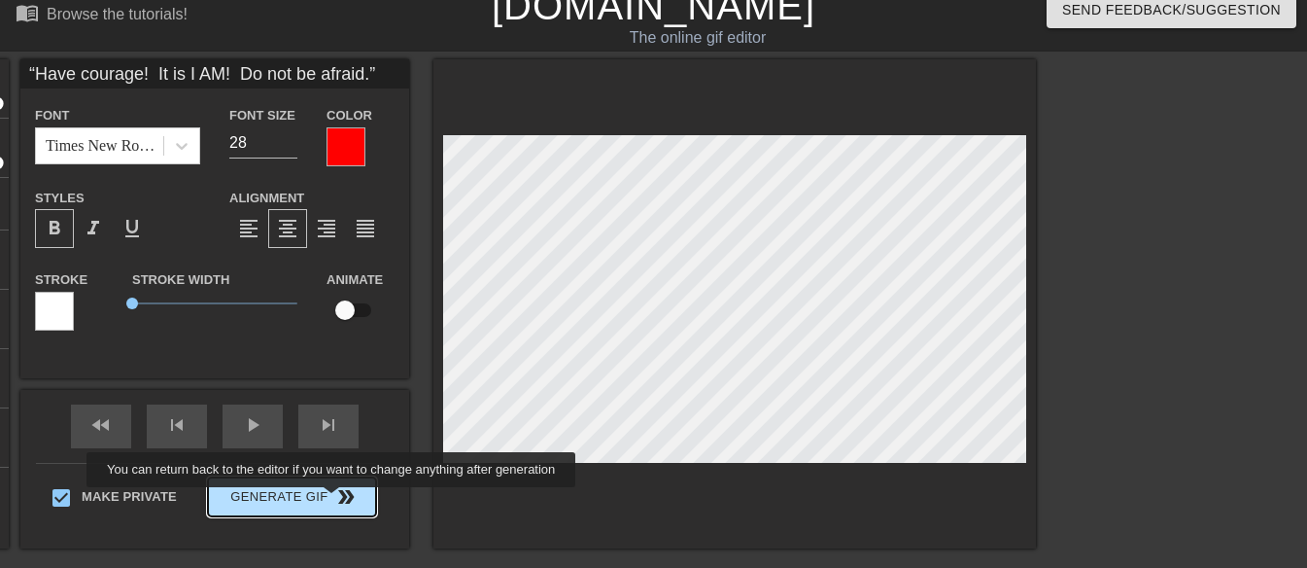
click at [333, 502] on button "Generate Gif double_arrow" at bounding box center [292, 496] width 168 height 39
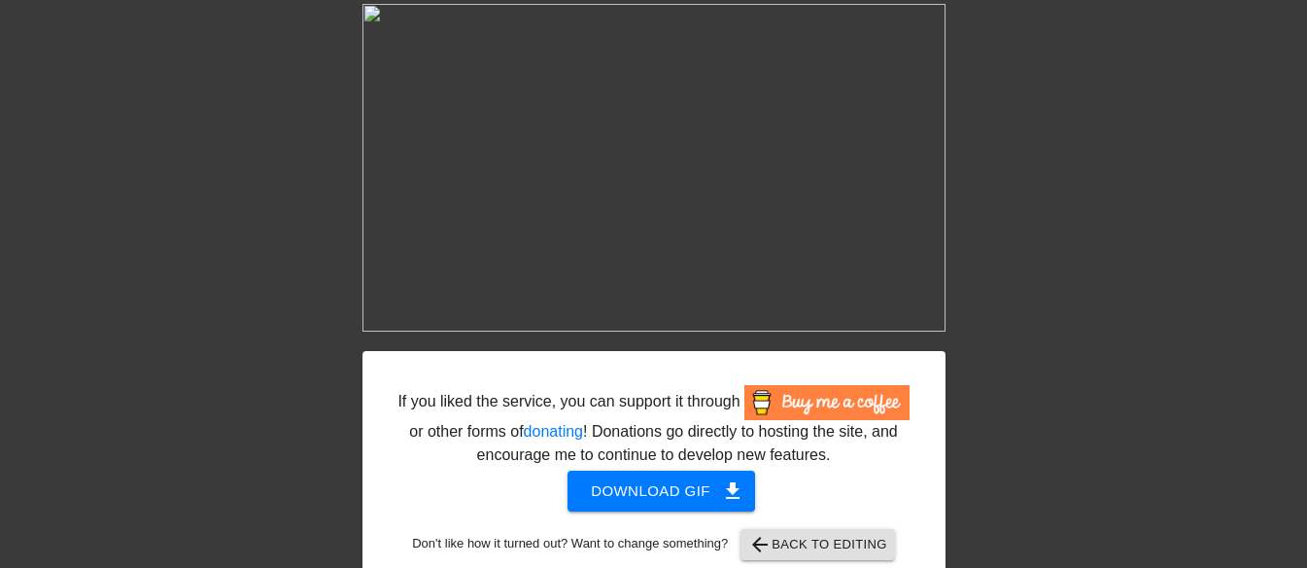
scroll to position [104, 0]
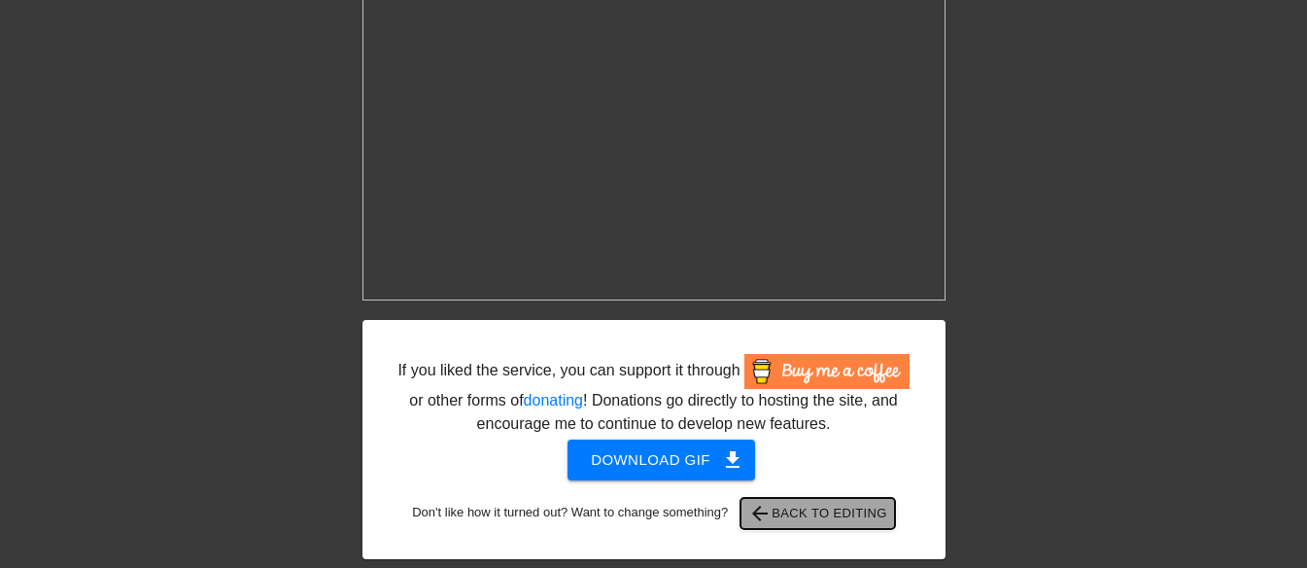
click at [823, 507] on span "arrow_back Back to Editing" at bounding box center [817, 513] width 139 height 23
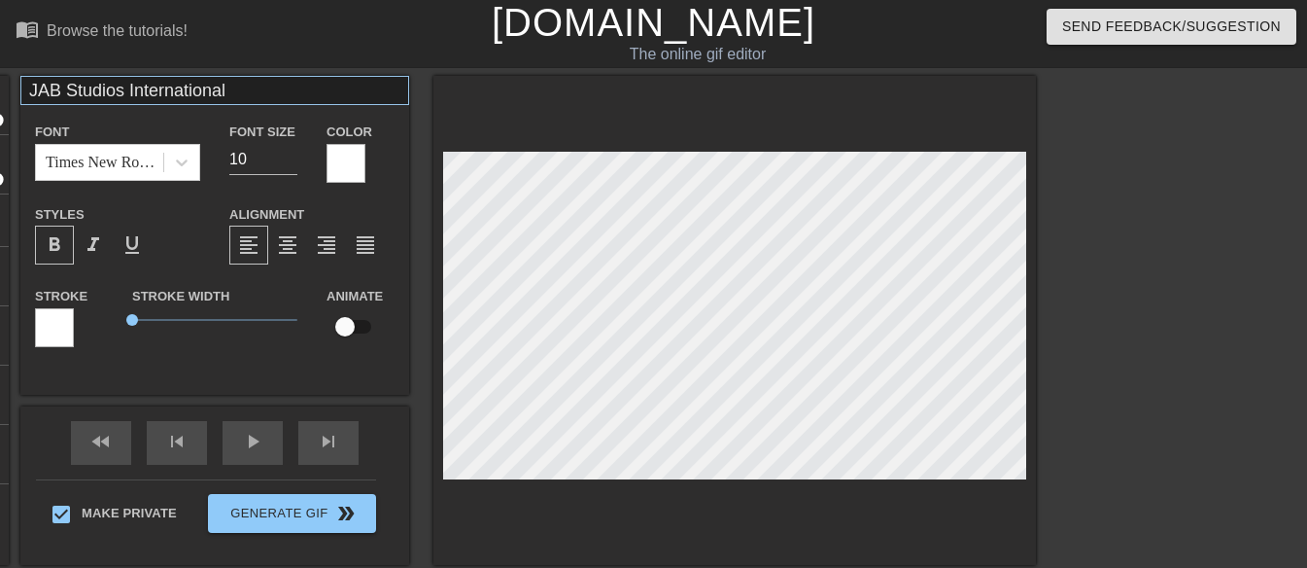
scroll to position [0, 0]
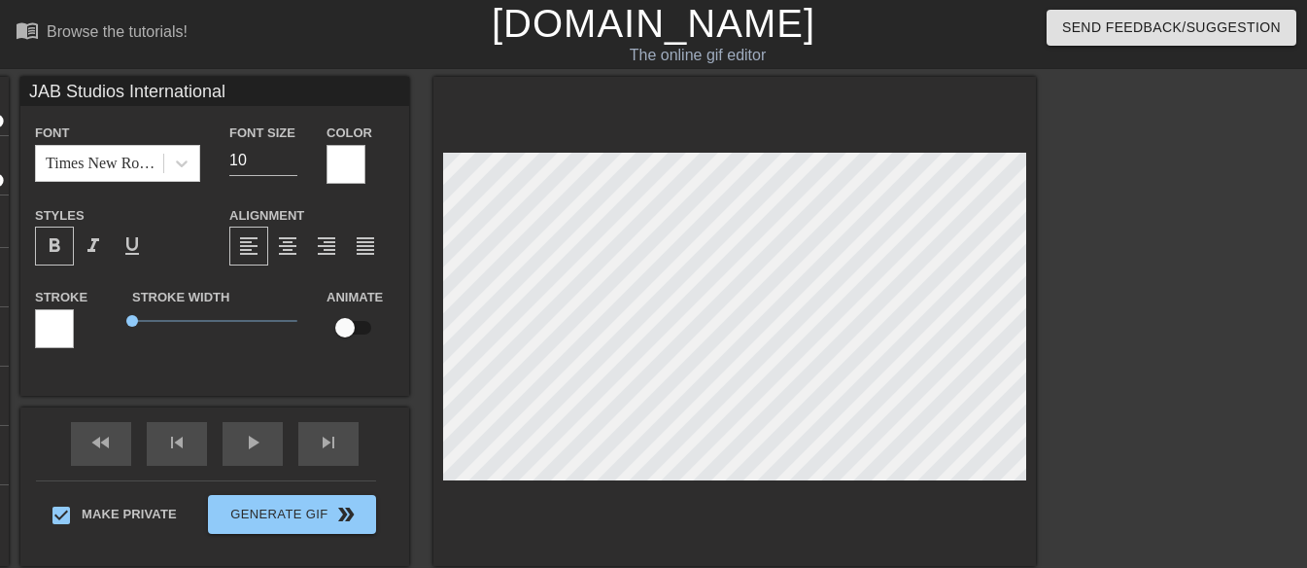
click at [219, 93] on input "JAB Studios International" at bounding box center [214, 91] width 389 height 29
click at [221, 93] on input "JAB Studios International" at bounding box center [214, 91] width 389 height 29
click at [222, 93] on input "JAB Studios International" at bounding box center [214, 91] width 389 height 29
click at [233, 87] on input "JAB Studios International" at bounding box center [214, 91] width 389 height 29
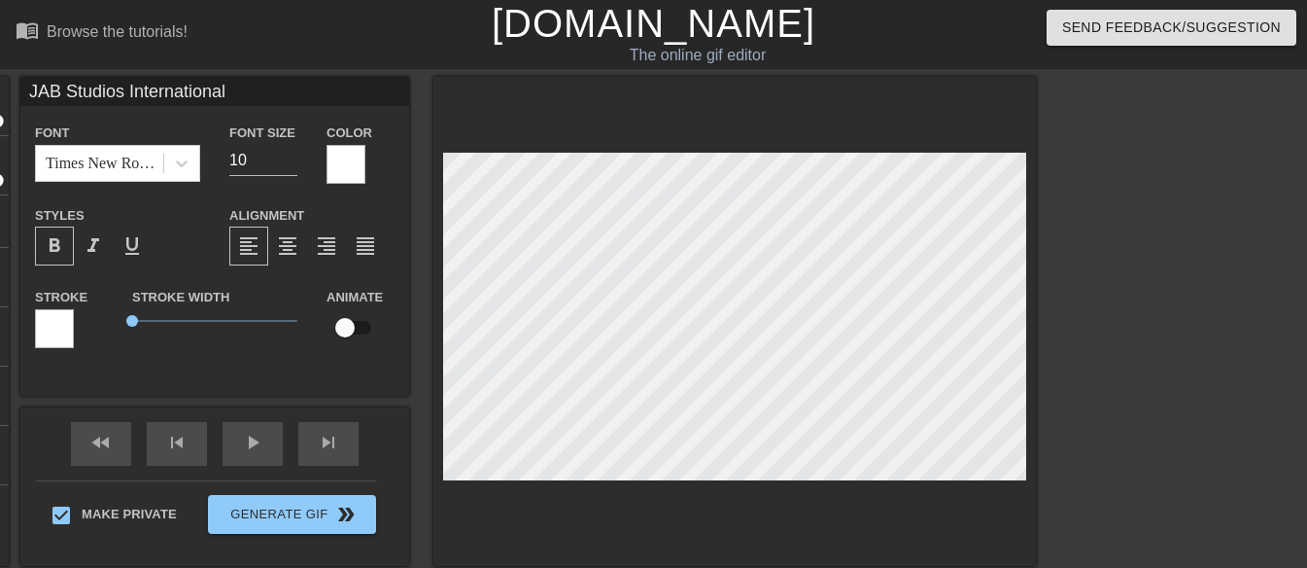
click at [234, 89] on input "JAB Studios International" at bounding box center [214, 91] width 389 height 29
click at [233, 89] on input "JAB Studios International" at bounding box center [214, 91] width 389 height 29
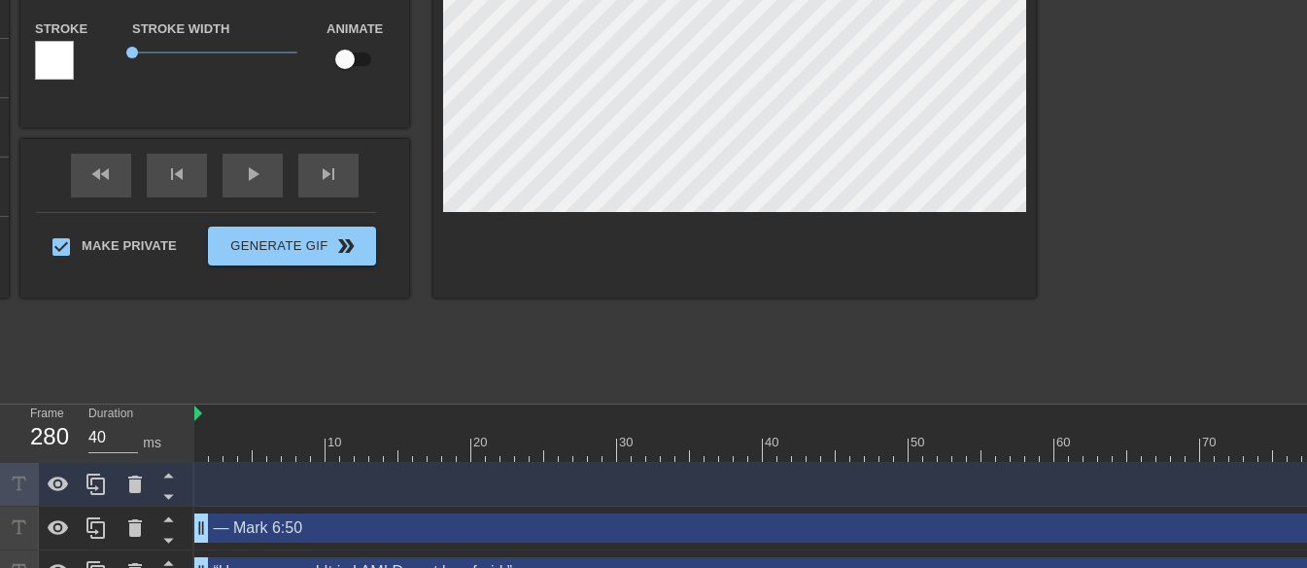
scroll to position [309, 0]
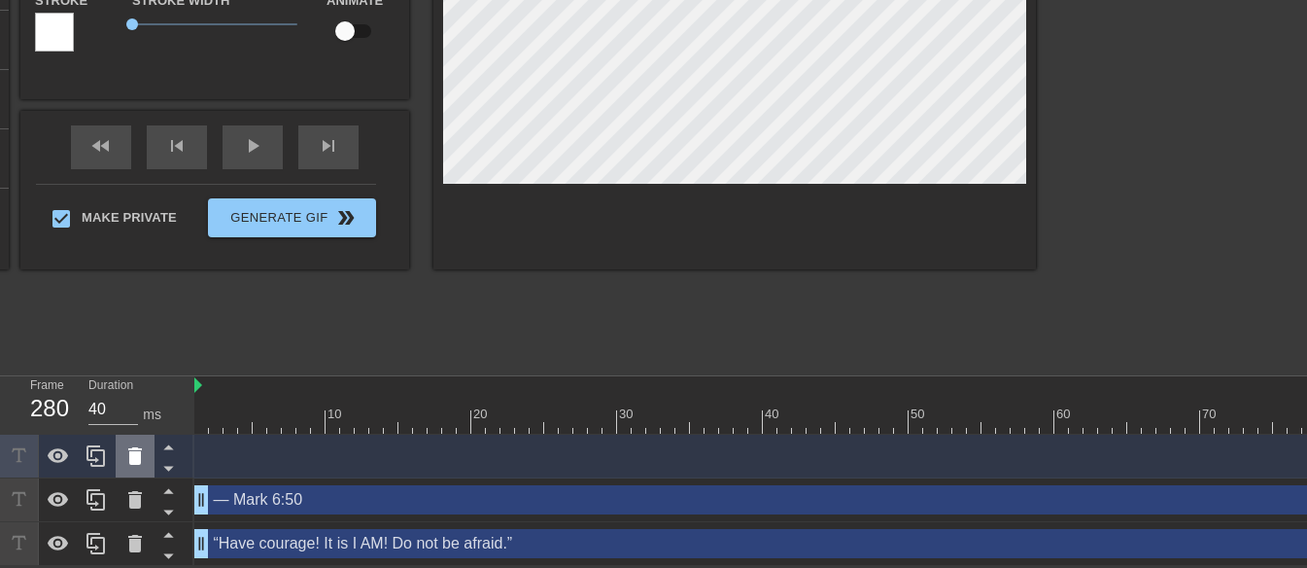
click at [132, 447] on icon at bounding box center [135, 455] width 14 height 17
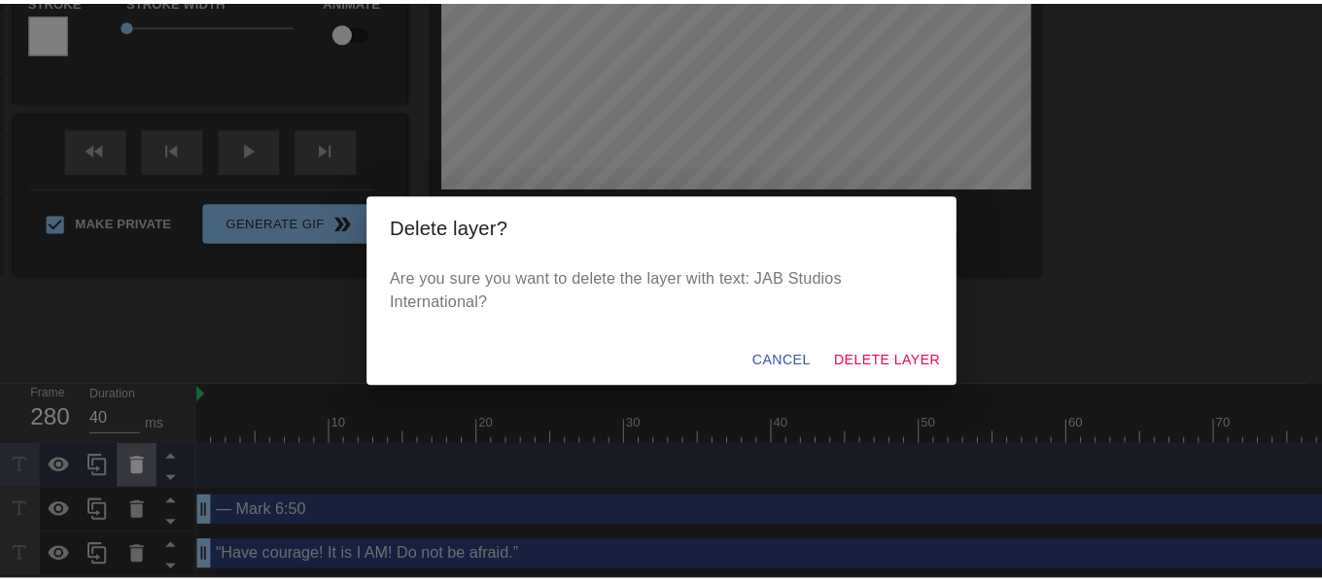
scroll to position [295, 0]
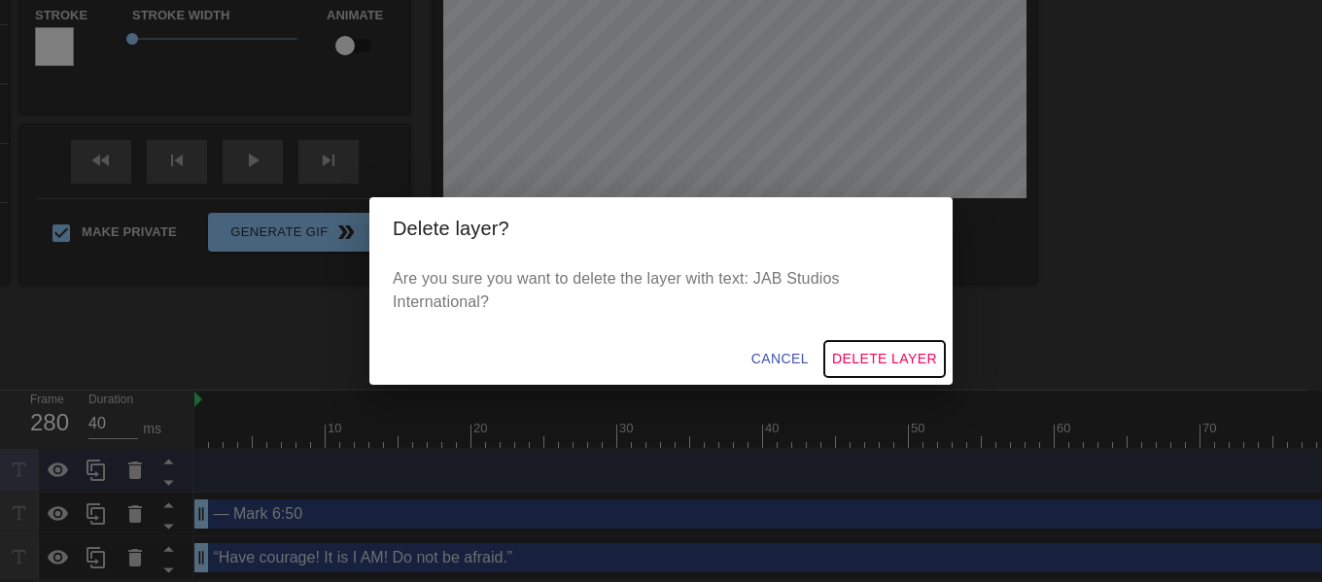
click at [929, 367] on span "Delete Layer" at bounding box center [884, 359] width 105 height 24
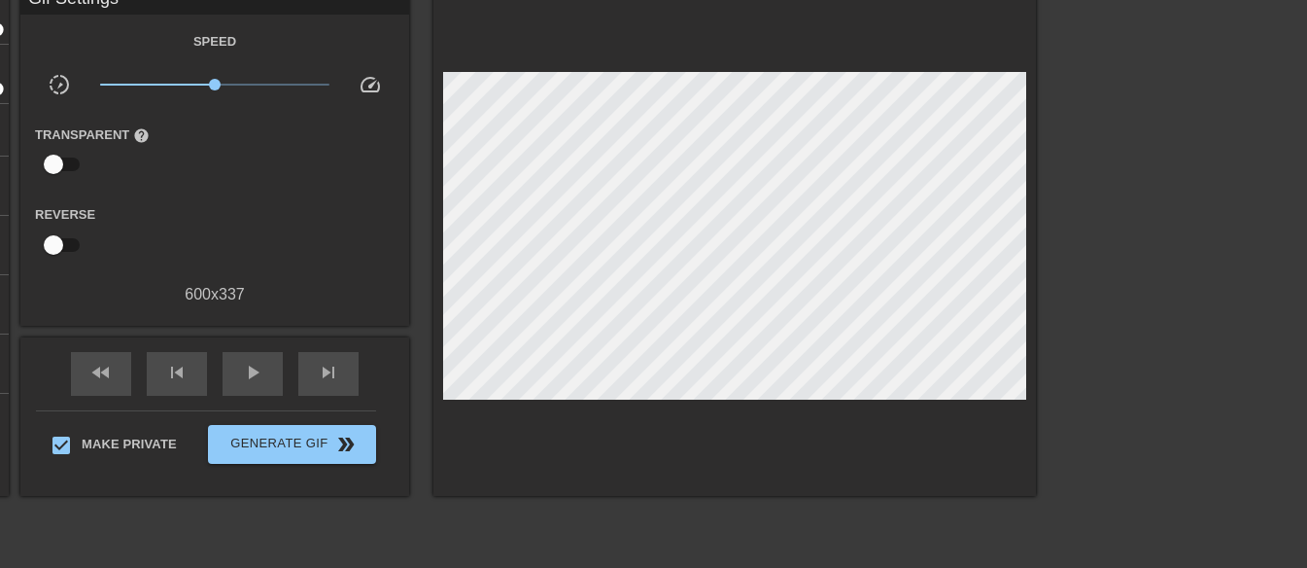
scroll to position [0, 0]
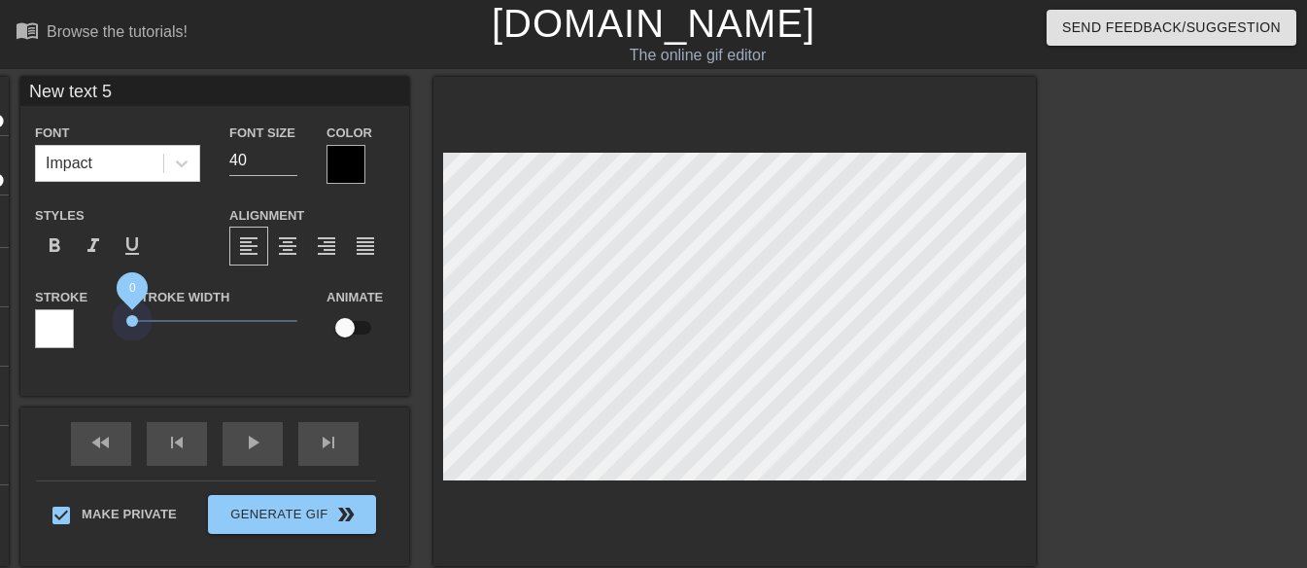
drag, startPoint x: 159, startPoint y: 321, endPoint x: 119, endPoint y: 323, distance: 40.9
click at [119, 323] on div "Stroke Width 0" at bounding box center [215, 325] width 194 height 81
click at [57, 247] on span "format_bold" at bounding box center [54, 245] width 23 height 23
click at [183, 175] on div at bounding box center [181, 163] width 35 height 35
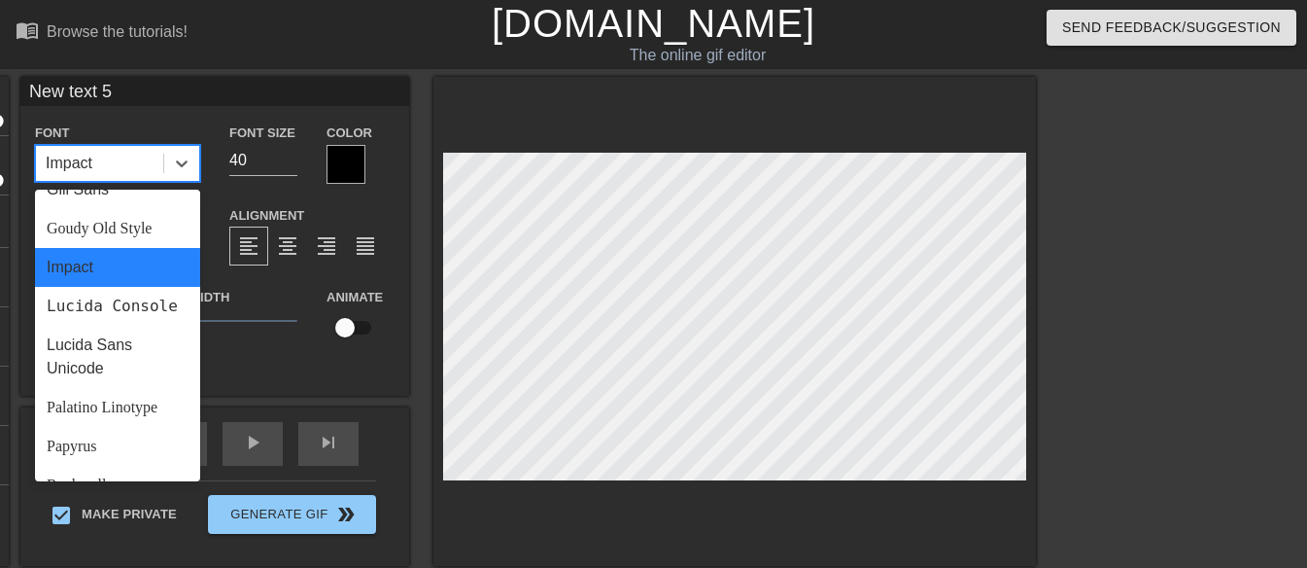
scroll to position [696, 0]
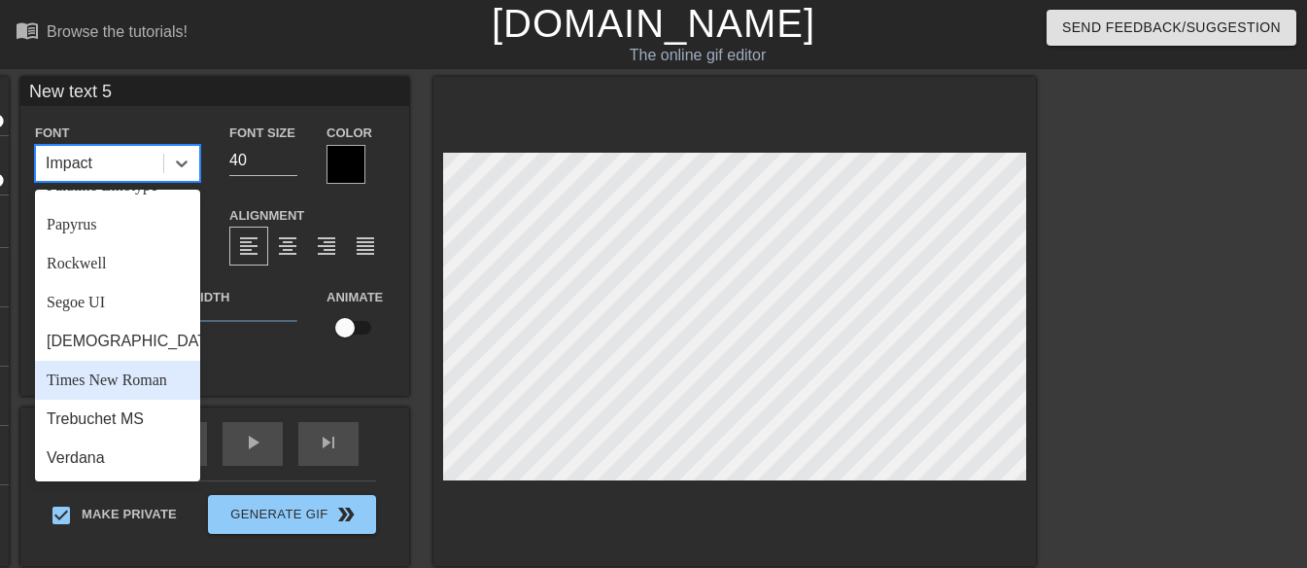
click at [104, 381] on div "Times New Roman" at bounding box center [117, 380] width 165 height 39
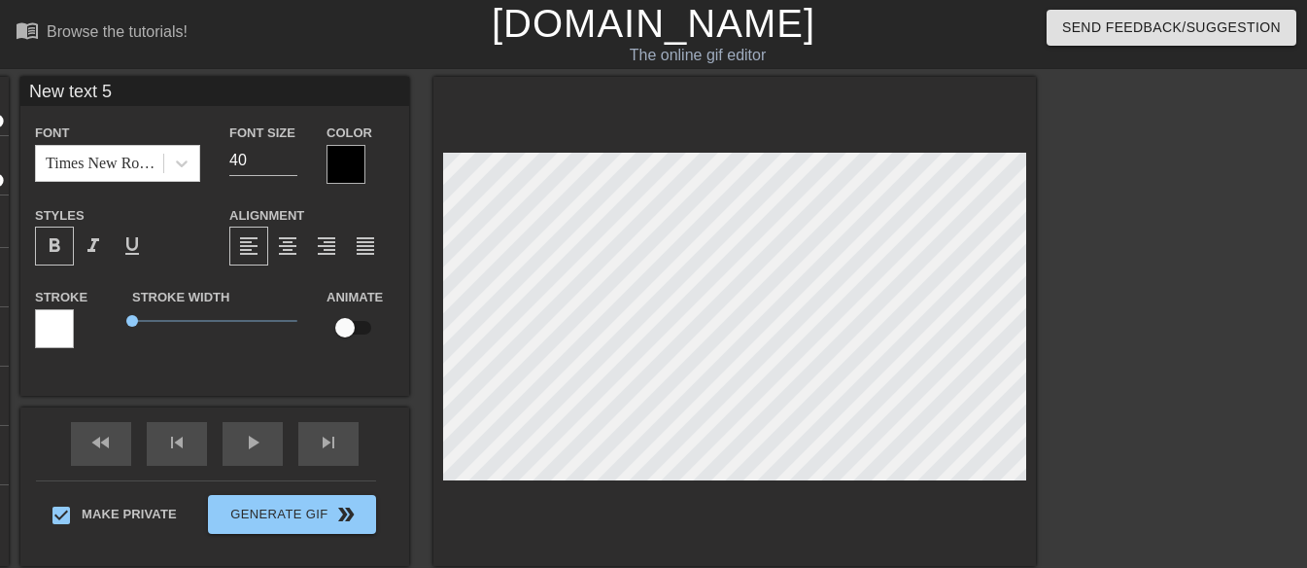
click at [347, 174] on div at bounding box center [346, 164] width 39 height 39
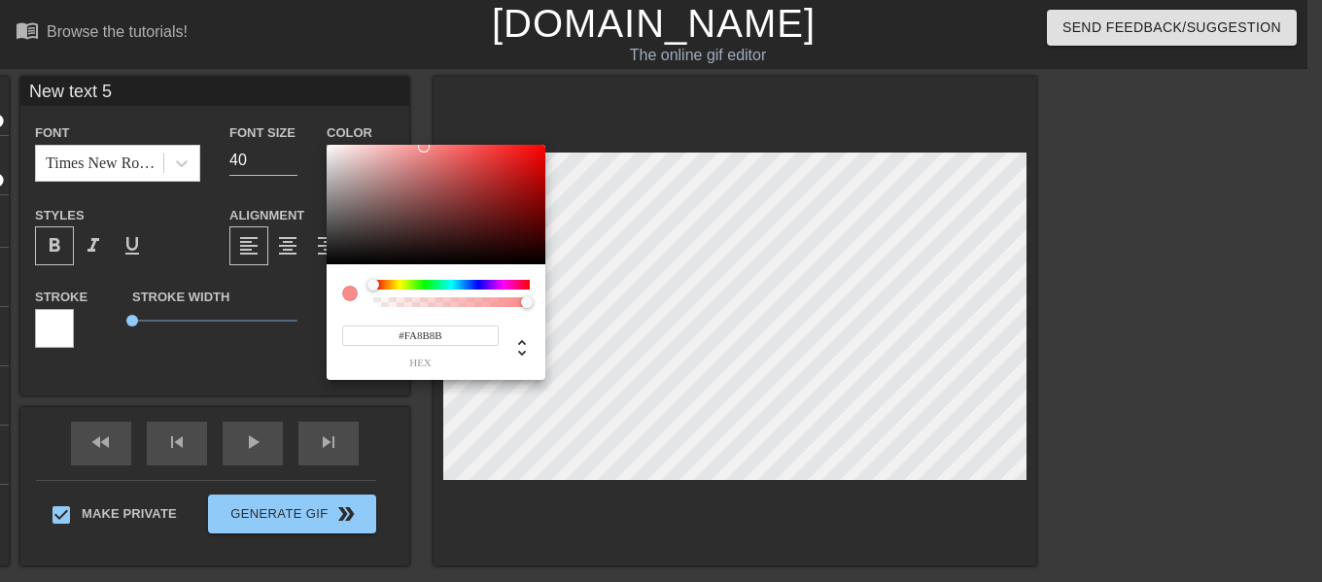
click at [328, 147] on div at bounding box center [436, 205] width 219 height 121
click at [337, 152] on div at bounding box center [436, 205] width 219 height 121
type input "#FFFFFF"
drag, startPoint x: 337, startPoint y: 152, endPoint x: 322, endPoint y: 134, distance: 23.4
click at [322, 135] on div "#FFFFFF hex" at bounding box center [661, 291] width 1322 height 582
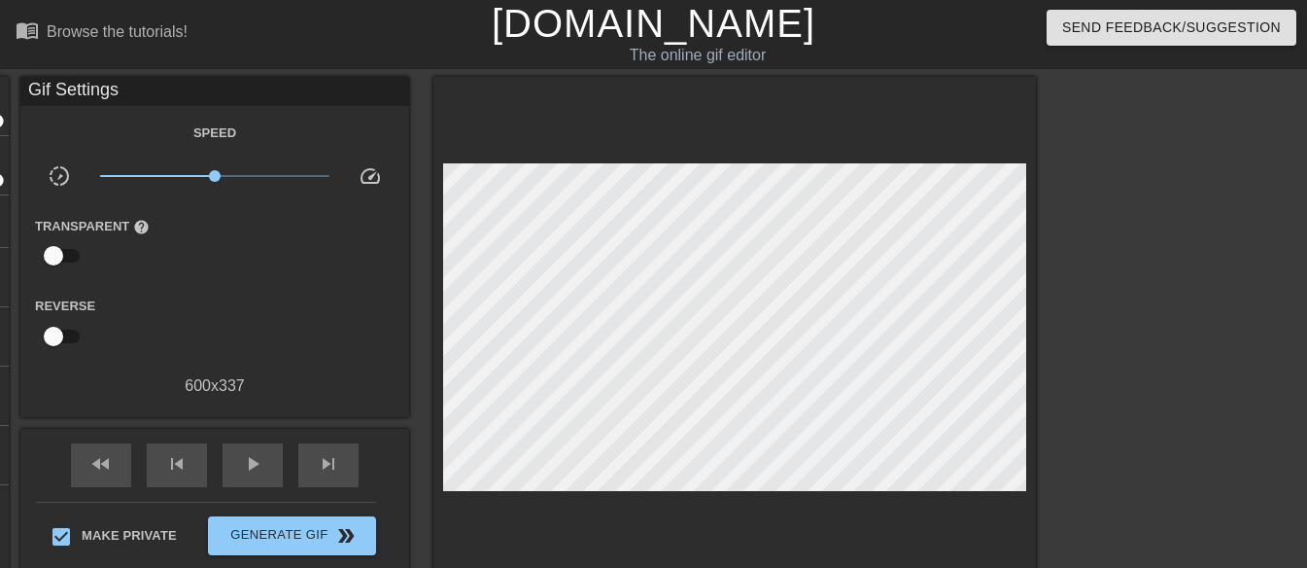
click at [212, 89] on div "Gif Settings" at bounding box center [214, 91] width 389 height 29
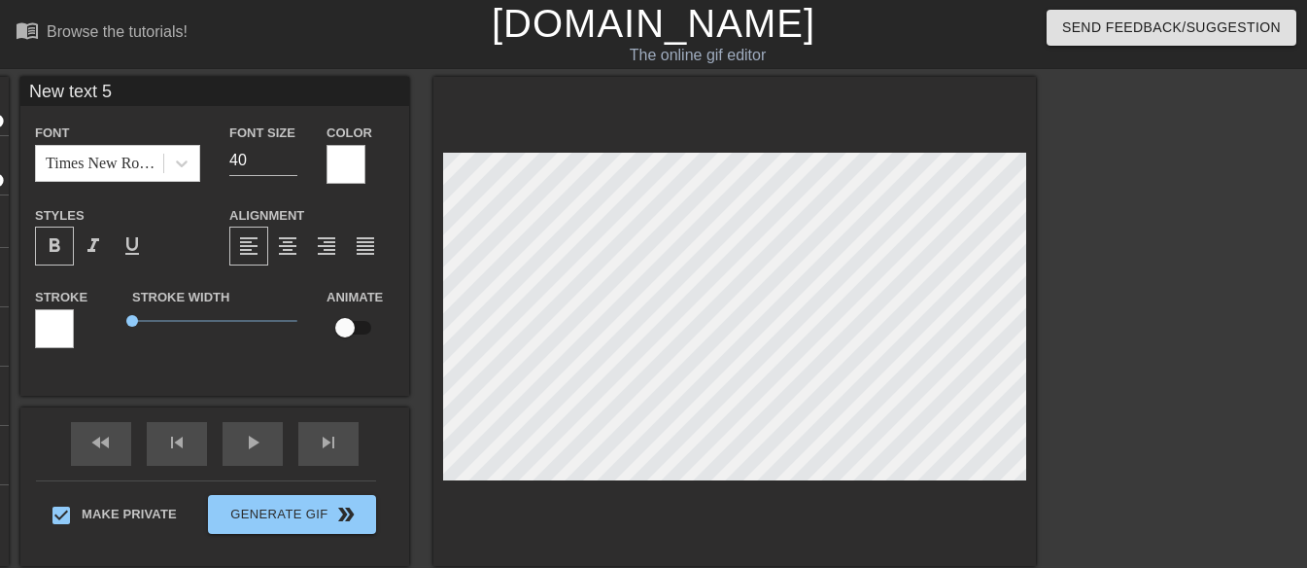
click at [142, 88] on input "New text 5" at bounding box center [214, 91] width 389 height 29
paste input "JAB Studios International"
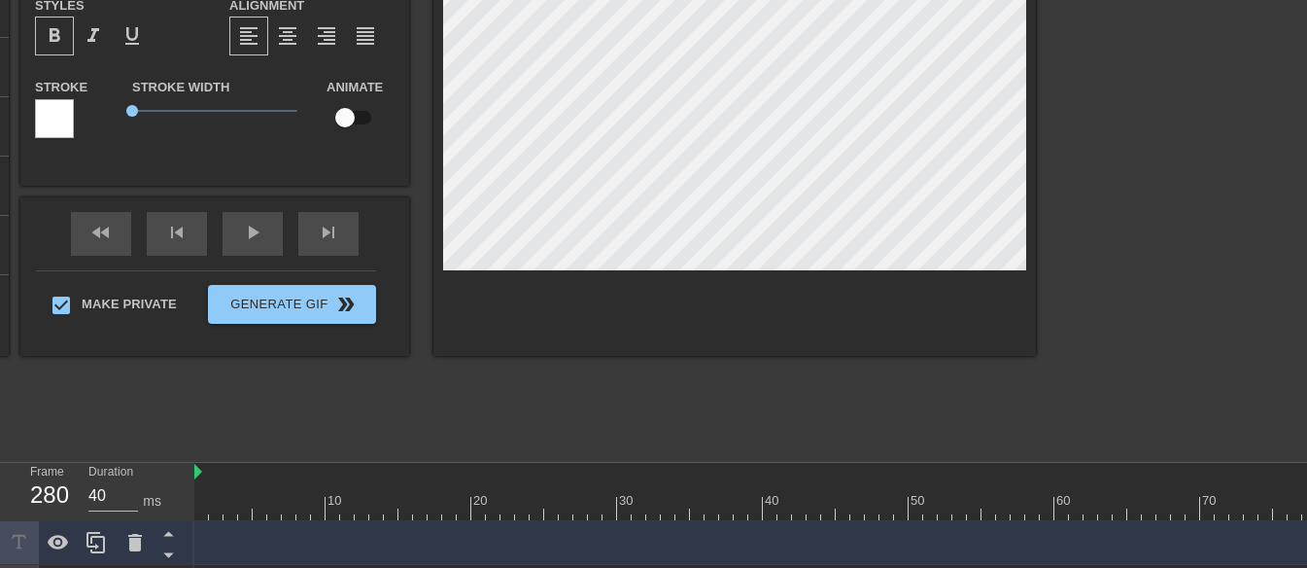
scroll to position [309, 0]
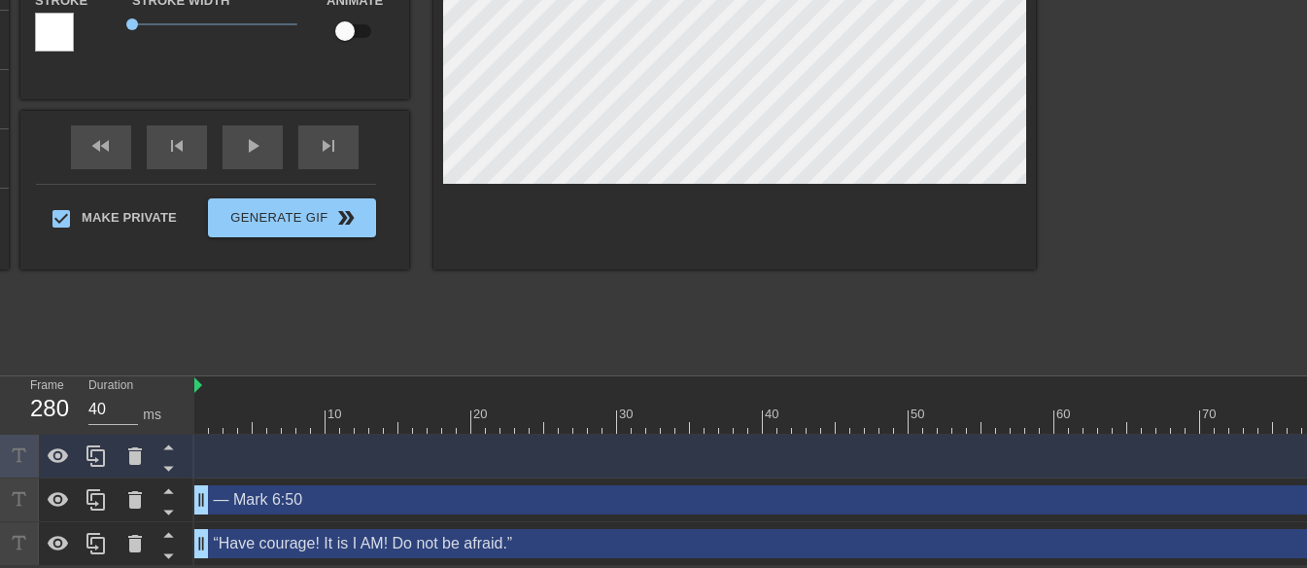
type input "JAB Studios International"
click at [129, 447] on icon at bounding box center [134, 455] width 23 height 23
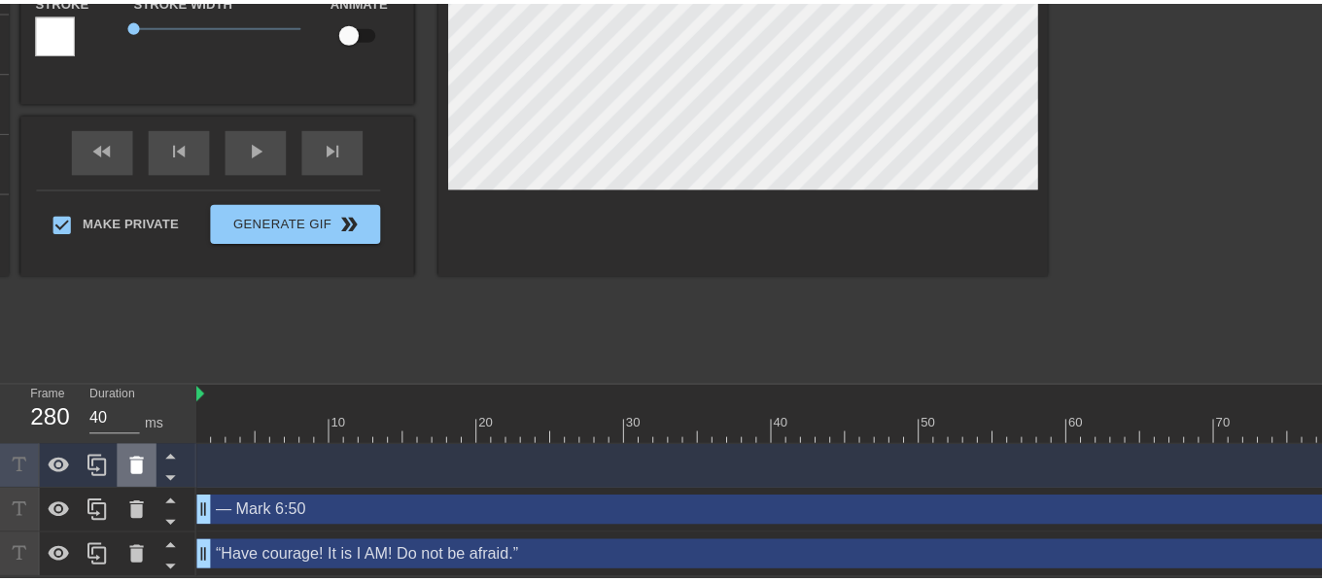
scroll to position [295, 0]
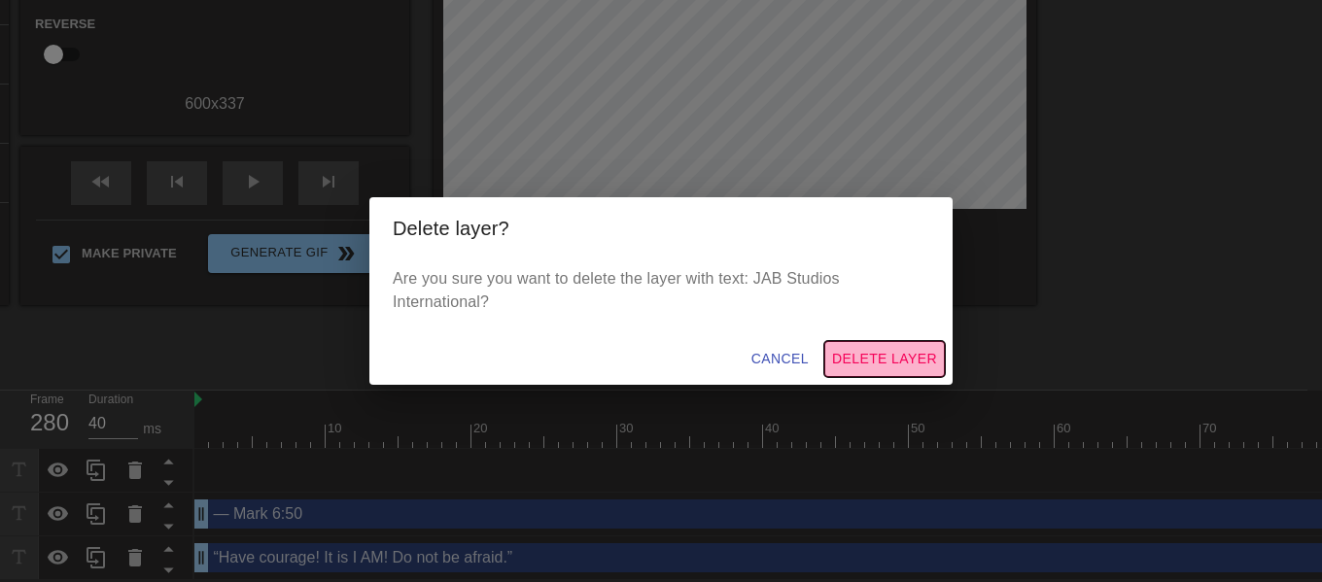
click at [905, 361] on span "Delete Layer" at bounding box center [884, 359] width 105 height 24
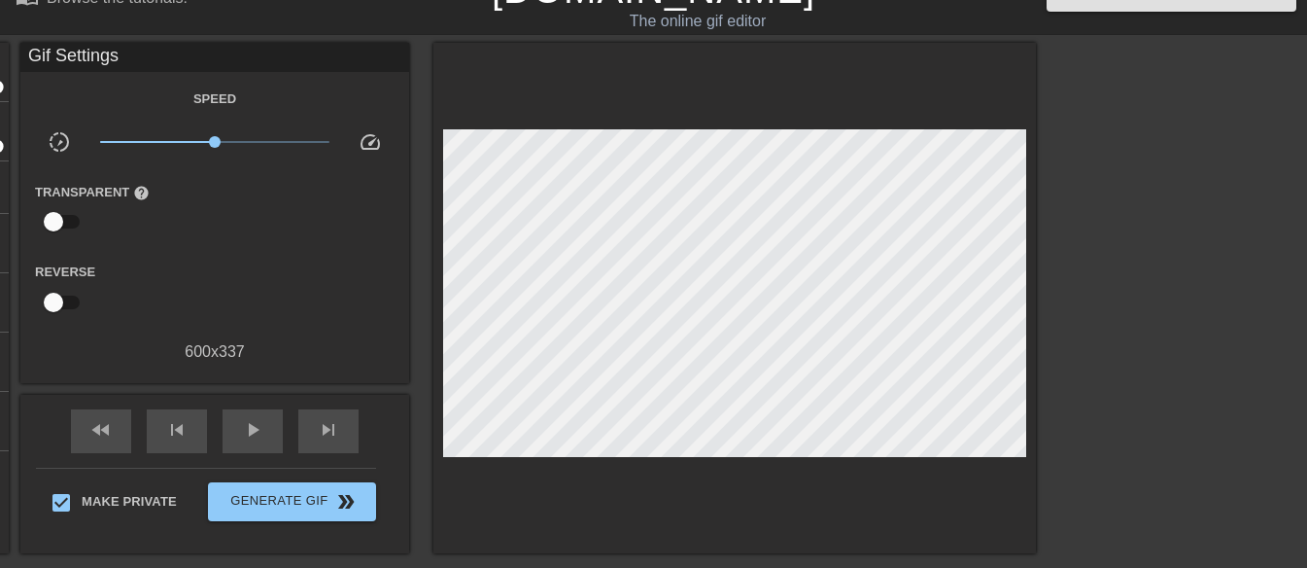
scroll to position [0, 0]
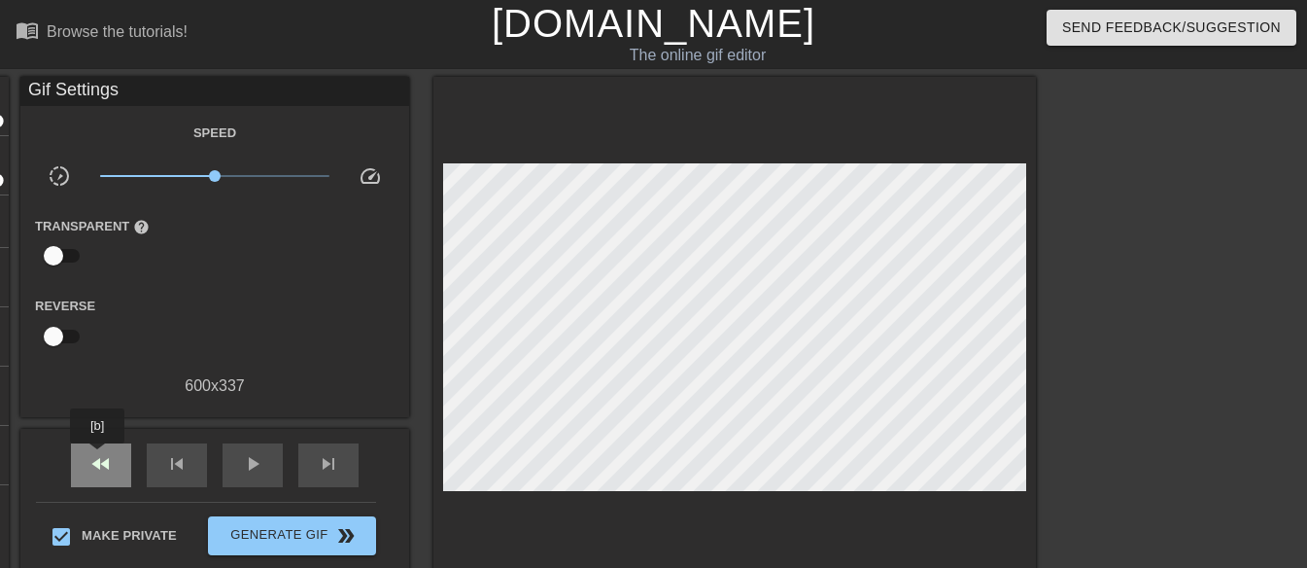
click at [98, 457] on span "fast_rewind" at bounding box center [100, 463] width 23 height 23
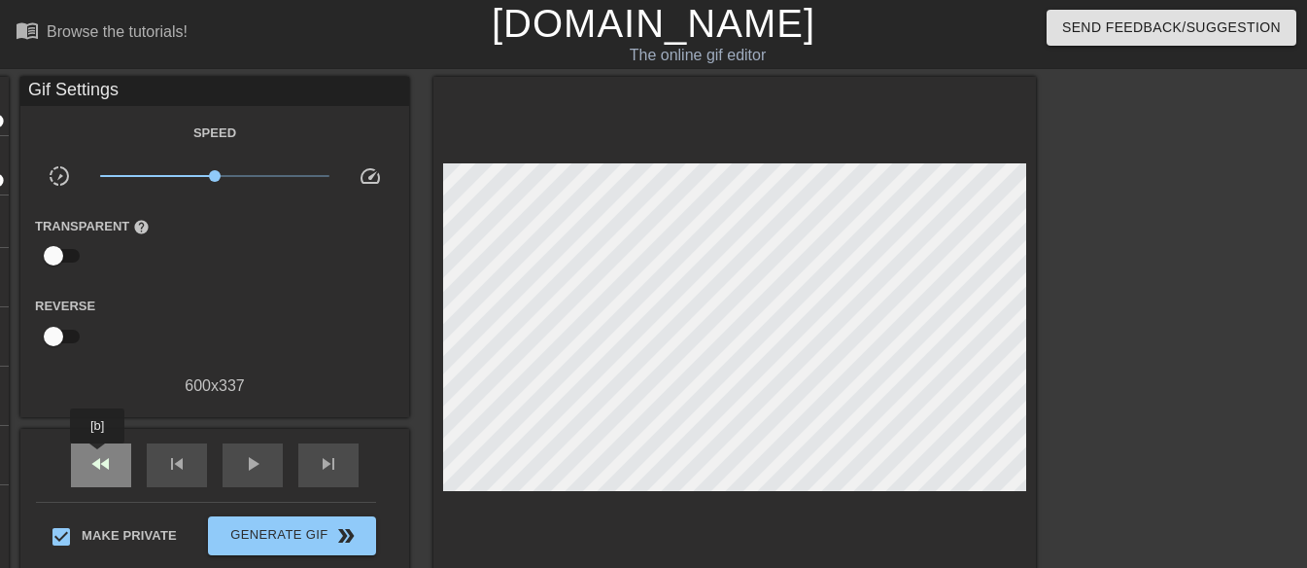
click at [98, 457] on span "fast_rewind" at bounding box center [100, 463] width 23 height 23
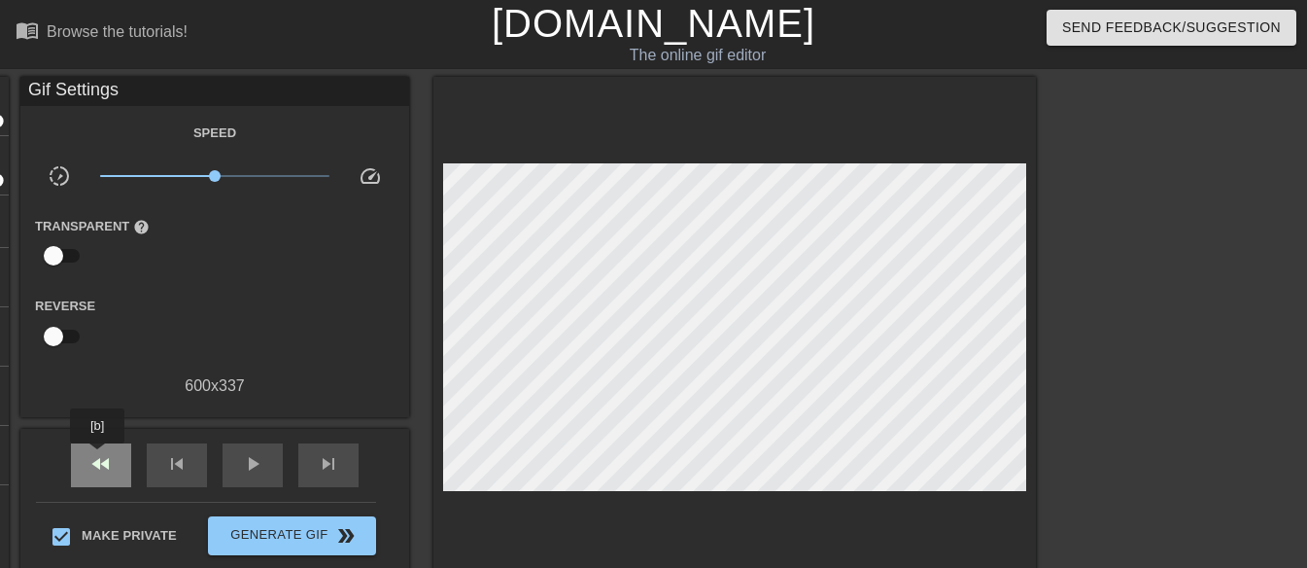
click at [98, 457] on span "fast_rewind" at bounding box center [100, 463] width 23 height 23
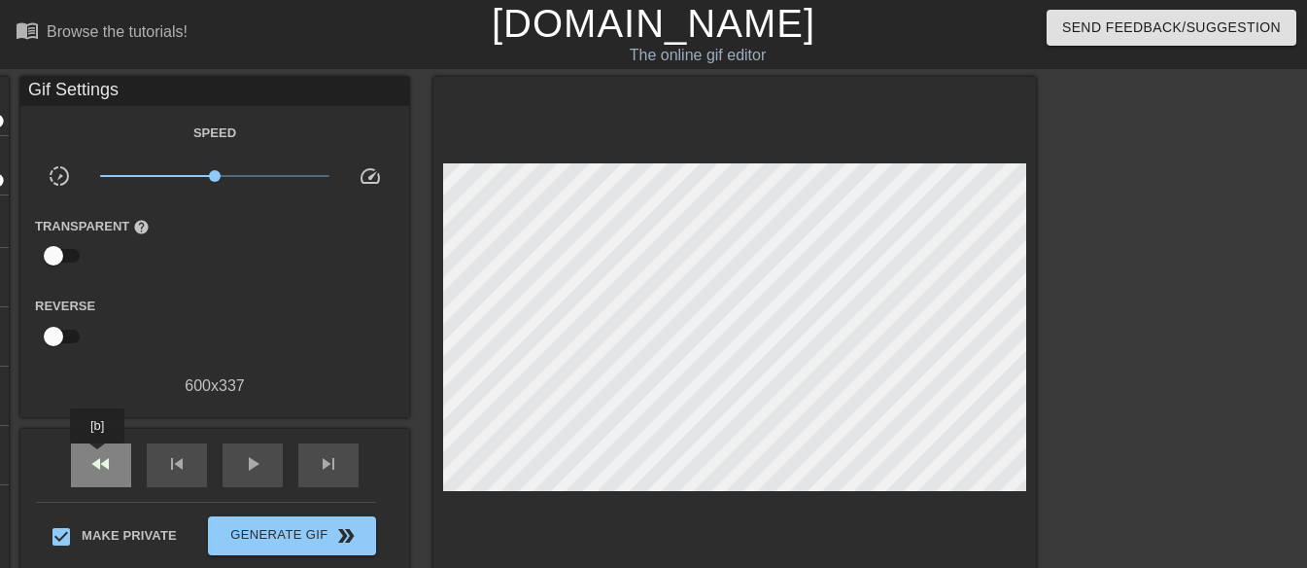
click at [98, 457] on span "fast_rewind" at bounding box center [100, 463] width 23 height 23
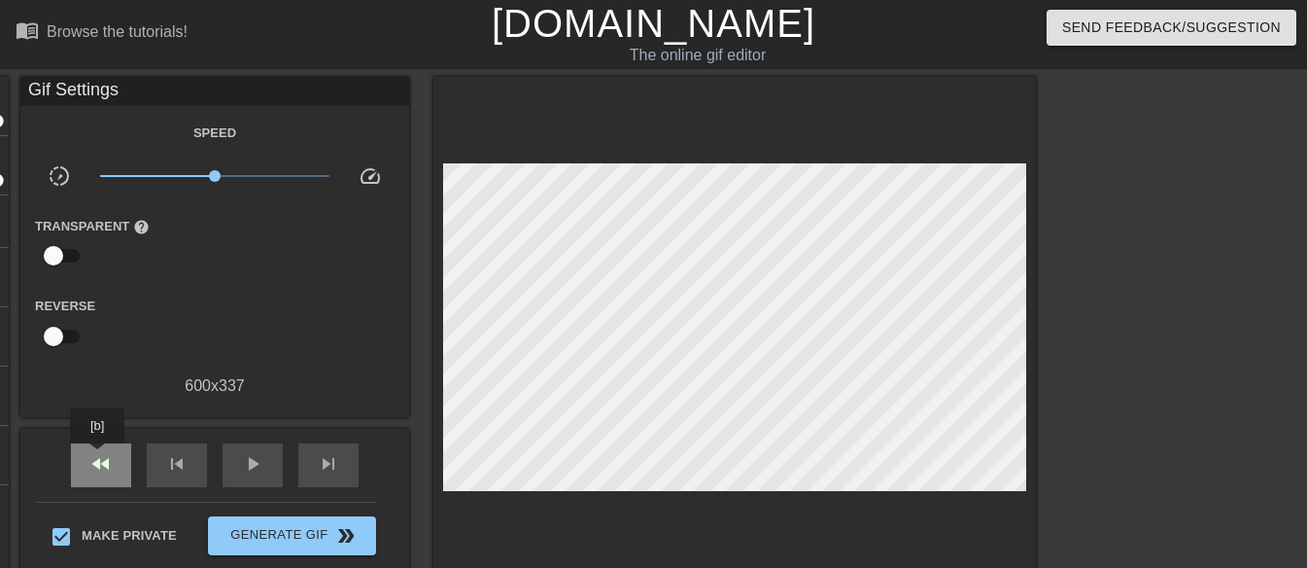
click at [98, 457] on span "fast_rewind" at bounding box center [100, 463] width 23 height 23
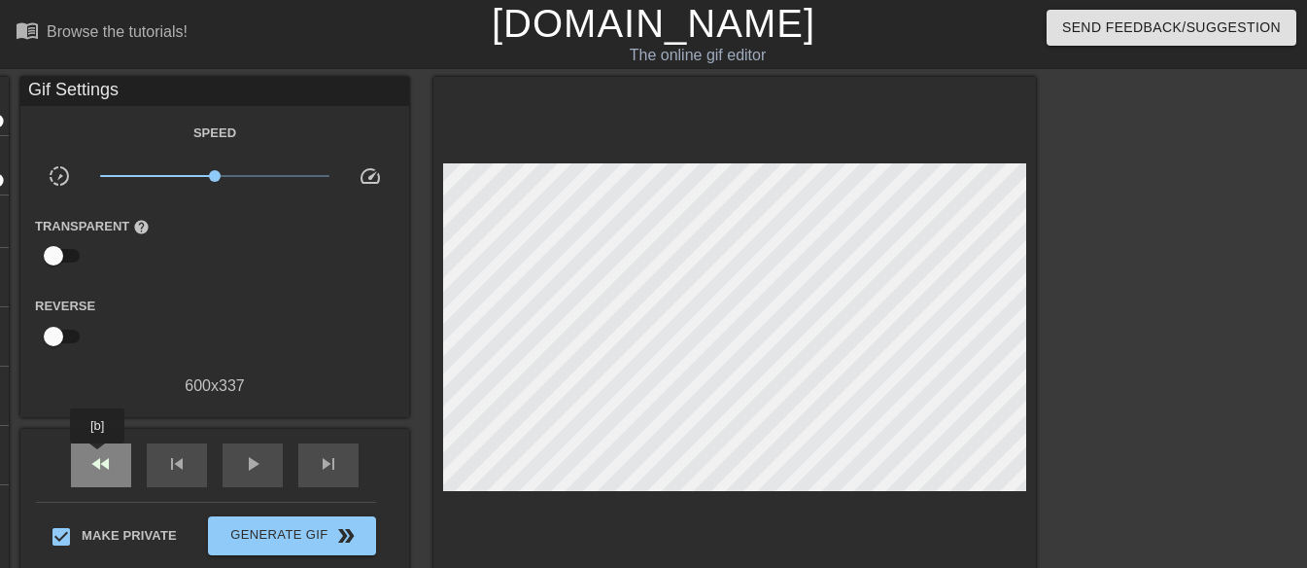
click at [98, 457] on span "fast_rewind" at bounding box center [100, 463] width 23 height 23
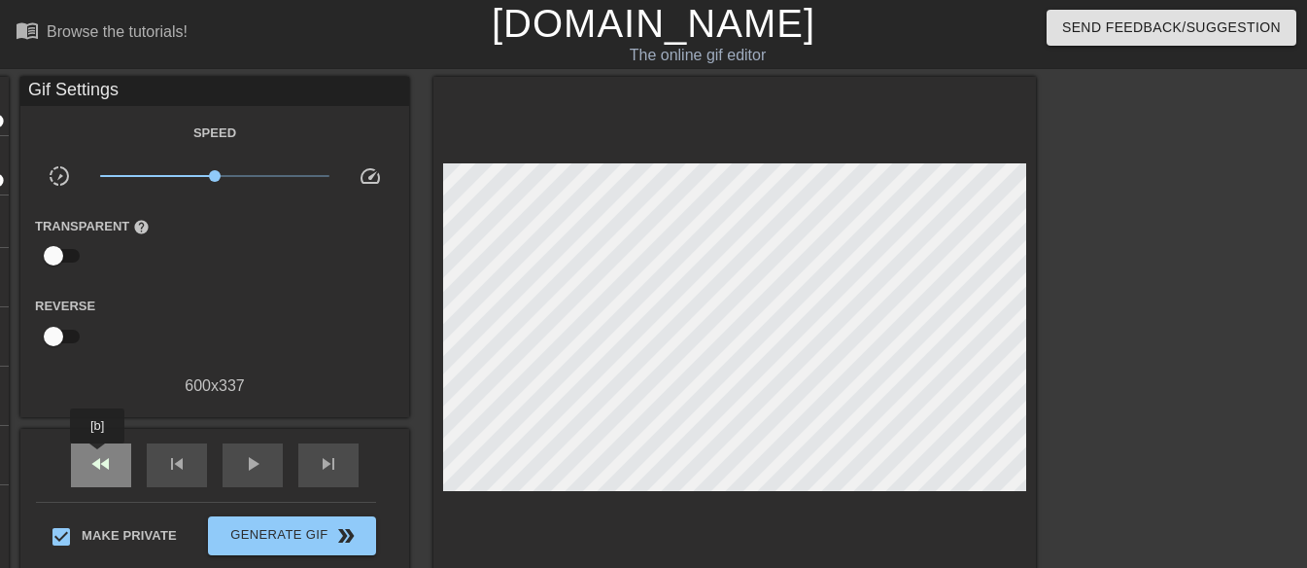
click at [98, 457] on span "fast_rewind" at bounding box center [100, 463] width 23 height 23
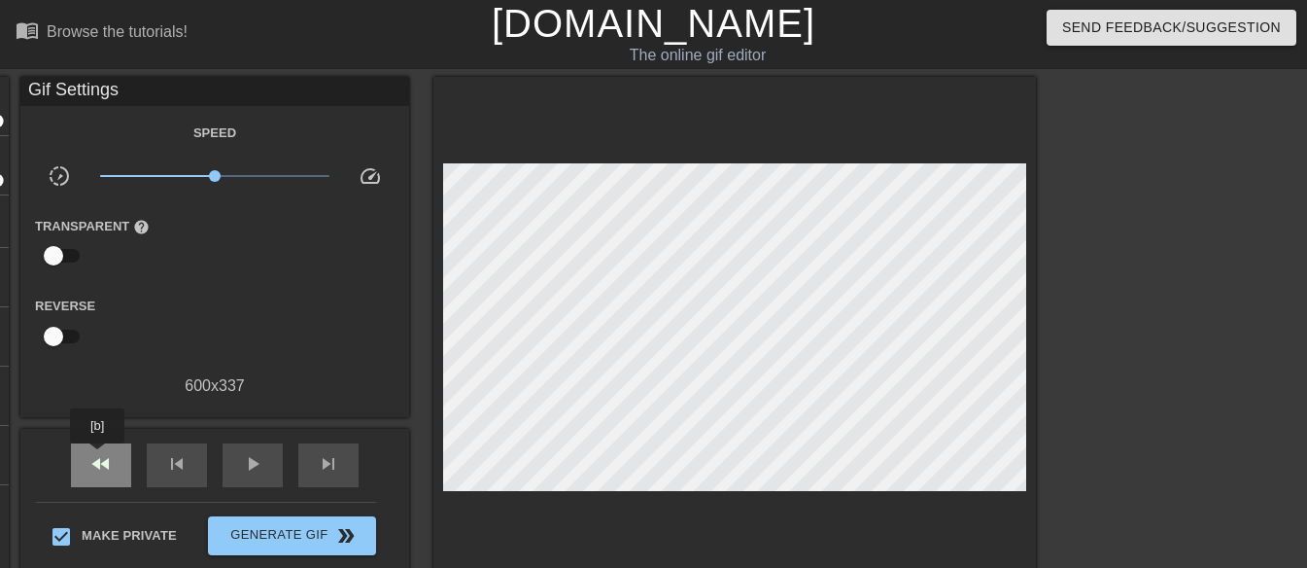
click at [98, 457] on span "fast_rewind" at bounding box center [100, 463] width 23 height 23
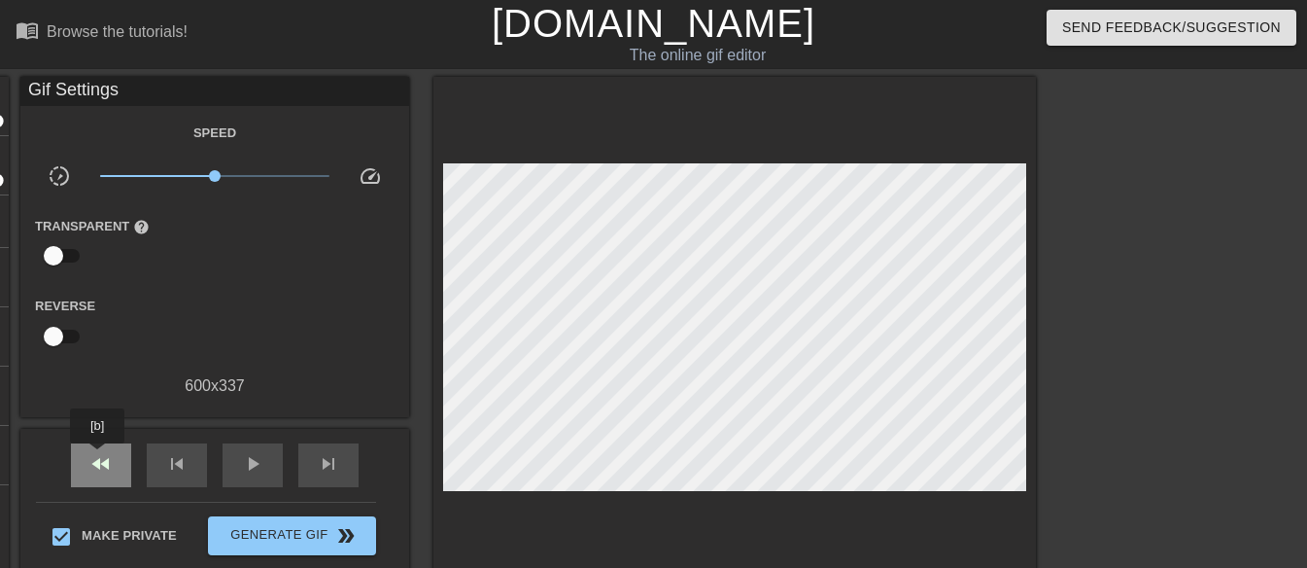
click at [98, 457] on span "fast_rewind" at bounding box center [100, 463] width 23 height 23
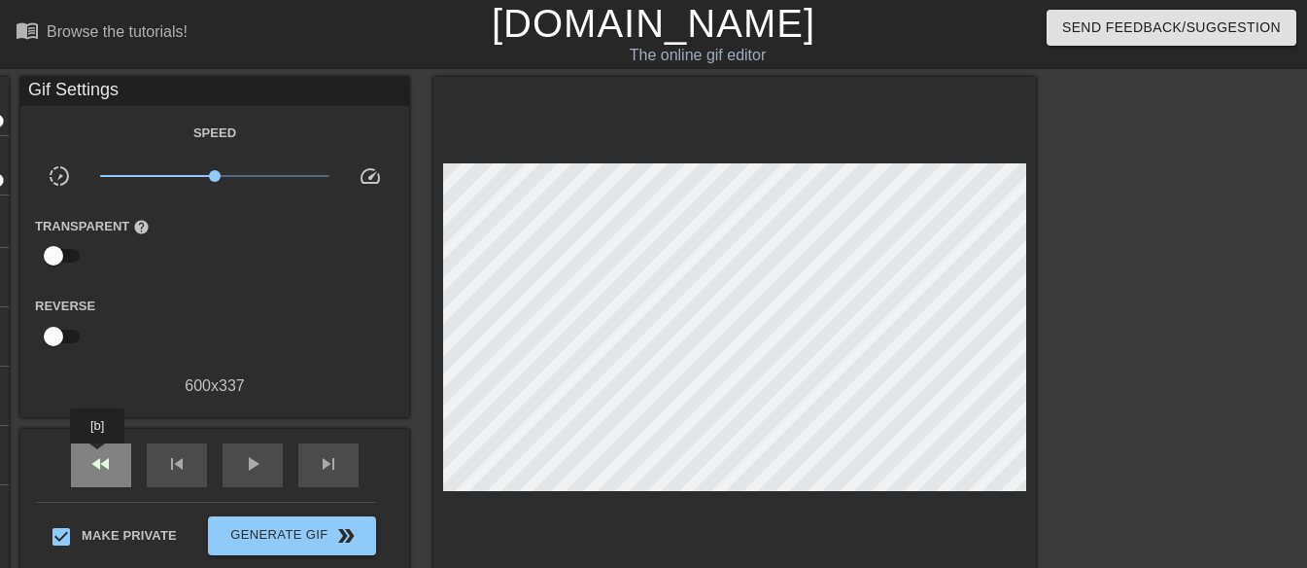
click at [98, 457] on span "fast_rewind" at bounding box center [100, 463] width 23 height 23
click at [97, 457] on span "fast_rewind" at bounding box center [100, 463] width 23 height 23
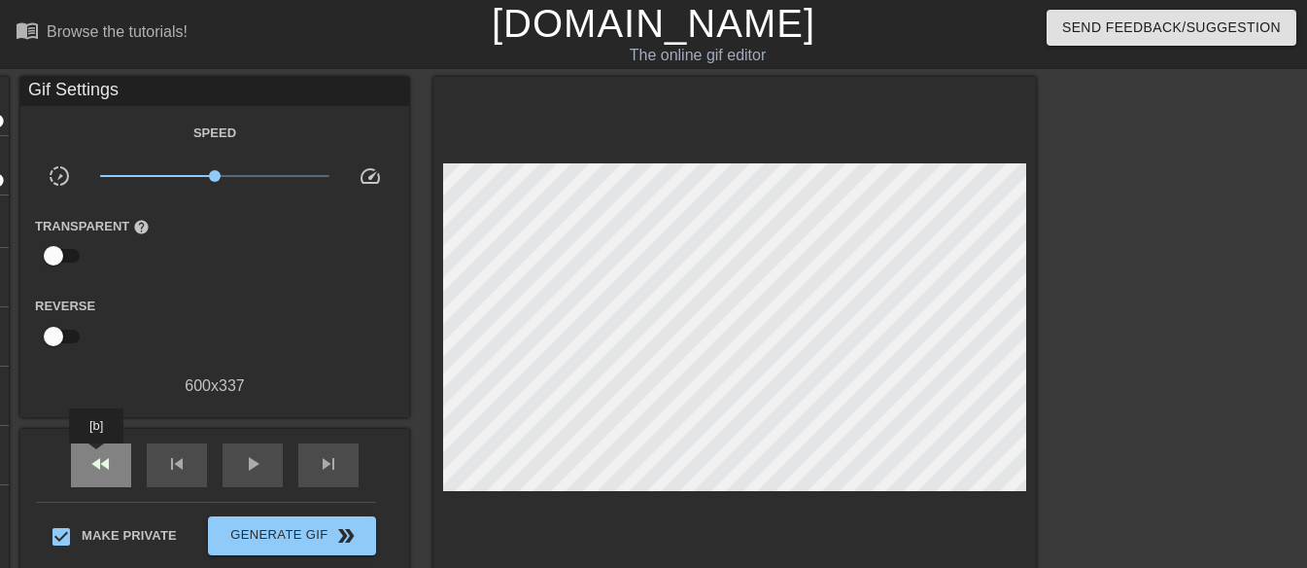
click at [97, 457] on span "fast_rewind" at bounding box center [100, 463] width 23 height 23
click at [342, 469] on div "skip_next" at bounding box center [328, 465] width 60 height 44
click at [341, 469] on div "skip_next" at bounding box center [328, 465] width 60 height 44
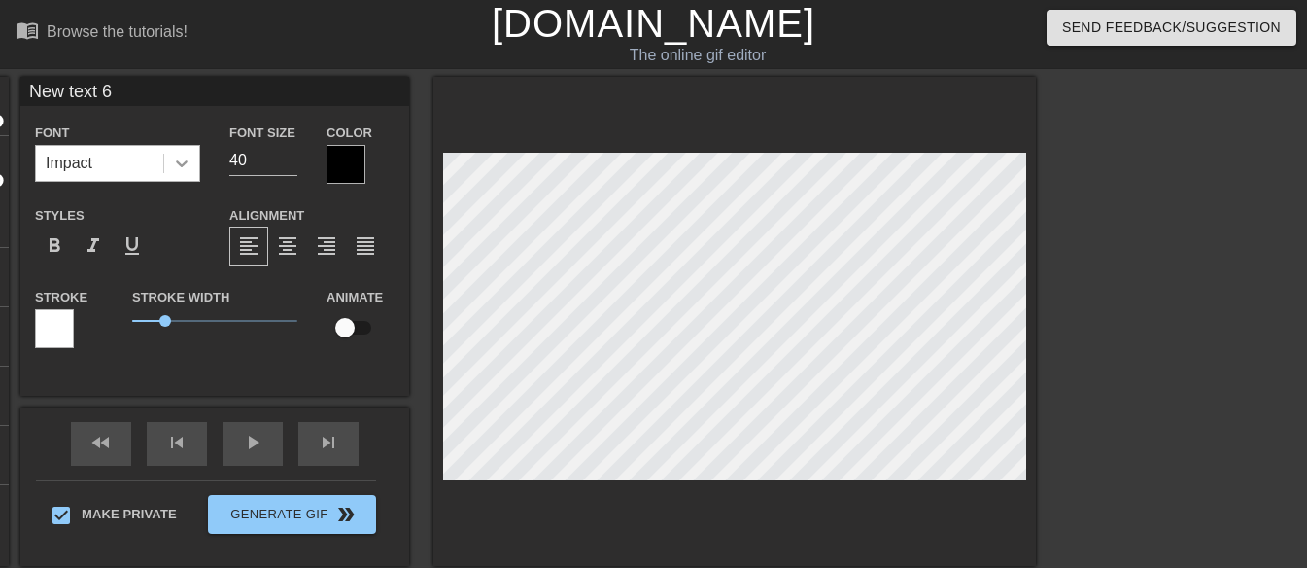
click at [176, 158] on icon at bounding box center [181, 163] width 19 height 19
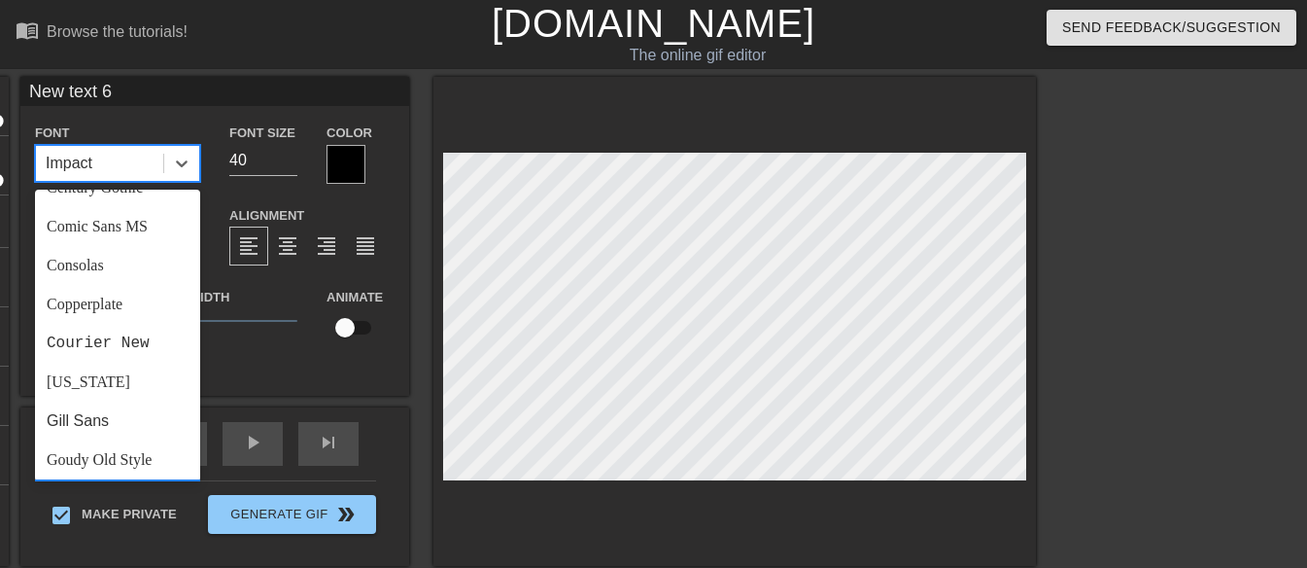
scroll to position [696, 0]
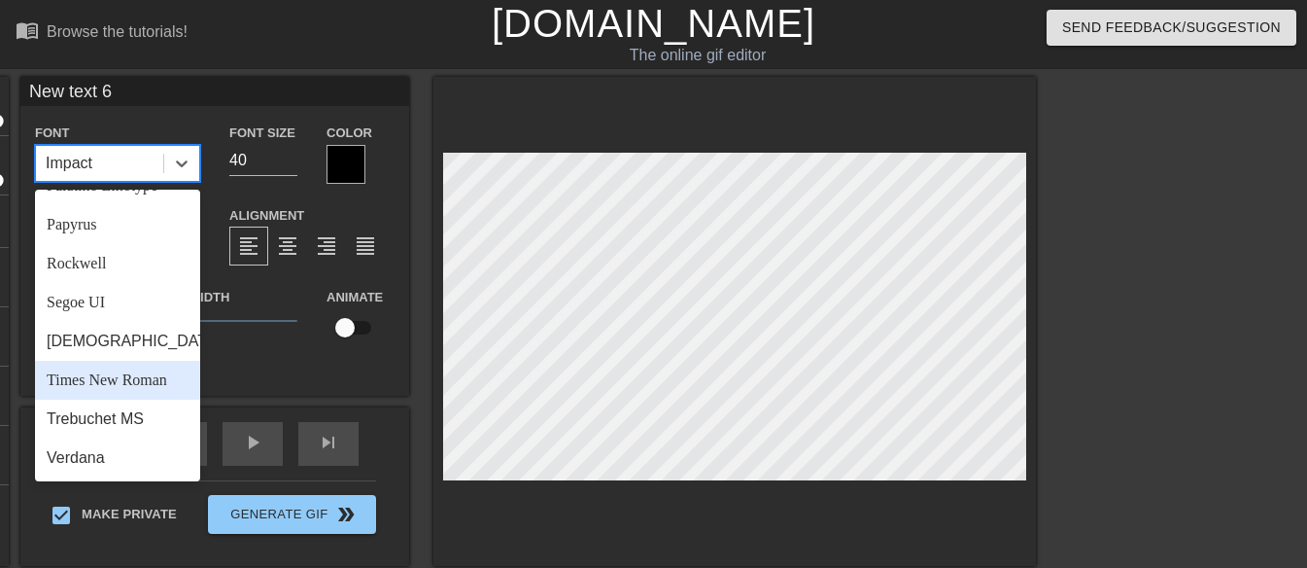
click at [146, 377] on div "Times New Roman" at bounding box center [117, 380] width 165 height 39
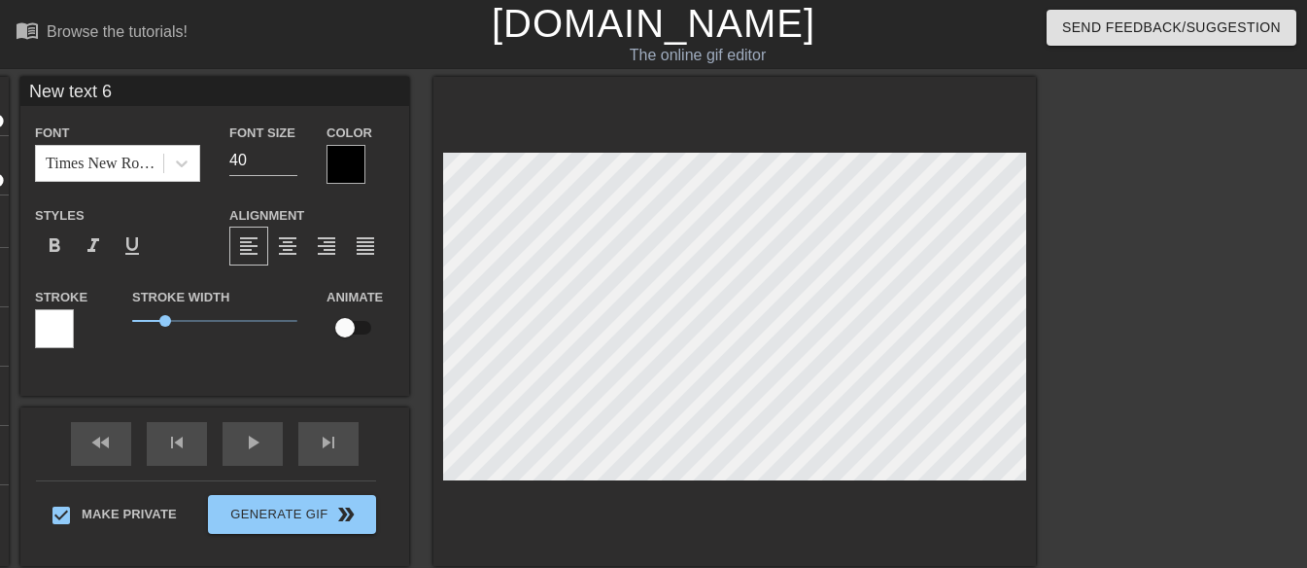
click at [336, 160] on div at bounding box center [346, 164] width 39 height 39
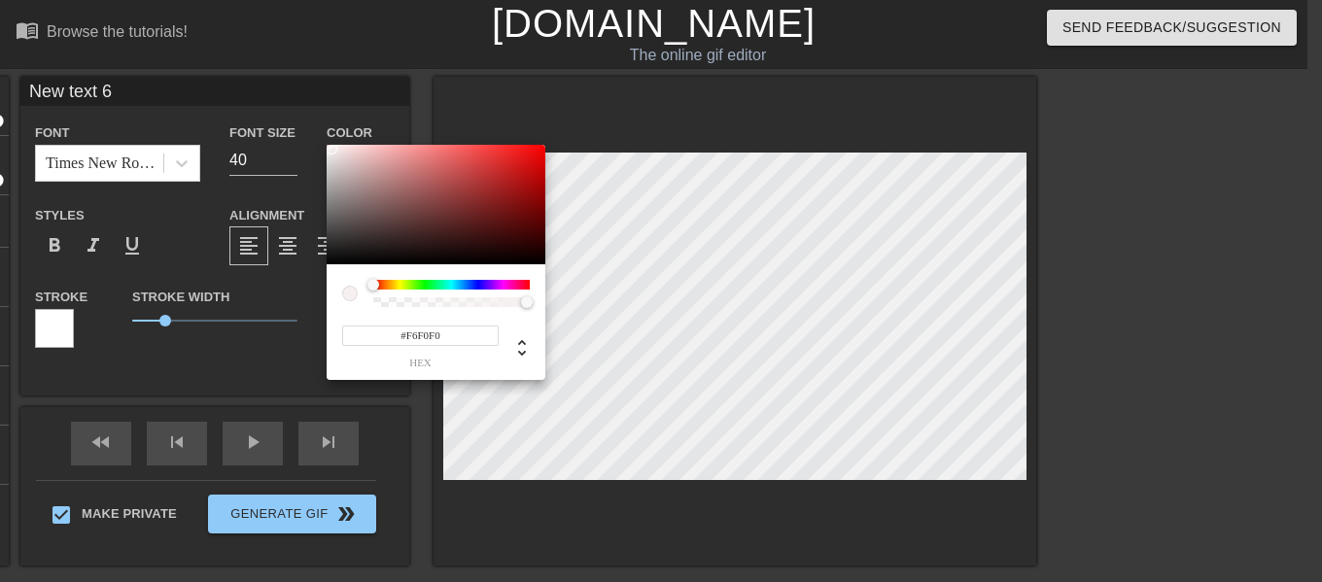
click at [331, 149] on div at bounding box center [436, 205] width 219 height 121
click at [331, 149] on div at bounding box center [332, 149] width 12 height 12
type input "#FFFFFF"
drag, startPoint x: 331, startPoint y: 149, endPoint x: 324, endPoint y: 139, distance: 12.4
click at [324, 139] on div "#FFFFFF hex" at bounding box center [661, 291] width 1322 height 582
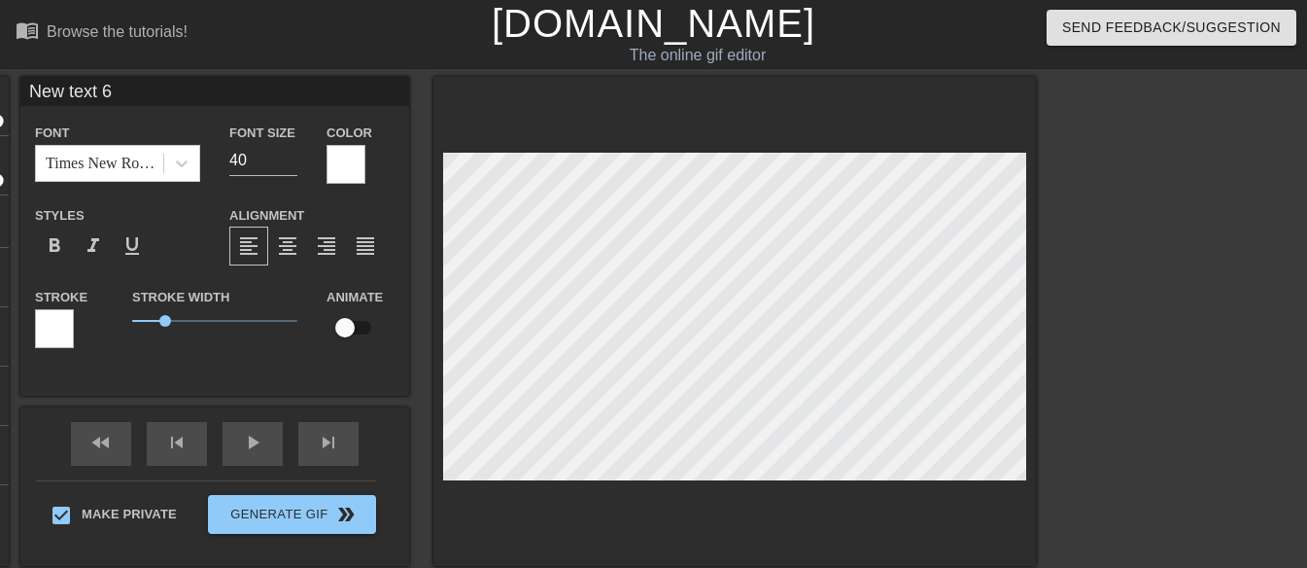
click at [169, 95] on input "New text 6" at bounding box center [214, 91] width 389 height 29
paste input "JAB Studios International"
type input "JAB Studios International"
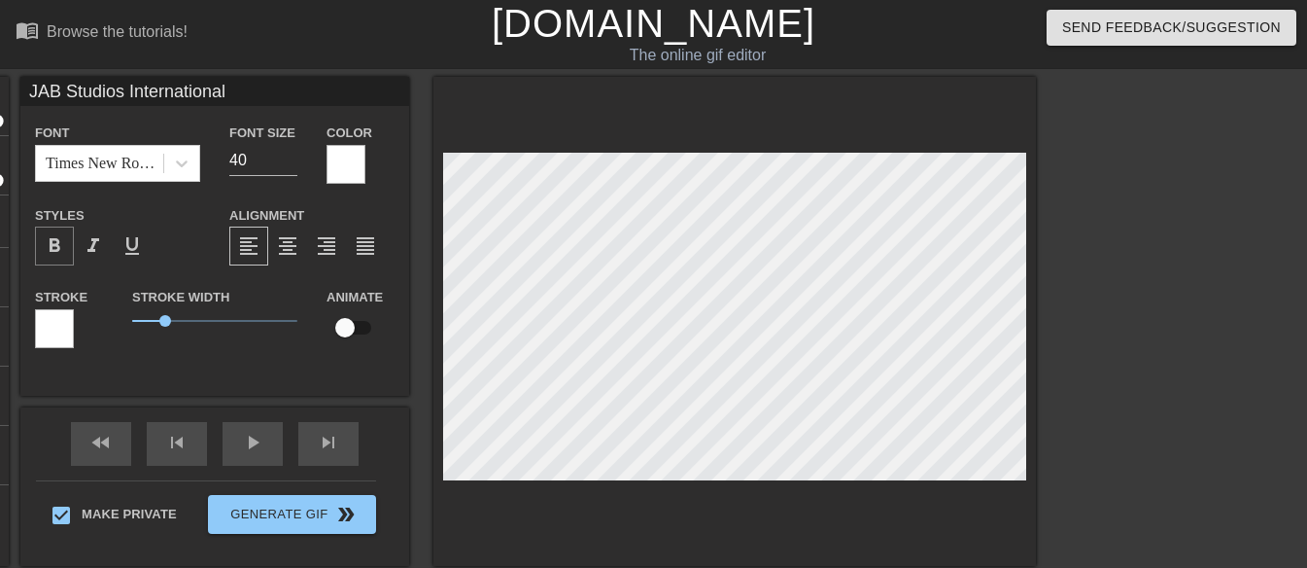
click at [38, 245] on div "format_bold" at bounding box center [54, 245] width 39 height 39
click at [292, 166] on input "16" at bounding box center [263, 160] width 68 height 31
click at [292, 166] on input "15" at bounding box center [263, 160] width 68 height 31
click at [292, 166] on input "14" at bounding box center [263, 160] width 68 height 31
click at [292, 166] on input "13" at bounding box center [263, 160] width 68 height 31
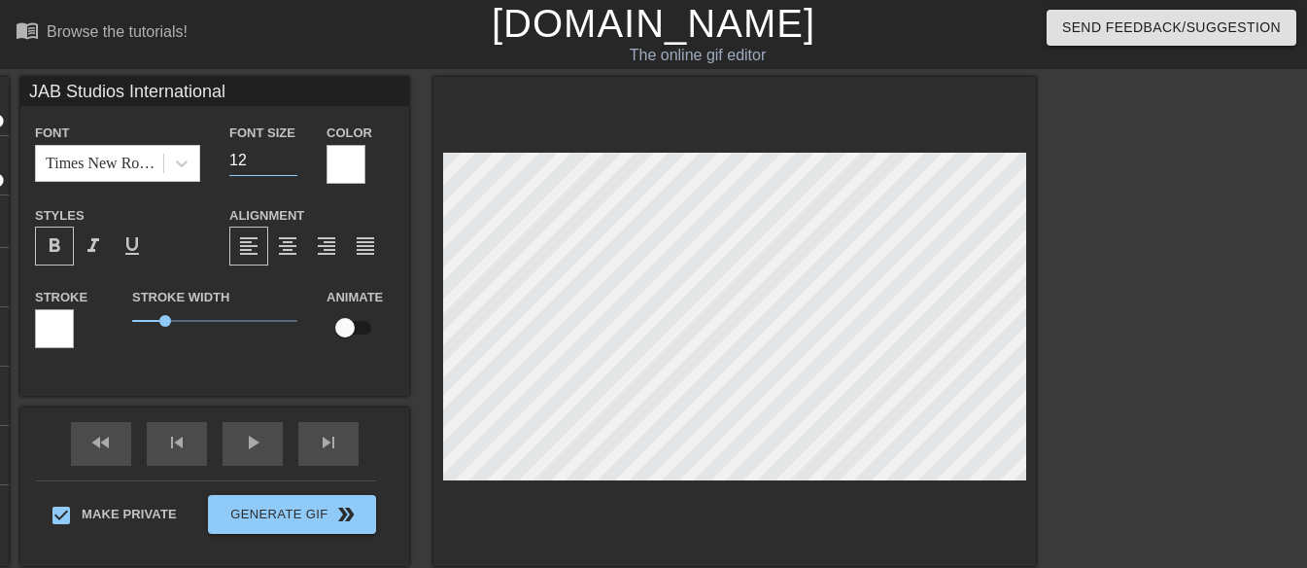
click at [292, 166] on input "12" at bounding box center [263, 160] width 68 height 31
click at [292, 166] on input "11" at bounding box center [263, 160] width 68 height 31
type input "10"
click at [292, 166] on input "10" at bounding box center [263, 160] width 68 height 31
click at [289, 154] on input "13" at bounding box center [263, 160] width 68 height 31
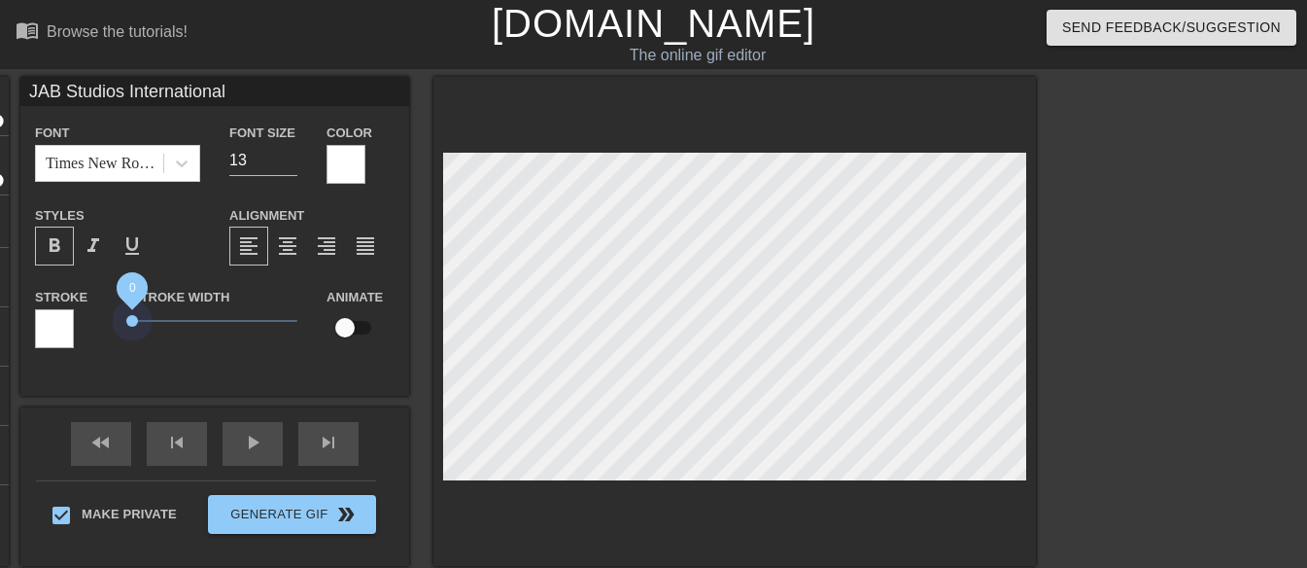
drag, startPoint x: 159, startPoint y: 320, endPoint x: 100, endPoint y: 323, distance: 59.4
click at [100, 323] on div "Stroke Stroke Width 0 Animate" at bounding box center [214, 325] width 389 height 81
click at [291, 166] on input "12" at bounding box center [263, 160] width 68 height 31
click at [291, 166] on input "11" at bounding box center [263, 160] width 68 height 31
type input "10"
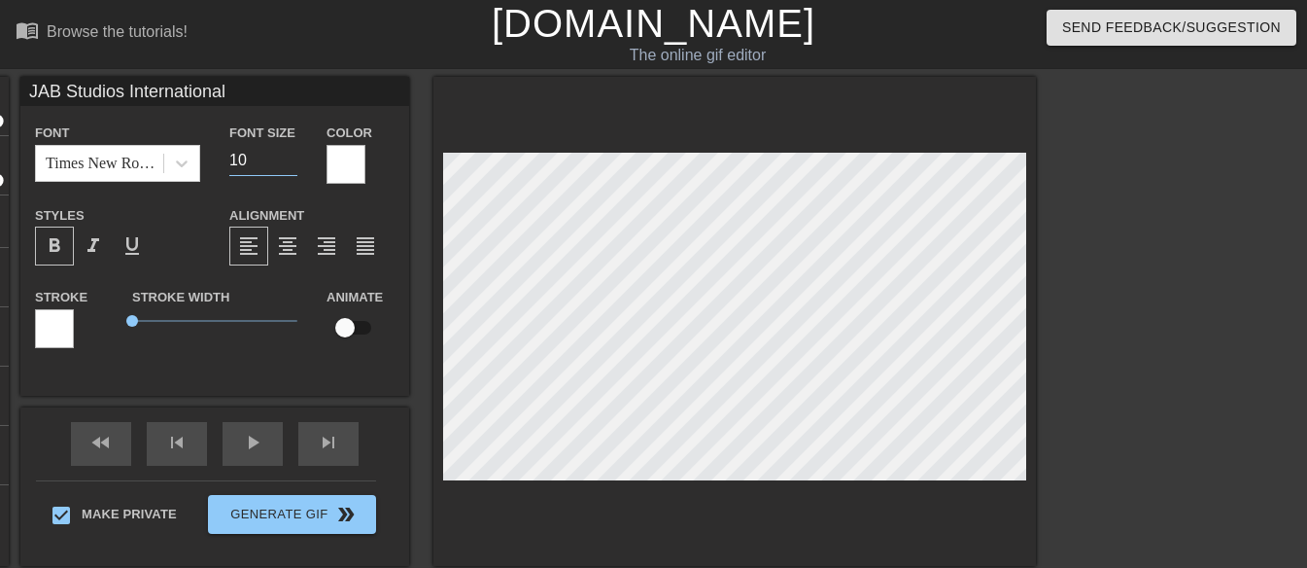
click at [291, 166] on input "10" at bounding box center [263, 160] width 68 height 31
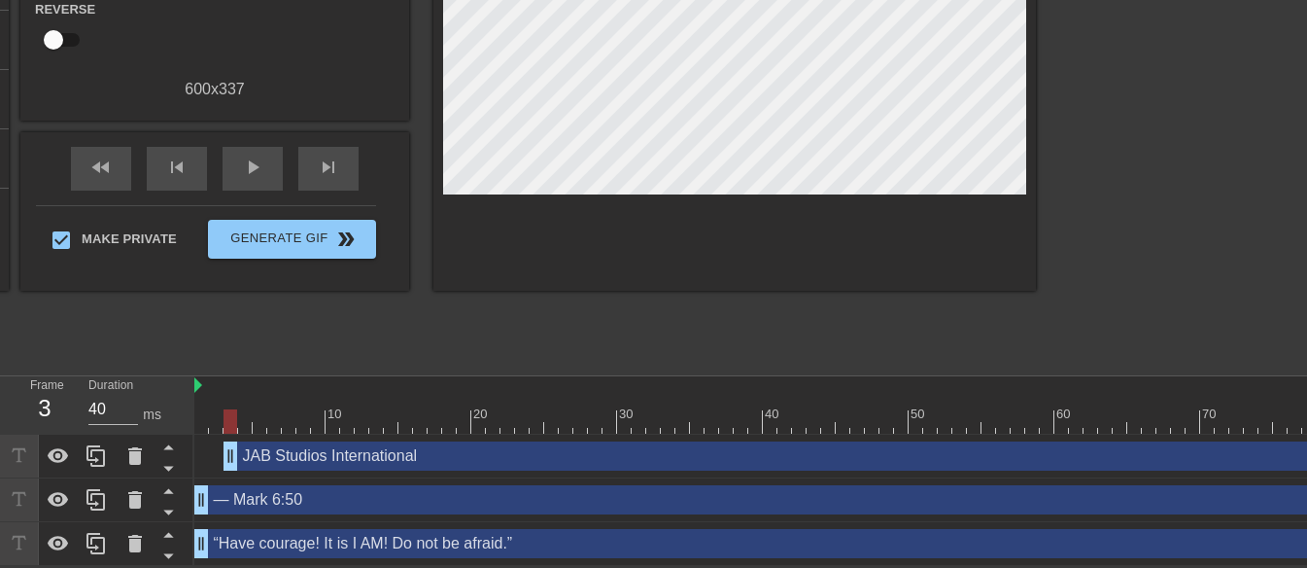
scroll to position [309, 0]
drag, startPoint x: 229, startPoint y: 406, endPoint x: 204, endPoint y: 408, distance: 25.3
click at [204, 409] on div at bounding box center [201, 421] width 14 height 24
drag, startPoint x: 229, startPoint y: 449, endPoint x: 190, endPoint y: 449, distance: 39.9
click at [190, 449] on div "Frame 1 Duration 40 ms 10 20 30 40 50 60 70 80 90 100 110 120 130 140 150" at bounding box center [653, 471] width 1307 height 190
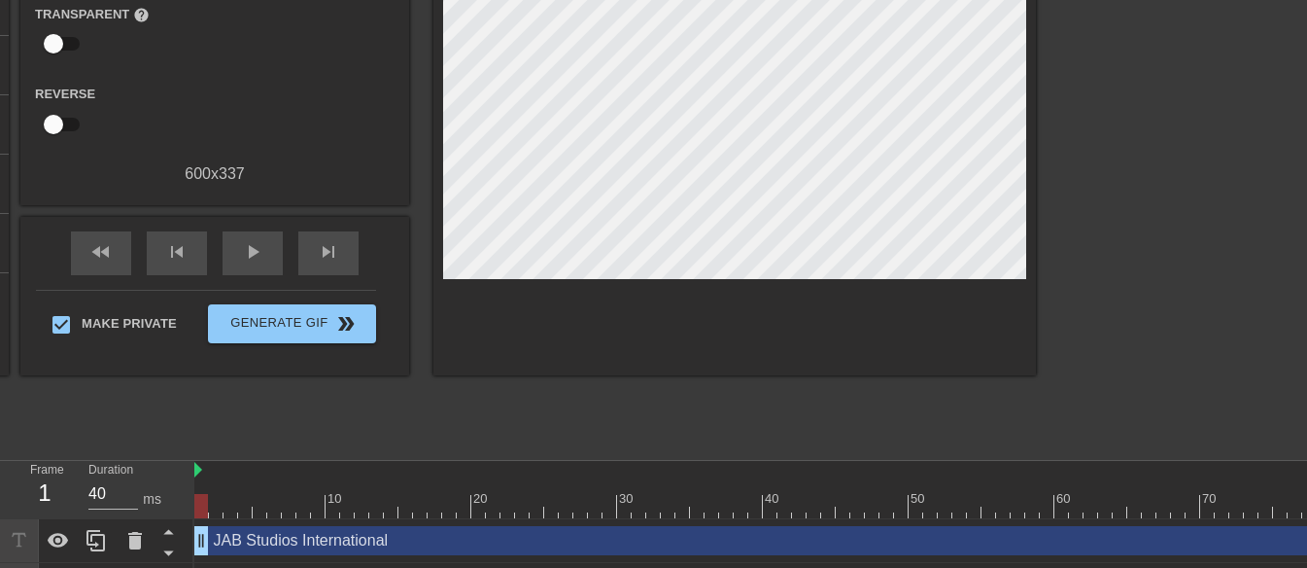
scroll to position [115, 0]
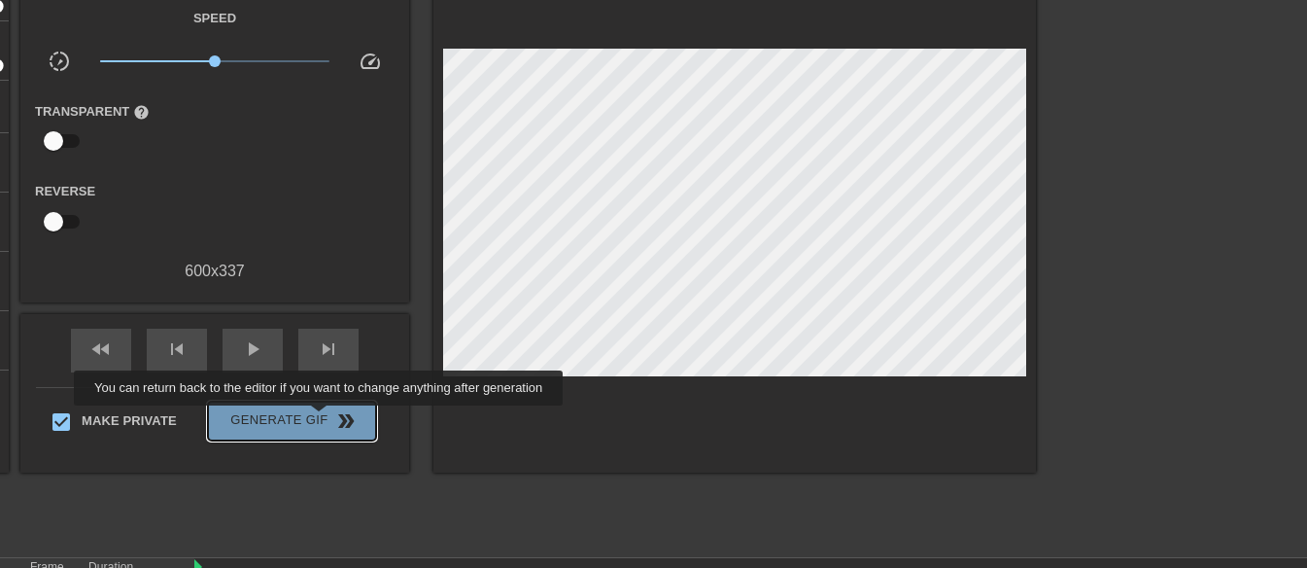
click at [322, 419] on span "Generate Gif double_arrow" at bounding box center [292, 420] width 153 height 23
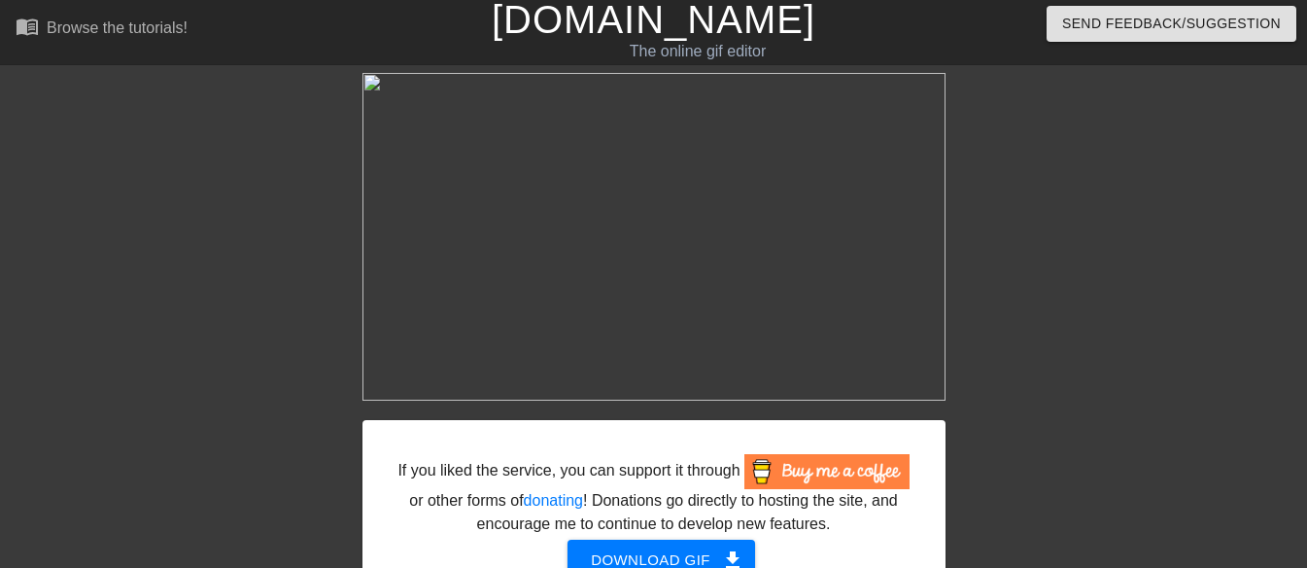
scroll to position [104, 0]
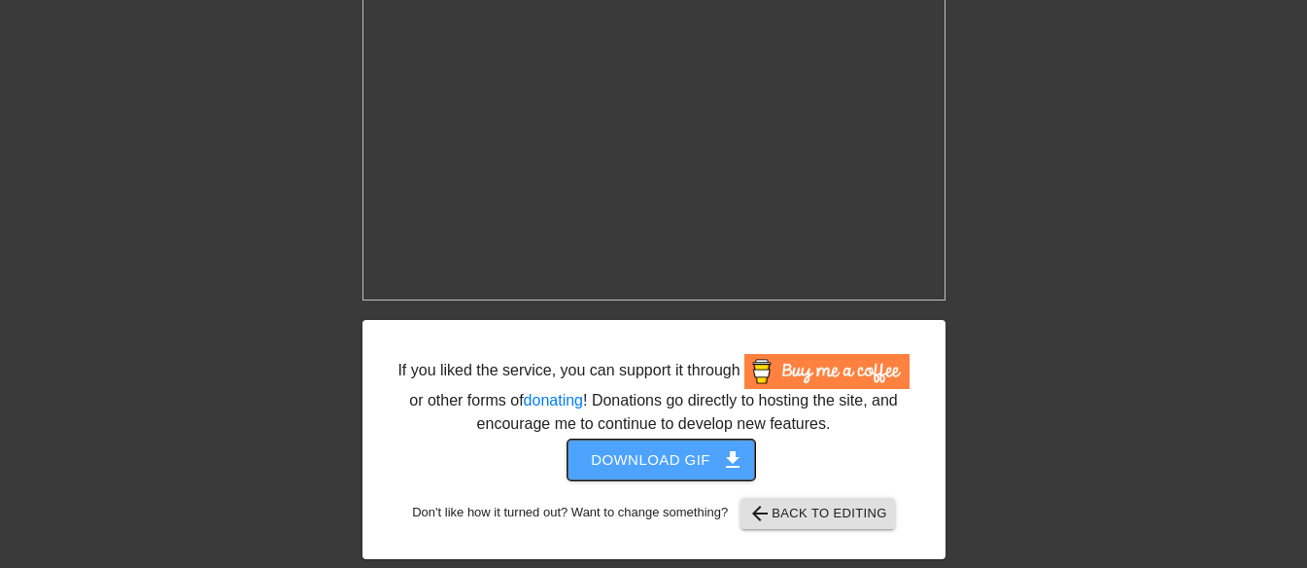
click at [732, 462] on span "get_app" at bounding box center [732, 459] width 23 height 23
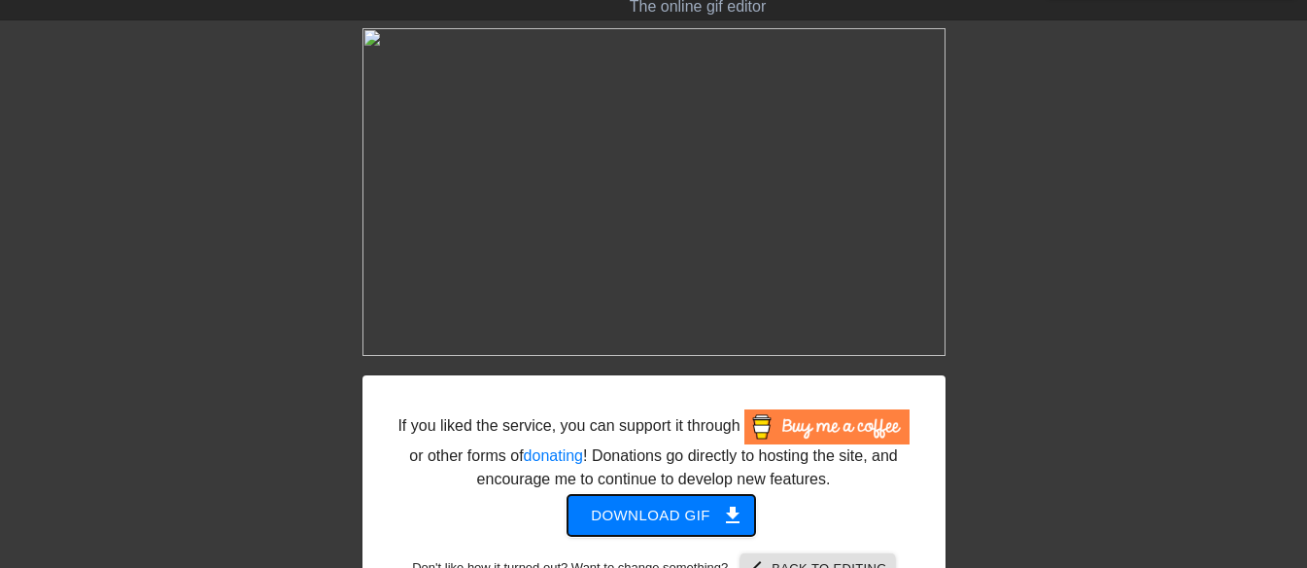
scroll to position [0, 0]
